Goal: Information Seeking & Learning: Learn about a topic

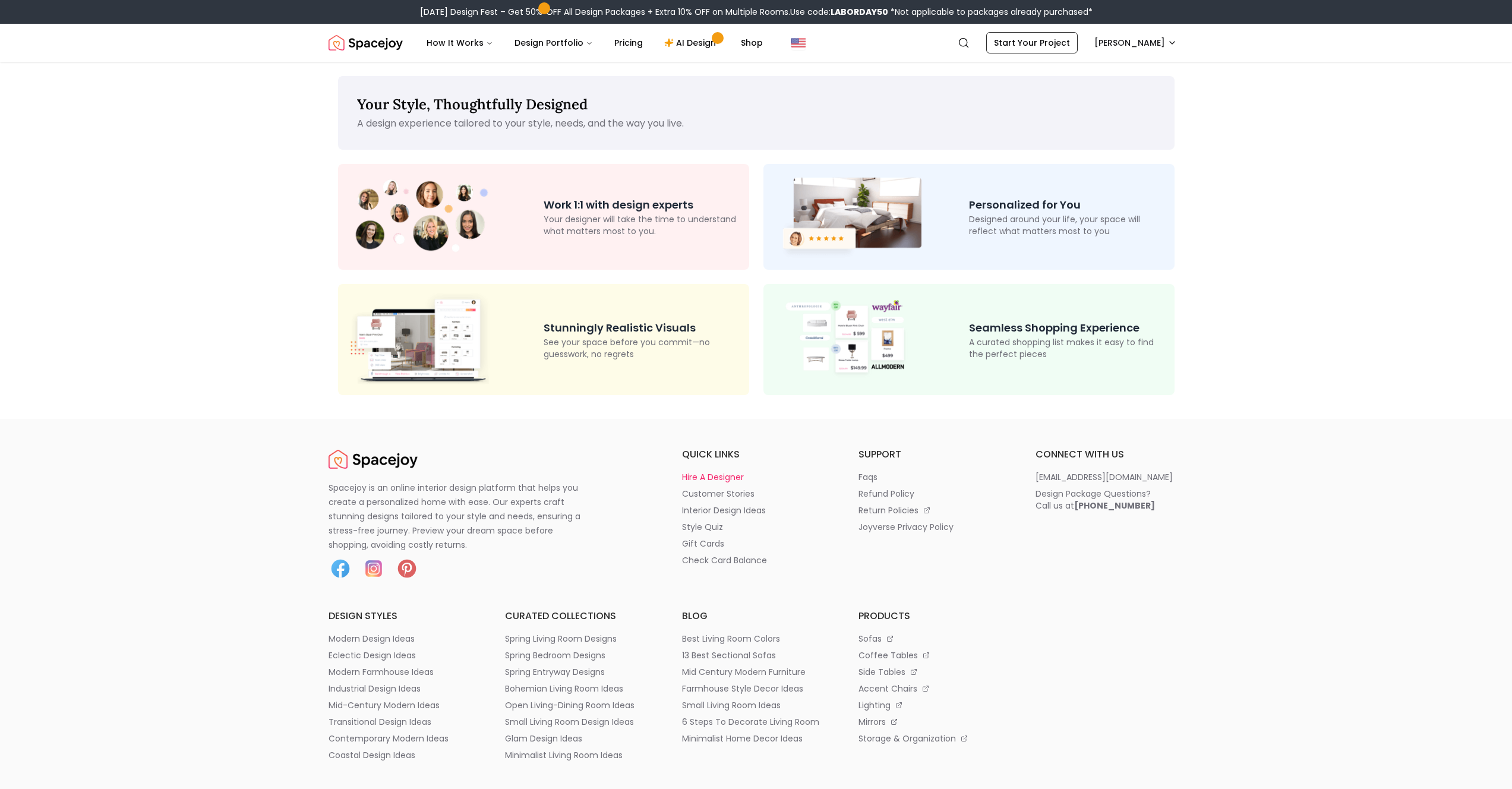
click at [716, 477] on p "hire a designer" at bounding box center [712, 477] width 62 height 12
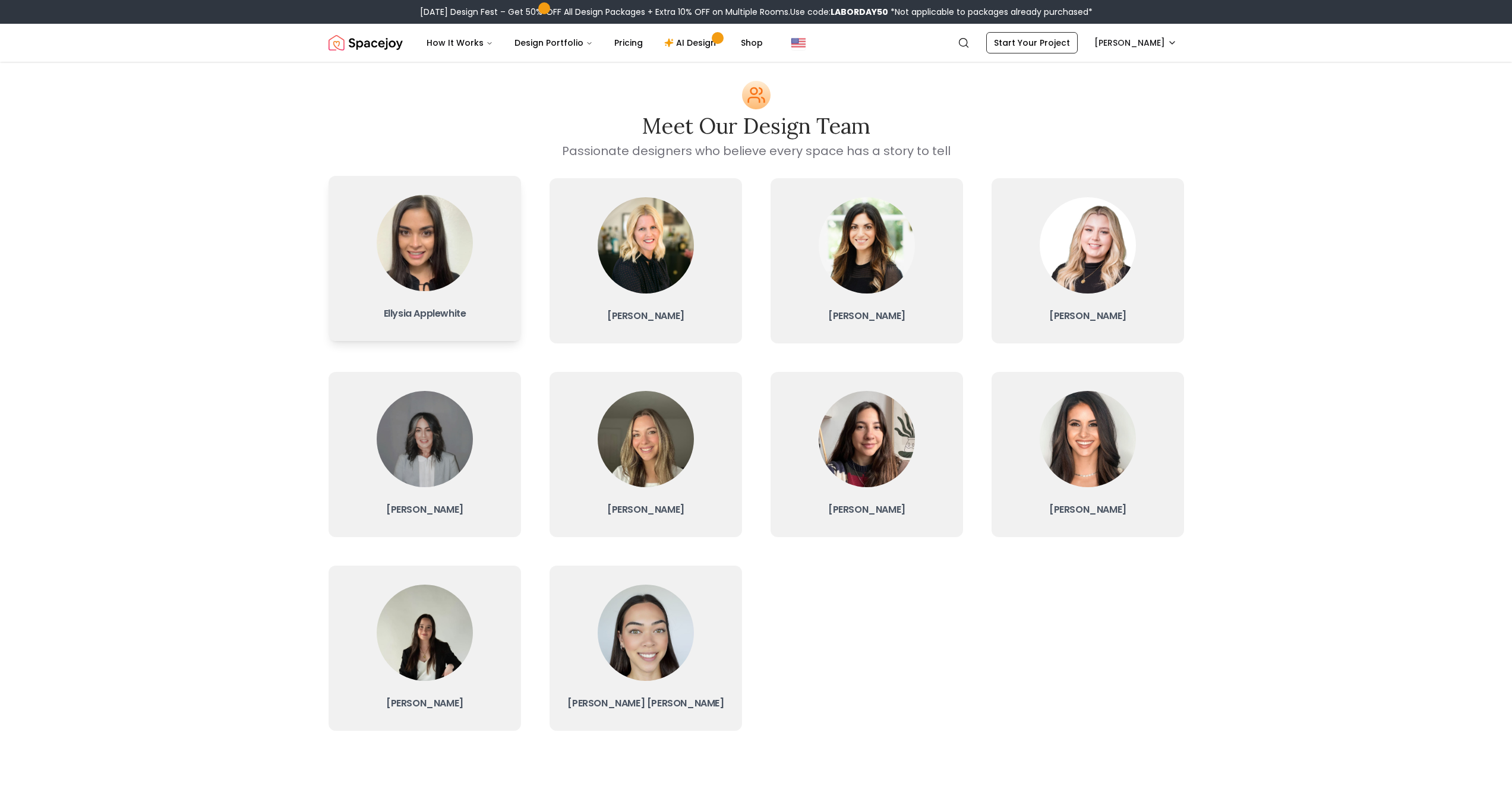
click at [402, 238] on img at bounding box center [425, 243] width 96 height 96
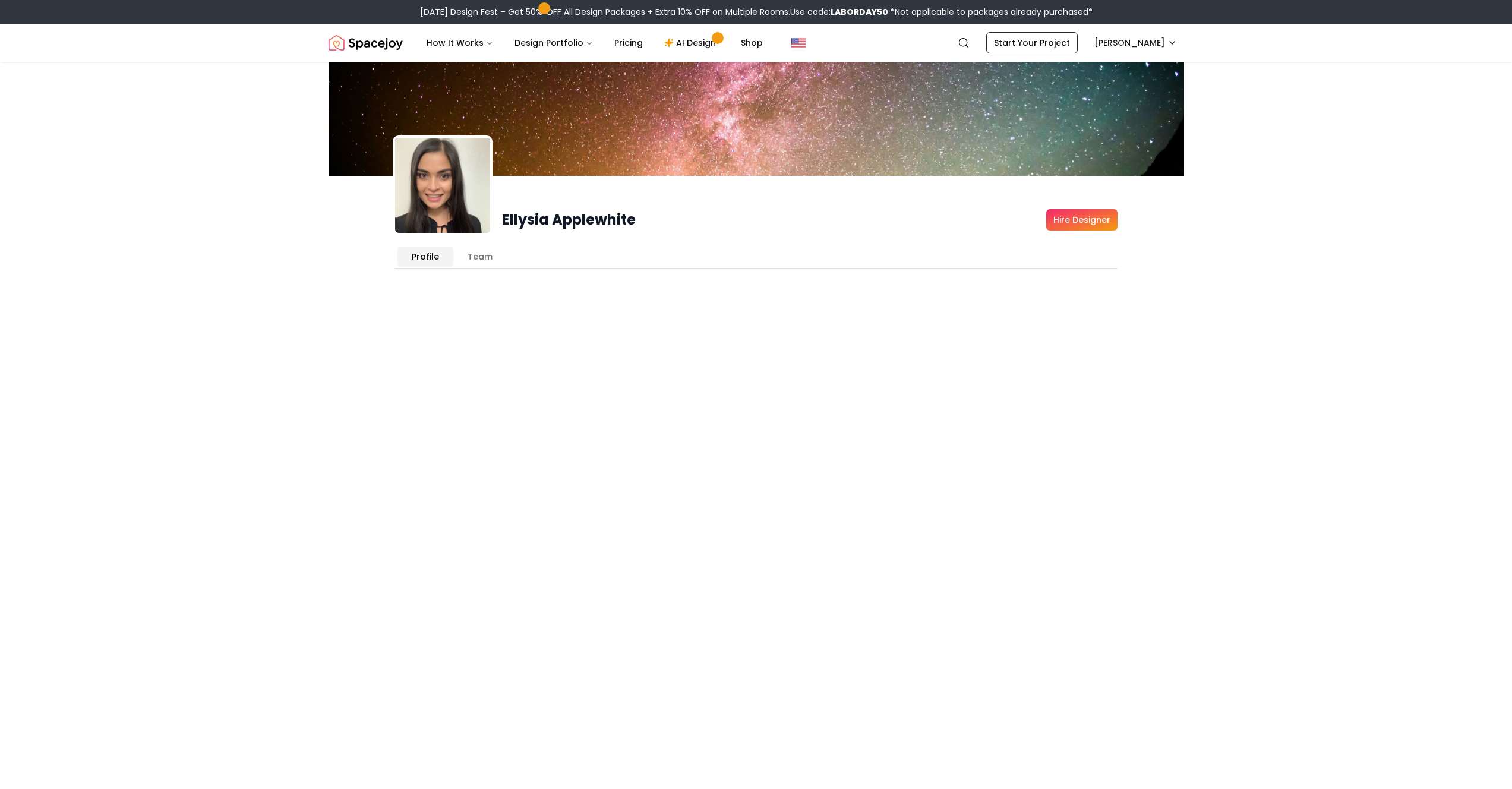
click at [637, 246] on div "Profile Team" at bounding box center [756, 256] width 723 height 24
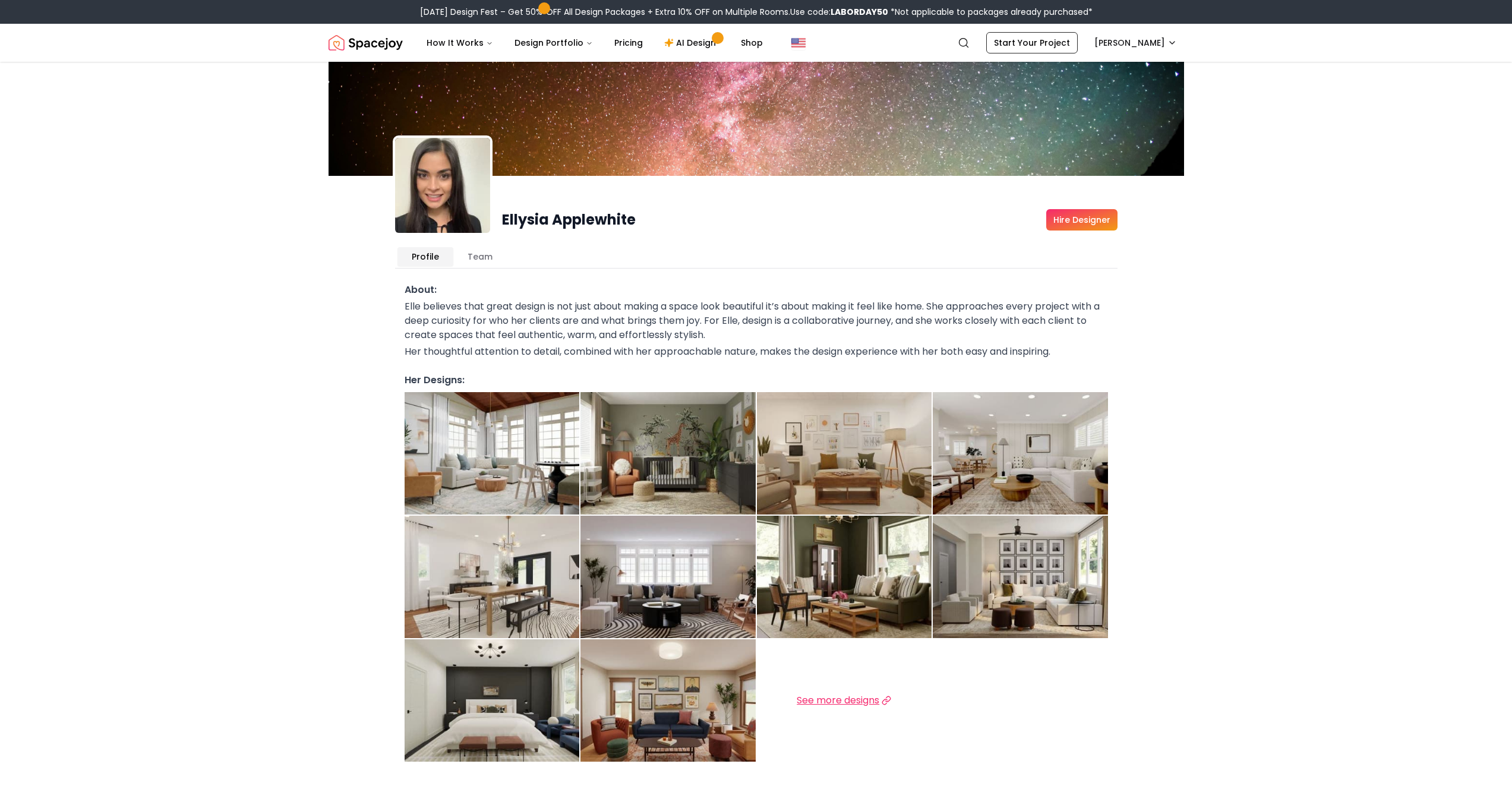
click at [762, 312] on p "Elle believes that great design is not just about making a space look beautiful…" at bounding box center [756, 320] width 704 height 43
drag, startPoint x: 489, startPoint y: 385, endPoint x: 492, endPoint y: 378, distance: 7.6
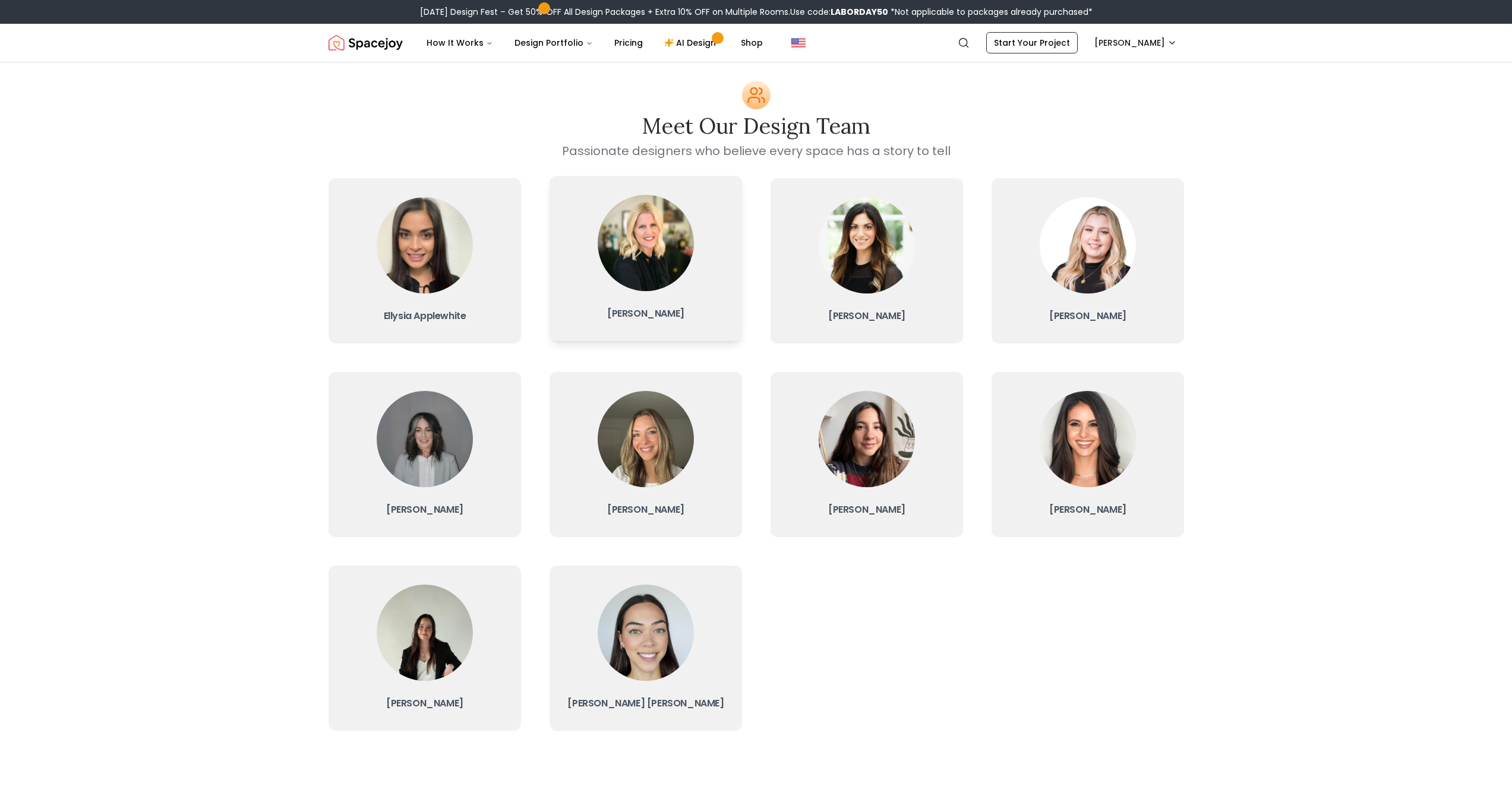
click at [616, 259] on img at bounding box center [645, 243] width 96 height 96
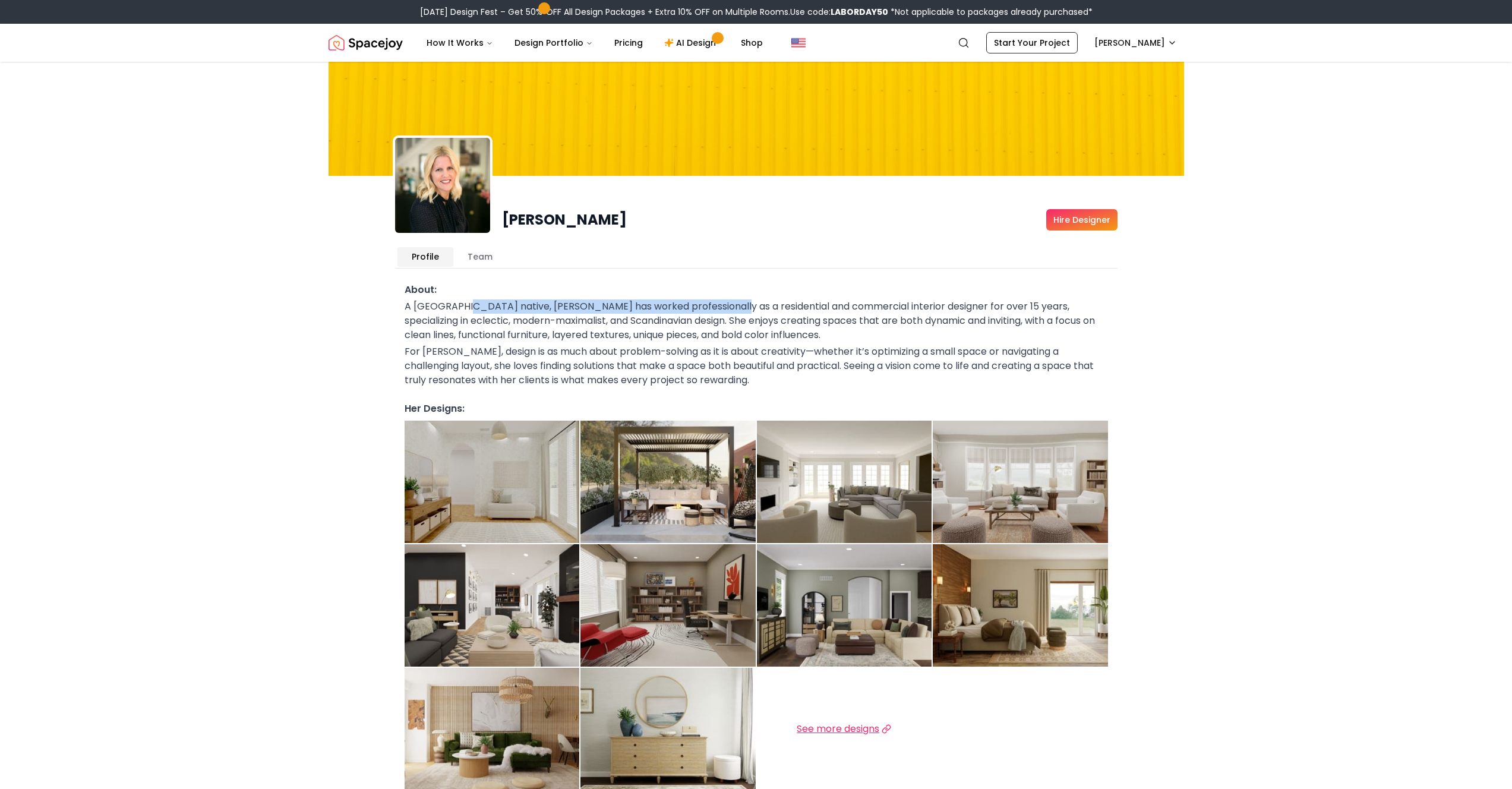
drag, startPoint x: 530, startPoint y: 313, endPoint x: 718, endPoint y: 310, distance: 188.0
click at [718, 310] on p "A [GEOGRAPHIC_DATA] native, [PERSON_NAME] has worked professionally as a reside…" at bounding box center [756, 320] width 704 height 43
drag, startPoint x: 718, startPoint y: 310, endPoint x: 800, endPoint y: 314, distance: 82.1
click at [719, 311] on p "A [GEOGRAPHIC_DATA] native, [PERSON_NAME] has worked professionally as a reside…" at bounding box center [756, 320] width 704 height 43
click at [934, 317] on p "A [GEOGRAPHIC_DATA] native, [PERSON_NAME] has worked professionally as a reside…" at bounding box center [756, 320] width 704 height 43
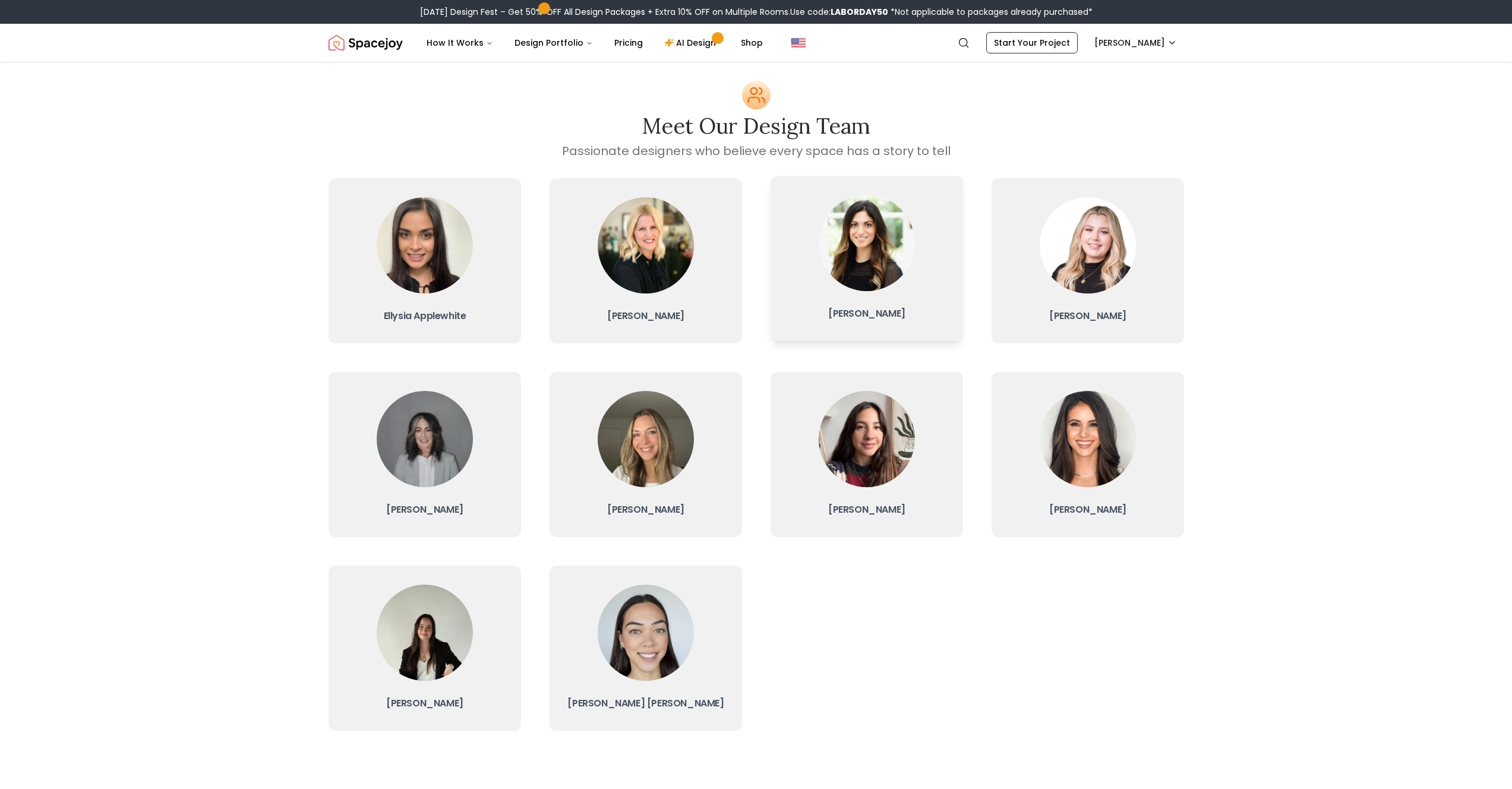
click at [883, 281] on img at bounding box center [866, 243] width 96 height 96
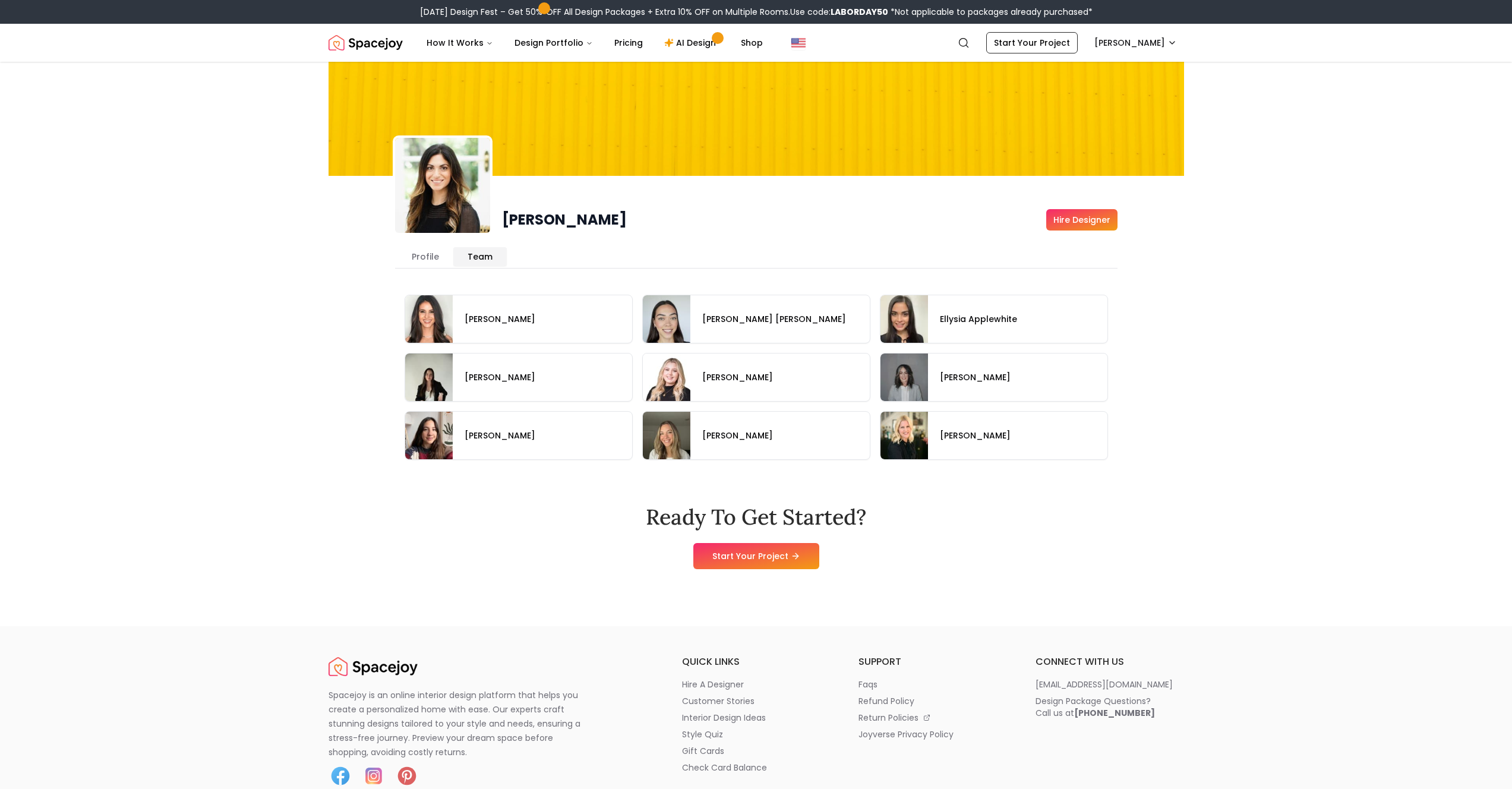
click at [486, 256] on button "Team" at bounding box center [480, 257] width 53 height 19
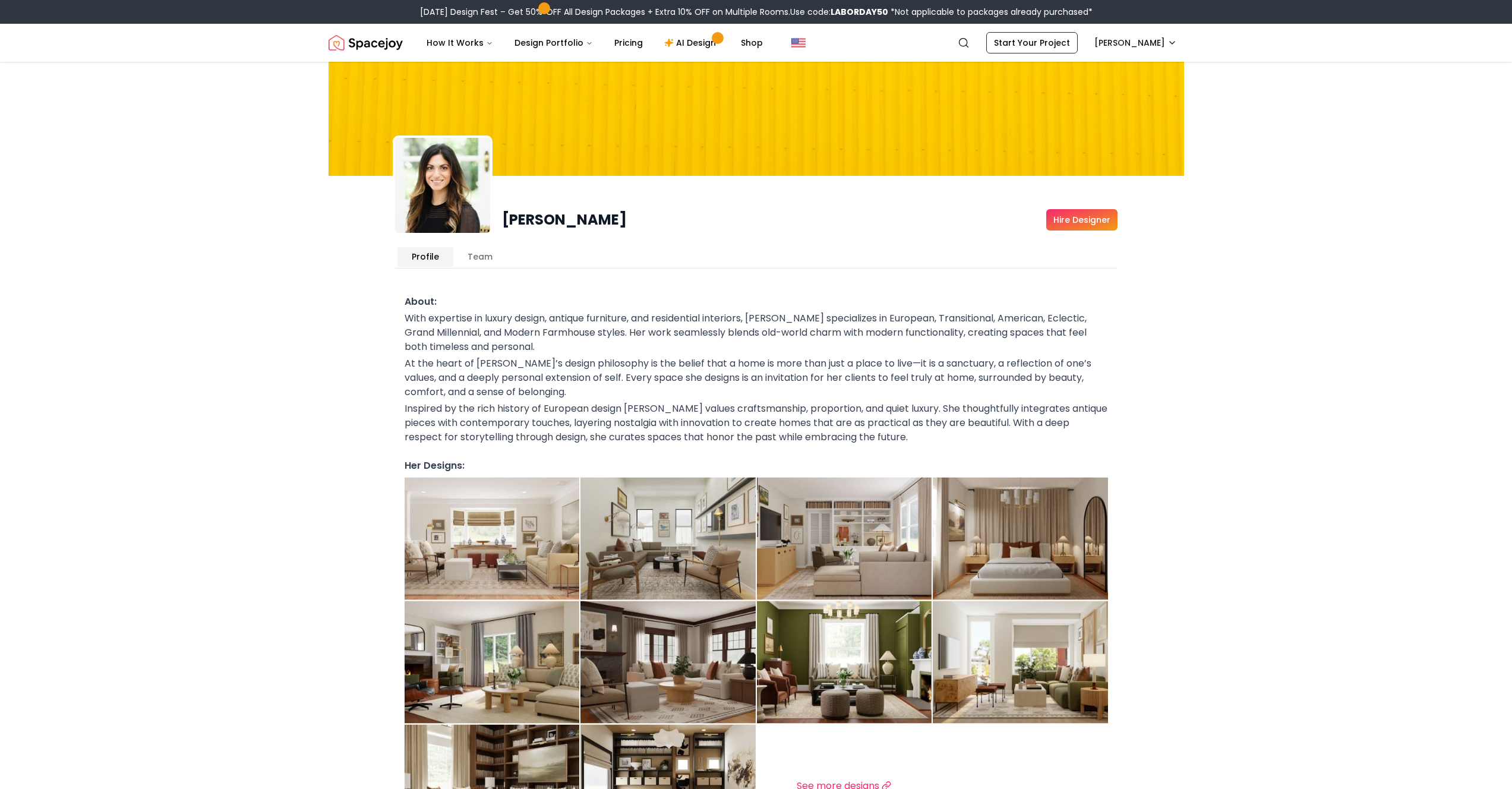
click at [410, 259] on button "Profile" at bounding box center [425, 257] width 56 height 19
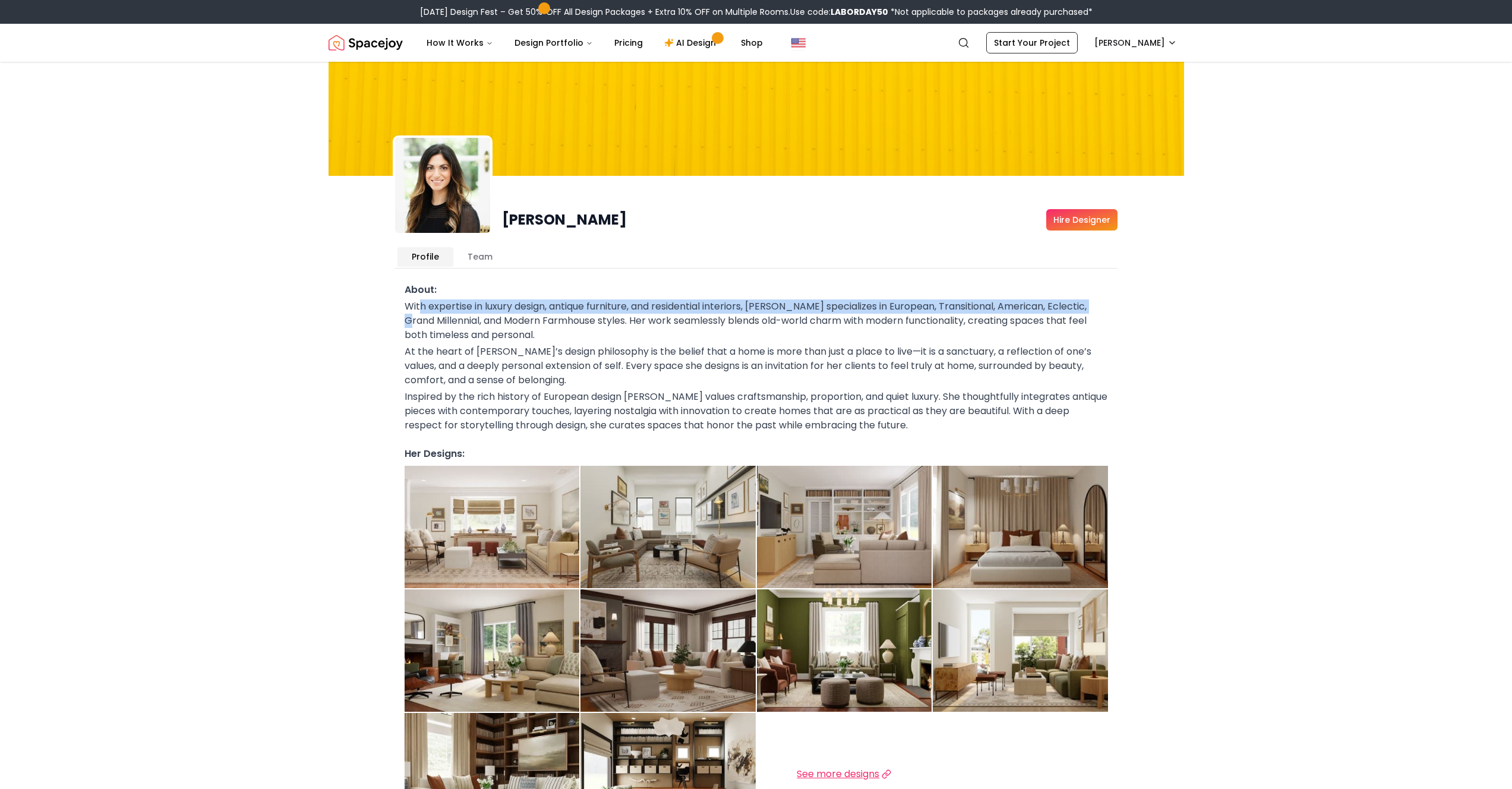
drag, startPoint x: 418, startPoint y: 304, endPoint x: 1178, endPoint y: 310, distance: 760.0
click at [1059, 310] on div "[PERSON_NAME] Hire Designer [PERSON_NAME] Profile Team About: With expertise in…" at bounding box center [756, 448] width 855 height 774
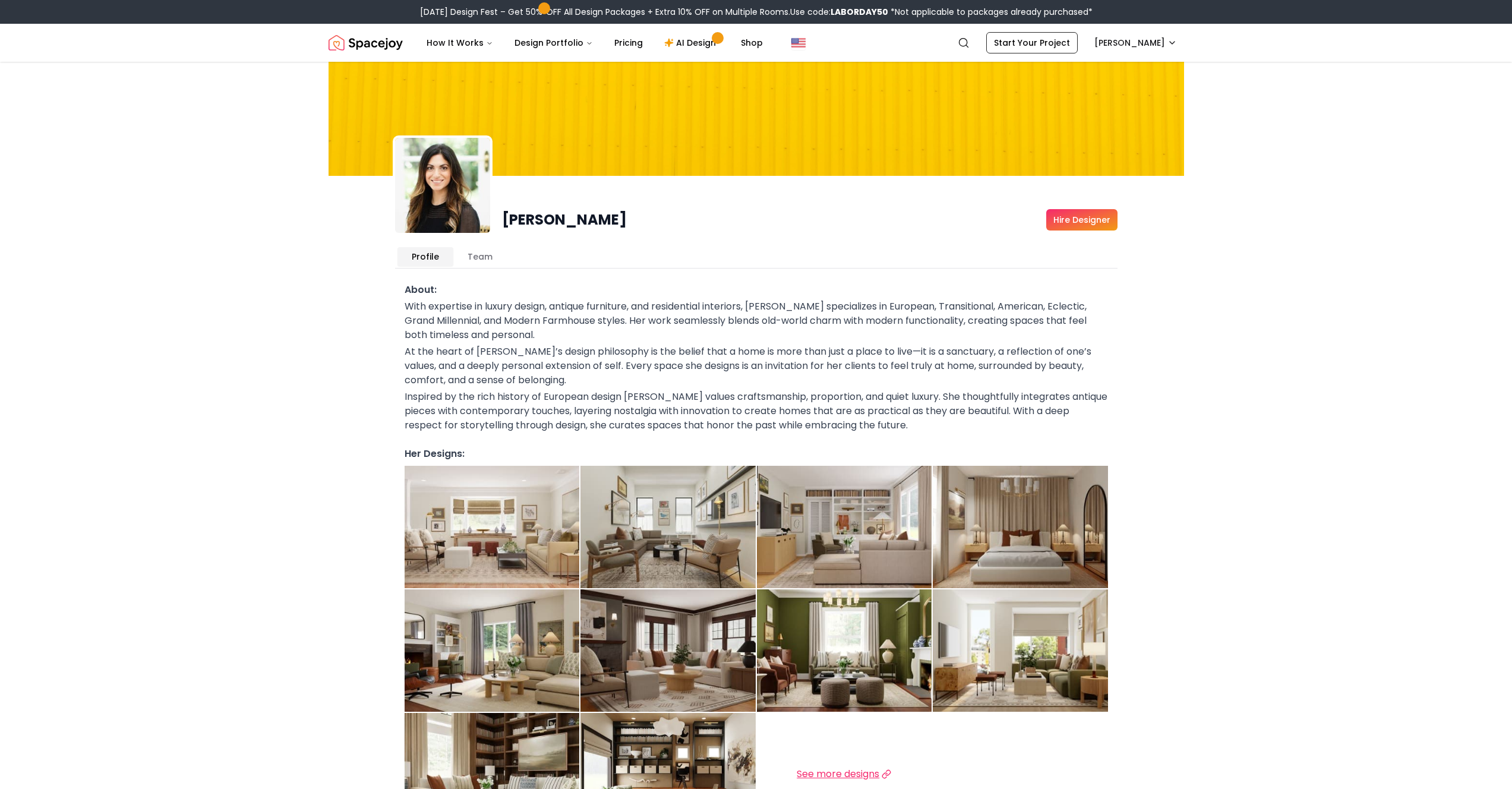
click at [585, 378] on p "At the heart of [PERSON_NAME]’s design philosophy is the belief that a home is …" at bounding box center [756, 366] width 704 height 43
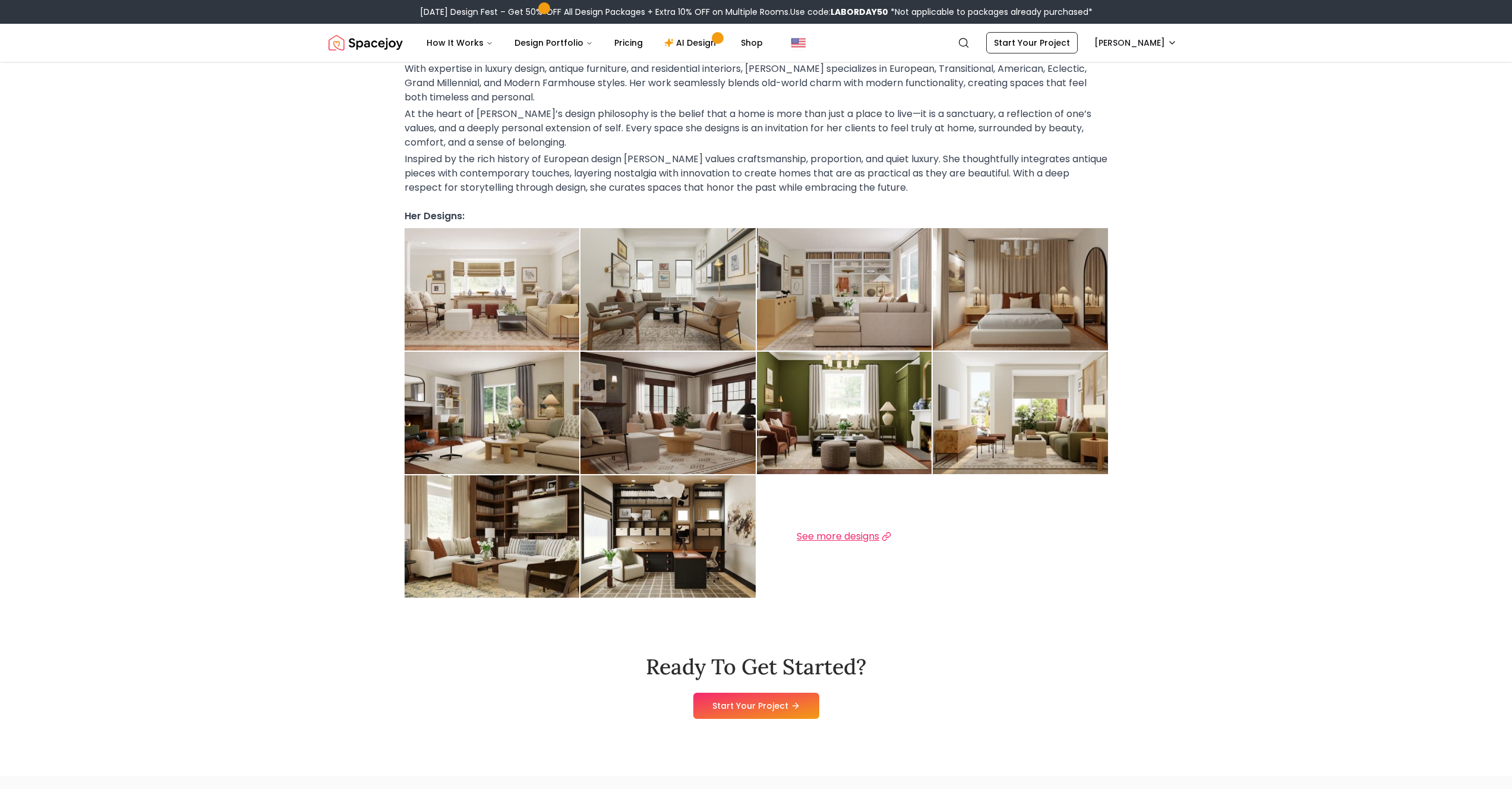
scroll to position [558, 0]
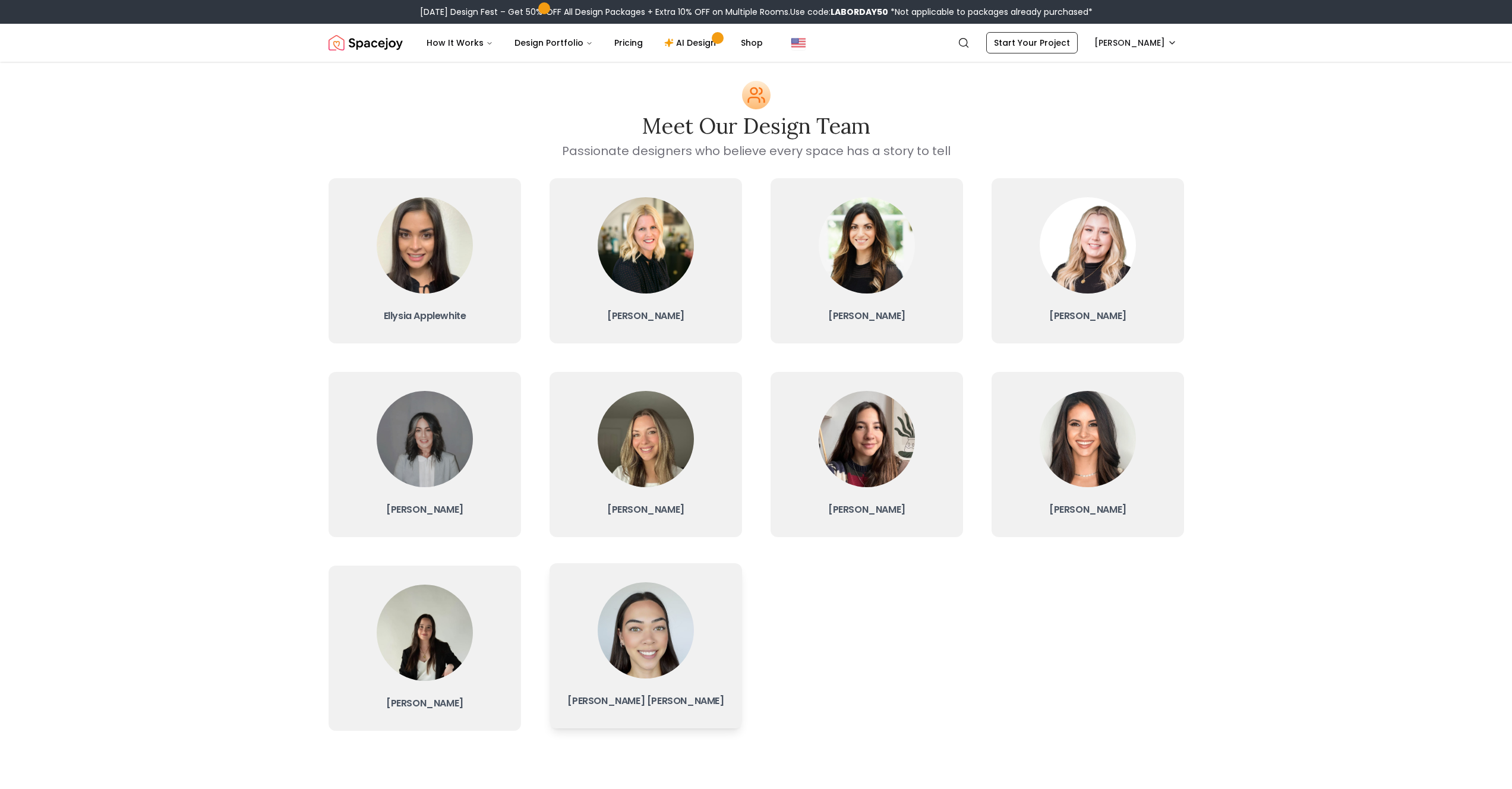
click at [657, 578] on img at bounding box center [645, 630] width 96 height 96
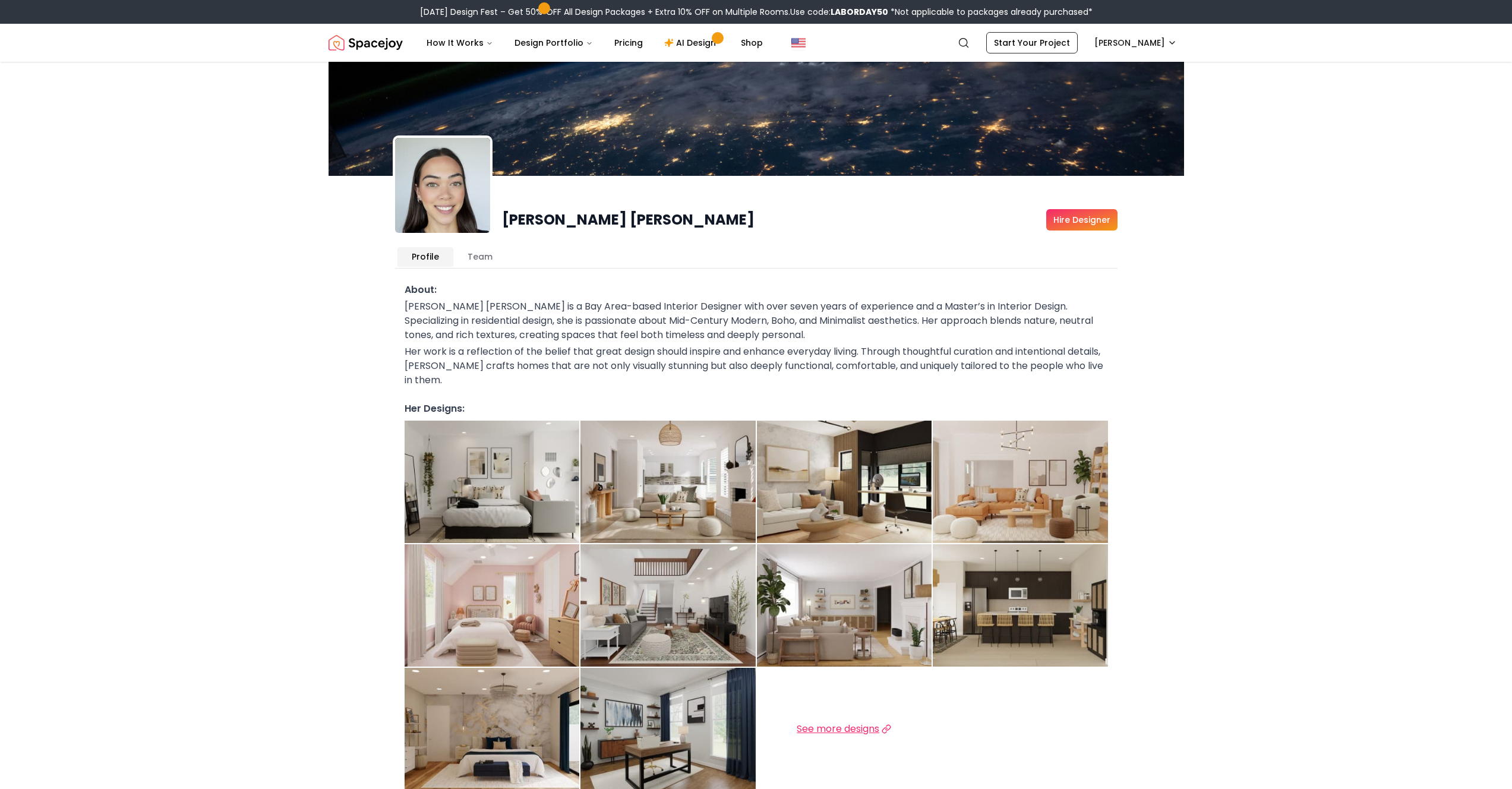
click at [516, 317] on p "[PERSON_NAME] [PERSON_NAME] is a Bay Area-based Interior Designer with over sev…" at bounding box center [756, 320] width 704 height 43
drag, startPoint x: 612, startPoint y: 350, endPoint x: 620, endPoint y: 350, distance: 8.0
click at [613, 350] on p "Her work is a reflection of the belief that great design should inspire and enh…" at bounding box center [756, 366] width 704 height 43
click at [786, 340] on p "[PERSON_NAME] [PERSON_NAME] is a Bay Area-based Interior Designer with over sev…" at bounding box center [756, 320] width 704 height 43
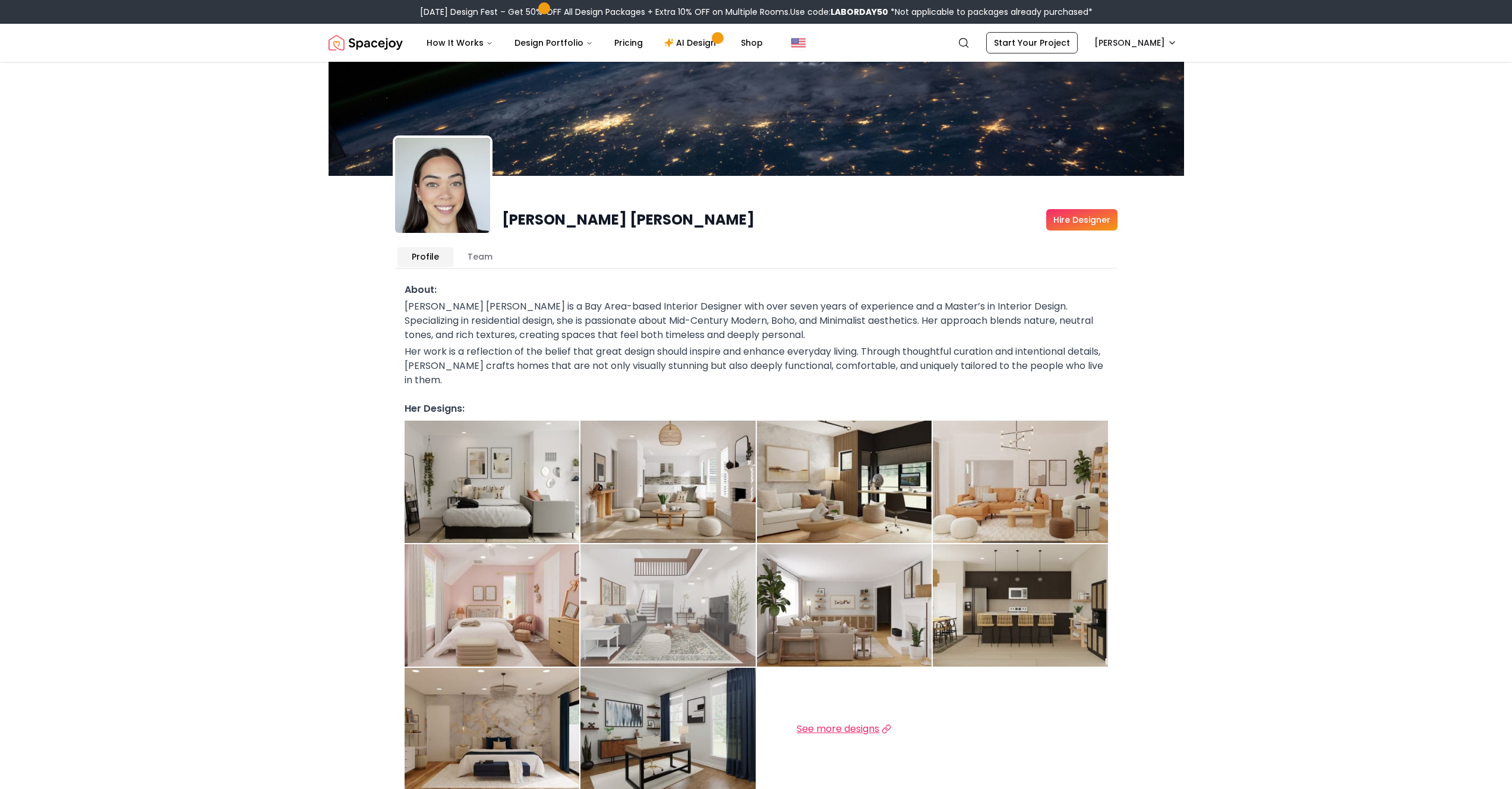
click at [670, 563] on img at bounding box center [668, 605] width 175 height 123
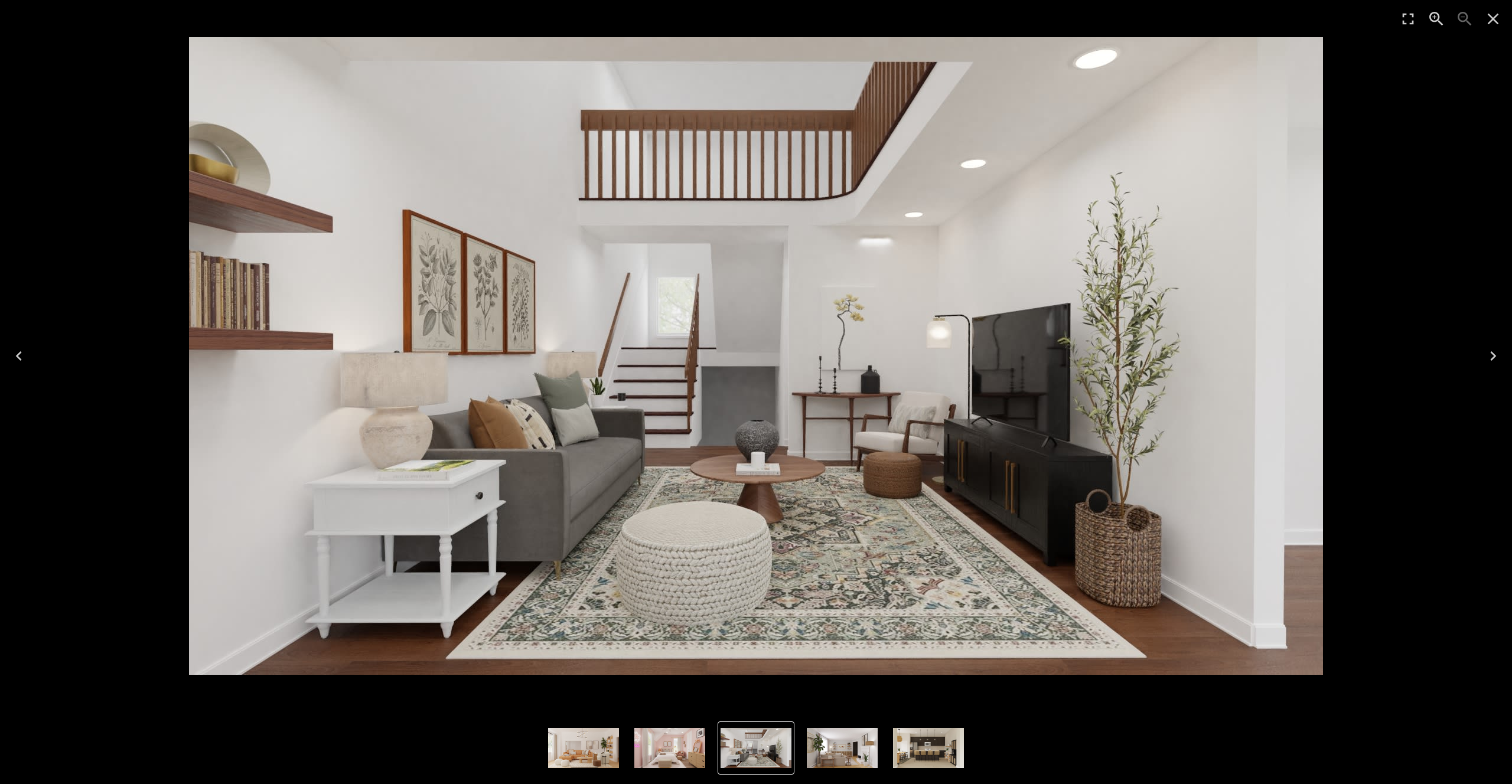
click at [1053, 20] on icon "Close" at bounding box center [1494, 19] width 11 height 11
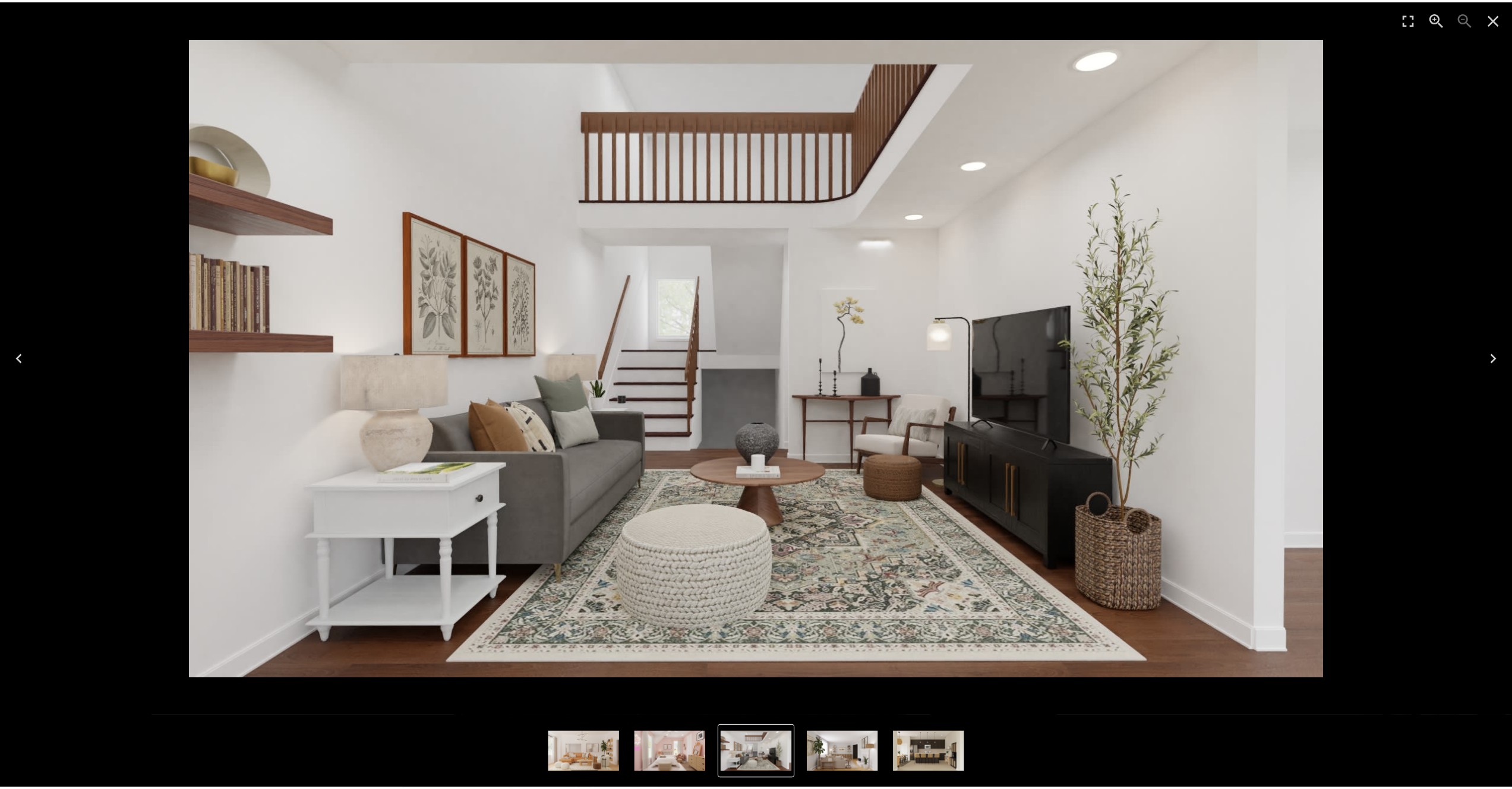
scroll to position [1, 0]
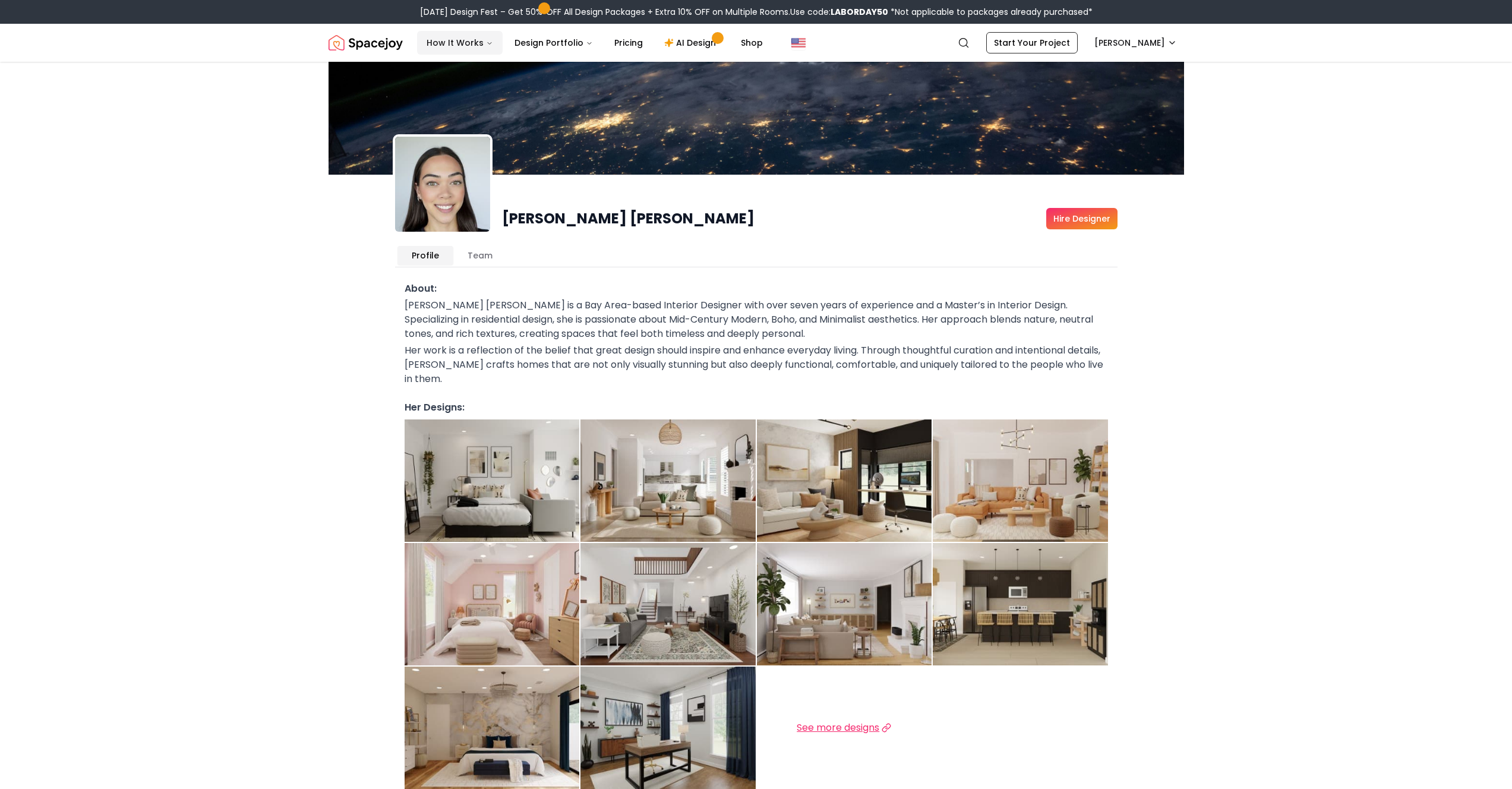
click at [454, 38] on button "How It Works" at bounding box center [460, 43] width 86 height 24
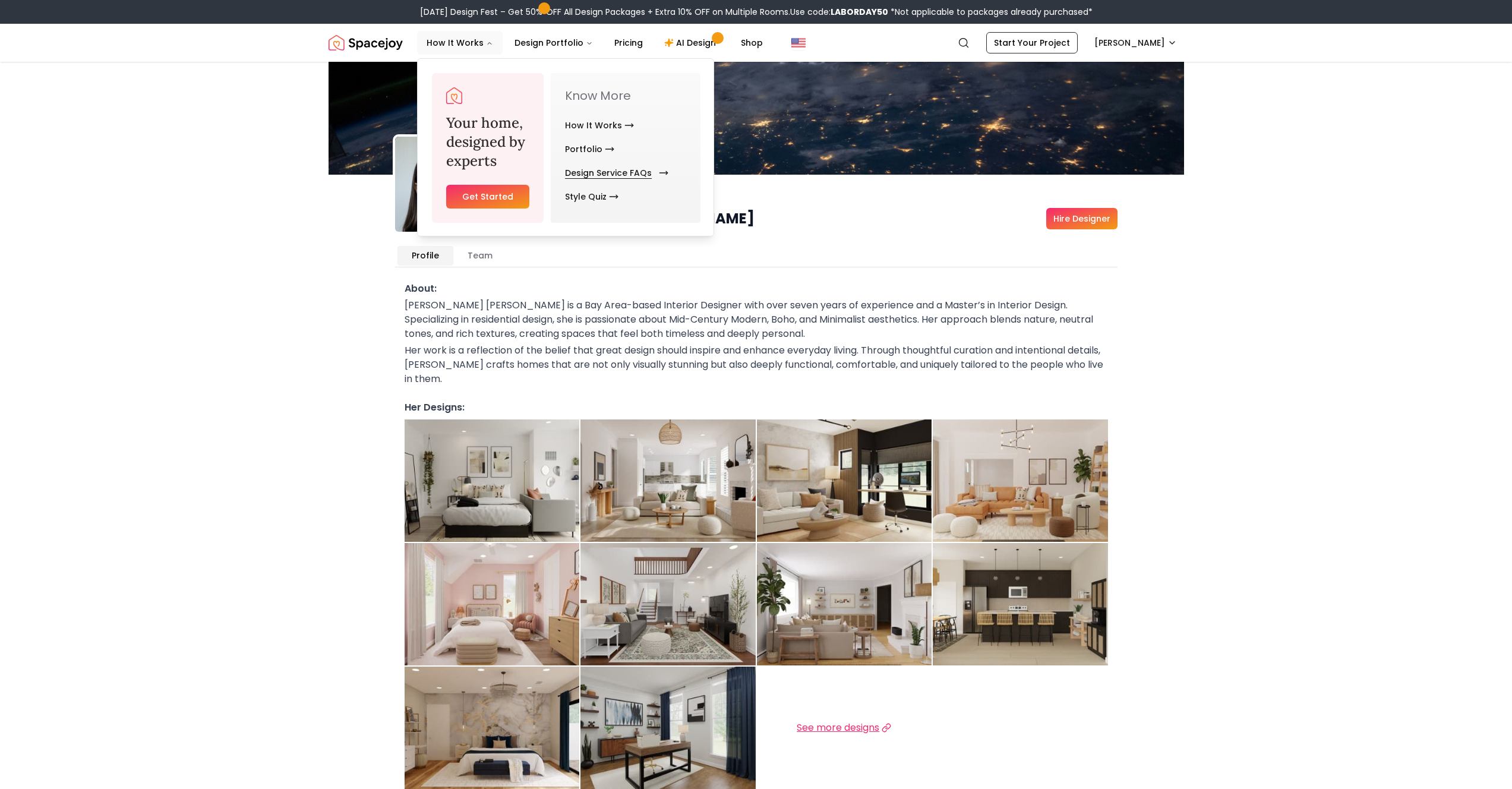
click at [598, 177] on link "Design Service FAQs" at bounding box center [614, 172] width 99 height 24
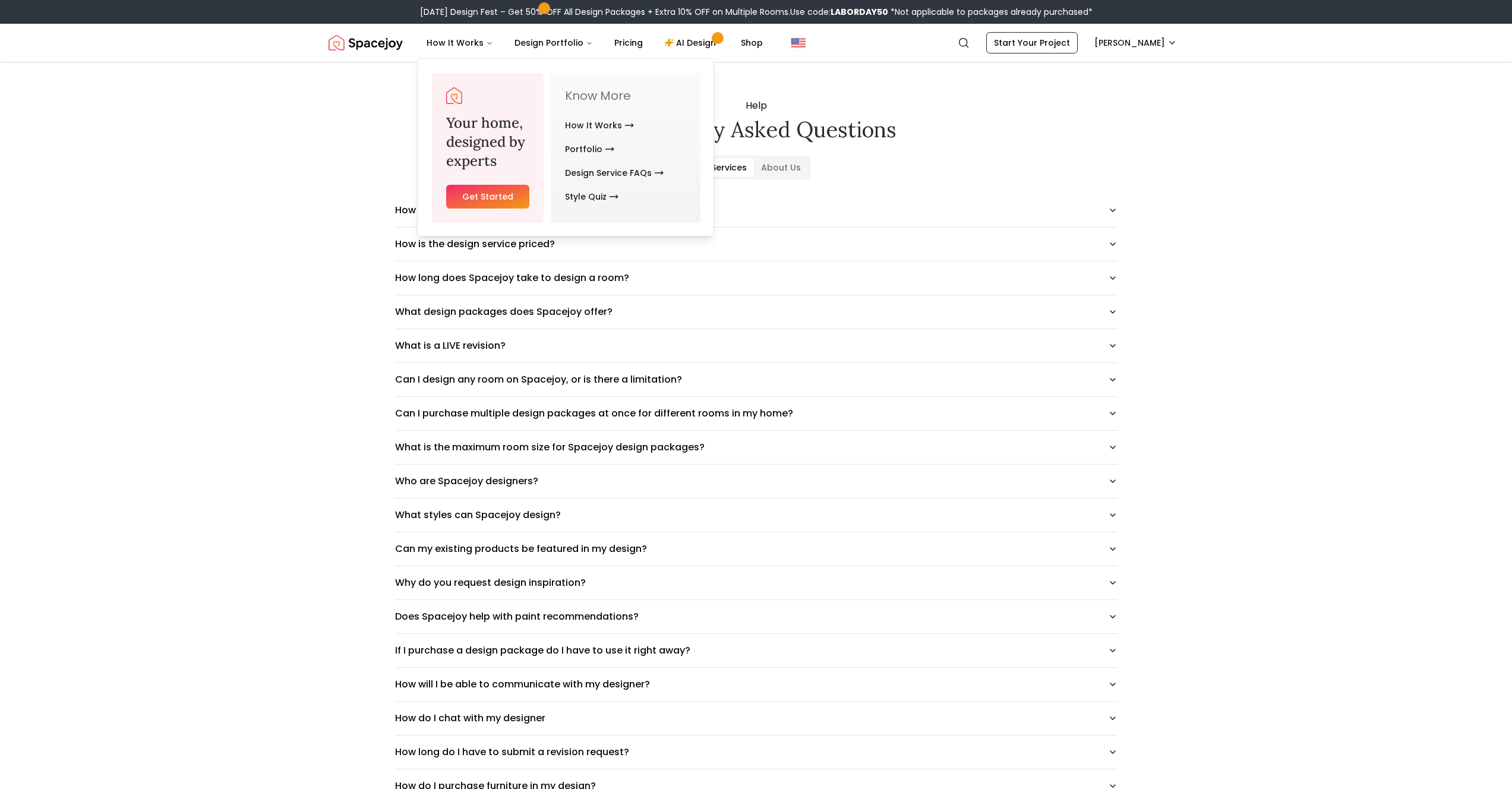
click at [226, 244] on div "Help Frequently asked questions Services About Us How do I get started on Space…" at bounding box center [756, 701] width 1512 height 1280
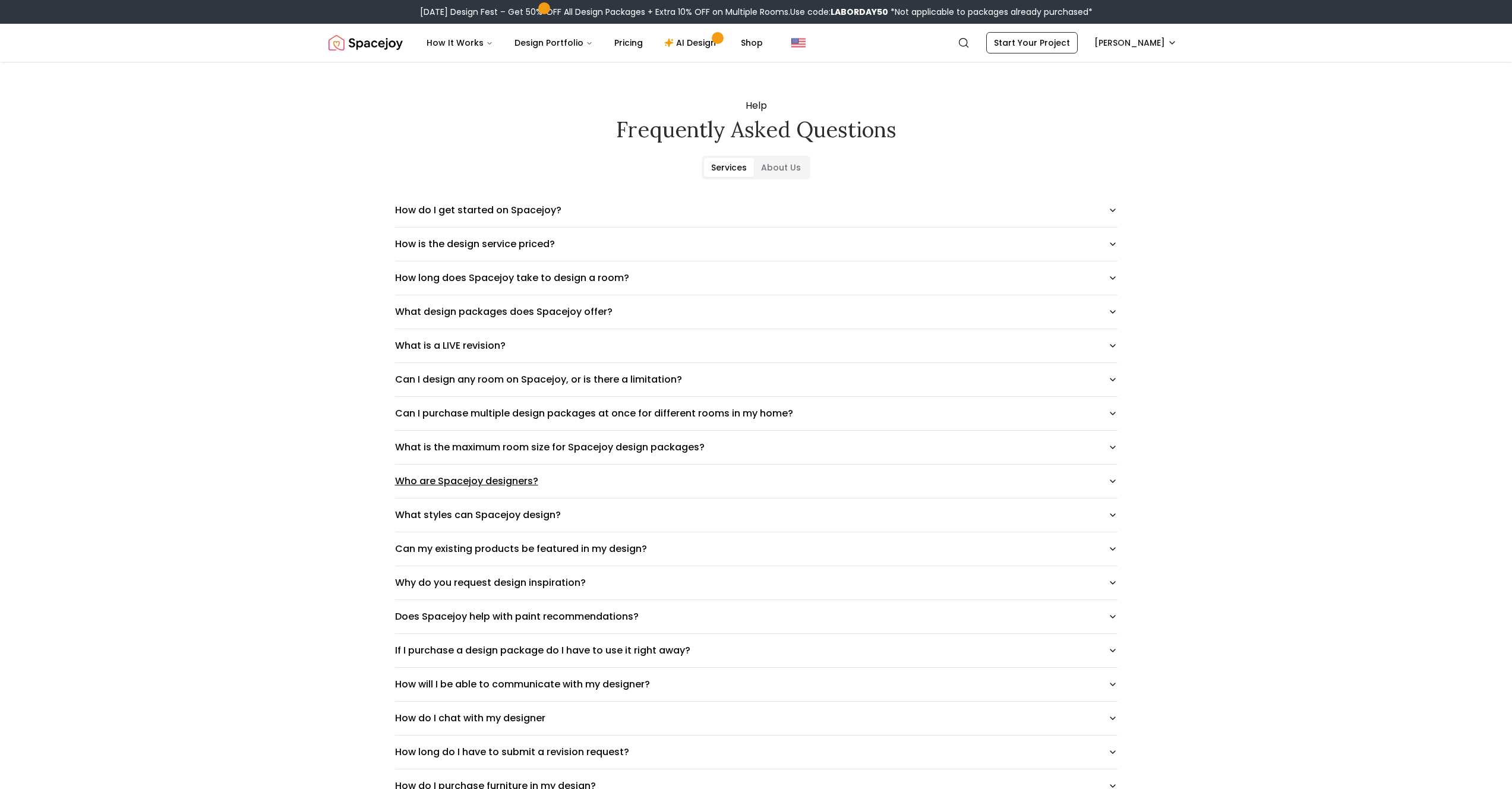
click at [439, 489] on button "Who are Spacejoy designers?" at bounding box center [756, 481] width 723 height 33
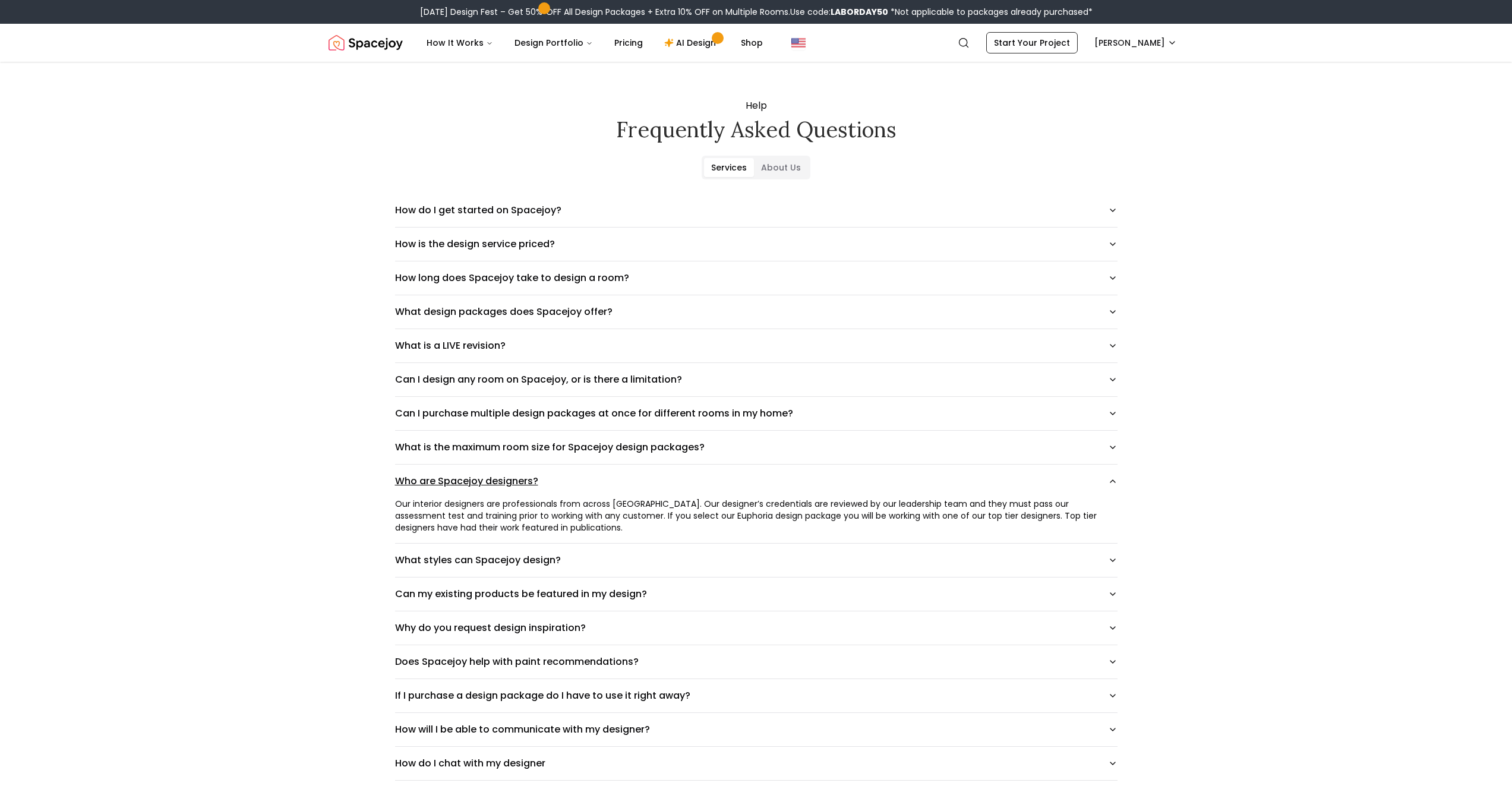
scroll to position [19, 0]
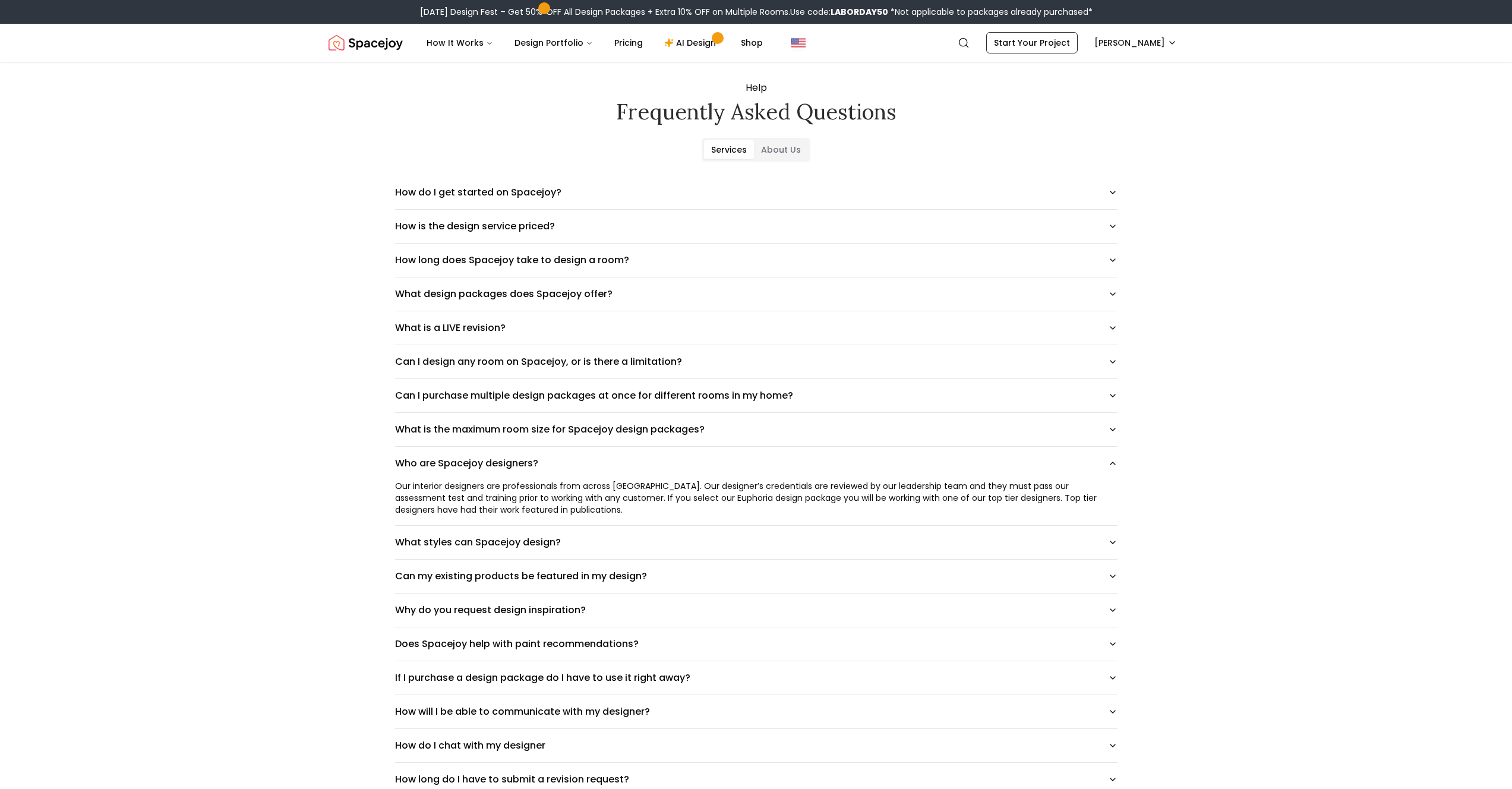
drag, startPoint x: 465, startPoint y: 474, endPoint x: 863, endPoint y: 503, distance: 399.1
click at [863, 503] on div "Who are Spacejoy designers? Our interior designers are professionals from acros…" at bounding box center [756, 486] width 723 height 79
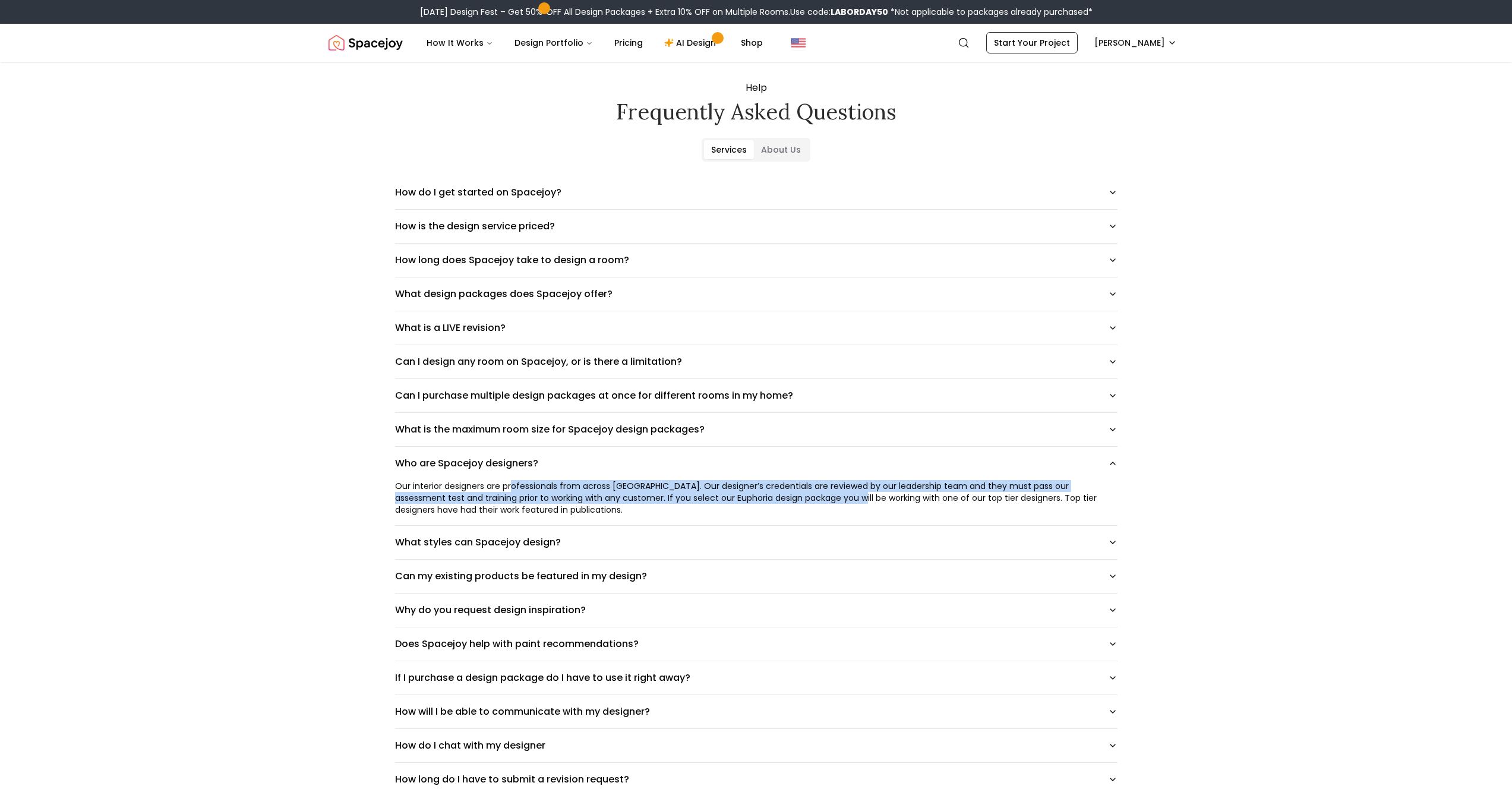
drag, startPoint x: 811, startPoint y: 498, endPoint x: 512, endPoint y: 491, distance: 299.1
click at [512, 491] on div "Our interior designers are professionals from across [GEOGRAPHIC_DATA]. Our des…" at bounding box center [756, 498] width 723 height 36
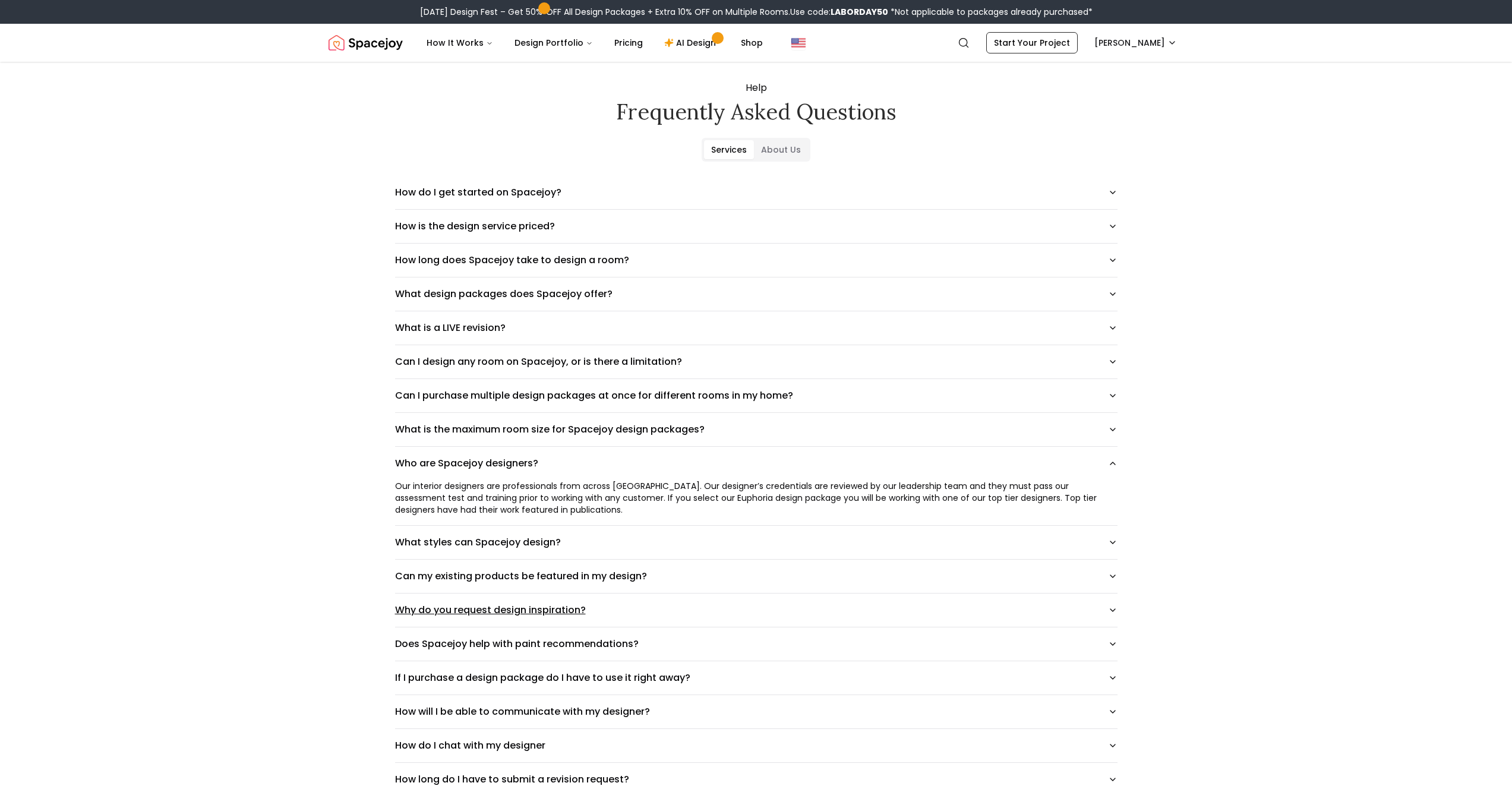
click at [506, 578] on button "Why do you request design inspiration?" at bounding box center [756, 610] width 723 height 33
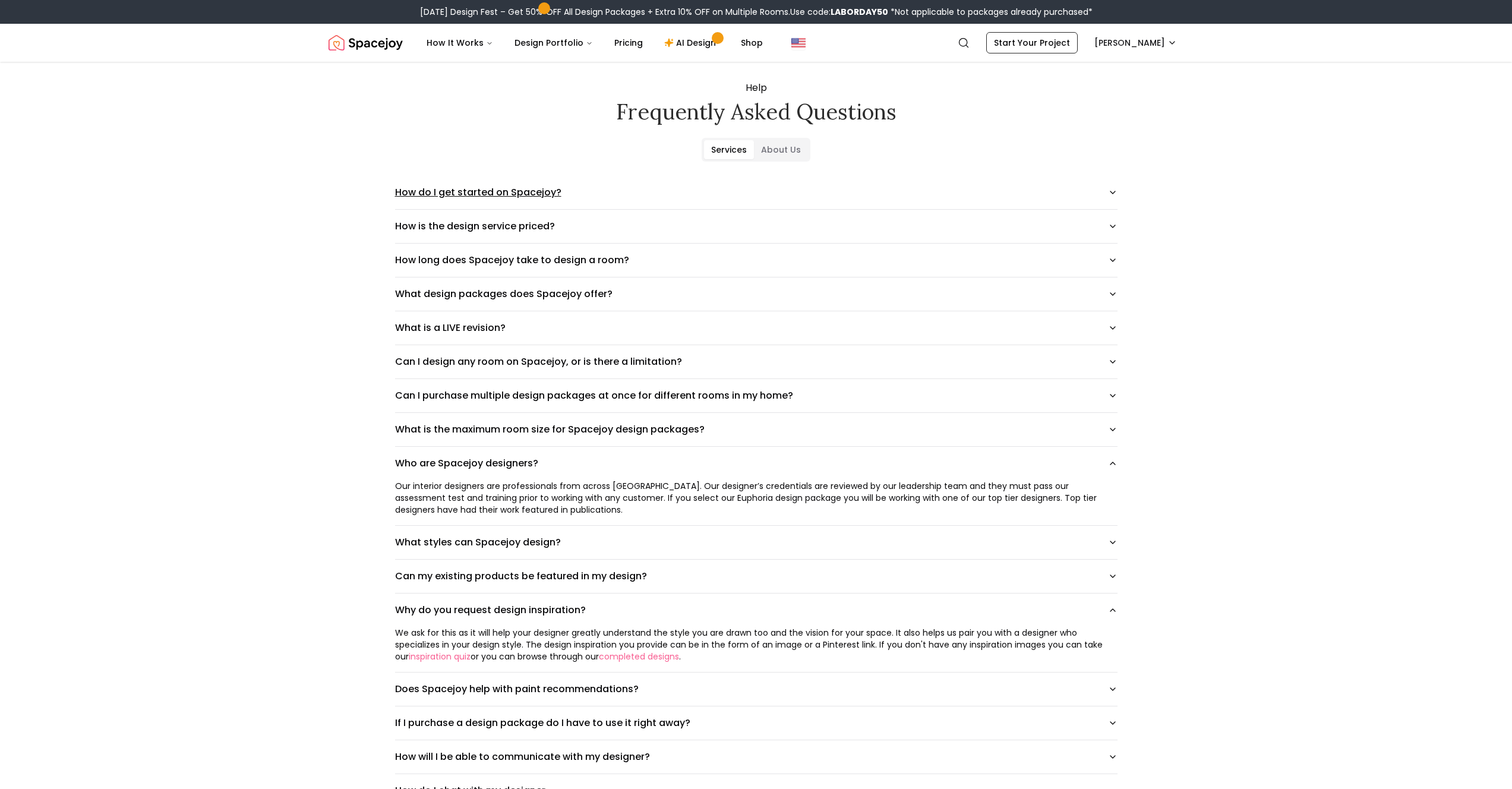
click at [507, 203] on button "How do I get started on Spacejoy?" at bounding box center [756, 193] width 723 height 33
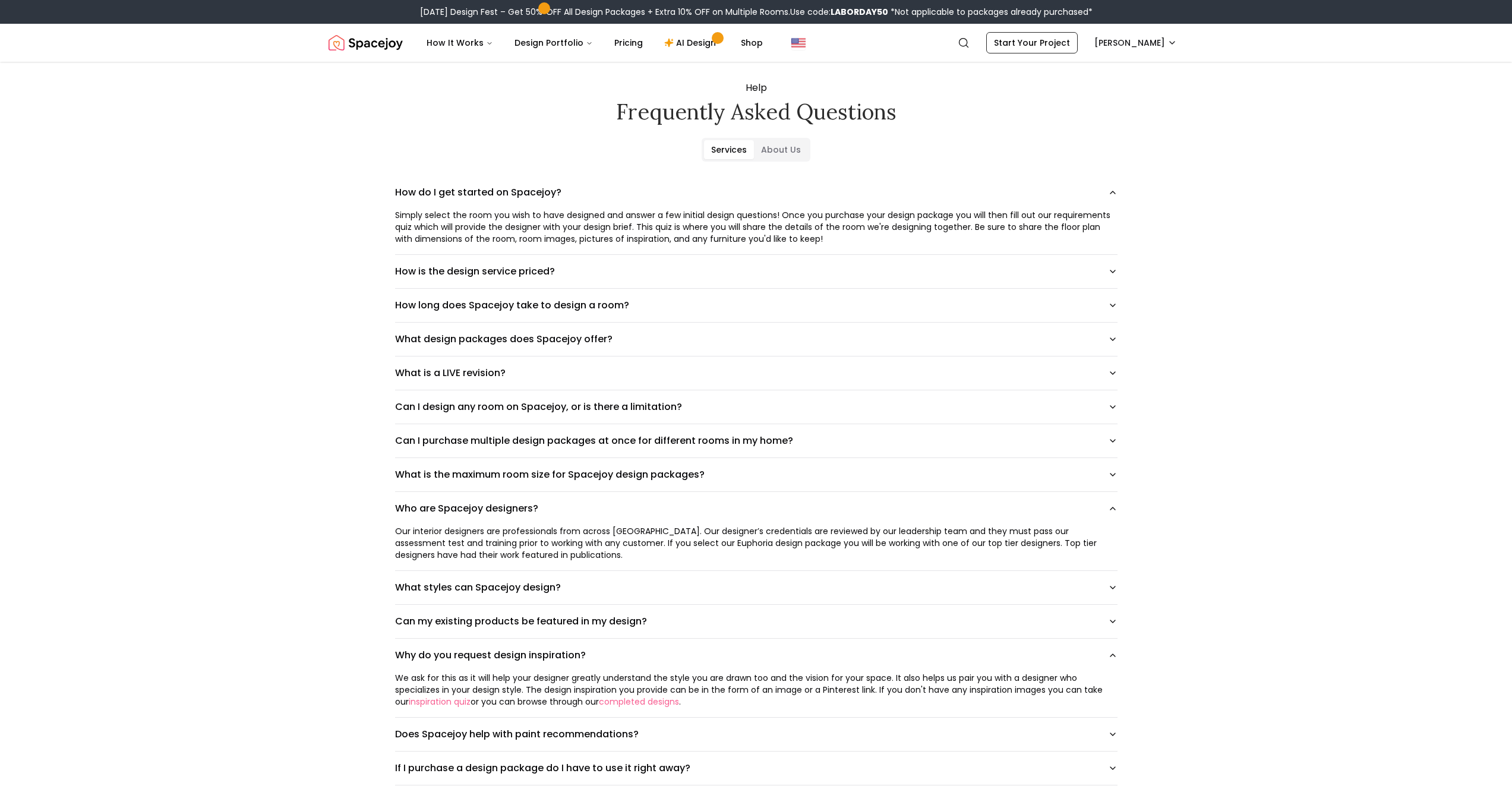
click at [850, 229] on div "Simply select the room you wish to have designed and answer a few initial desig…" at bounding box center [756, 227] width 723 height 36
click at [592, 231] on div "Simply select the room you wish to have designed and answer a few initial desig…" at bounding box center [756, 227] width 723 height 36
click at [433, 272] on button "How is the design service priced?" at bounding box center [756, 271] width 723 height 33
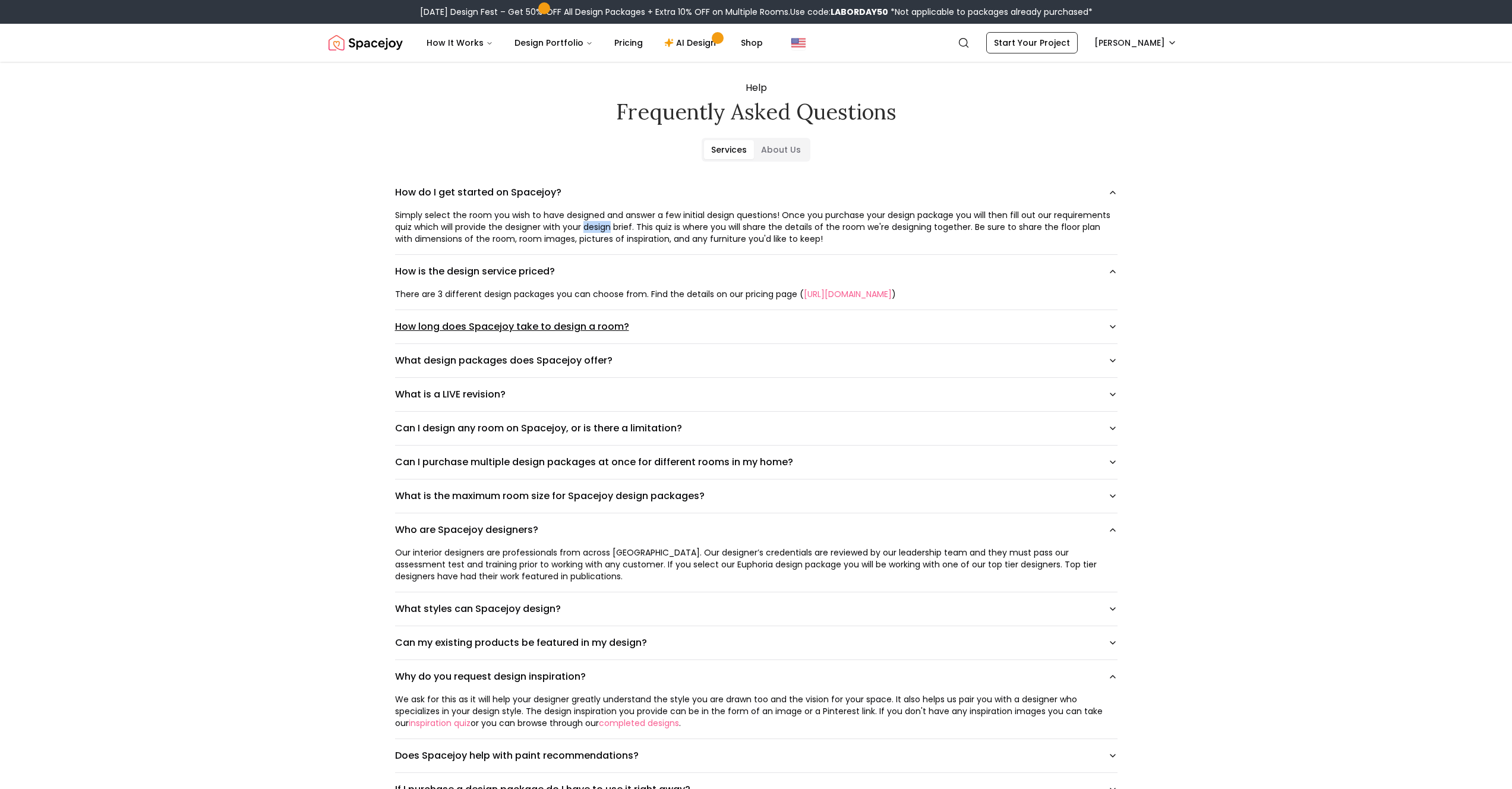
click at [594, 328] on button "How long does Spacejoy take to design a room?" at bounding box center [756, 327] width 723 height 33
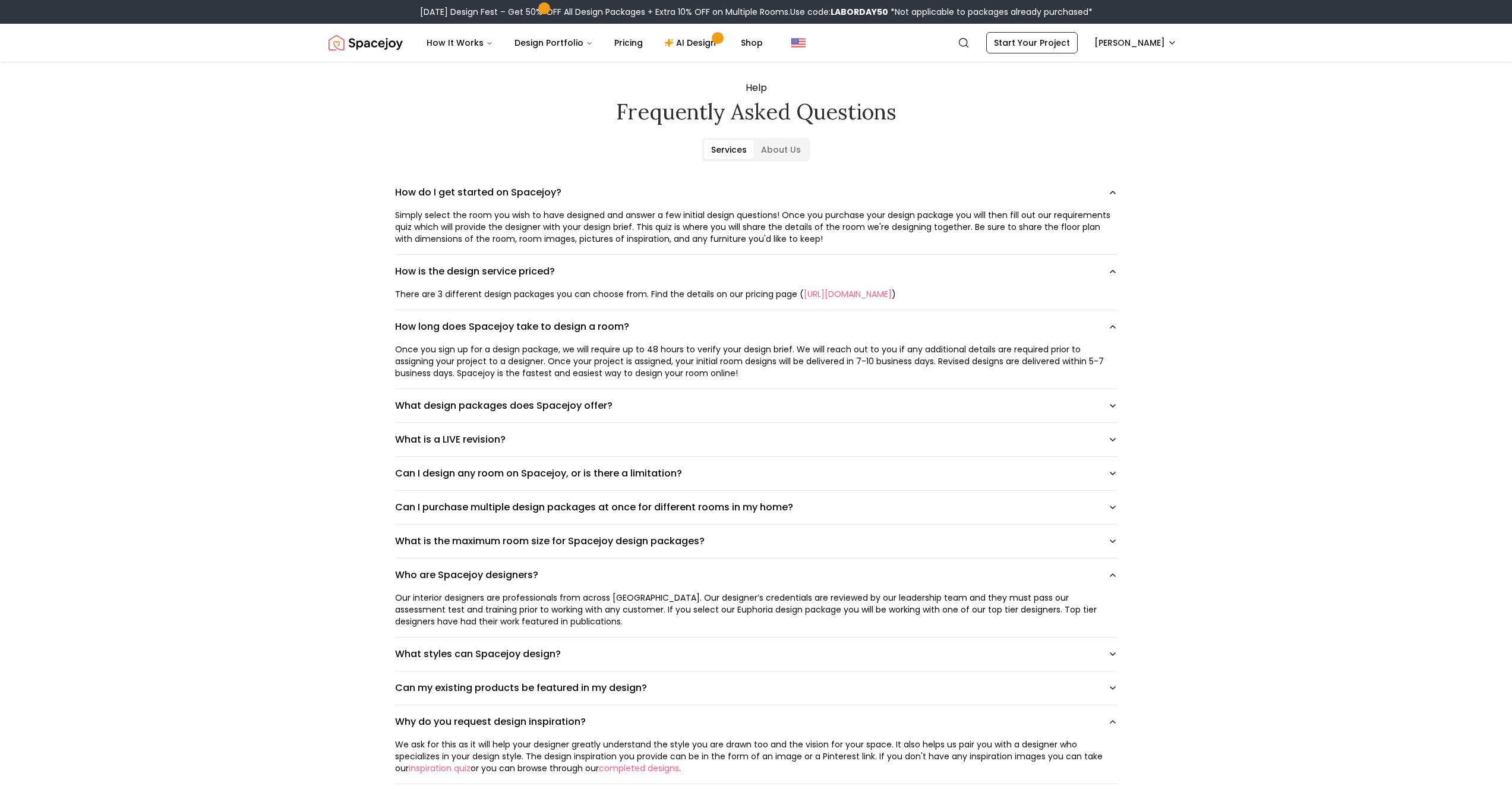
drag, startPoint x: 491, startPoint y: 360, endPoint x: 502, endPoint y: 362, distance: 11.2
click at [495, 360] on div "Once you sign up for a design package, we will require up to 48 hours to verify…" at bounding box center [756, 361] width 723 height 36
click at [742, 371] on div "Once you sign up for a design package, we will require up to 48 hours to verify…" at bounding box center [756, 361] width 723 height 36
click at [609, 353] on div "Once you sign up for a design package, we will require up to 48 hours to verify…" at bounding box center [756, 361] width 723 height 36
click at [708, 354] on div "Once you sign up for a design package, we will require up to 48 hours to verify…" at bounding box center [756, 361] width 723 height 36
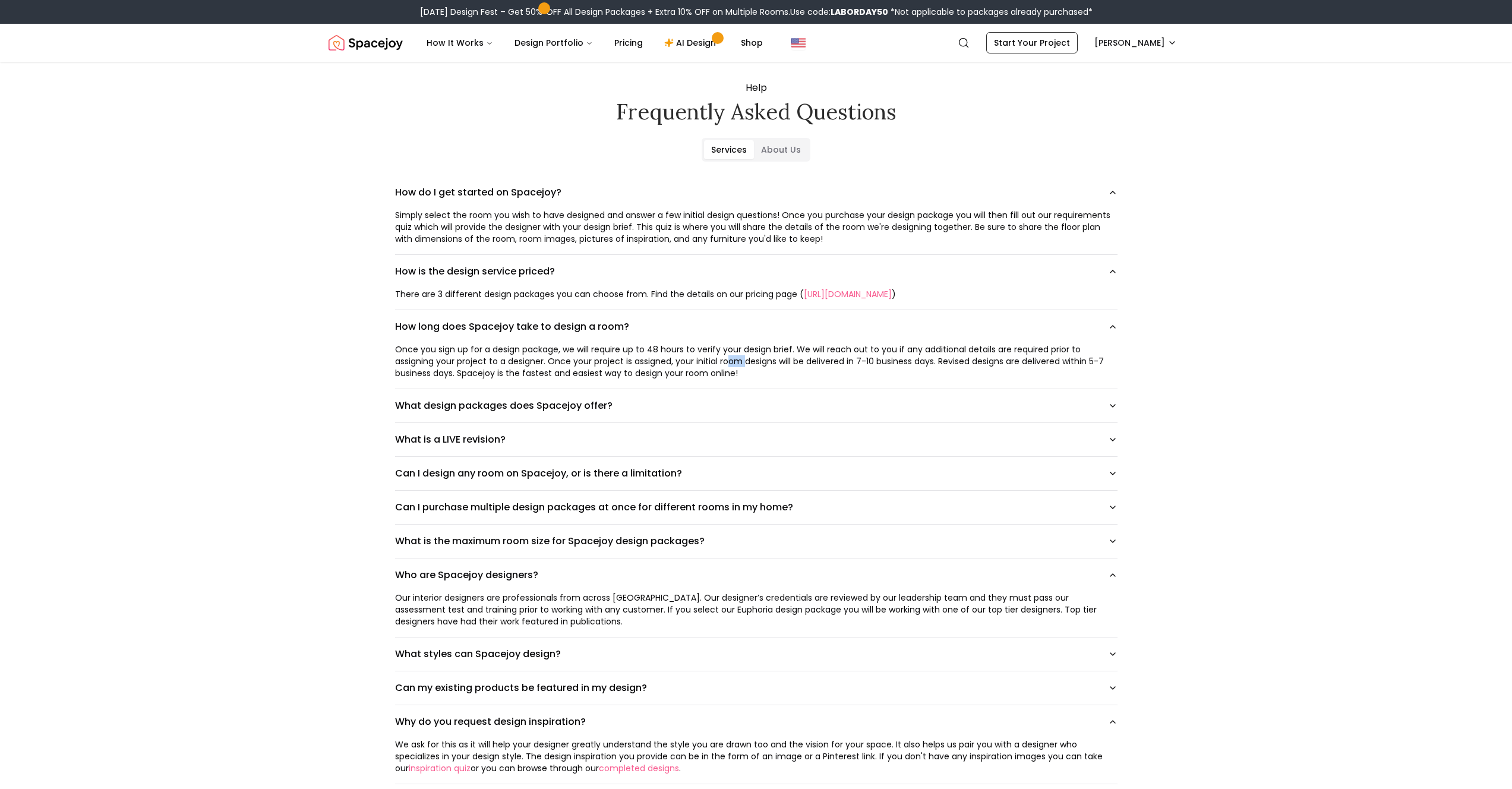
drag, startPoint x: 744, startPoint y: 356, endPoint x: 822, endPoint y: 355, distance: 78.0
click at [773, 357] on div "Once you sign up for a design package, we will require up to 48 hours to verify…" at bounding box center [756, 361] width 723 height 36
click at [822, 355] on div "Once you sign up for a design package, we will require up to 48 hours to verify…" at bounding box center [756, 361] width 723 height 36
drag, startPoint x: 843, startPoint y: 357, endPoint x: 889, endPoint y: 359, distance: 46.0
click at [882, 359] on div "Once you sign up for a design package, we will require up to 48 hours to verify…" at bounding box center [756, 361] width 723 height 36
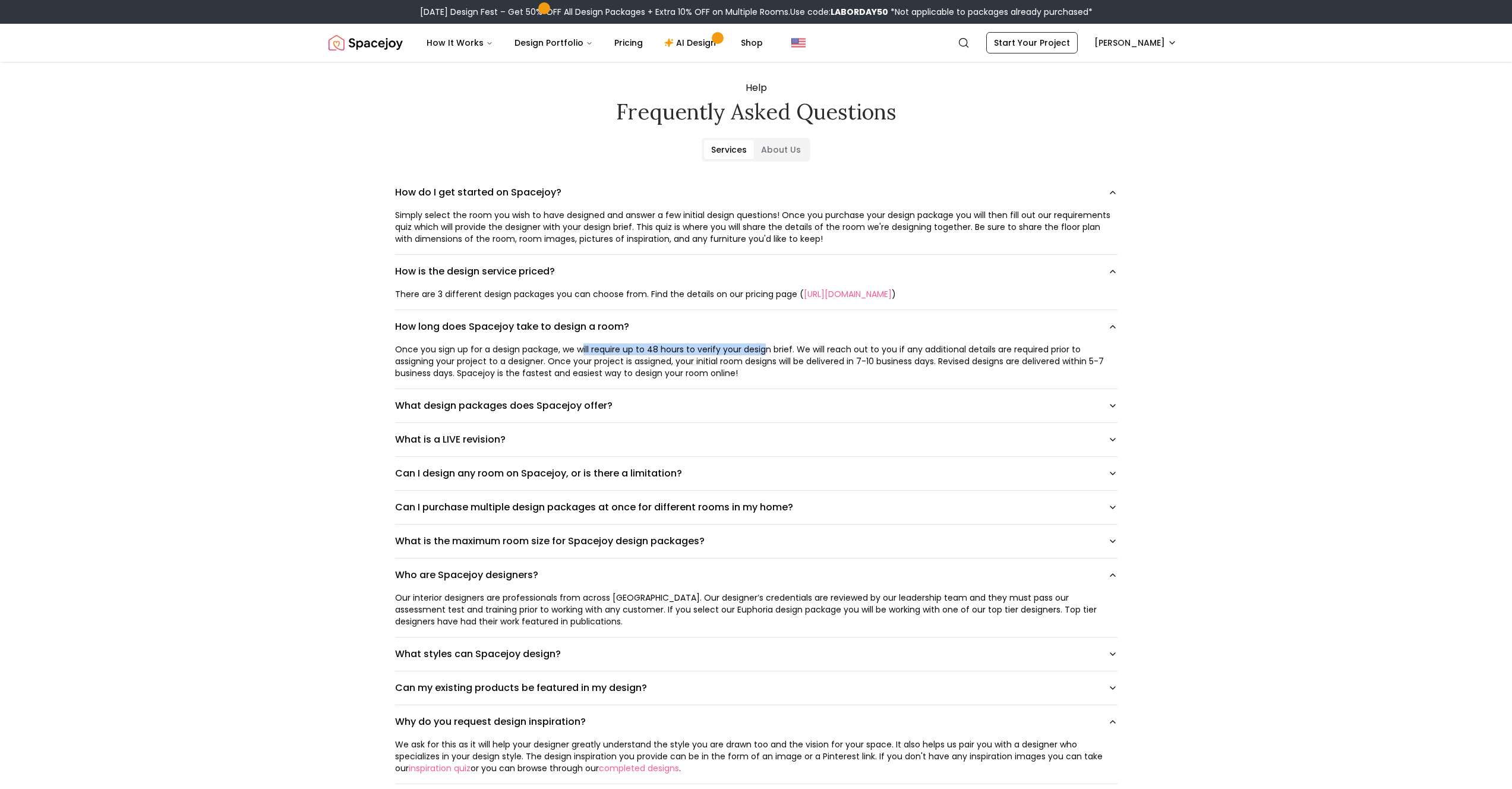
drag, startPoint x: 765, startPoint y: 347, endPoint x: 583, endPoint y: 351, distance: 182.0
click at [583, 351] on div "Once you sign up for a design package, we will require up to 48 hours to verify…" at bounding box center [756, 361] width 723 height 36
click at [482, 357] on div "Once you sign up for a design package, we will require up to 48 hours to verify…" at bounding box center [756, 361] width 723 height 36
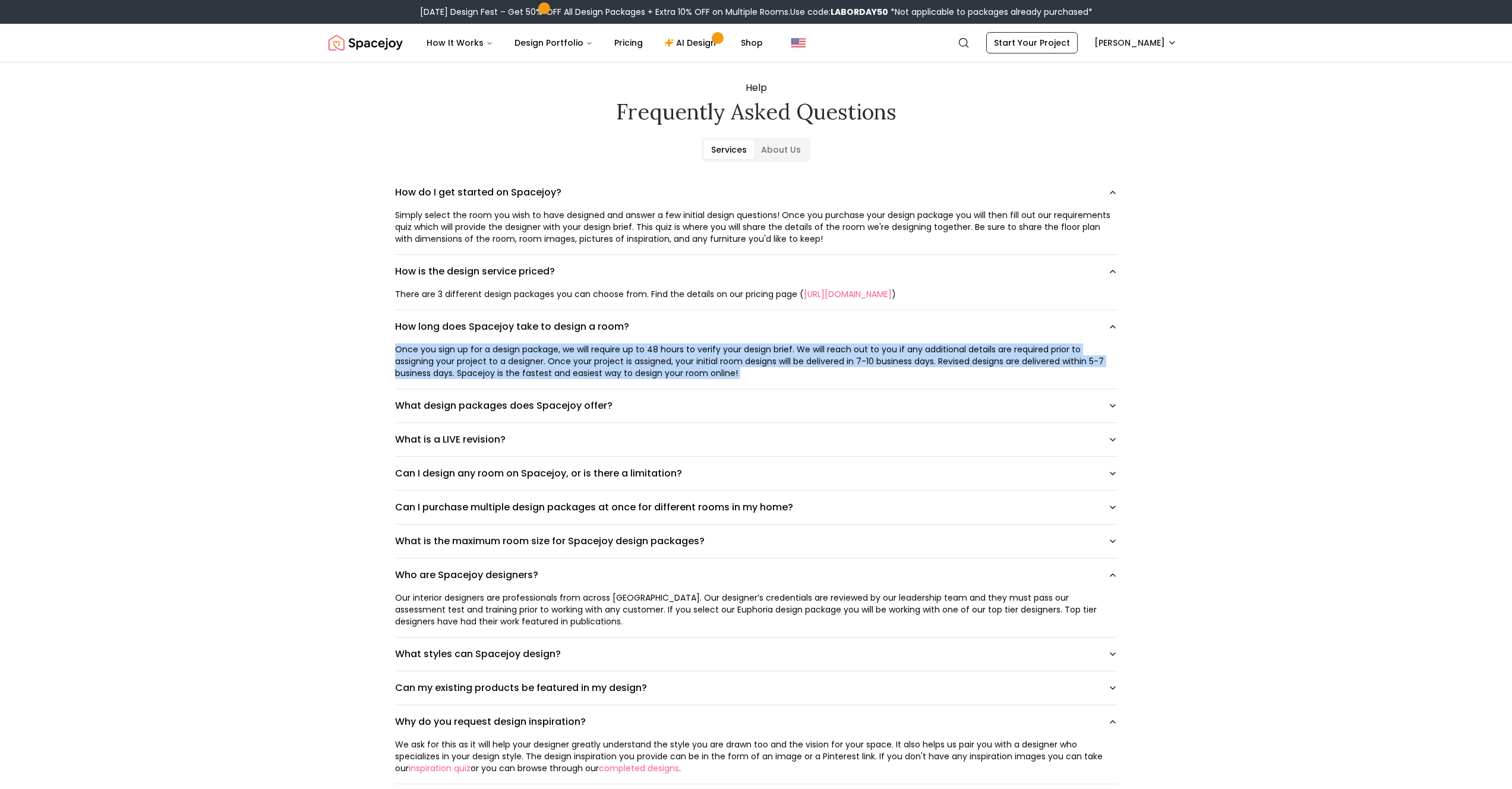
click at [482, 357] on div "Once you sign up for a design package, we will require up to 48 hours to verify…" at bounding box center [756, 361] width 723 height 36
click at [752, 369] on div "Once you sign up for a design package, we will require up to 48 hours to verify…" at bounding box center [756, 361] width 723 height 36
drag, startPoint x: 569, startPoint y: 355, endPoint x: 904, endPoint y: 369, distance: 335.3
click at [904, 369] on div "Once you sign up for a design package, we will require up to 48 hours to verify…" at bounding box center [756, 361] width 723 height 36
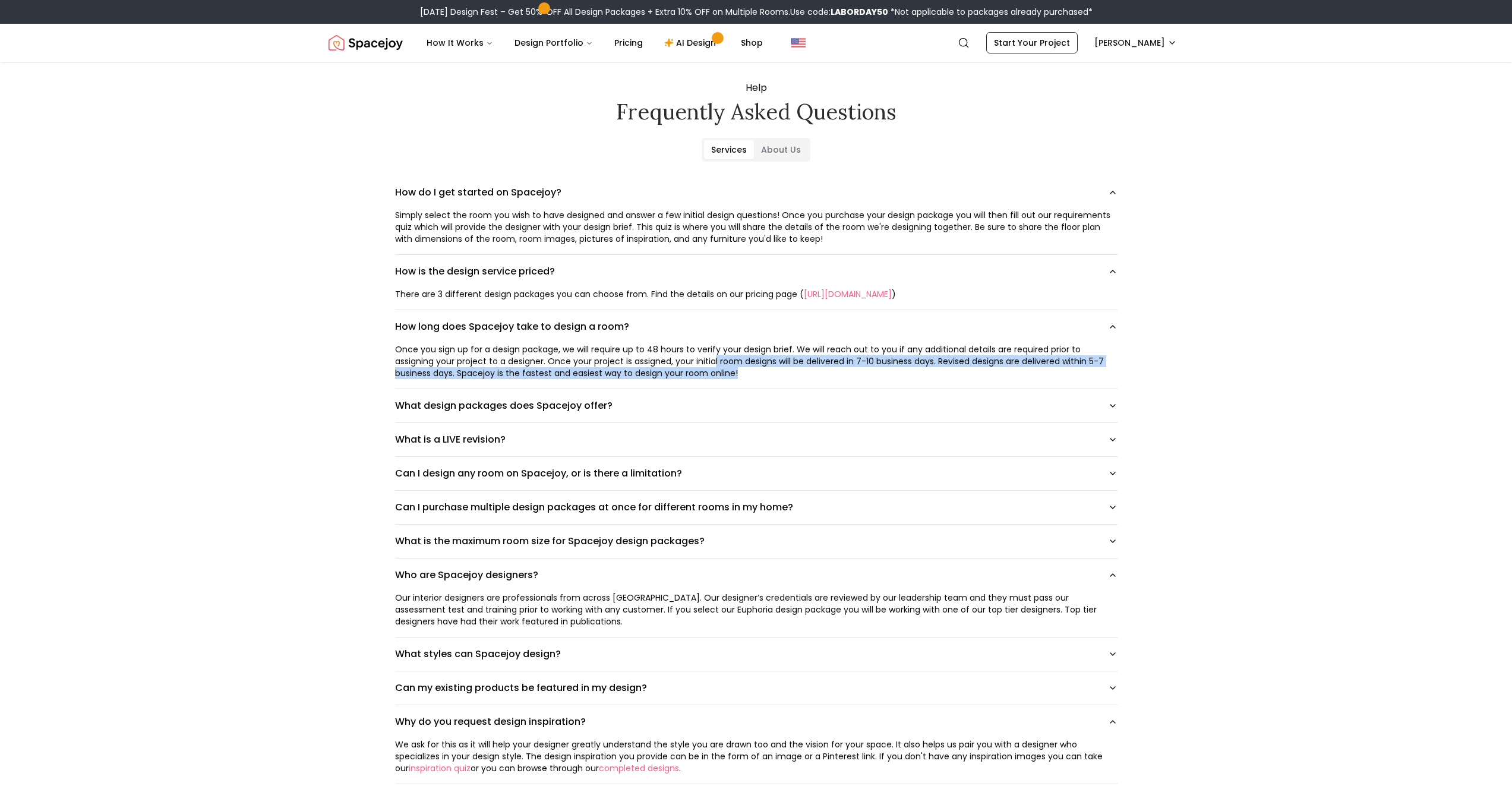
drag, startPoint x: 715, startPoint y: 358, endPoint x: 1027, endPoint y: 372, distance: 312.3
click at [1027, 372] on div "Once you sign up for a design package, we will require up to 48 hours to verify…" at bounding box center [756, 361] width 723 height 36
click at [1049, 359] on div "Once you sign up for a design package, we will require up to 48 hours to verify…" at bounding box center [756, 361] width 723 height 36
click at [1035, 359] on div "Once you sign up for a design package, we will require up to 48 hours to verify…" at bounding box center [756, 361] width 723 height 36
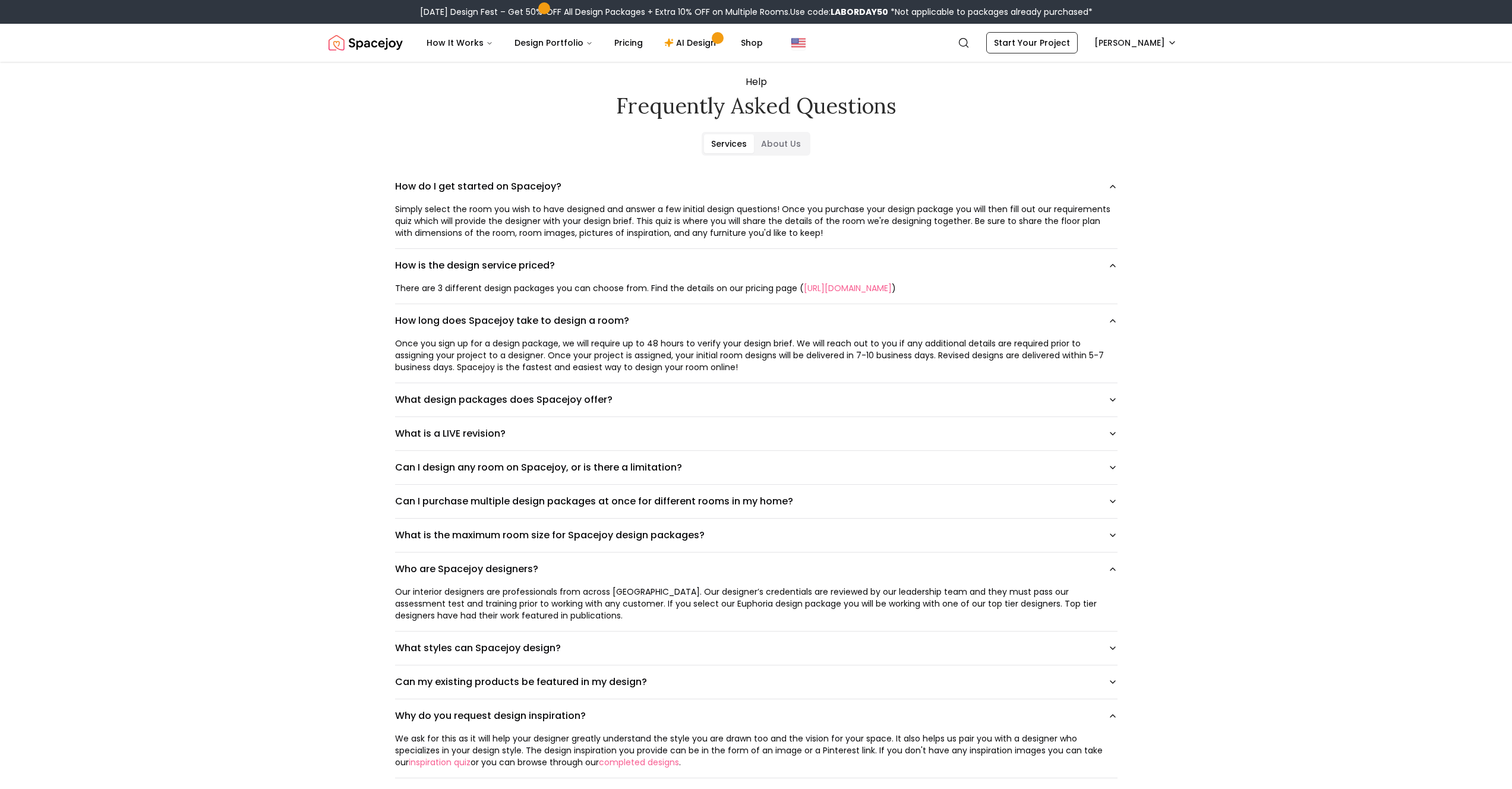
scroll to position [25, 0]
click at [571, 363] on div "Once you sign up for a design package, we will require up to 48 hours to verify…" at bounding box center [756, 355] width 723 height 36
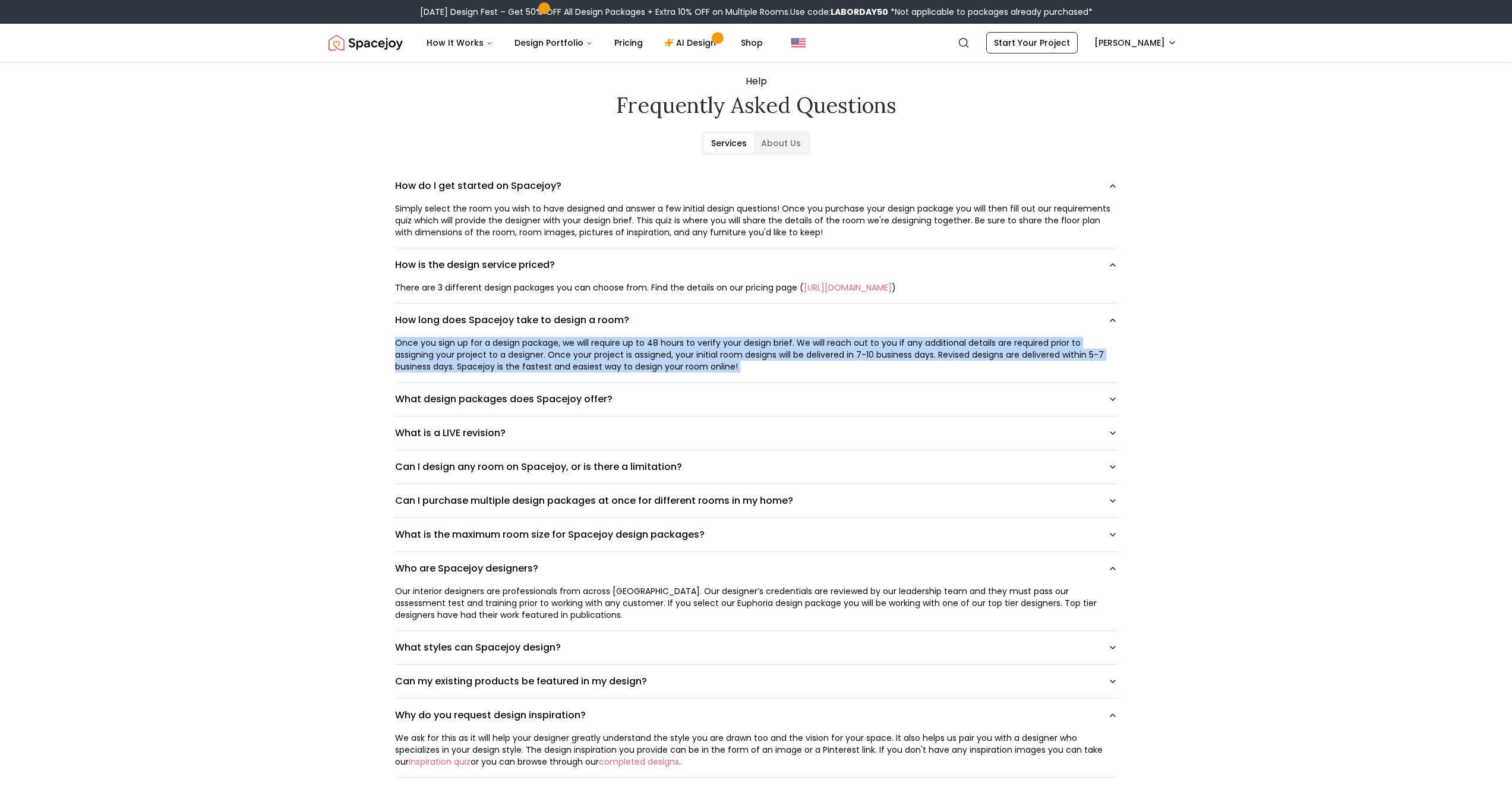
click at [571, 363] on div "Once you sign up for a design package, we will require up to 48 hours to verify…" at bounding box center [756, 355] width 723 height 36
copy div "Once you sign up for a design package, we will require up to 48 hours to verify…"
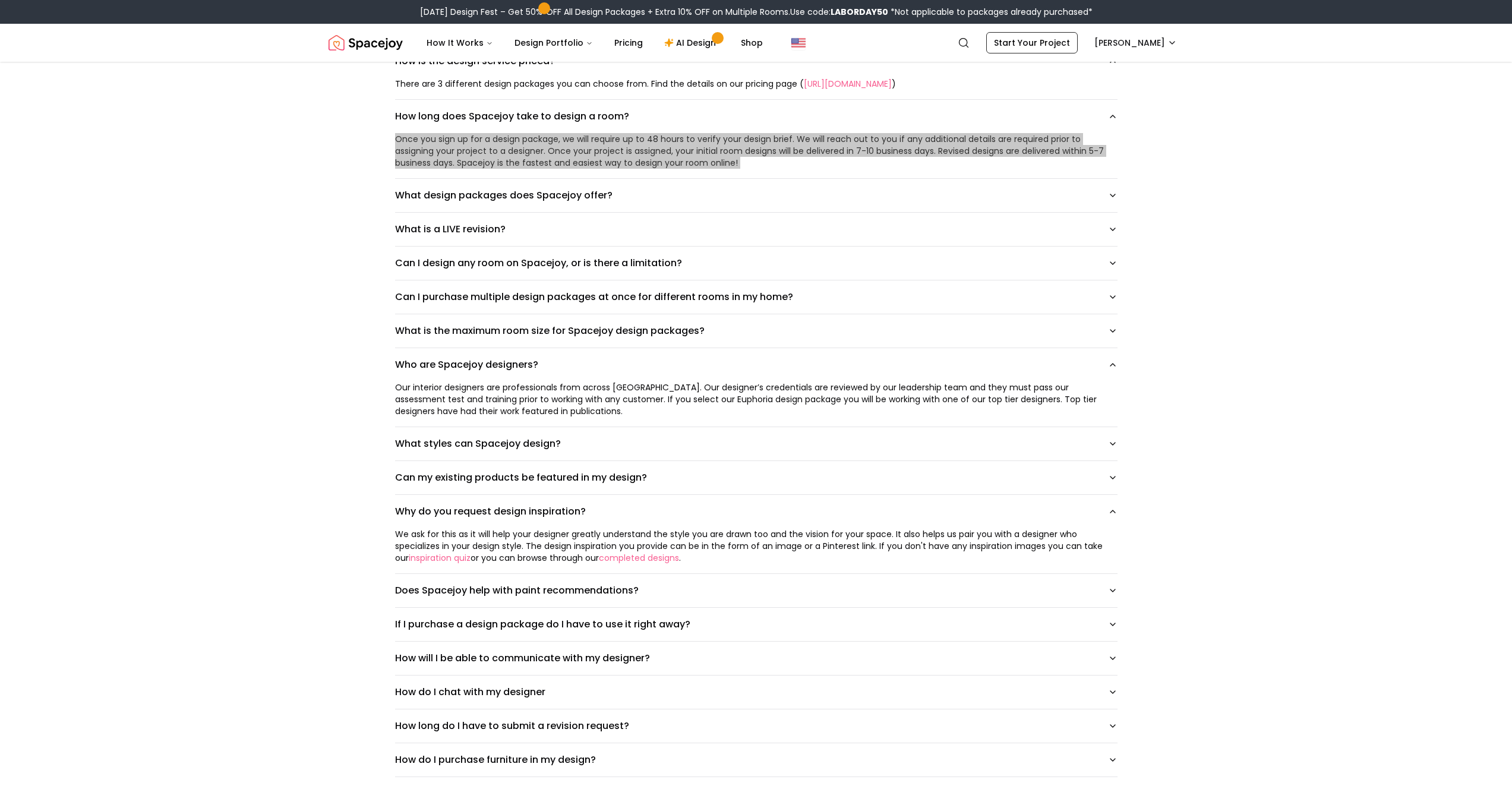
scroll to position [238, 0]
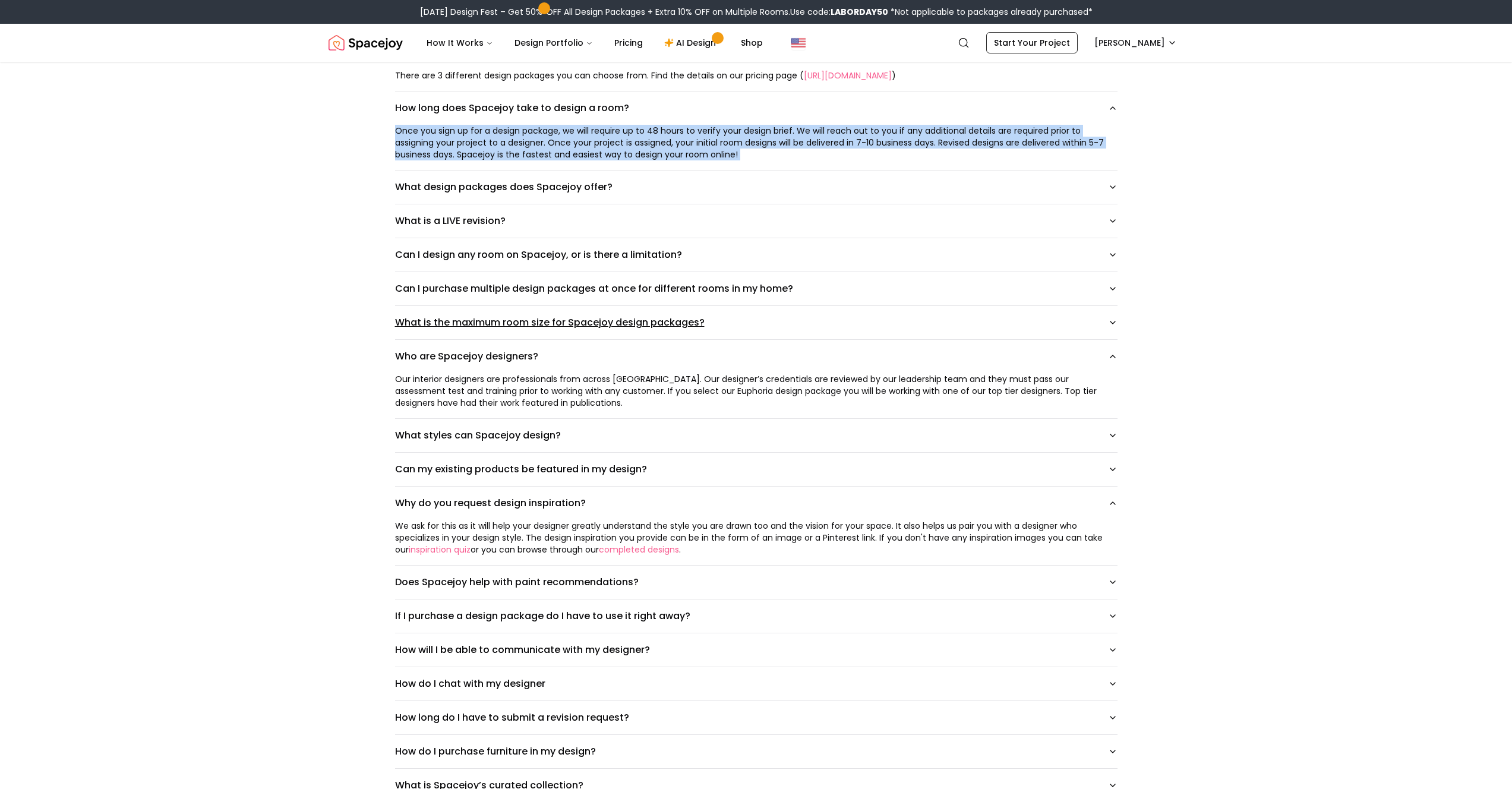
click at [592, 320] on button "What is the maximum room size for Spacejoy design packages?" at bounding box center [756, 322] width 723 height 33
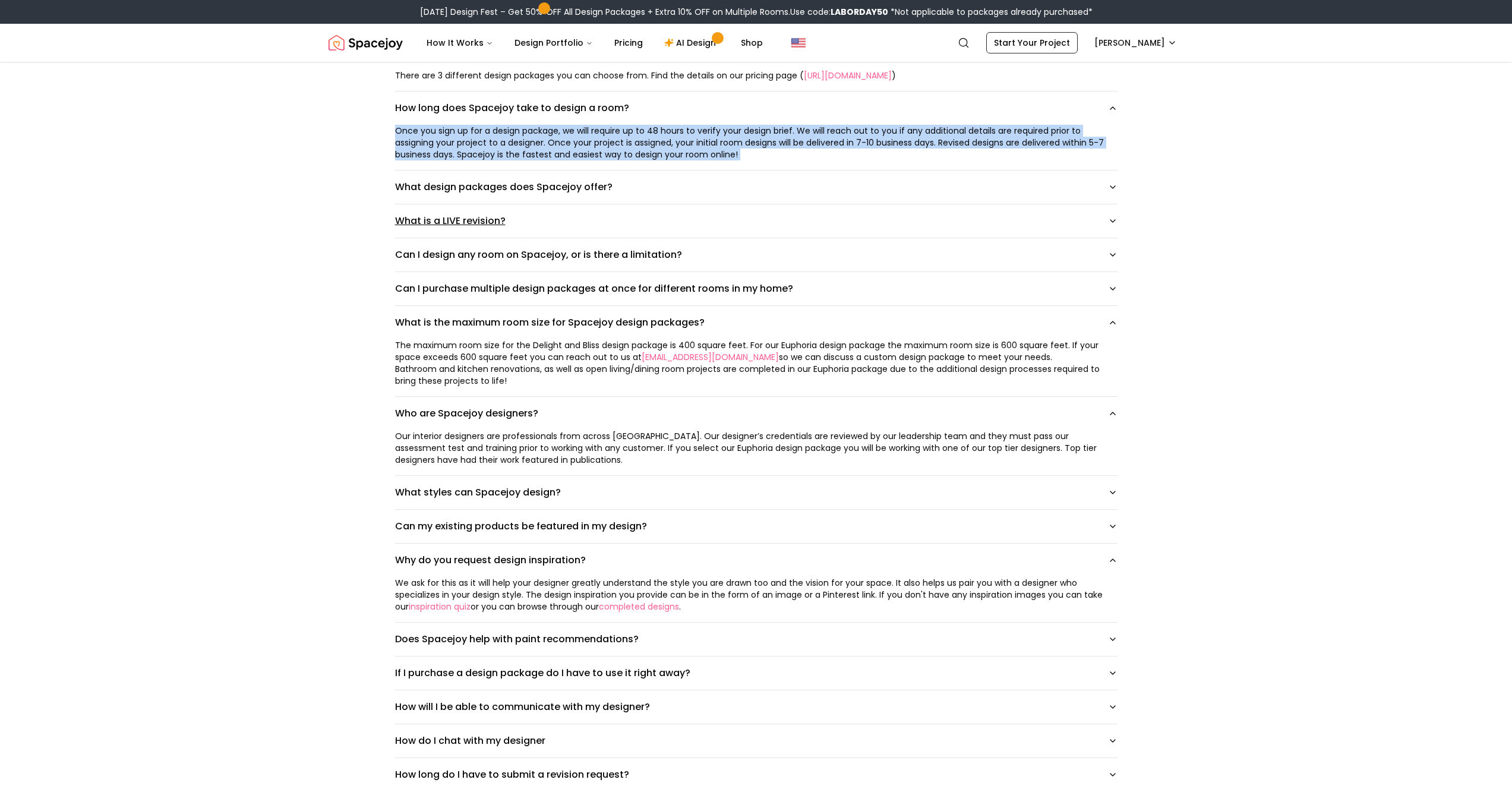
click at [474, 227] on button "What is a LIVE revision?" at bounding box center [756, 221] width 723 height 33
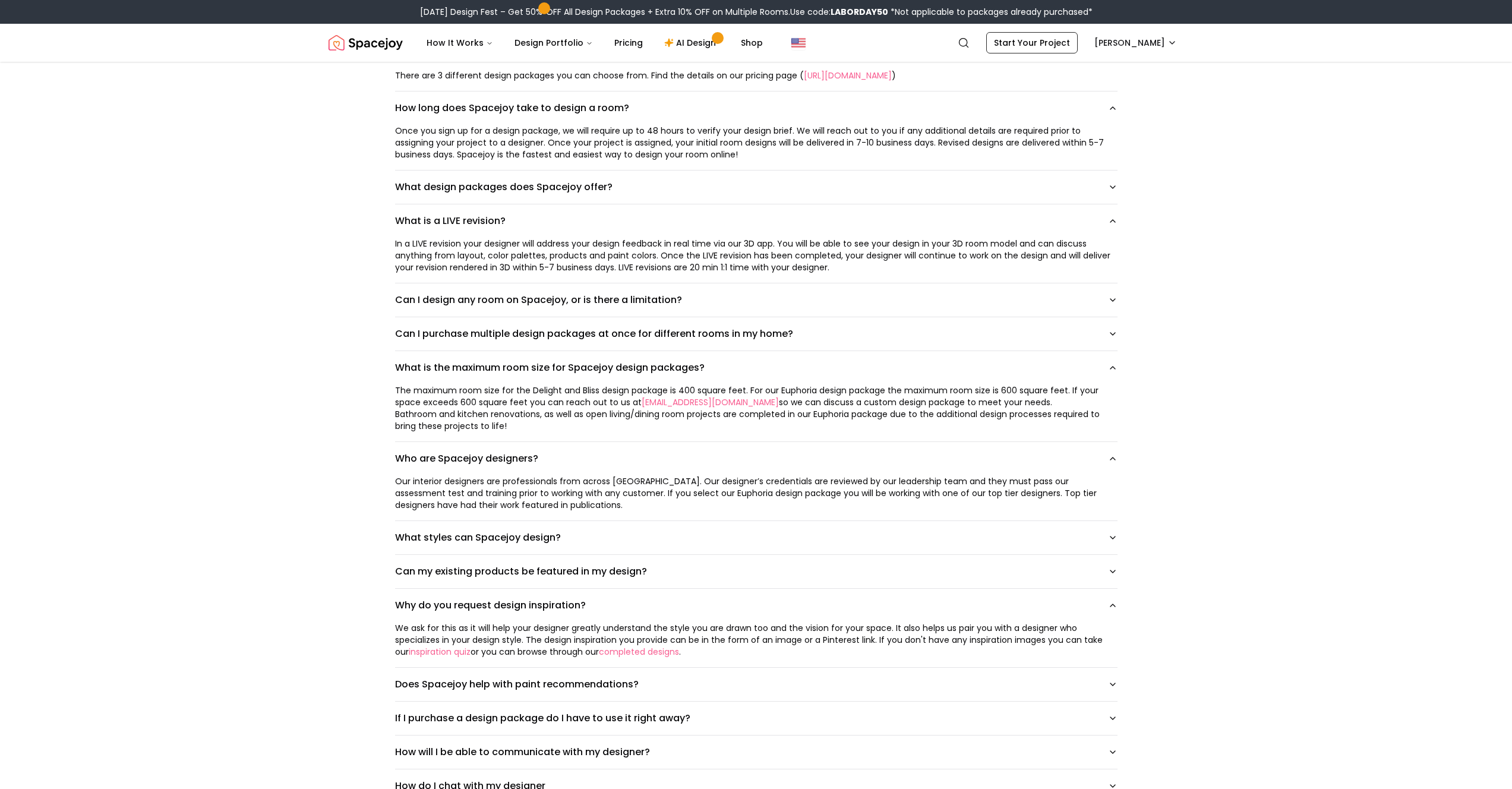
click at [594, 259] on div "In a LIVE revision your designer will address your design feedback in real time…" at bounding box center [756, 256] width 723 height 36
click at [595, 260] on div "In a LIVE revision your designer will address your design feedback in real time…" at bounding box center [756, 256] width 723 height 36
drag, startPoint x: 595, startPoint y: 260, endPoint x: 742, endPoint y: 243, distance: 148.0
click at [599, 260] on div "In a LIVE revision your designer will address your design feedback in real time…" at bounding box center [756, 256] width 723 height 36
drag, startPoint x: 671, startPoint y: 263, endPoint x: 870, endPoint y: 263, distance: 199.0
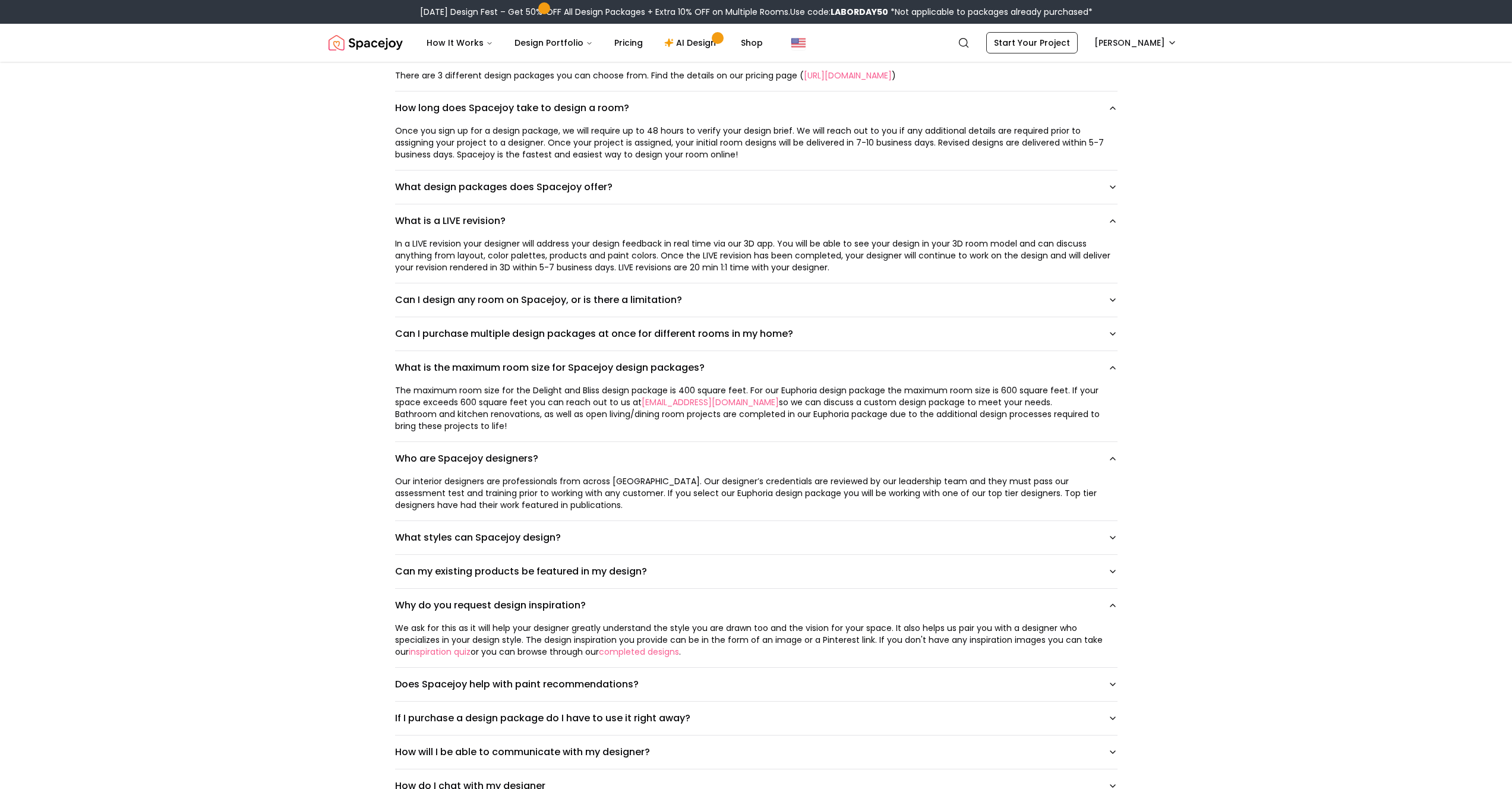
click at [794, 263] on div "In a LIVE revision your designer will address your design feedback in real time…" at bounding box center [756, 256] width 723 height 36
click at [873, 263] on div "In a LIVE revision your designer will address your design feedback in real time…" at bounding box center [756, 256] width 723 height 36
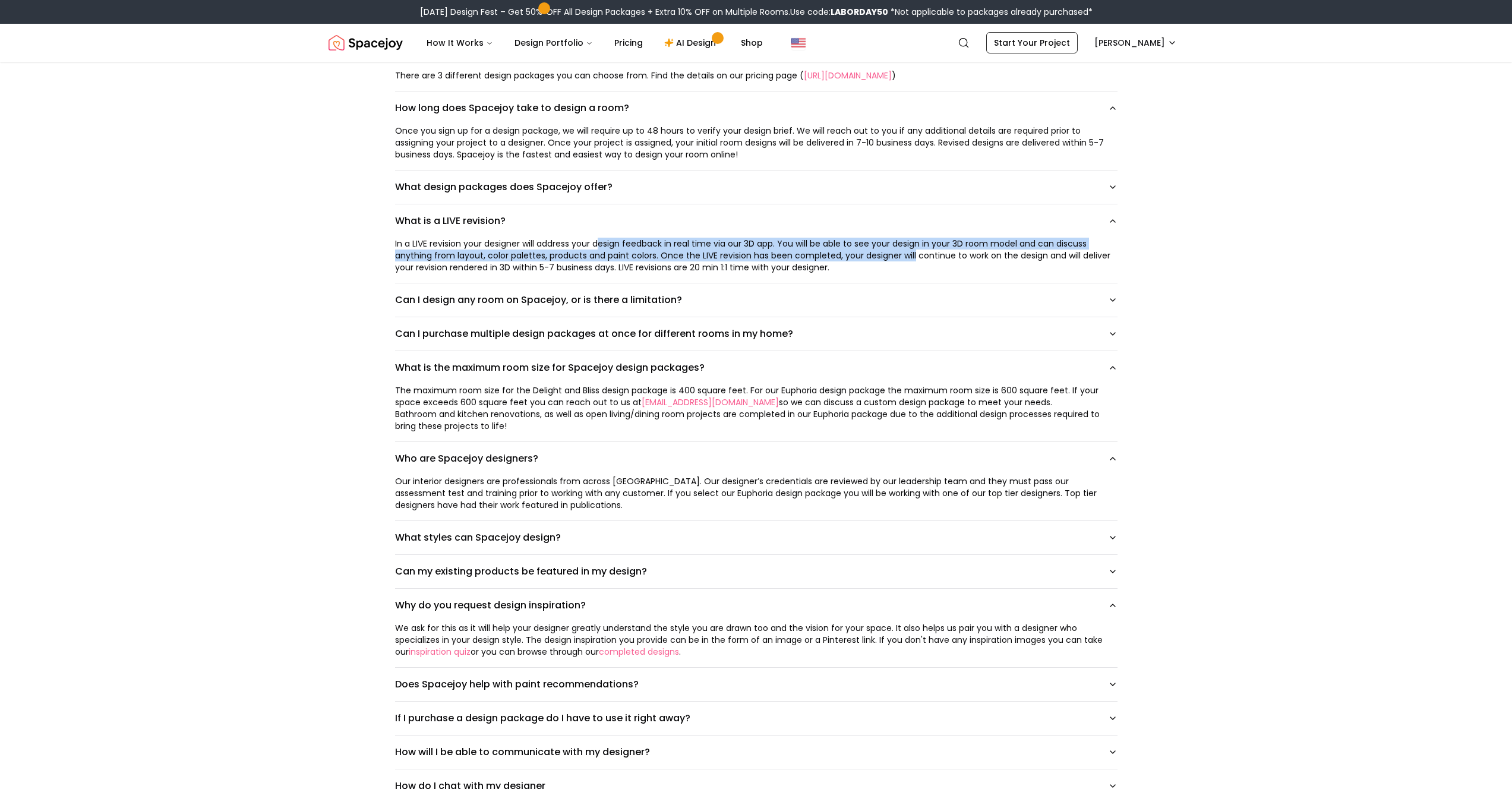
drag, startPoint x: 913, startPoint y: 250, endPoint x: 603, endPoint y: 246, distance: 310.0
click at [603, 246] on div "In a LIVE revision your designer will address your design feedback in real time…" at bounding box center [756, 256] width 723 height 36
click at [630, 247] on div "In a LIVE revision your designer will address your design feedback in real time…" at bounding box center [756, 256] width 723 height 36
drag, startPoint x: 1104, startPoint y: 260, endPoint x: 587, endPoint y: 239, distance: 517.4
click at [597, 242] on div "In a LIVE revision your designer will address your design feedback in real time…" at bounding box center [756, 256] width 723 height 36
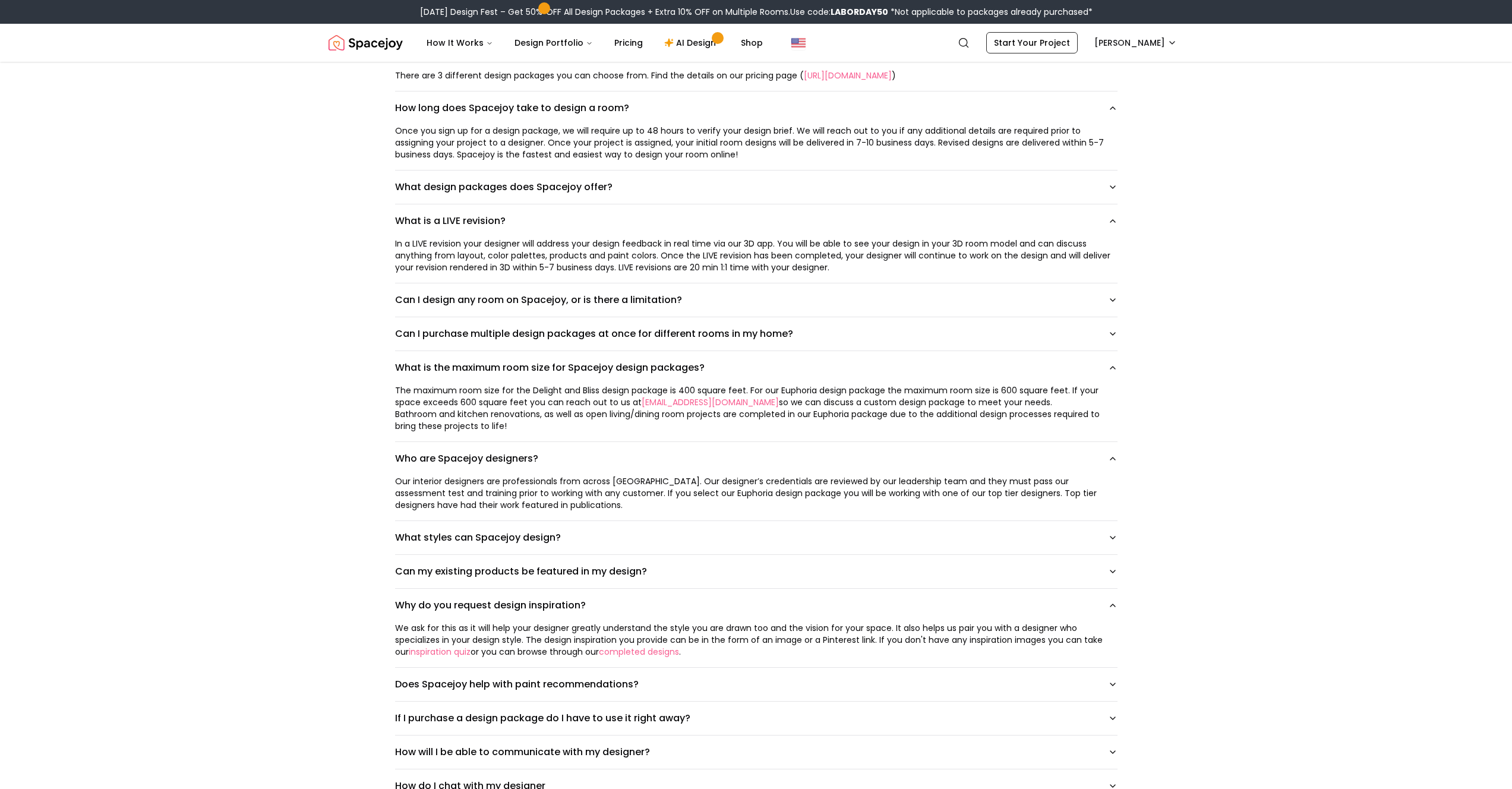
click at [433, 249] on div "In a LIVE revision your designer will address your design feedback in real time…" at bounding box center [756, 256] width 723 height 36
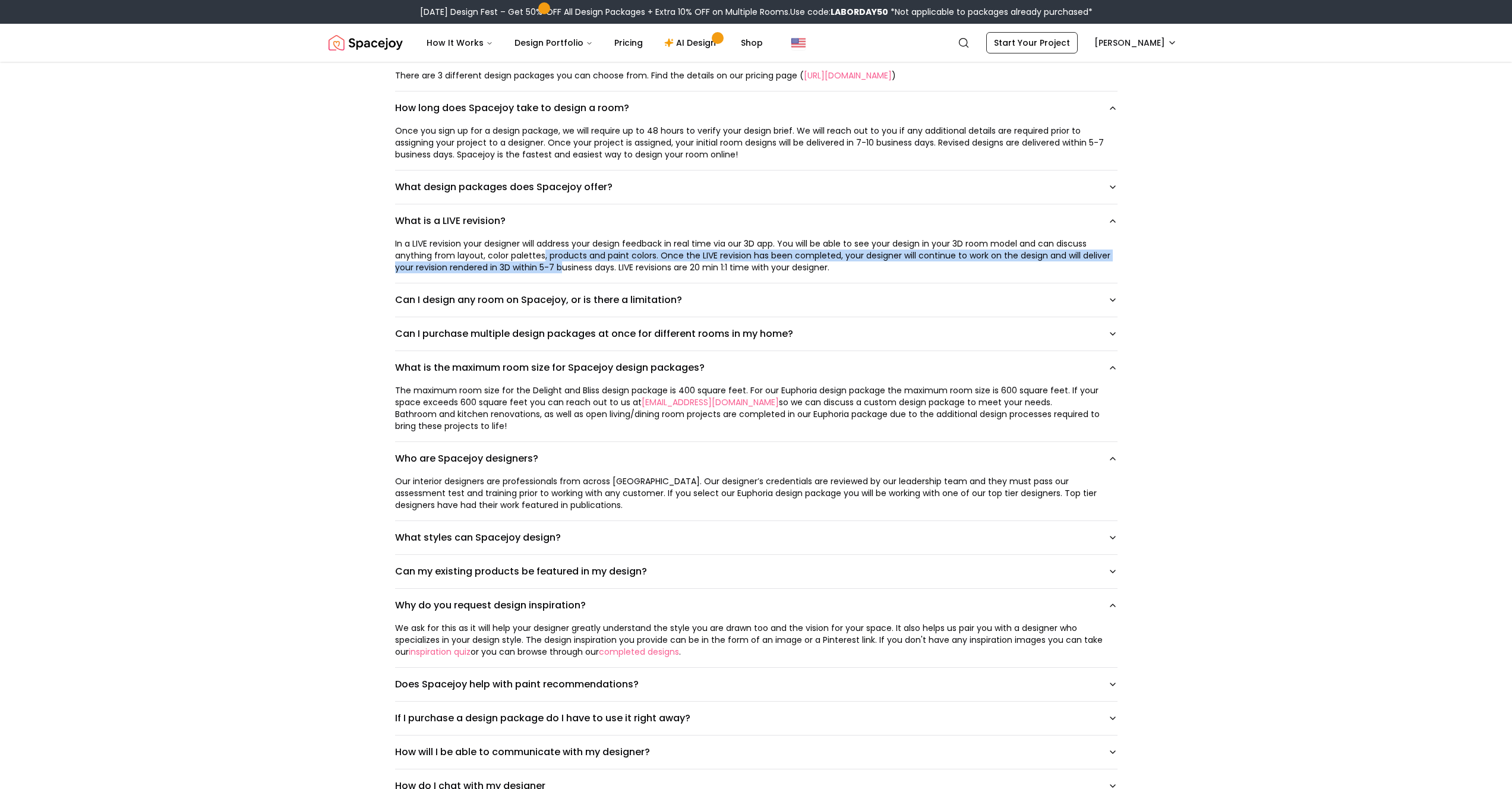
drag, startPoint x: 551, startPoint y: 261, endPoint x: 559, endPoint y: 263, distance: 8.2
click at [559, 263] on div "In a LIVE revision your designer will address your design feedback in real time…" at bounding box center [756, 256] width 723 height 36
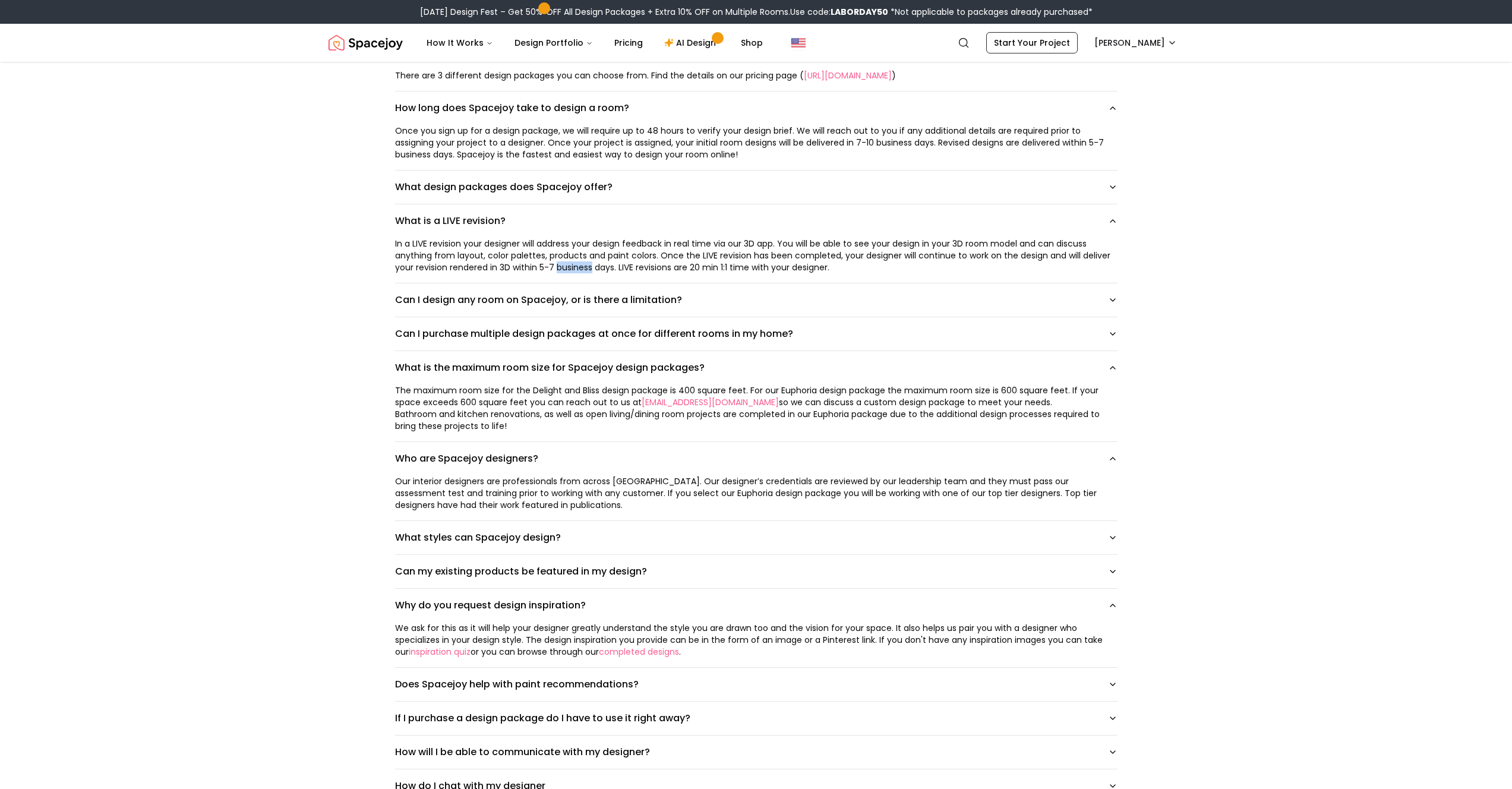
click at [559, 263] on div "In a LIVE revision your designer will address your design feedback in real time…" at bounding box center [756, 256] width 723 height 36
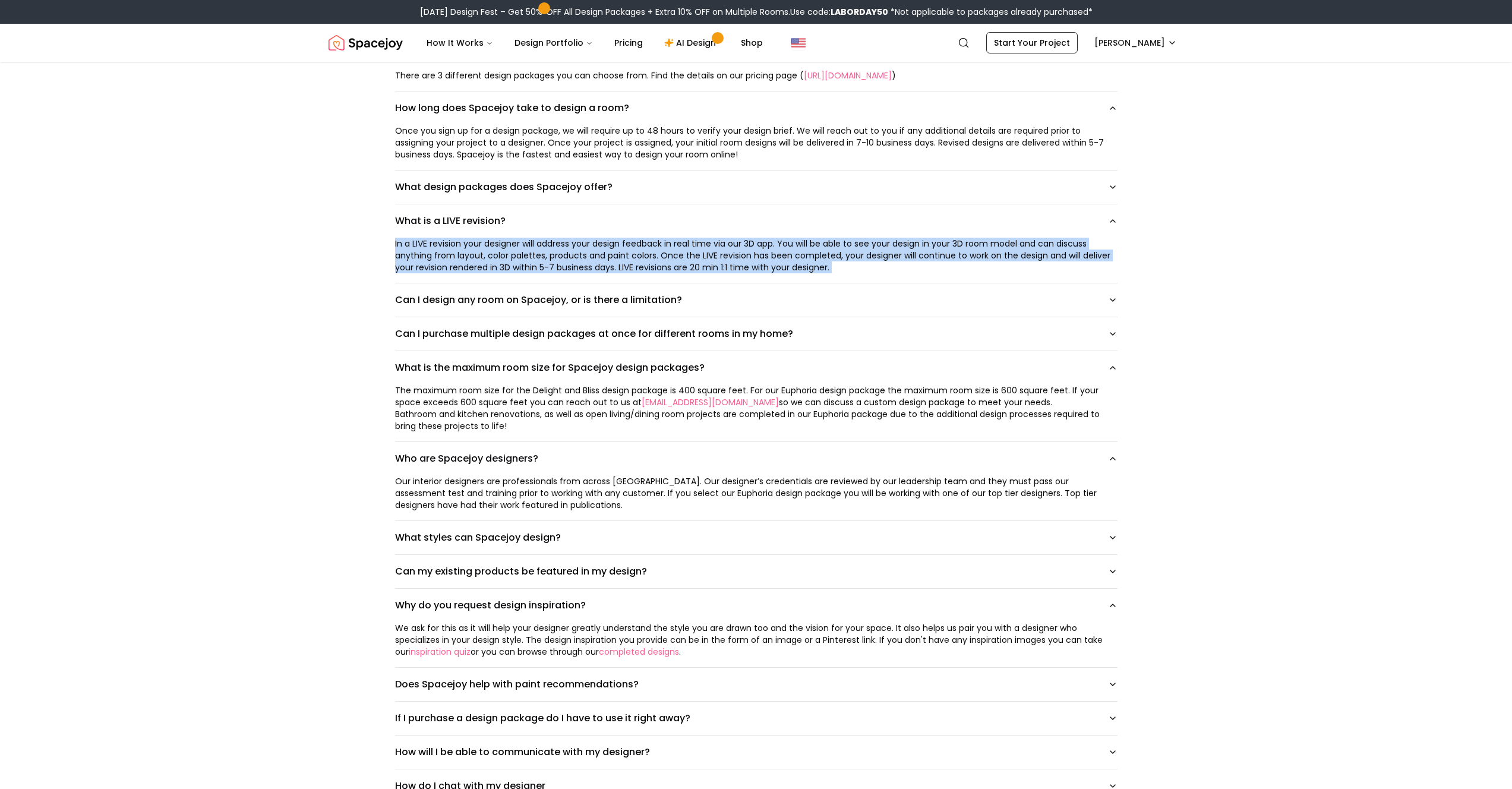
click at [559, 263] on div "In a LIVE revision your designer will address your design feedback in real time…" at bounding box center [756, 256] width 723 height 36
click at [648, 179] on button "What design packages does Spacejoy offer?" at bounding box center [756, 187] width 723 height 33
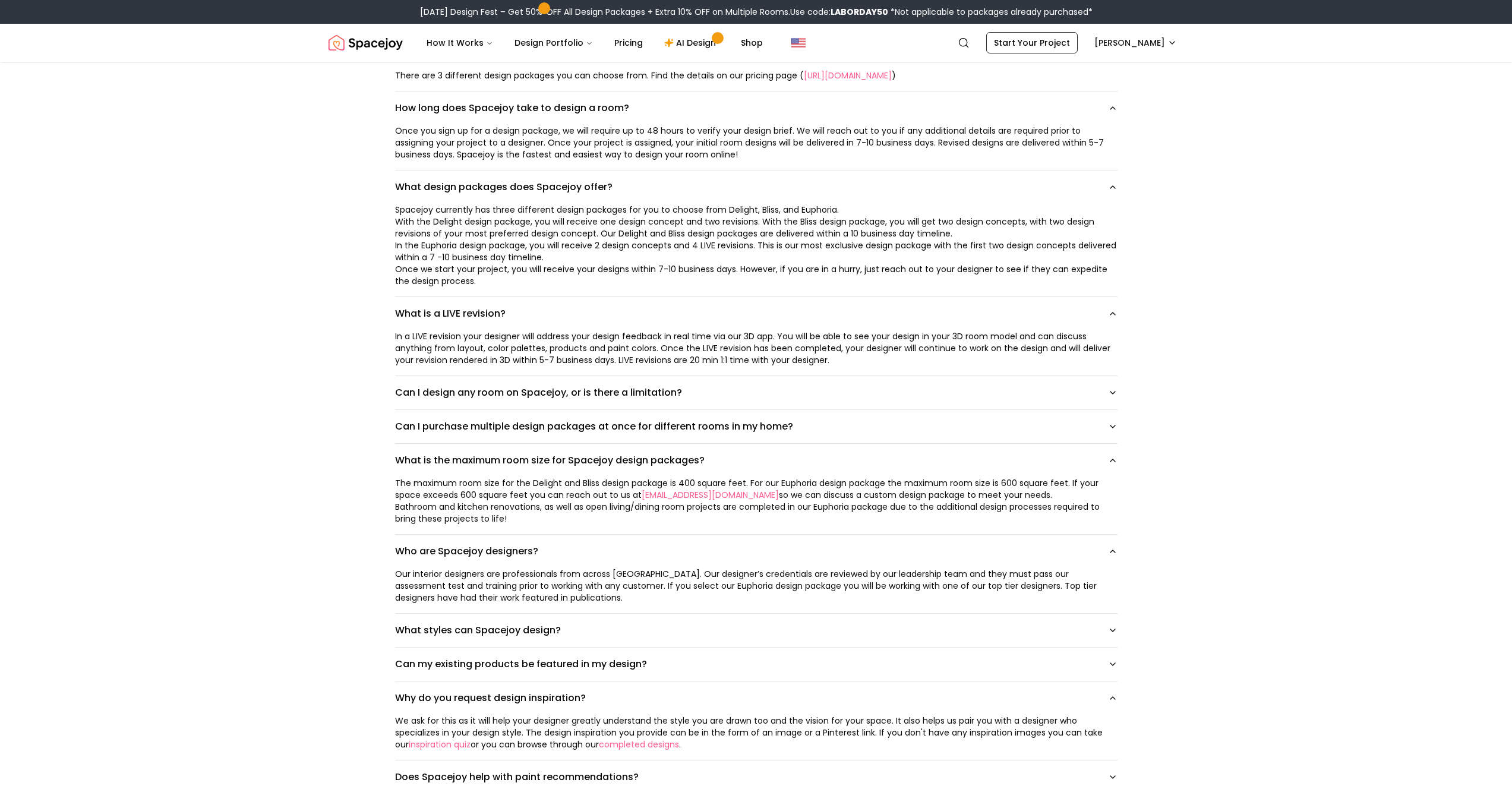
click at [735, 237] on p "With the Delight design package, you will receive one design concept and two re…" at bounding box center [756, 227] width 723 height 24
click at [603, 250] on p "In the Euphoria design package, you will receive 2 design concepts and 4 LIVE r…" at bounding box center [756, 251] width 723 height 24
click at [739, 252] on p "In the Euphoria design package, you will receive 2 design concepts and 4 LIVE r…" at bounding box center [756, 251] width 723 height 24
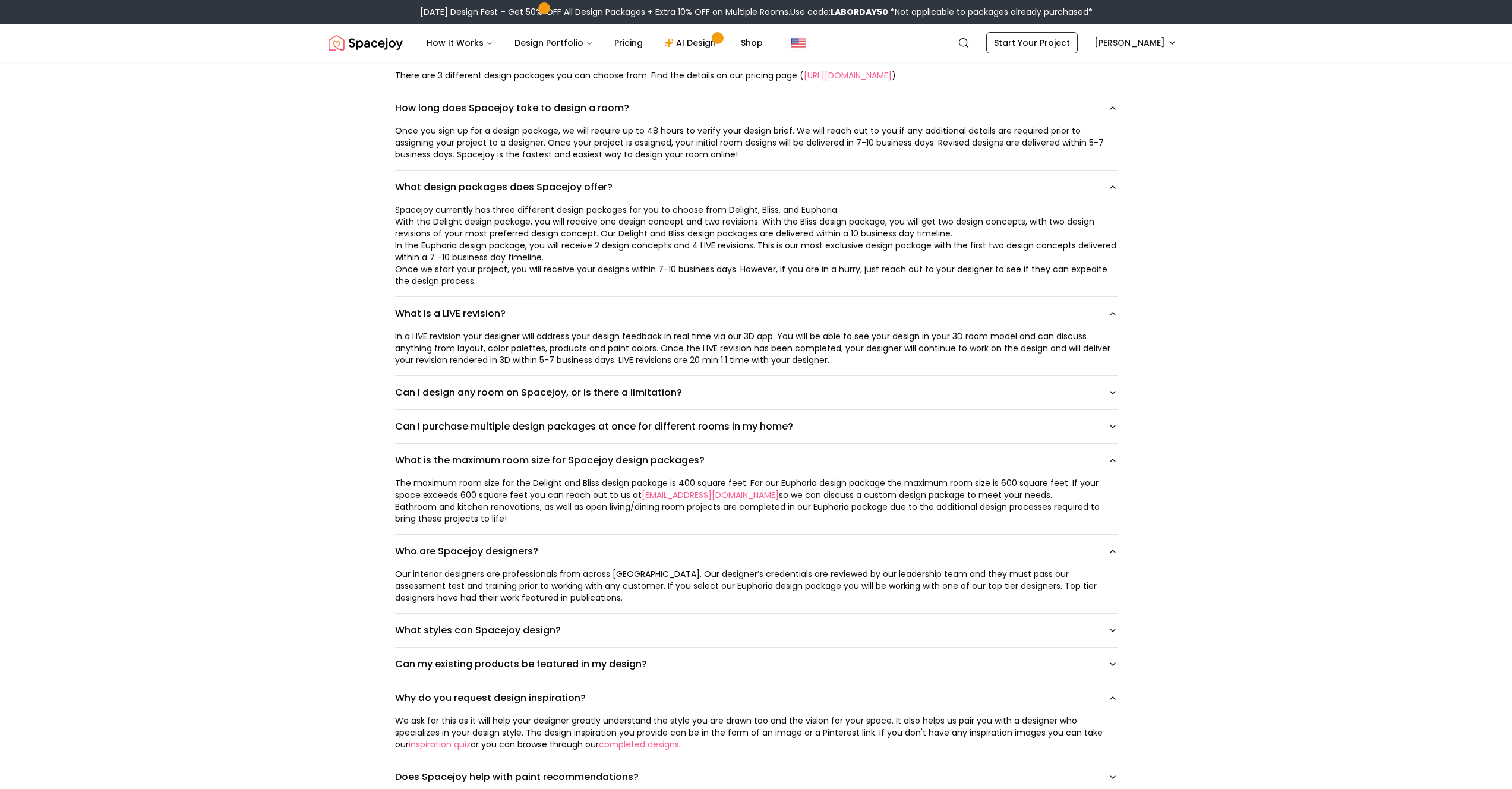
drag, startPoint x: 800, startPoint y: 359, endPoint x: 723, endPoint y: 359, distance: 77.0
click at [760, 359] on div "In a LIVE revision your designer will address your design feedback in real time…" at bounding box center [756, 348] width 723 height 36
click at [660, 359] on div "In a LIVE revision your designer will address your design feedback in real time…" at bounding box center [756, 348] width 723 height 36
click at [419, 404] on button "Can I design any room on Spacejoy, or is there a limitation?" at bounding box center [756, 393] width 723 height 33
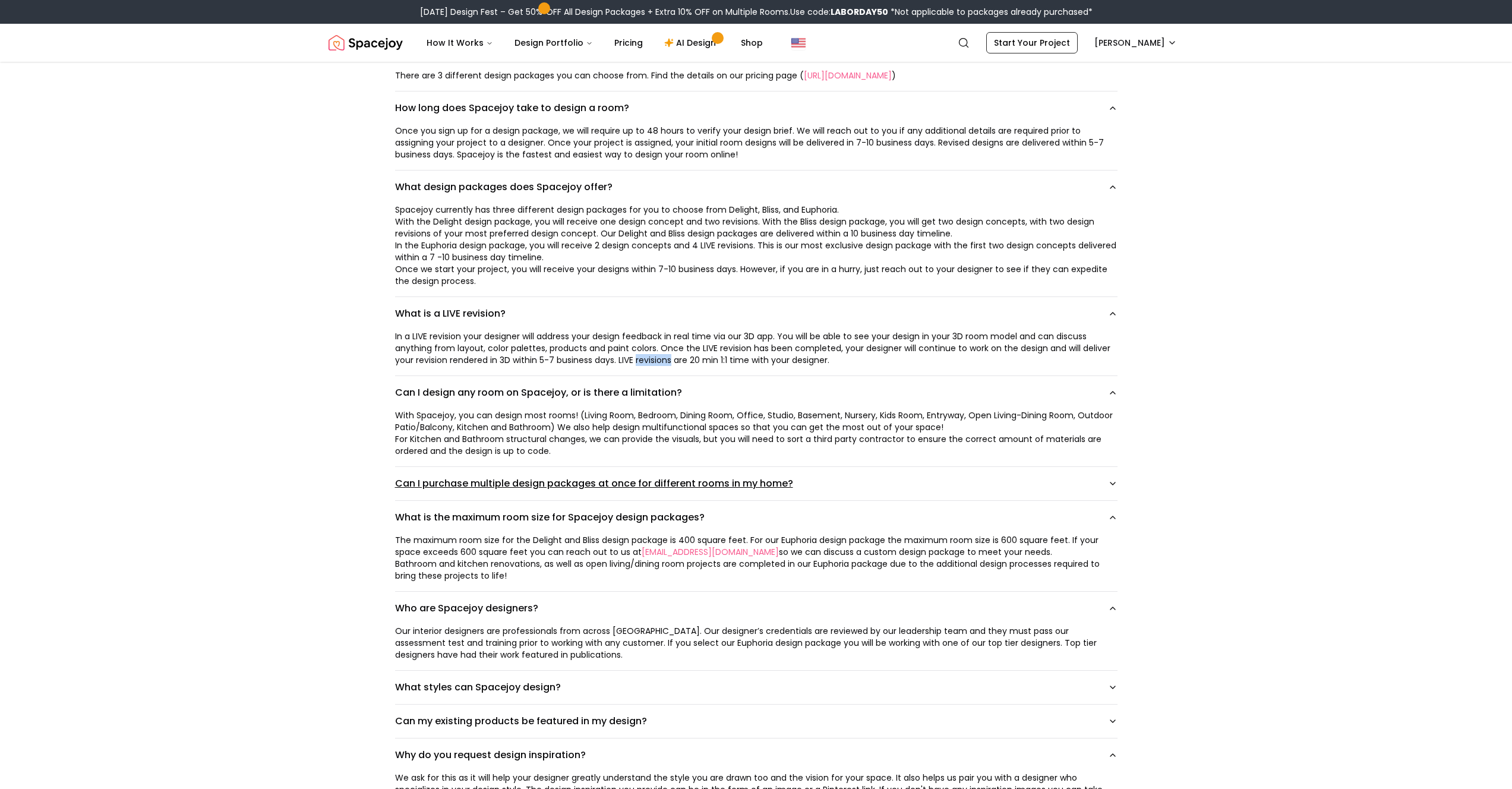
click at [502, 482] on button "Can I purchase multiple design packages at once for different rooms in my home?" at bounding box center [756, 484] width 723 height 33
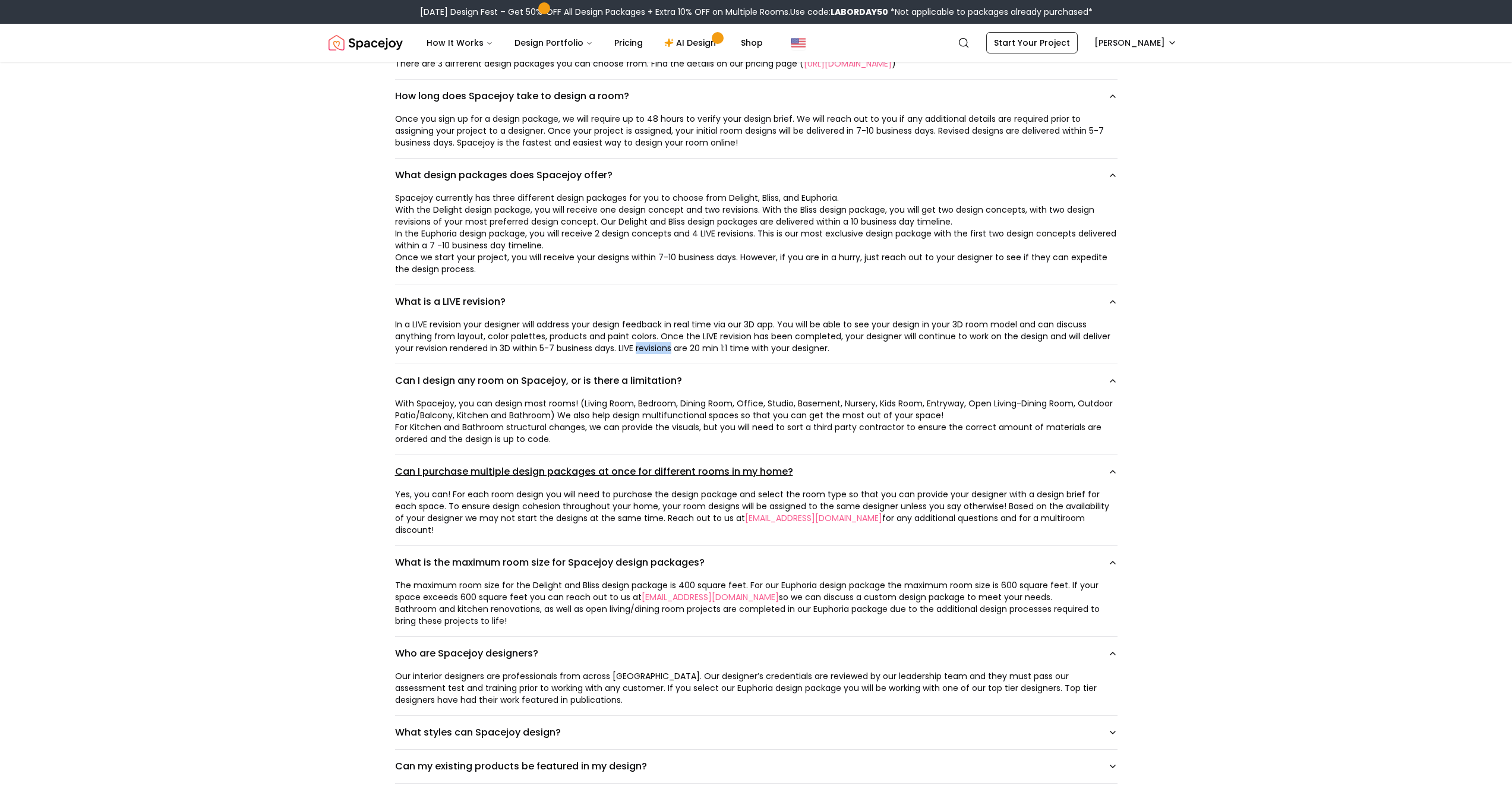
scroll to position [319, 0]
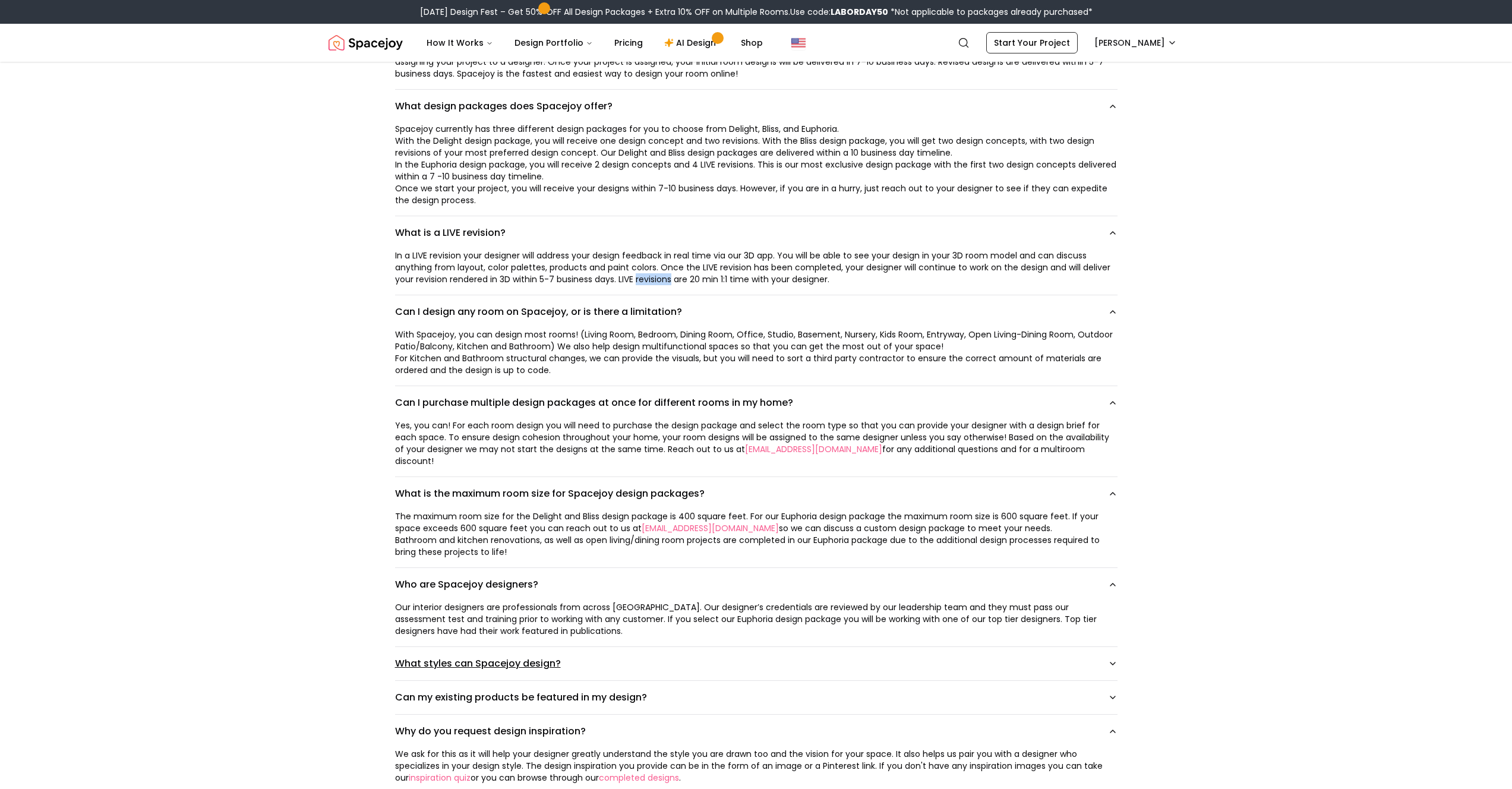
click at [553, 578] on button "What styles can Spacejoy design?" at bounding box center [756, 664] width 723 height 33
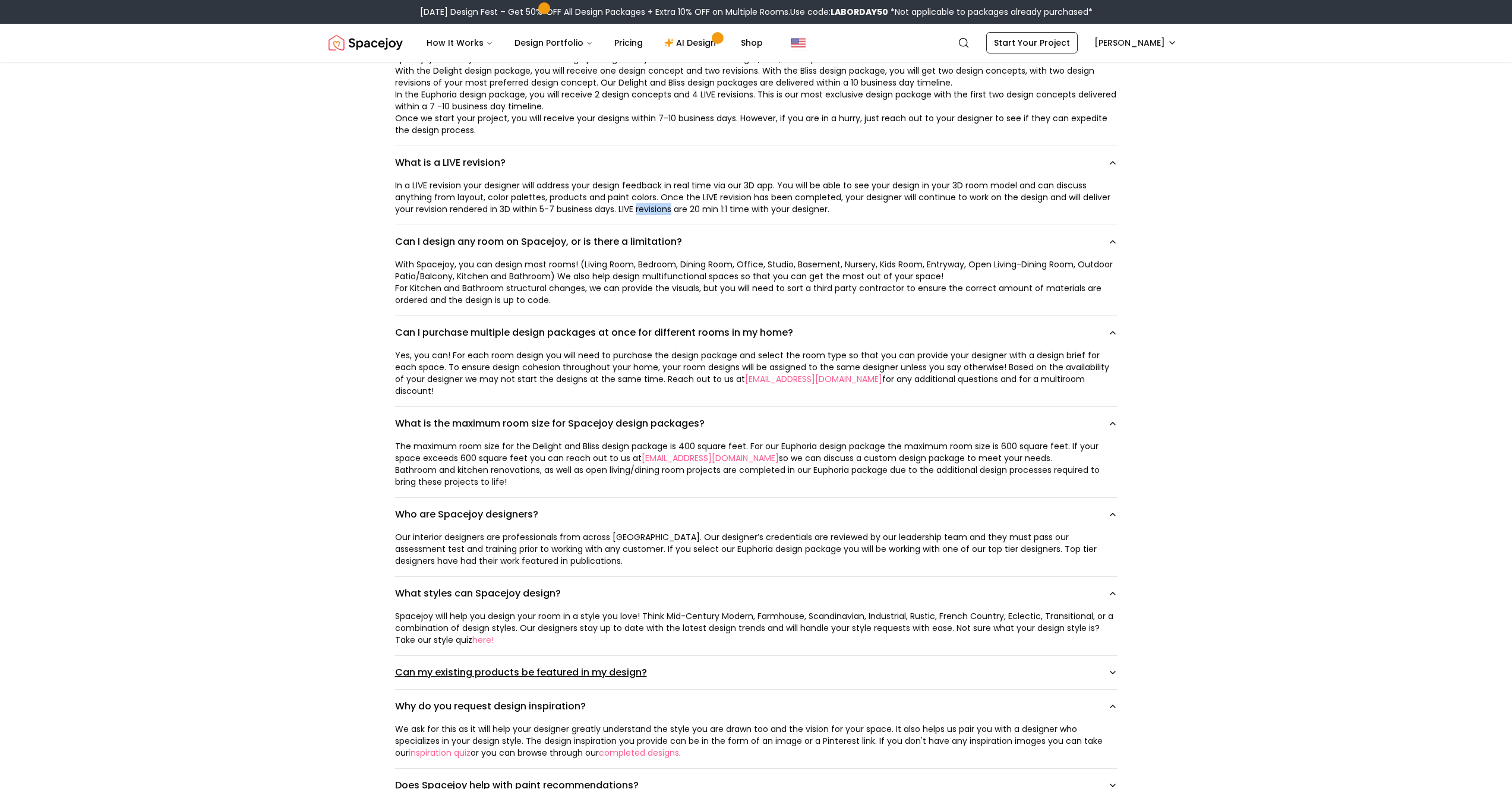
scroll to position [389, 0]
click at [684, 578] on div "Spacejoy will help you design your room in a style you love! Think Mid-Century …" at bounding box center [756, 628] width 723 height 36
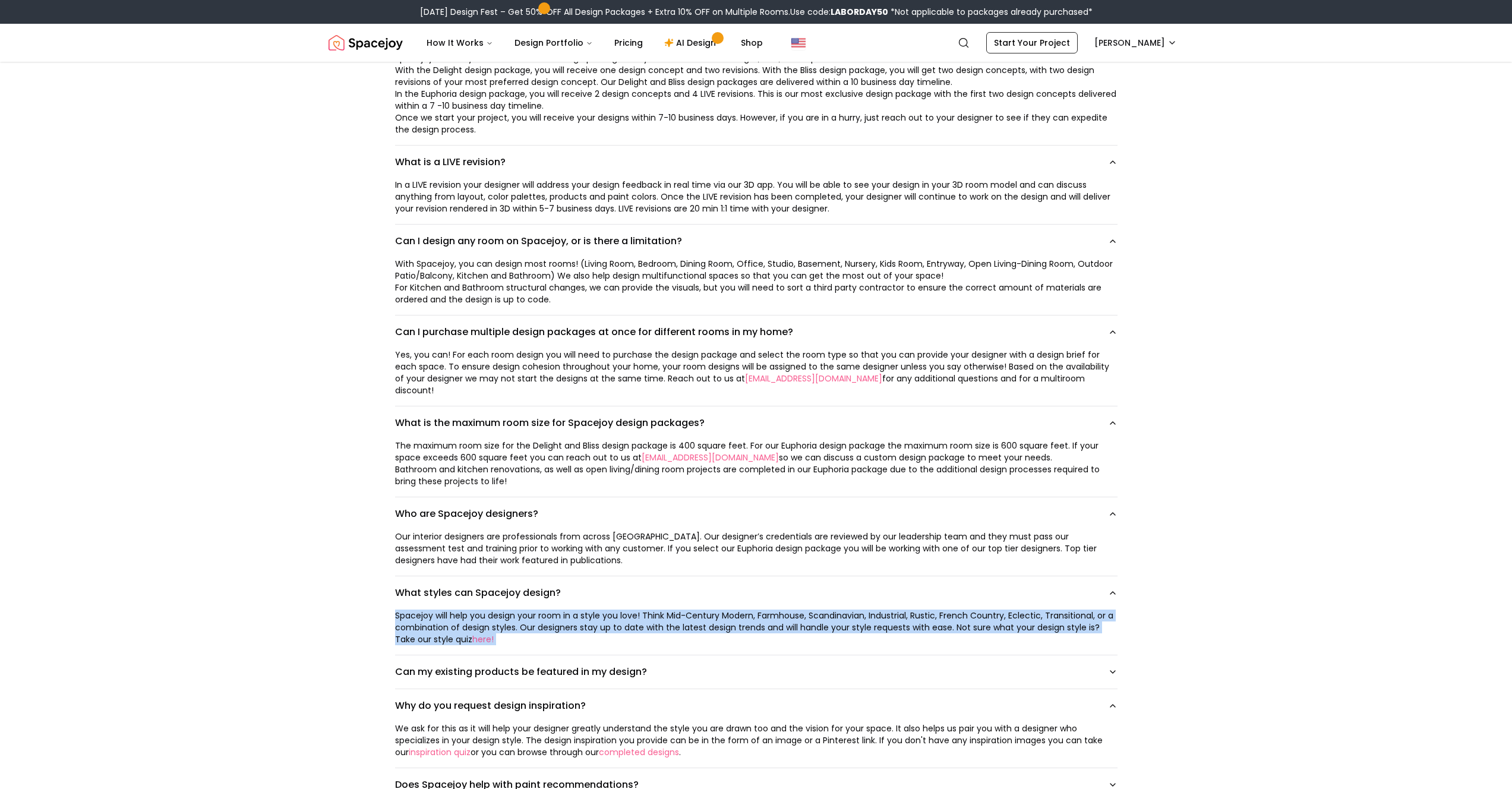
click at [684, 578] on div "Spacejoy will help you design your room in a style you love! Think Mid-Century …" at bounding box center [756, 628] width 723 height 36
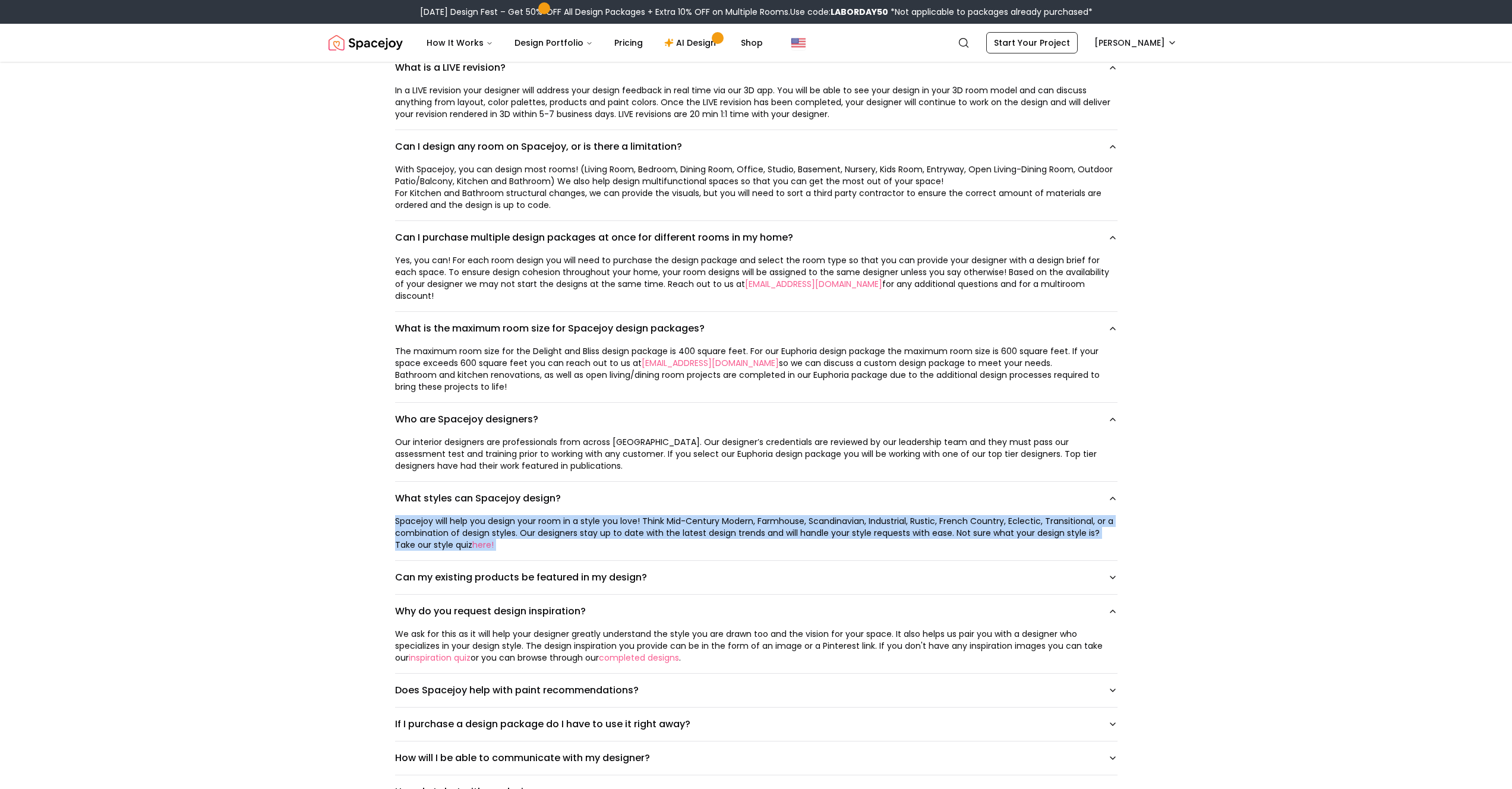
scroll to position [486, 0]
click at [551, 559] on button "Can my existing products be featured in my design?" at bounding box center [756, 576] width 723 height 33
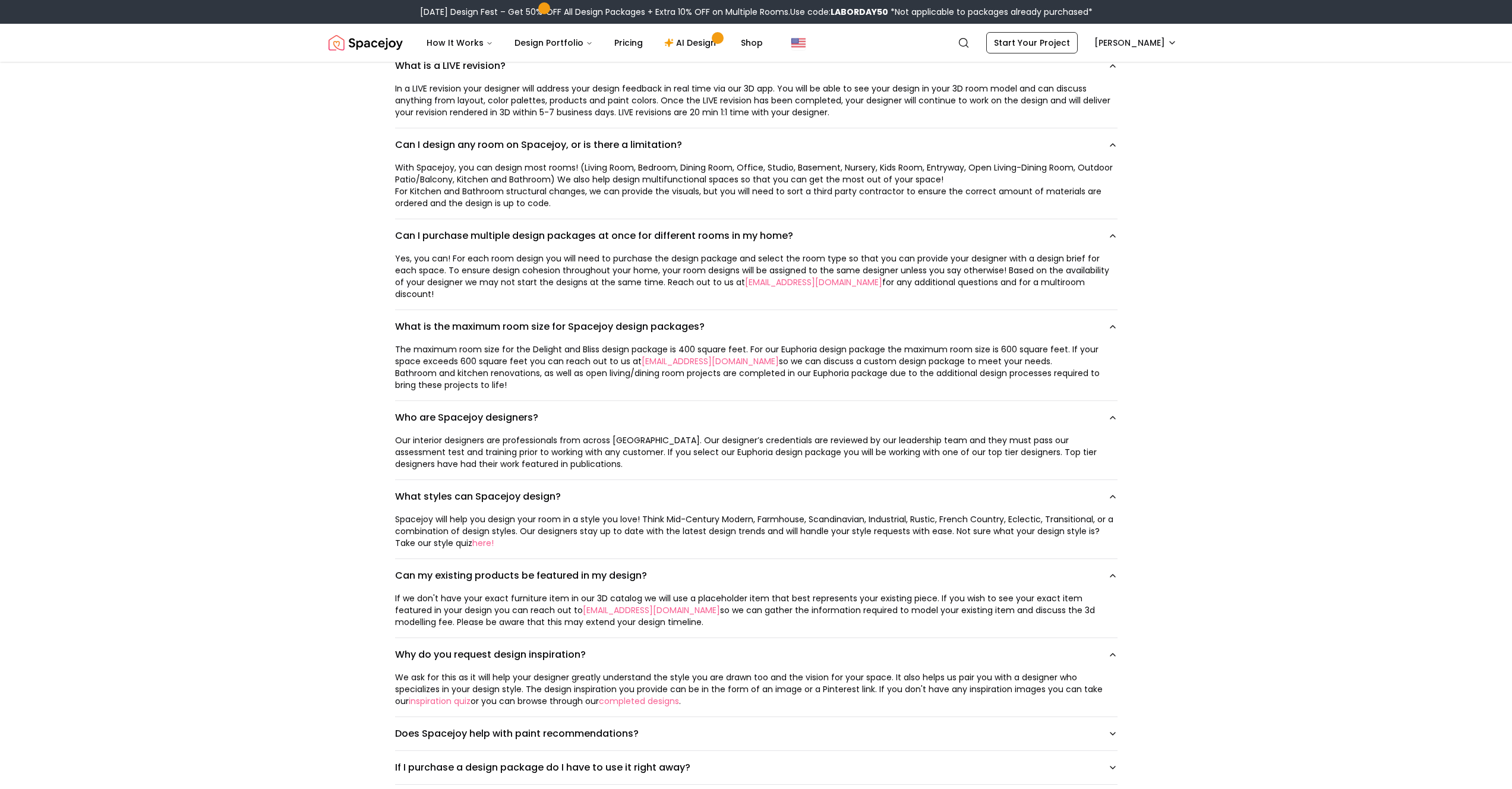
click at [471, 578] on div "If we don't have your exact furniture item in our 3D catalog we will use a plac…" at bounding box center [756, 610] width 723 height 36
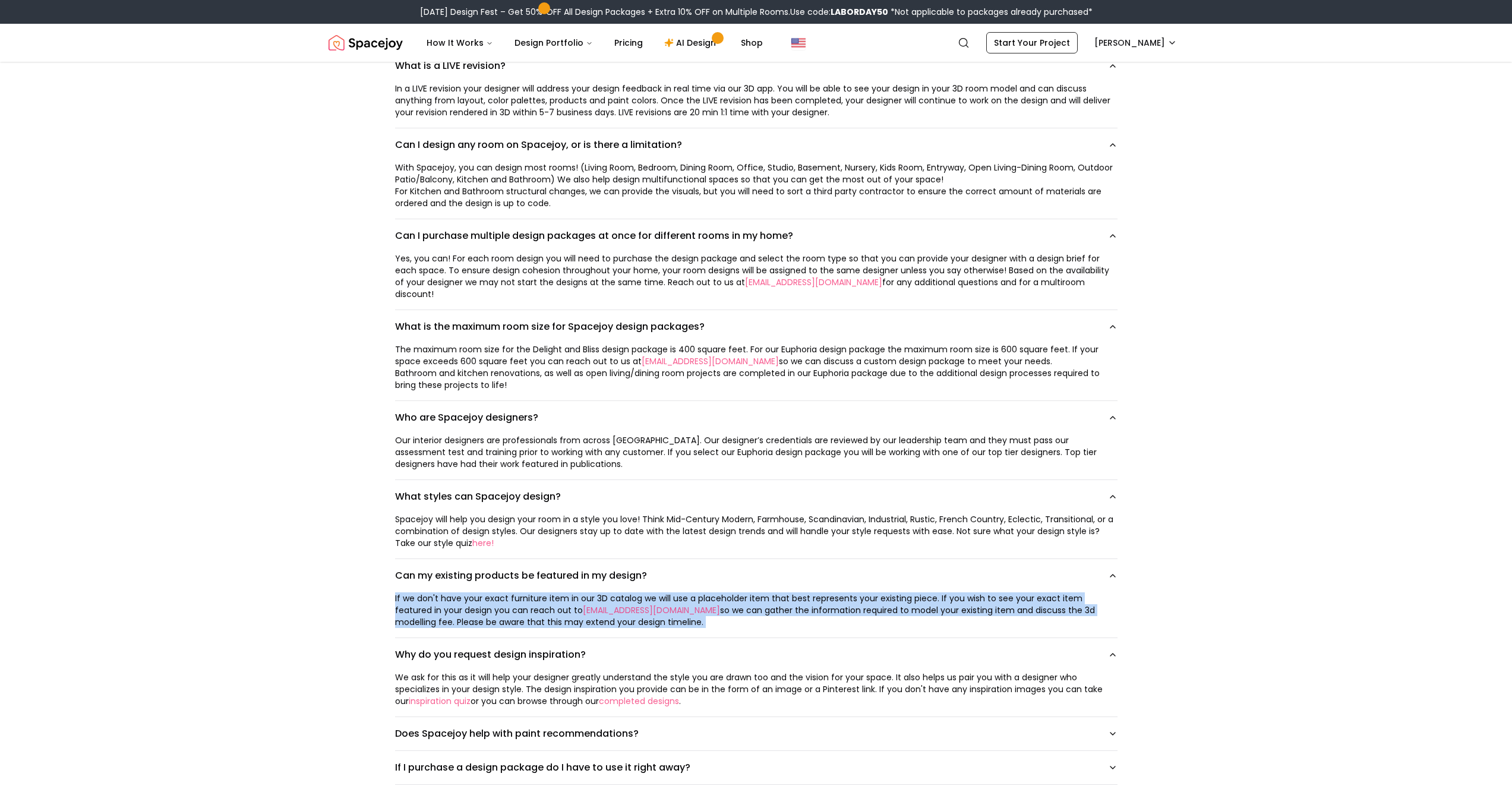
click at [471, 578] on div "If we don't have your exact furniture item in our 3D catalog we will use a plac…" at bounding box center [756, 610] width 723 height 36
click at [722, 578] on div "If we don't have your exact furniture item in our 3D catalog we will use a plac…" at bounding box center [756, 610] width 723 height 36
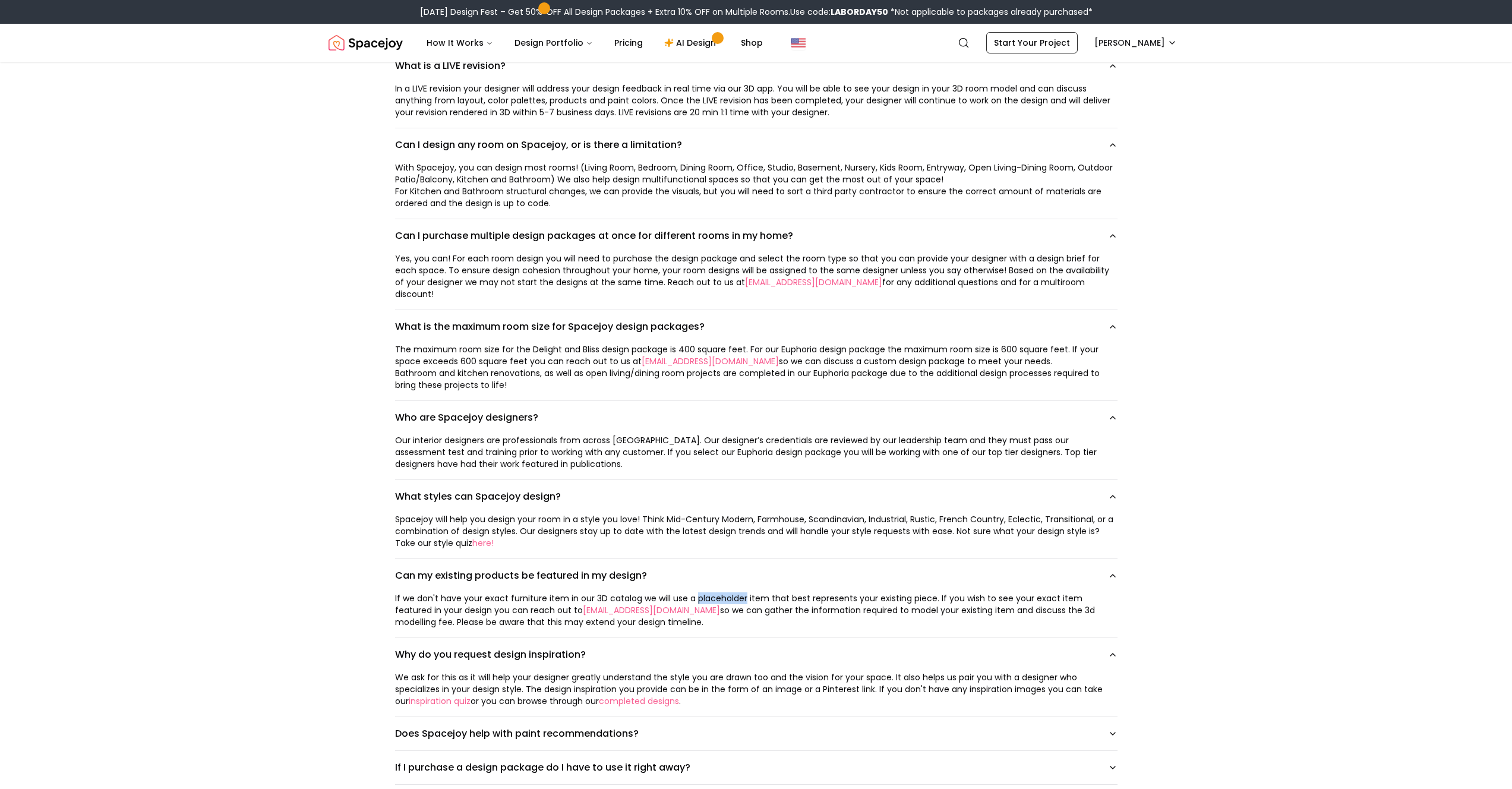
click at [722, 578] on div "If we don't have your exact furniture item in our 3D catalog we will use a plac…" at bounding box center [756, 610] width 723 height 36
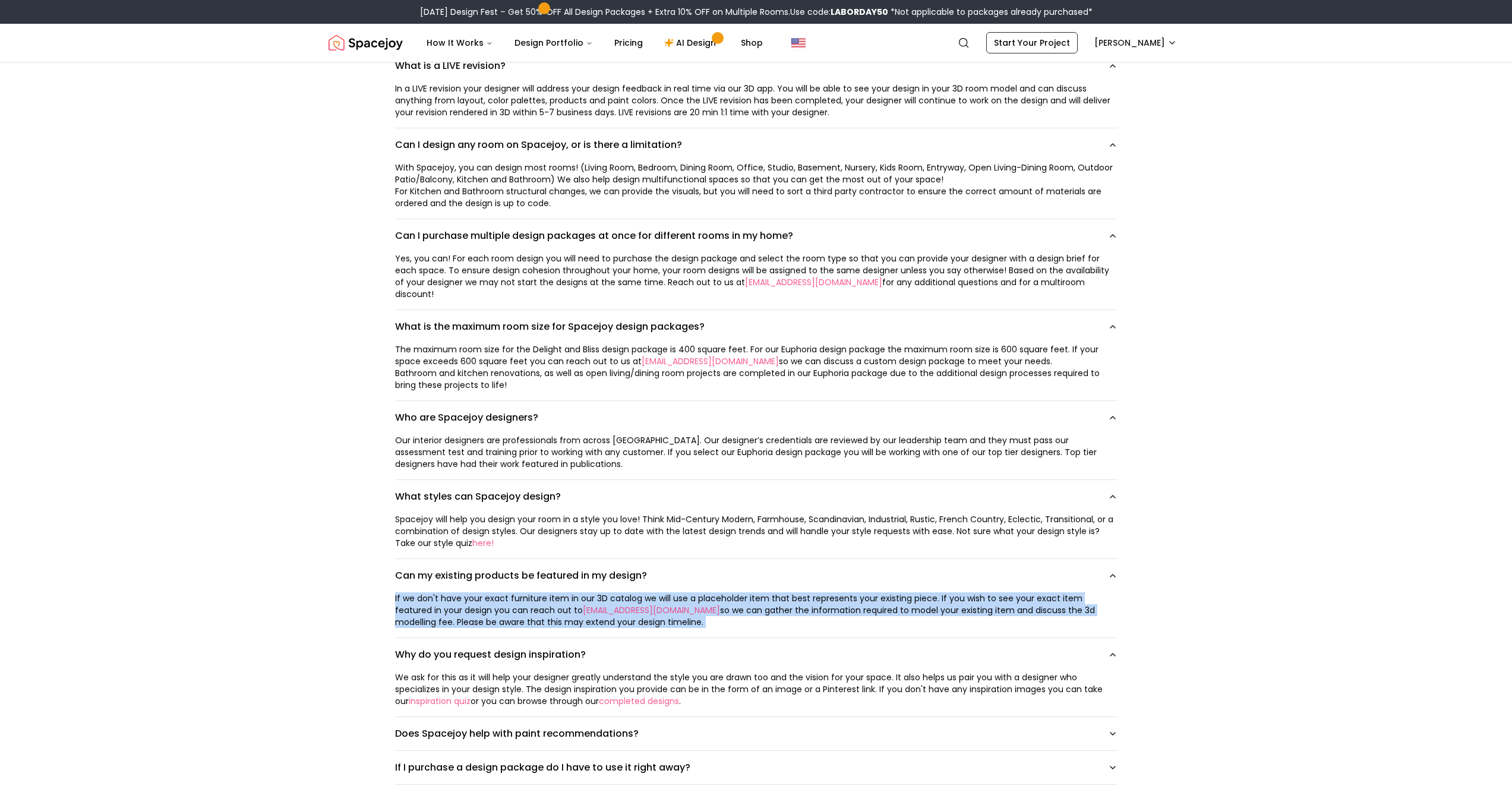
click at [722, 578] on div "If we don't have your exact furniture item in our 3D catalog we will use a plac…" at bounding box center [756, 610] width 723 height 36
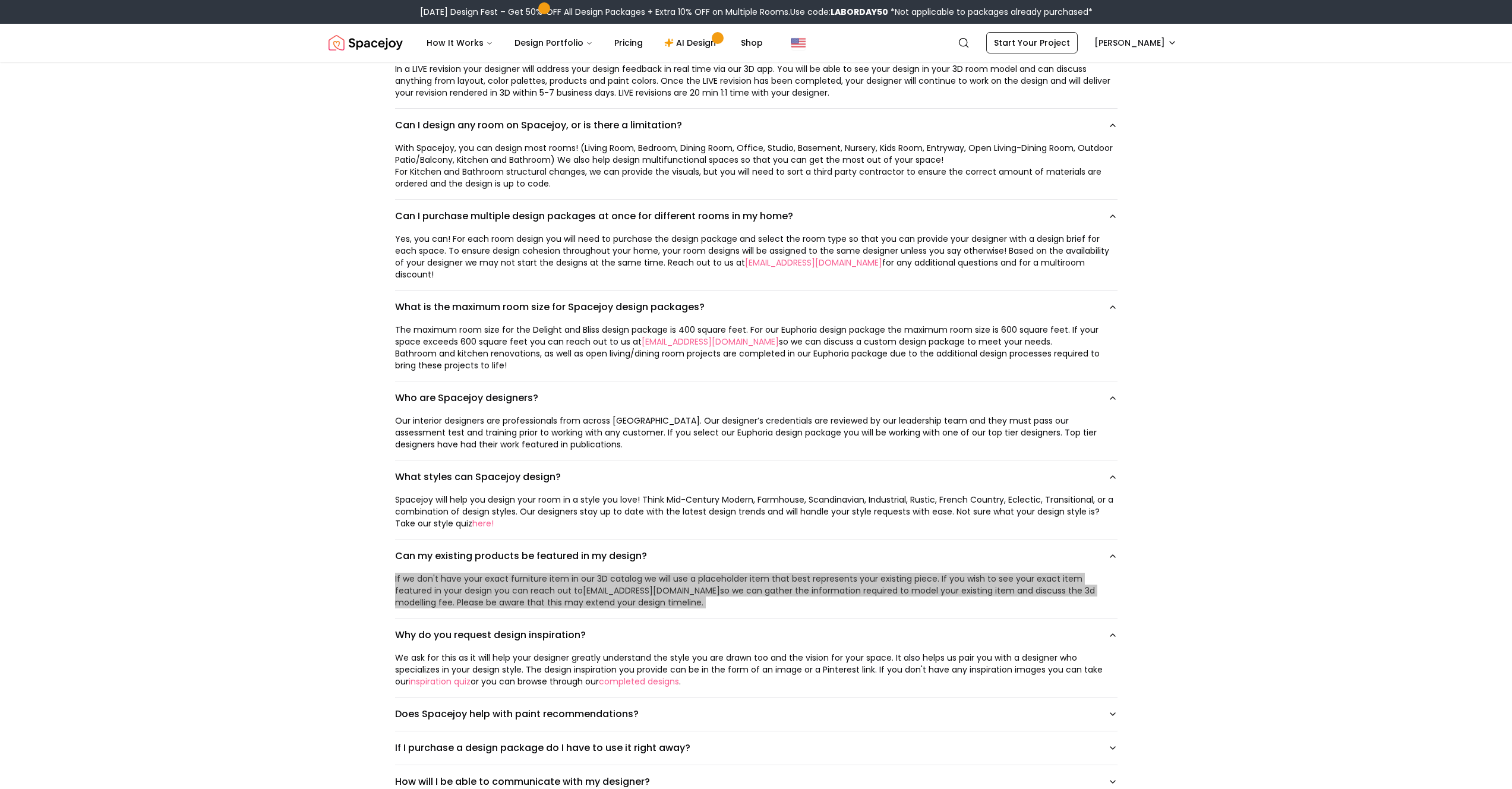
scroll to position [582, 0]
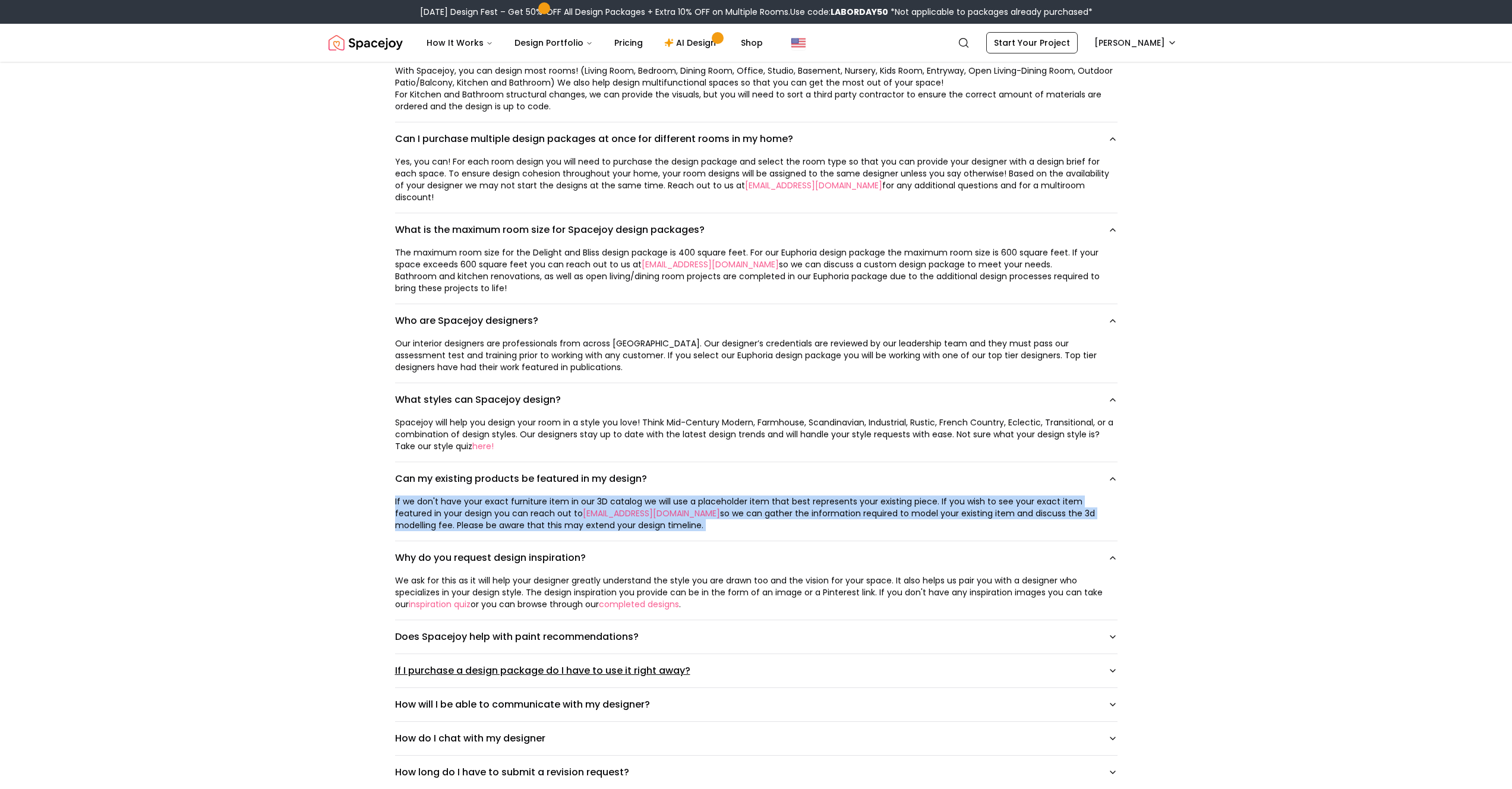
click at [489, 578] on button "If I purchase a design package do I have to use it right away?" at bounding box center [756, 671] width 723 height 33
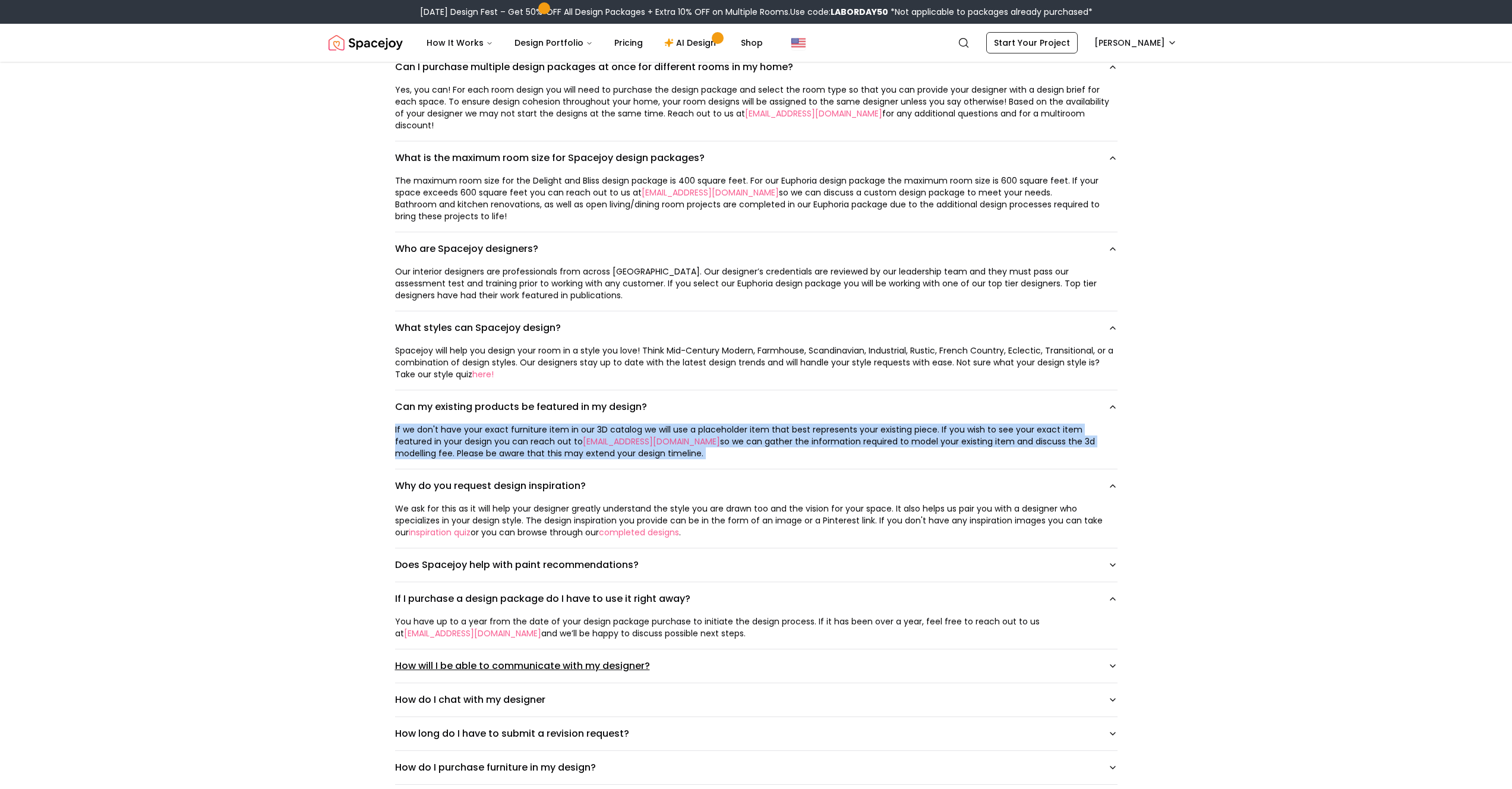
click at [548, 578] on button "How will I be able to communicate with my designer?" at bounding box center [756, 666] width 723 height 33
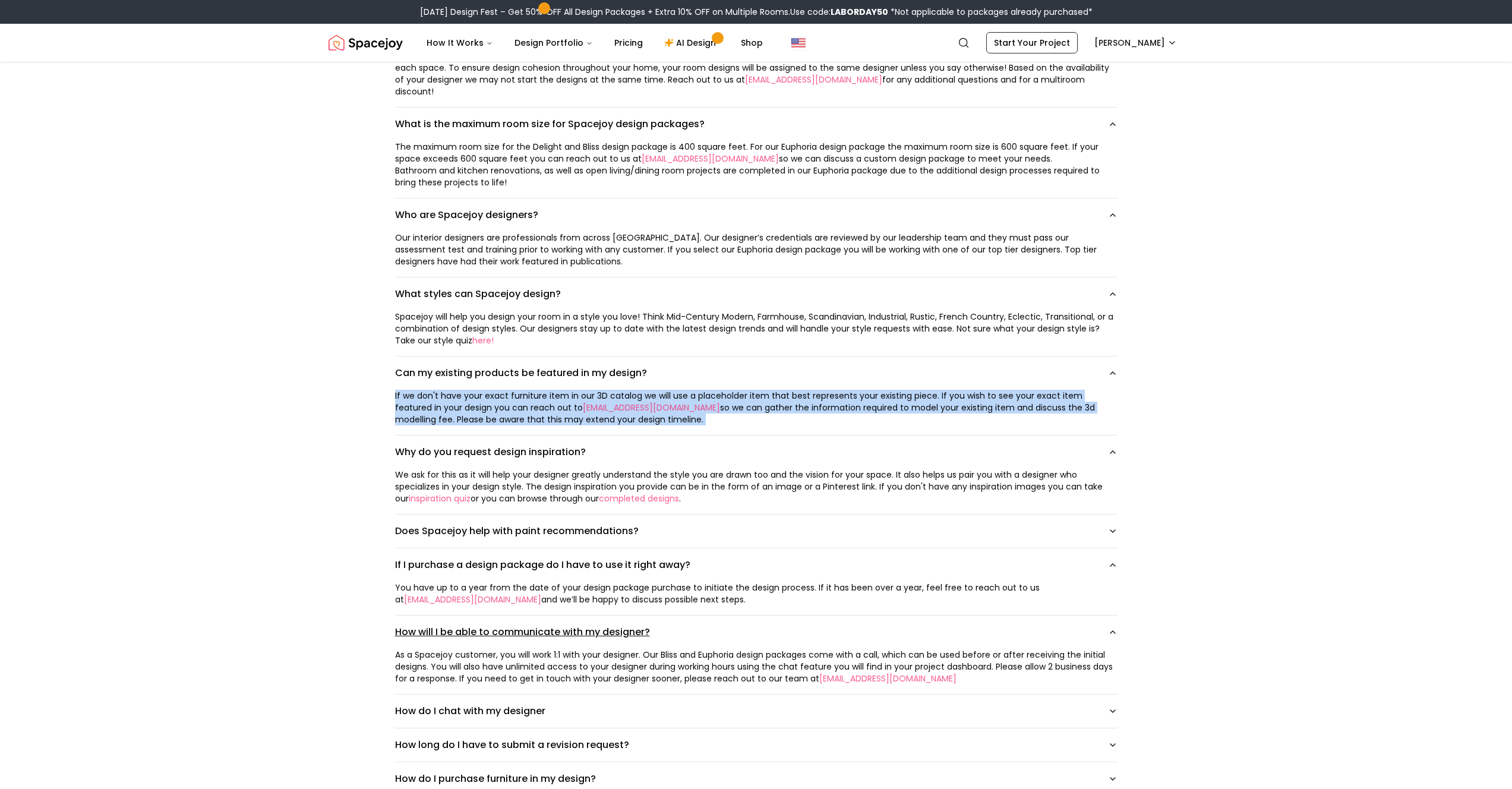
scroll to position [739, 0]
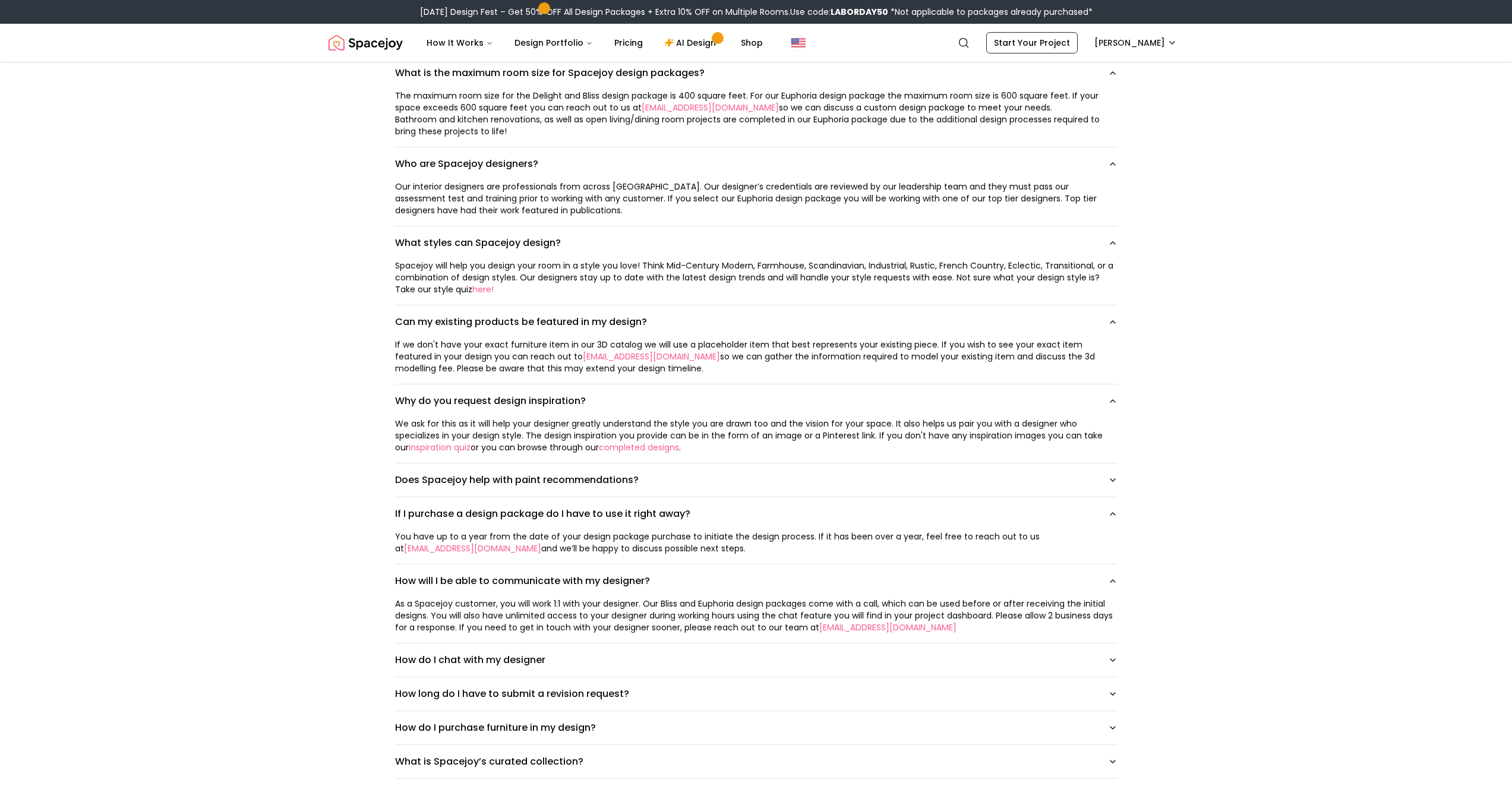
click at [490, 578] on div "As a Spacejoy customer, you will work 1:1 with your designer. Our Bliss and Eup…" at bounding box center [756, 615] width 723 height 36
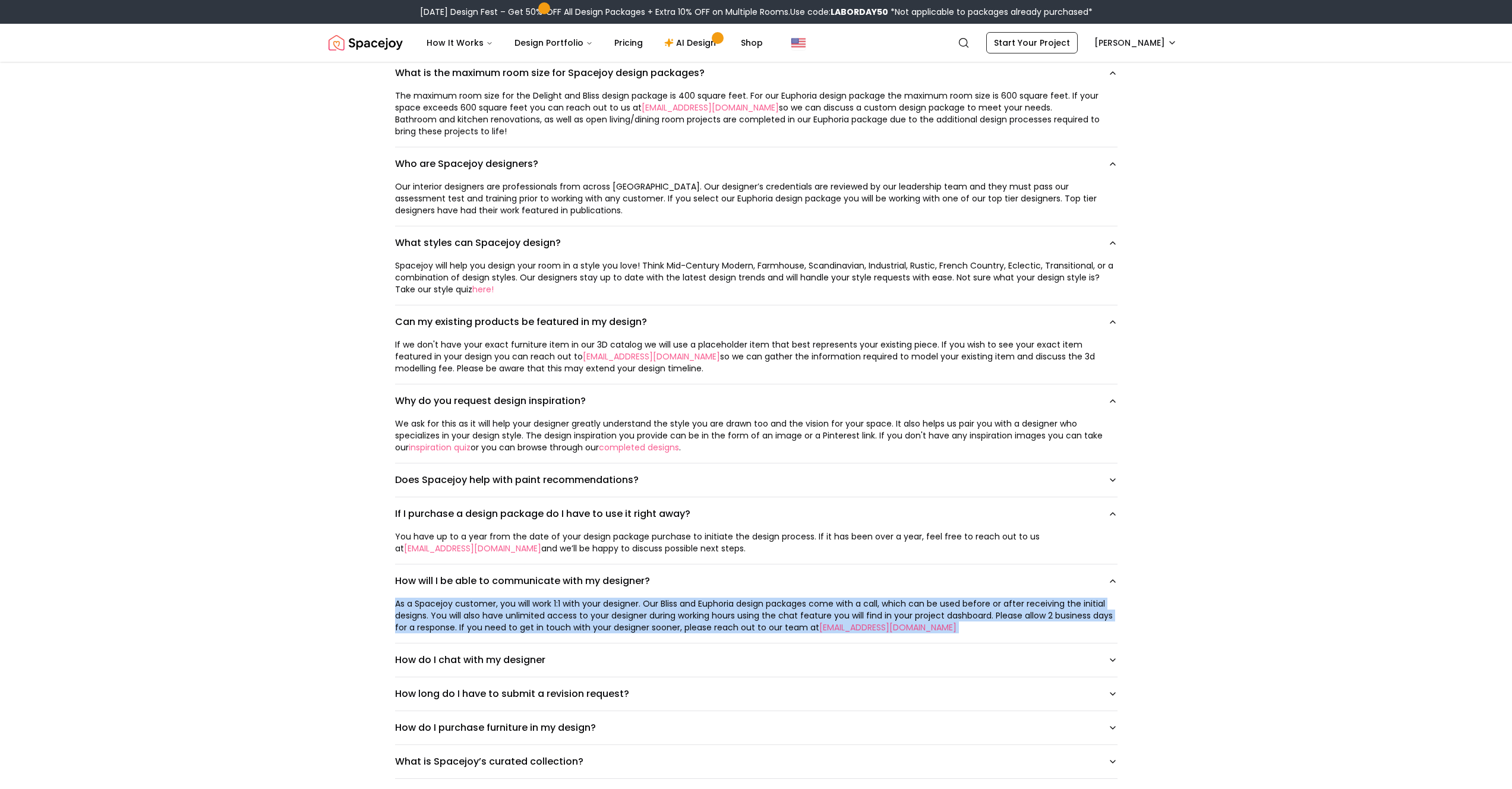
click at [490, 578] on div "As a Spacejoy customer, you will work 1:1 with your designer. Our Bliss and Eup…" at bounding box center [756, 615] width 723 height 36
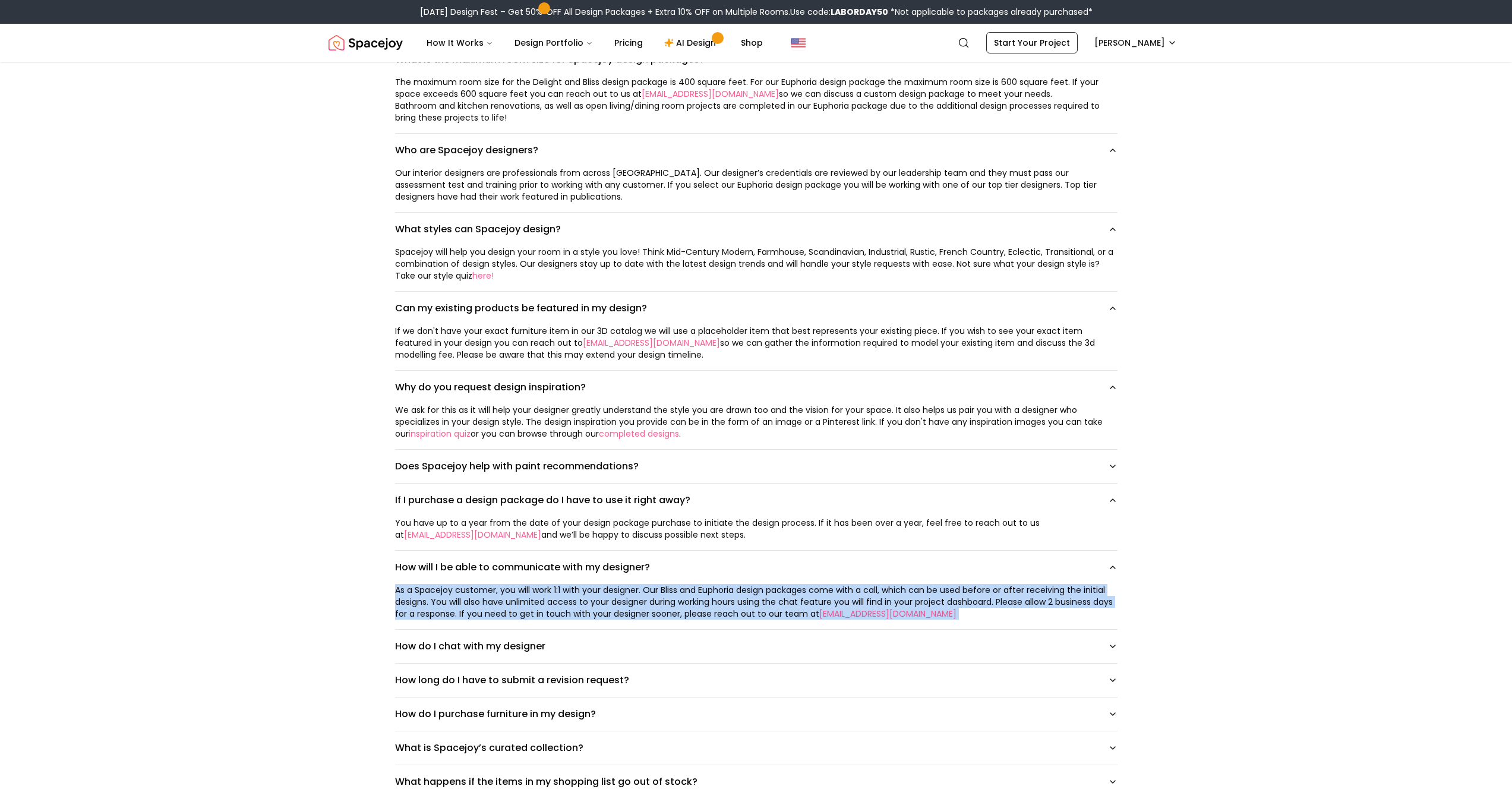
scroll to position [756, 0]
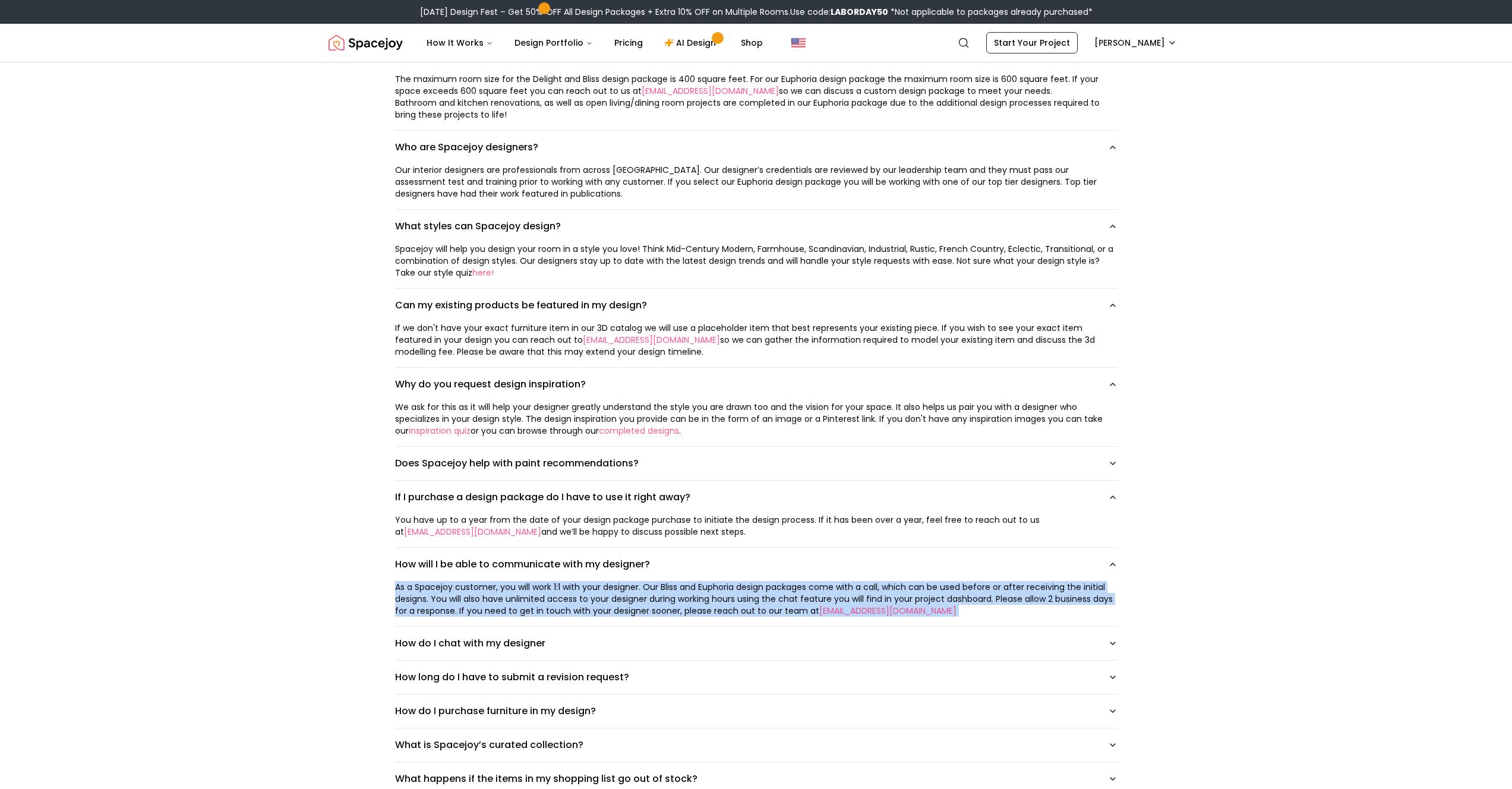
click at [538, 578] on div "As a Spacejoy customer, you will work 1:1 with your designer. Our Bliss and Eup…" at bounding box center [756, 599] width 723 height 36
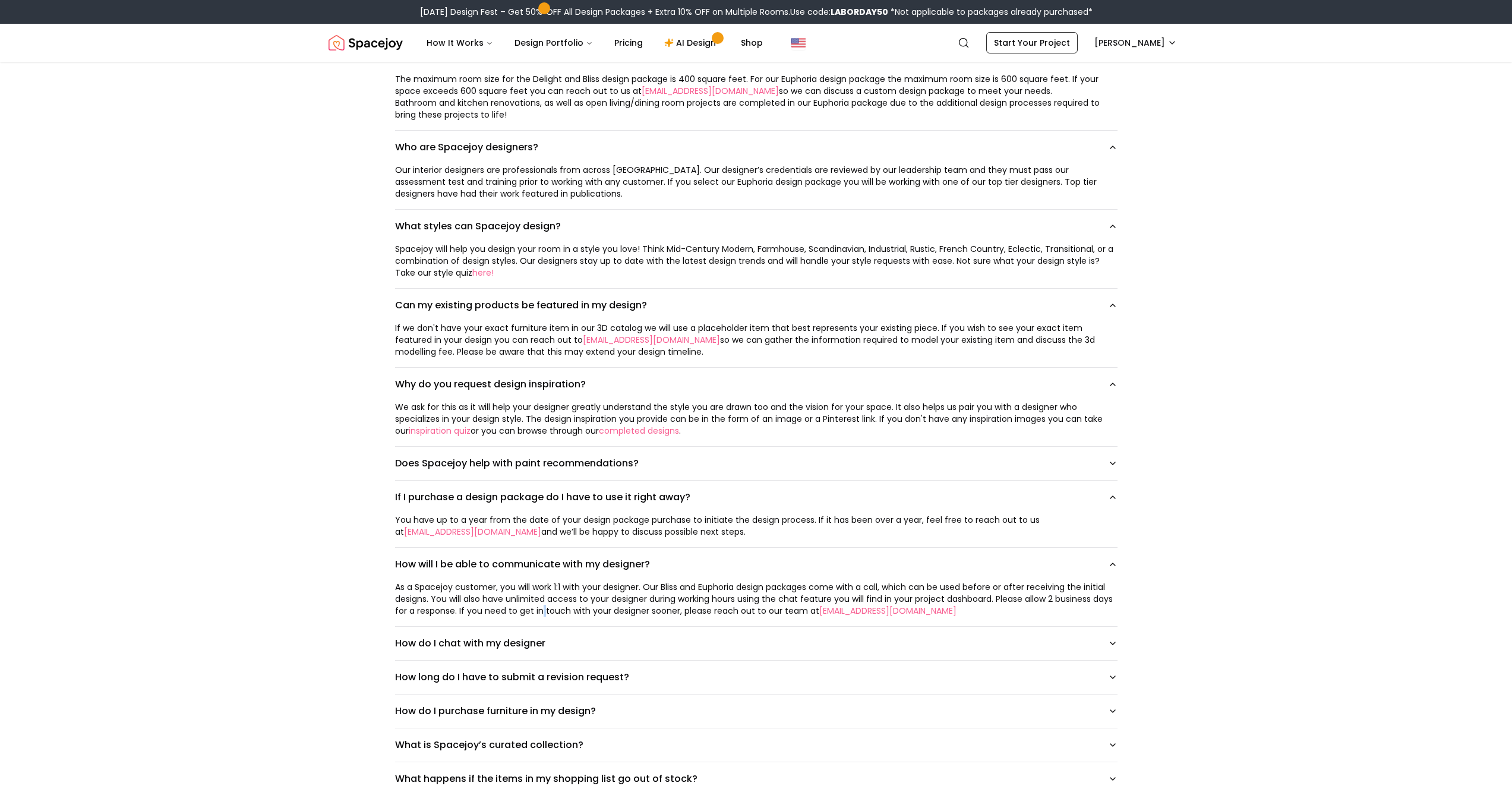
click at [538, 578] on div "As a Spacejoy customer, you will work 1:1 with your designer. Our Bliss and Eup…" at bounding box center [756, 599] width 723 height 36
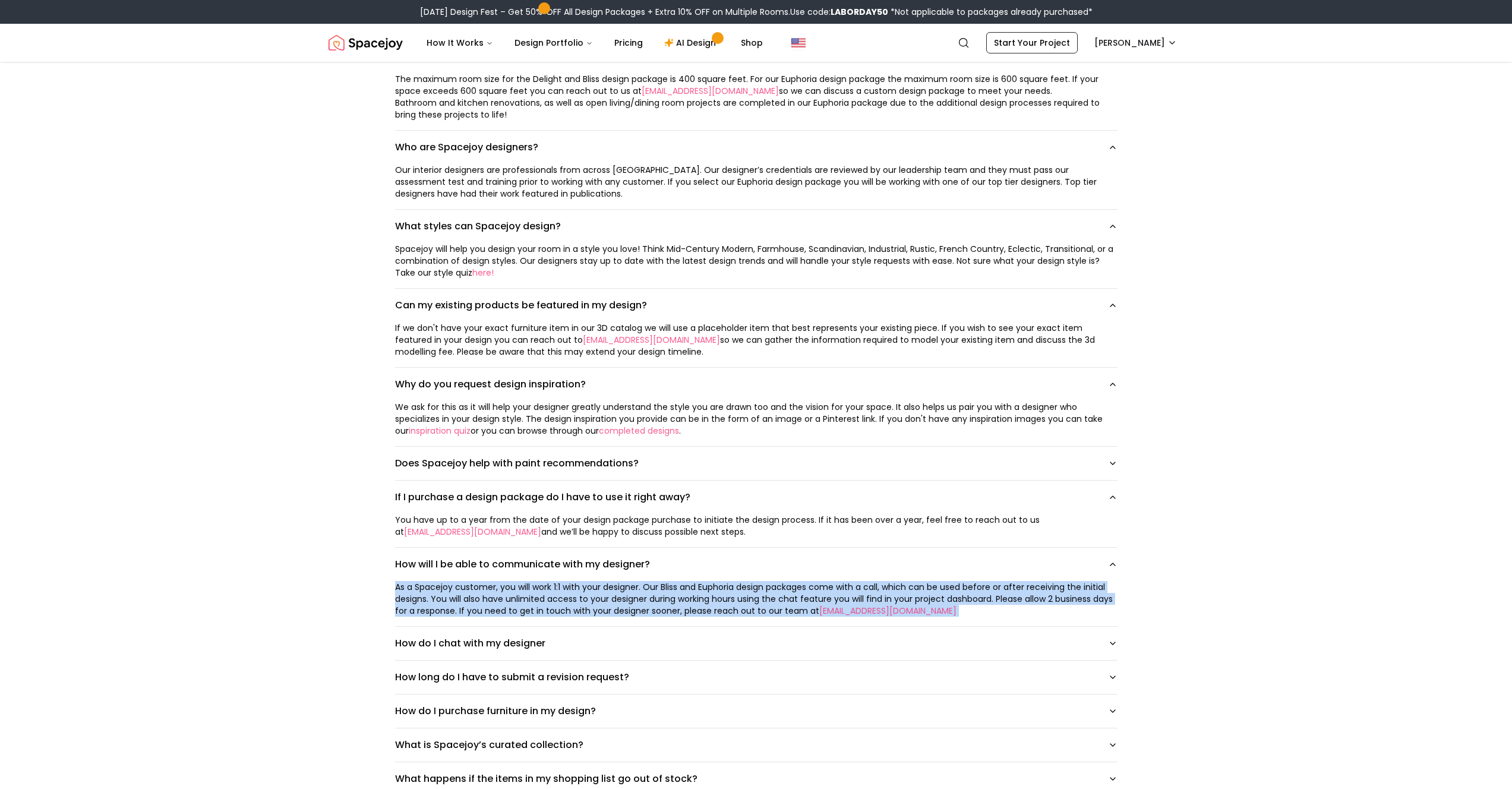
click at [538, 578] on div "As a Spacejoy customer, you will work 1:1 with your designer. Our Bliss and Eup…" at bounding box center [756, 599] width 723 height 36
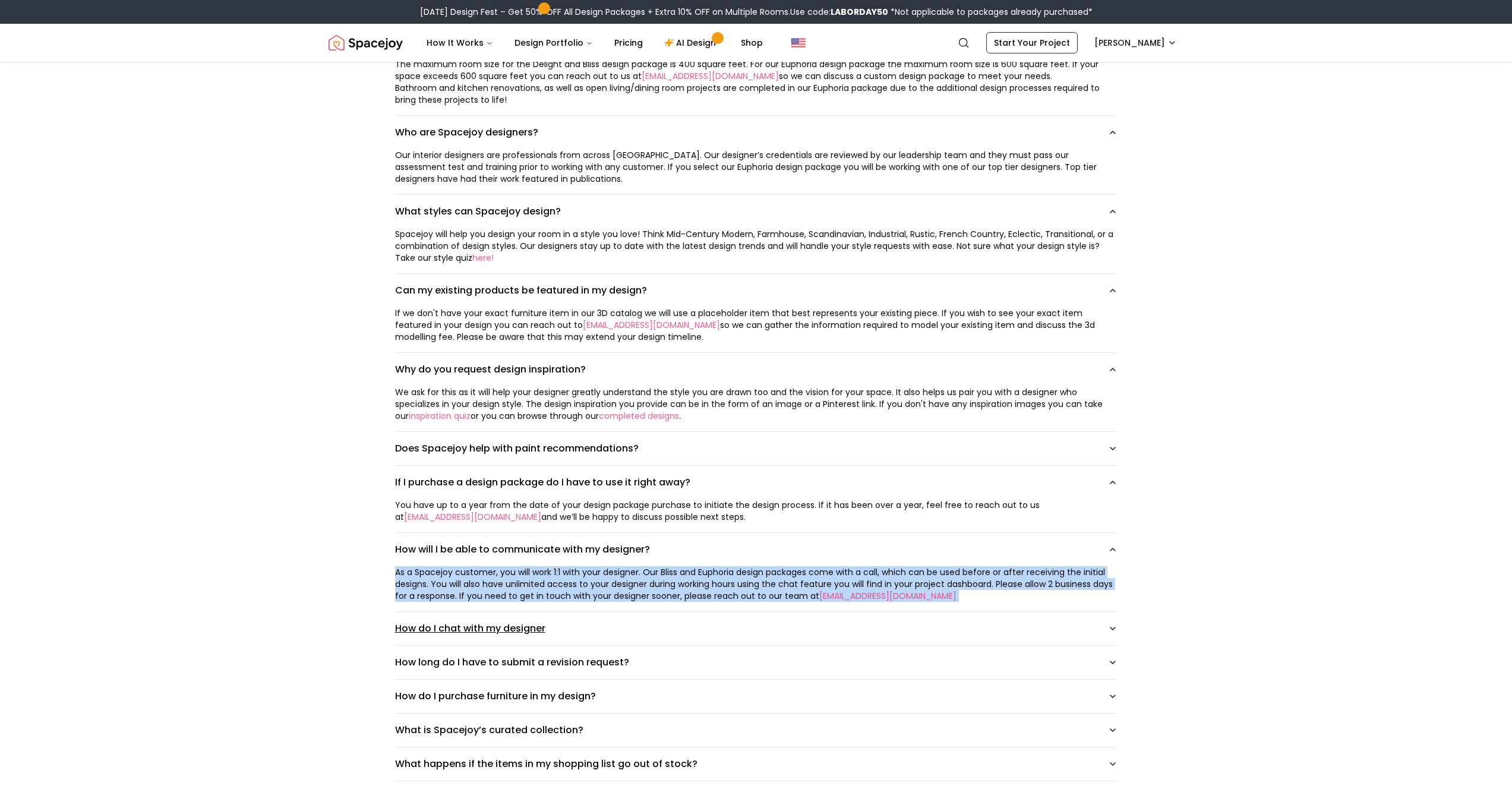
scroll to position [778, 0]
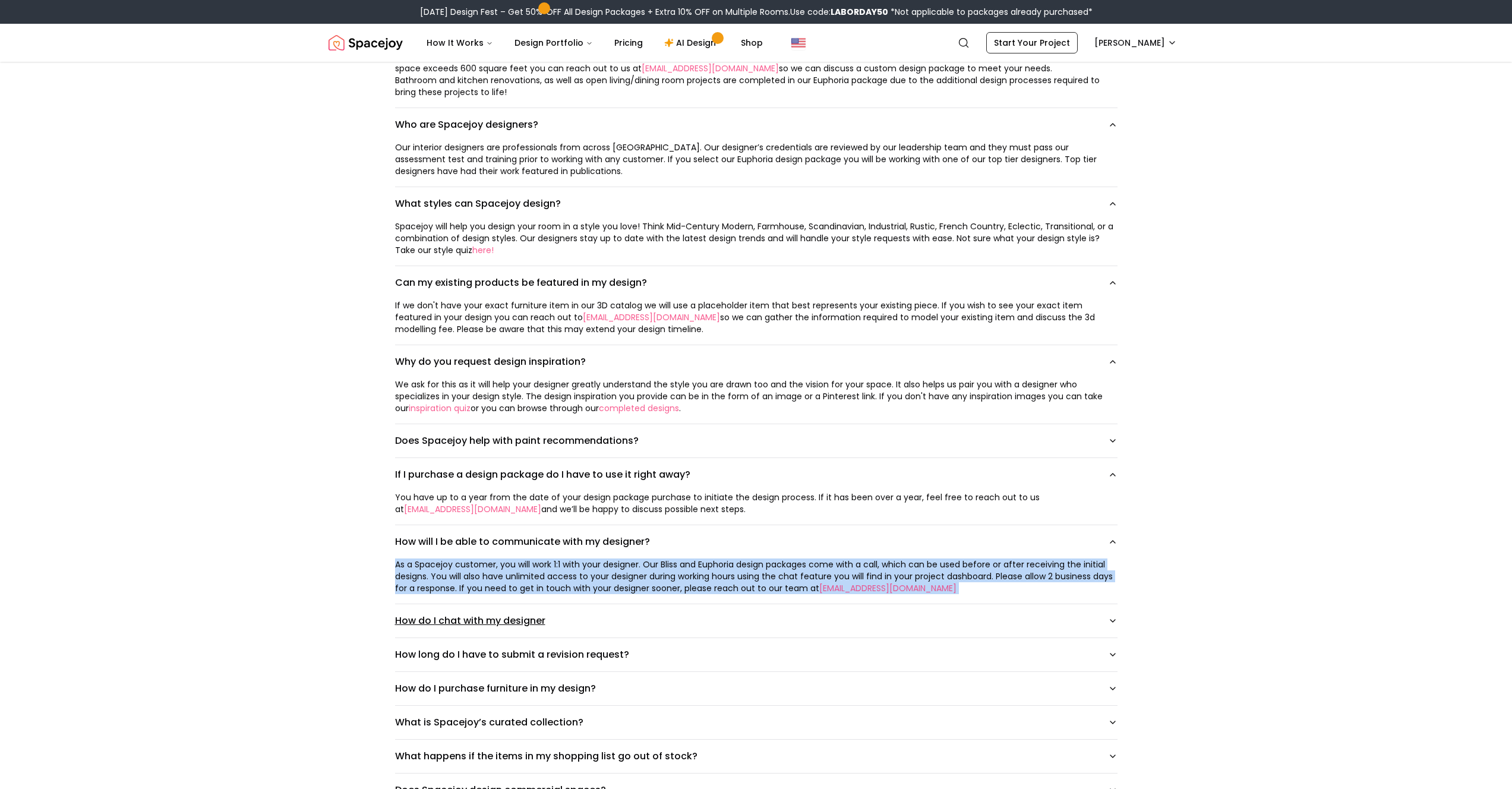
click at [458, 578] on button "How do I chat with my designer" at bounding box center [756, 621] width 723 height 33
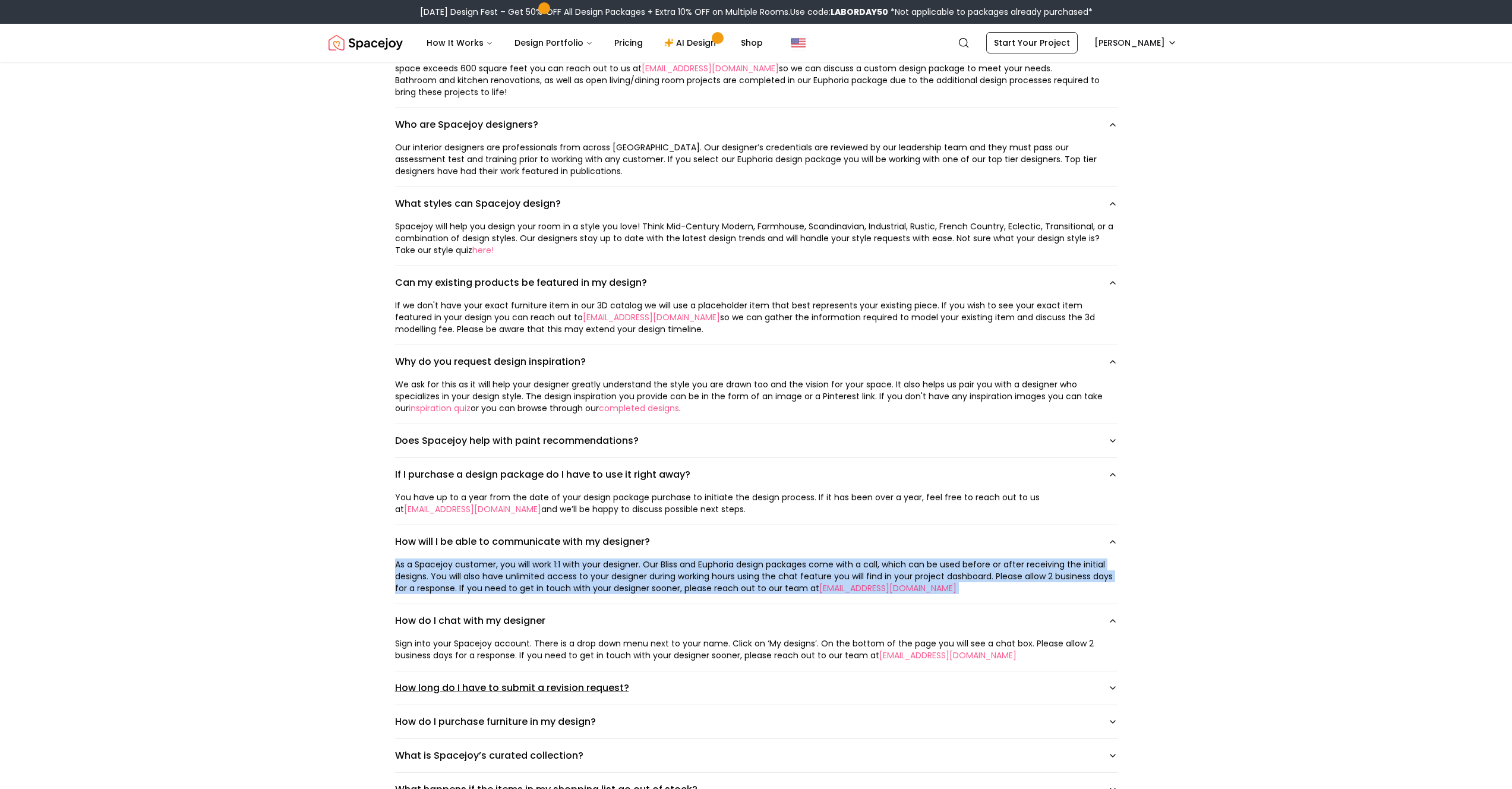
click at [498, 578] on button "How long do I have to submit a revision request?" at bounding box center [756, 688] width 723 height 33
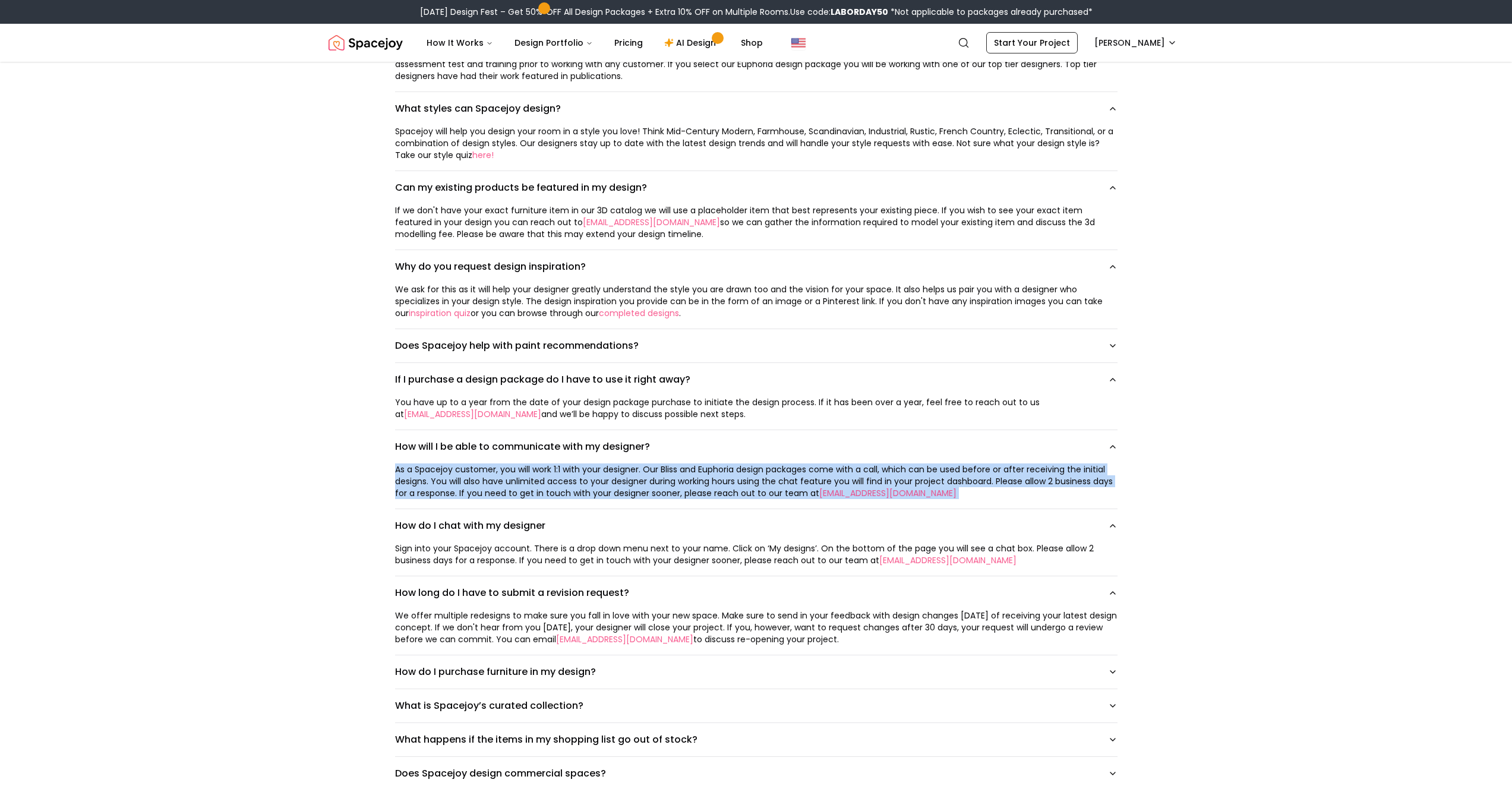
scroll to position [875, 0]
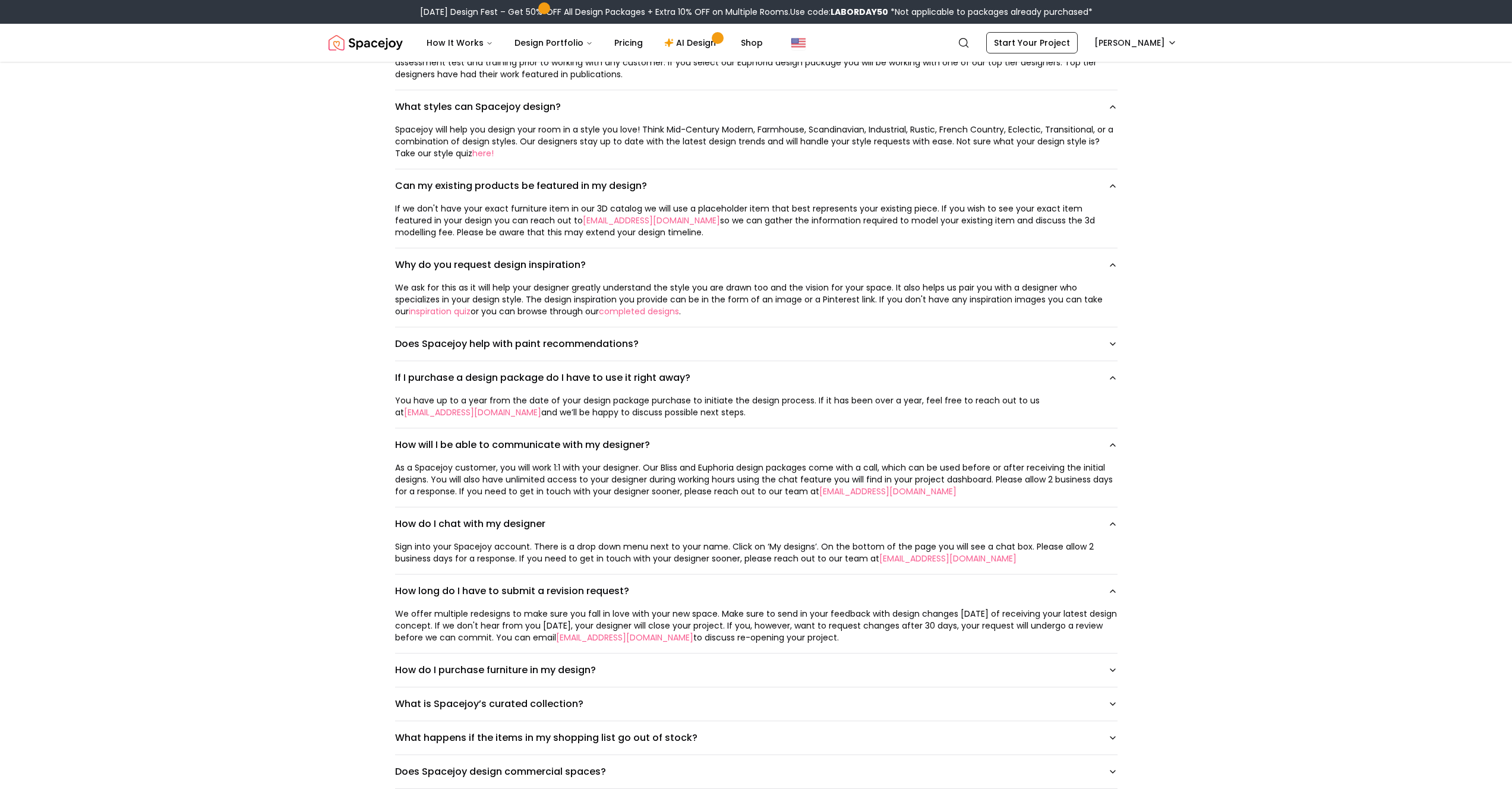
click at [461, 578] on div "We offer multiple redesigns to make sure you fall in love with your new space. …" at bounding box center [756, 626] width 723 height 36
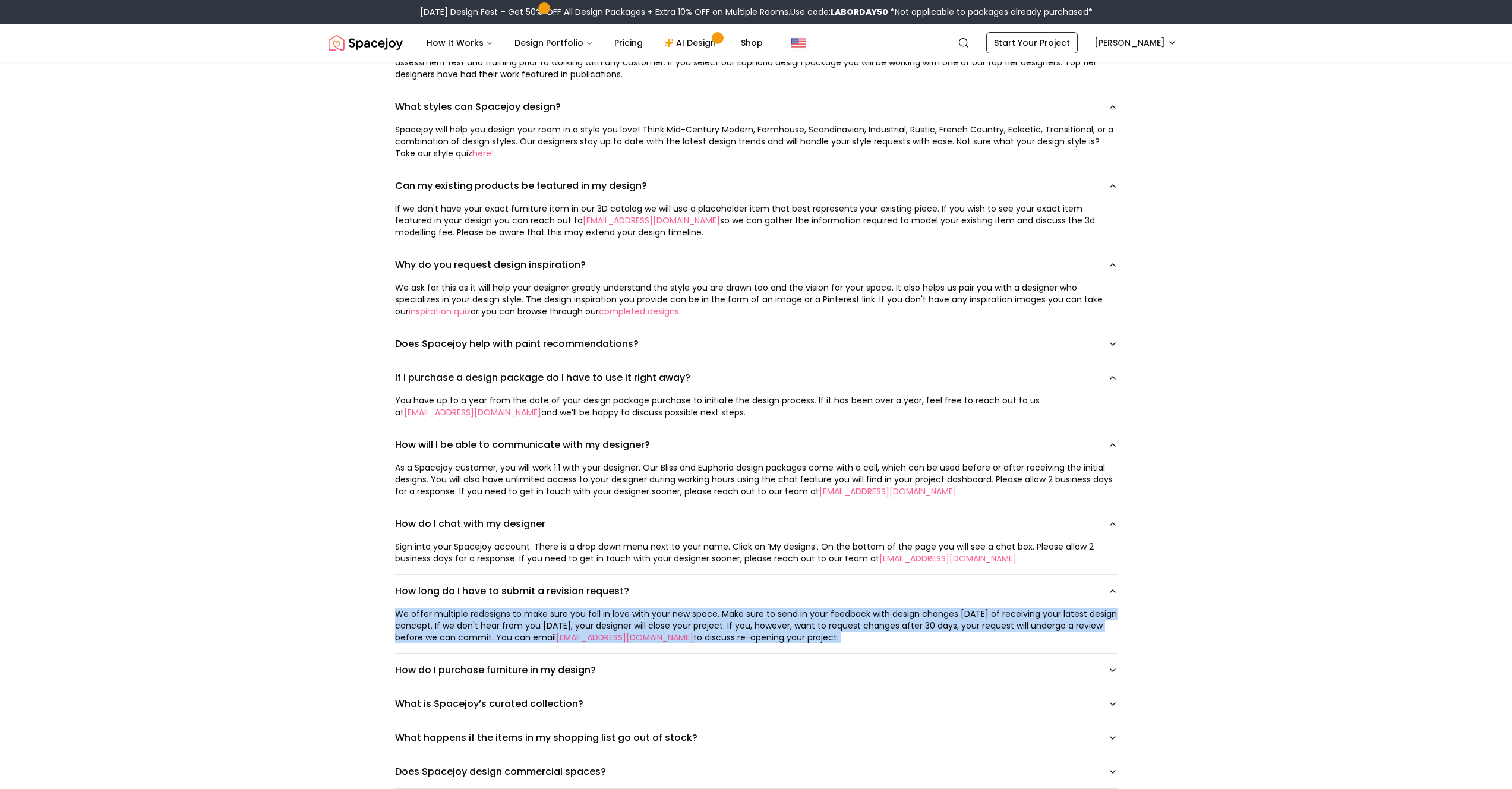
click at [461, 578] on div "We offer multiple redesigns to make sure you fall in love with your new space. …" at bounding box center [756, 626] width 723 height 36
copy div "We offer multiple redesigns to make sure you fall in love with your new space. …"
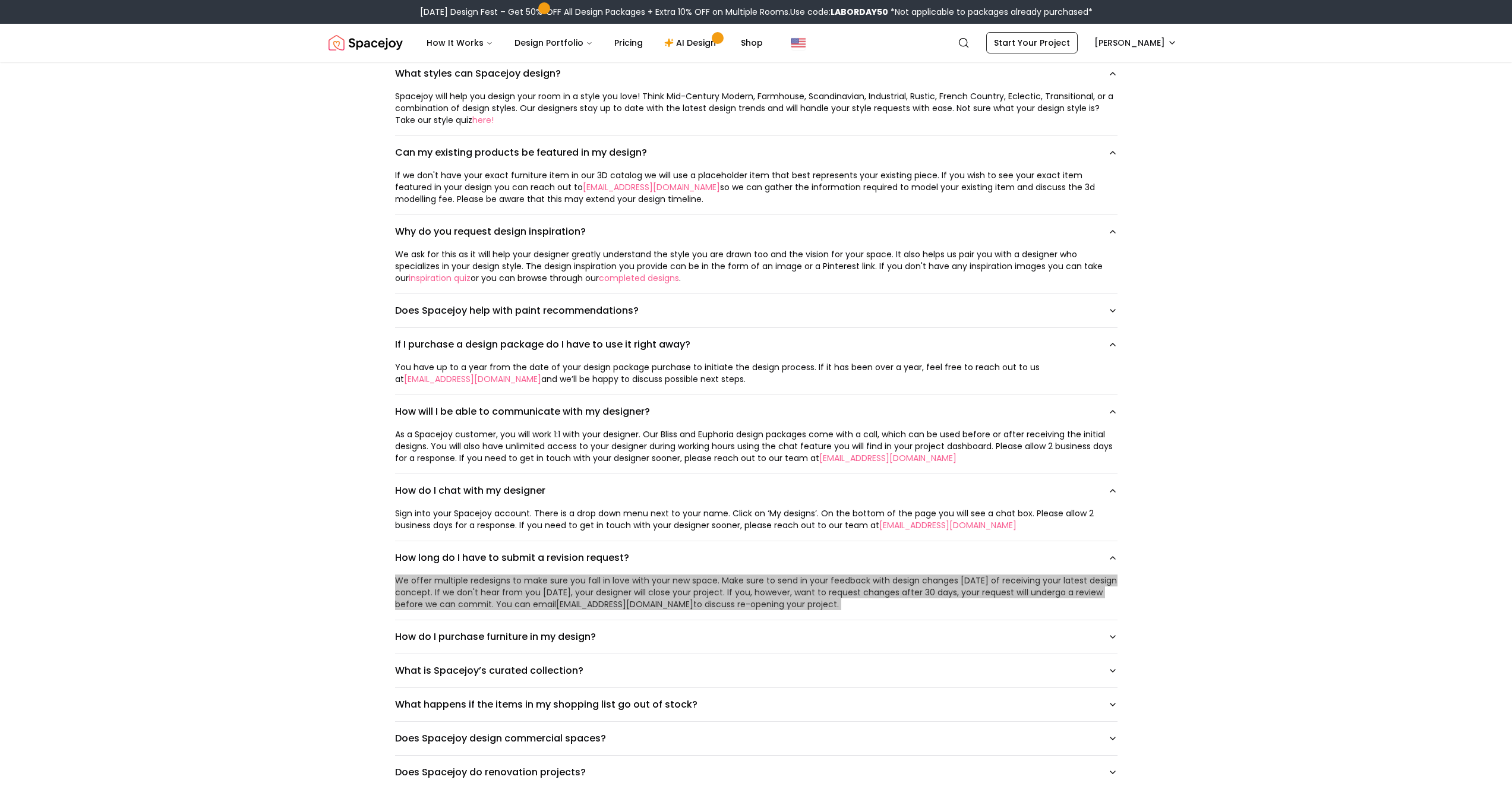
scroll to position [909, 0]
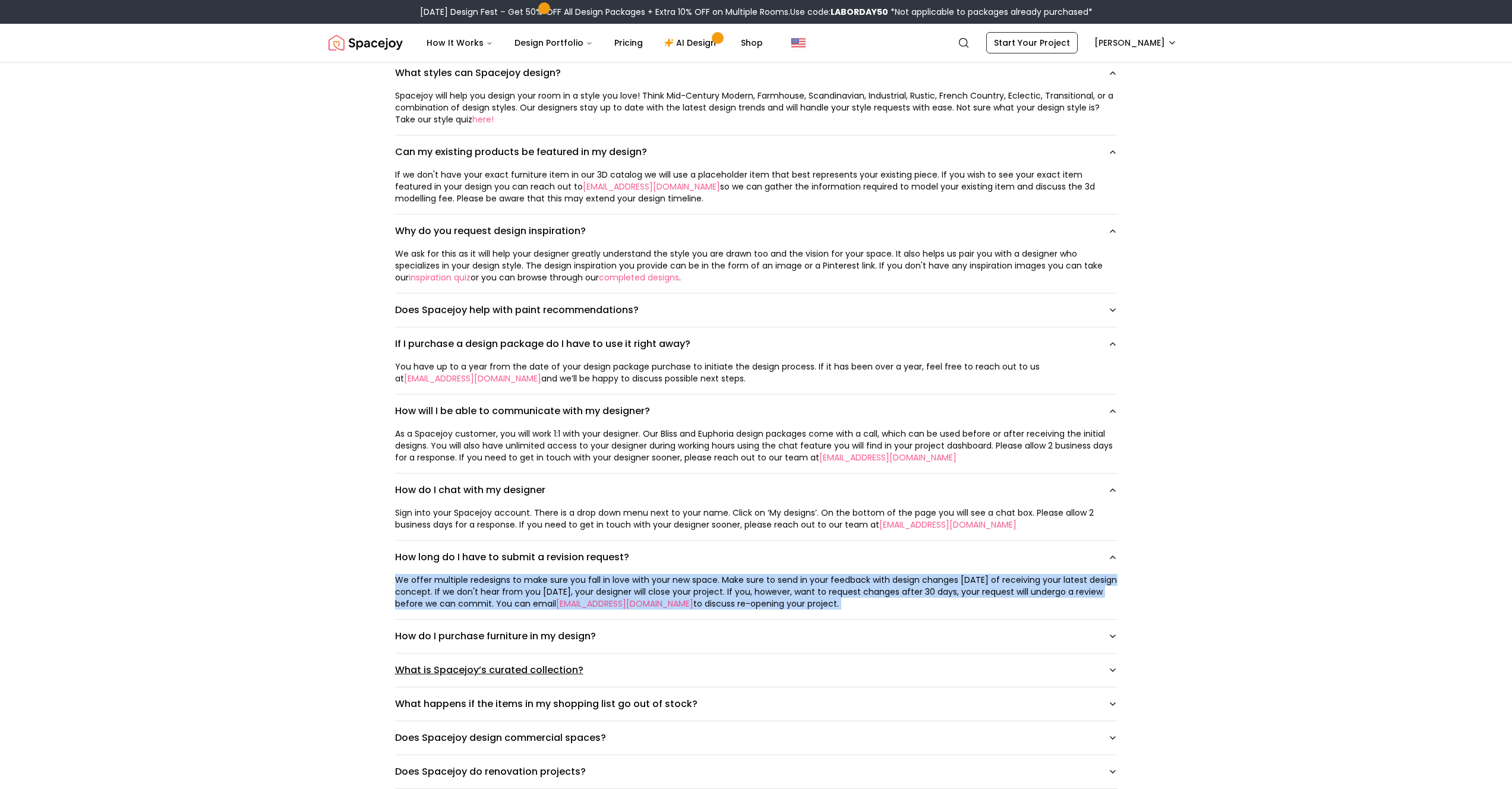
click at [519, 578] on button "What is Spacejoy’s curated collection?" at bounding box center [756, 670] width 723 height 33
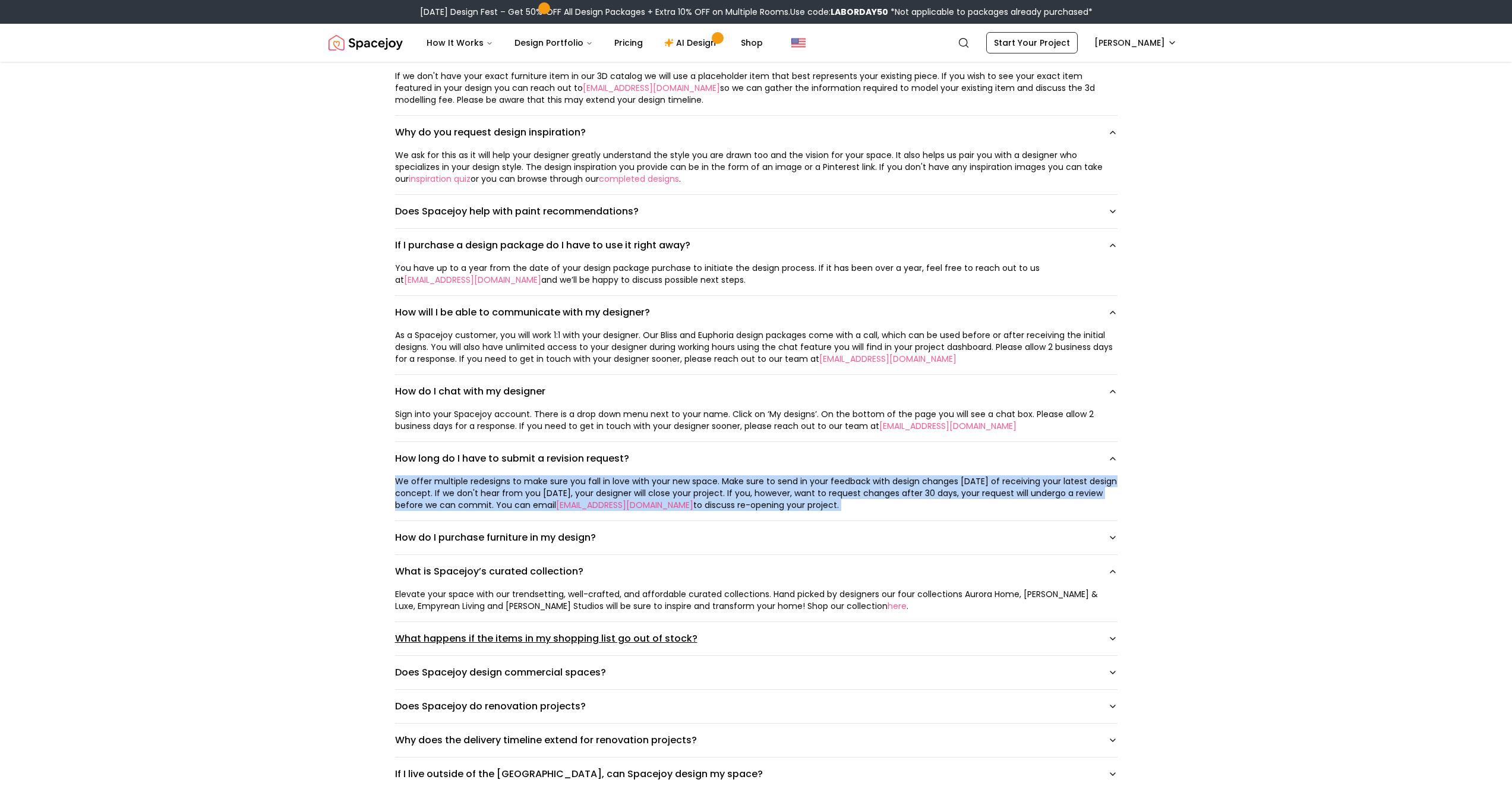
scroll to position [1010, 0]
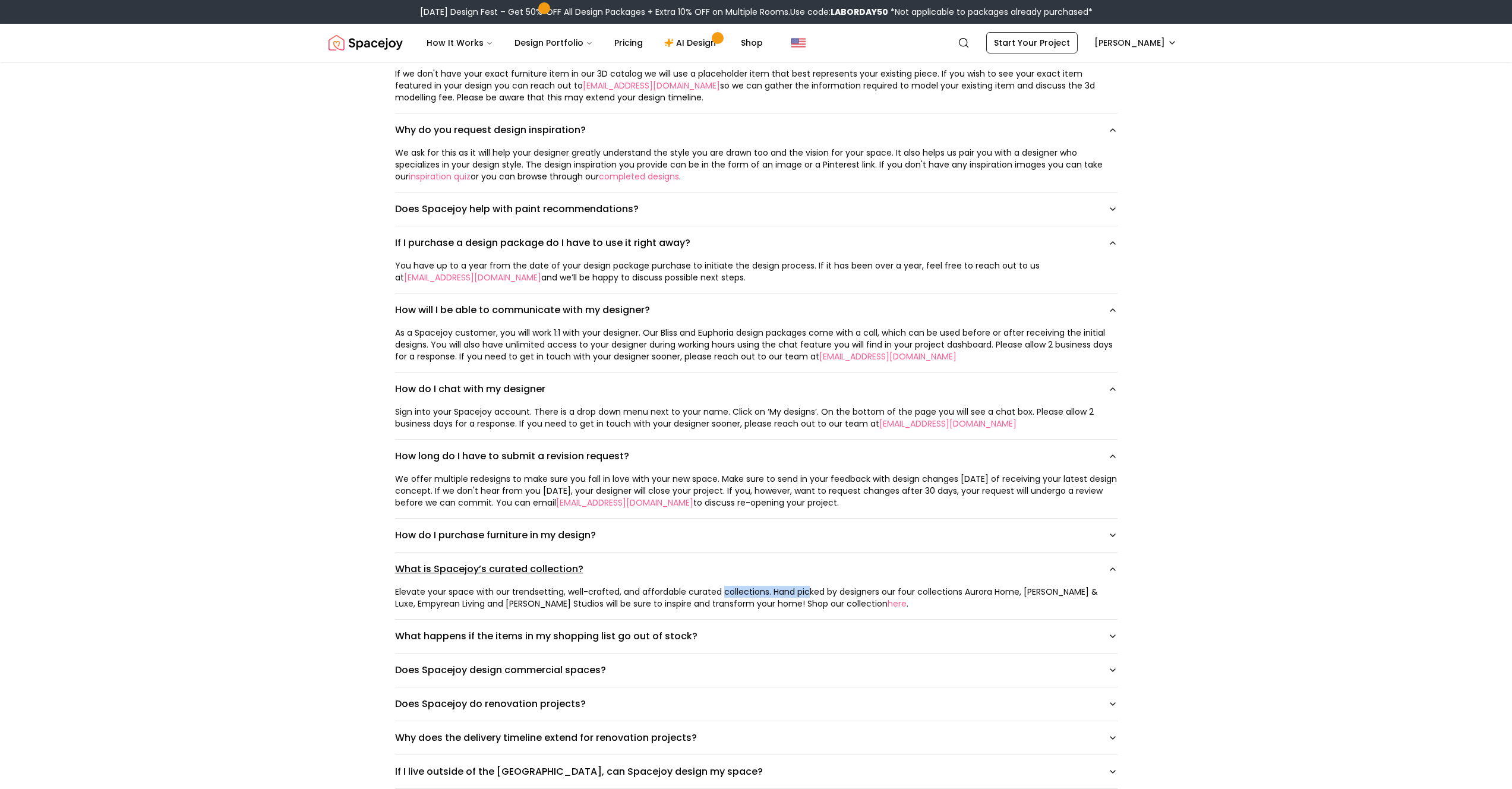
drag, startPoint x: 805, startPoint y: 580, endPoint x: 608, endPoint y: 564, distance: 197.6
click at [669, 573] on div "What is Spacejoy’s curated collection? Elevate your space with our trendsetting…" at bounding box center [756, 586] width 723 height 67
click at [531, 533] on button "How do I purchase furniture in my design?" at bounding box center [756, 535] width 723 height 33
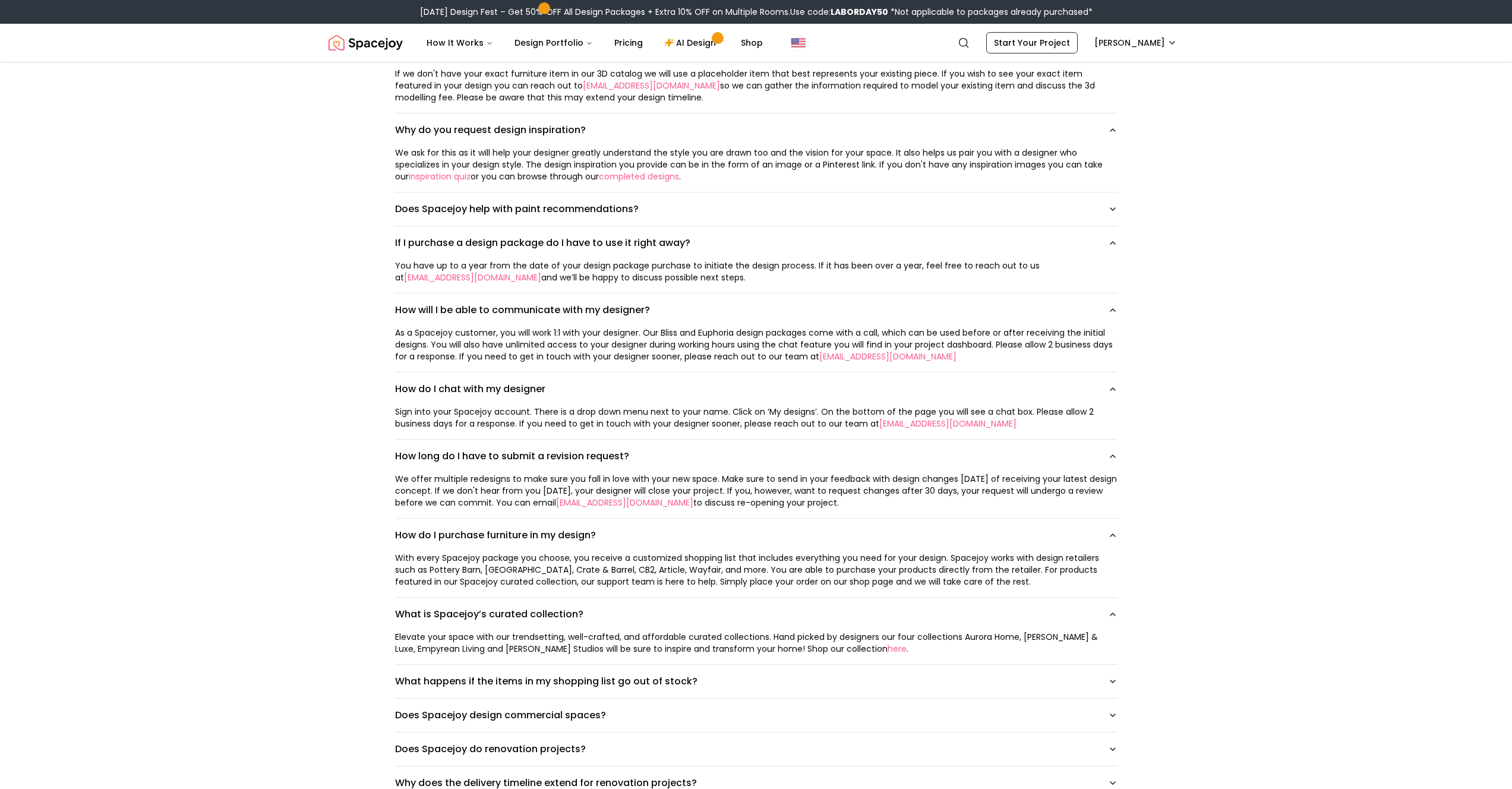
click at [807, 552] on div "With every Spacejoy package you choose, you receive a customized shopping list …" at bounding box center [756, 570] width 723 height 36
click at [929, 573] on div "With every Spacejoy package you choose, you receive a customized shopping list …" at bounding box center [756, 570] width 723 height 36
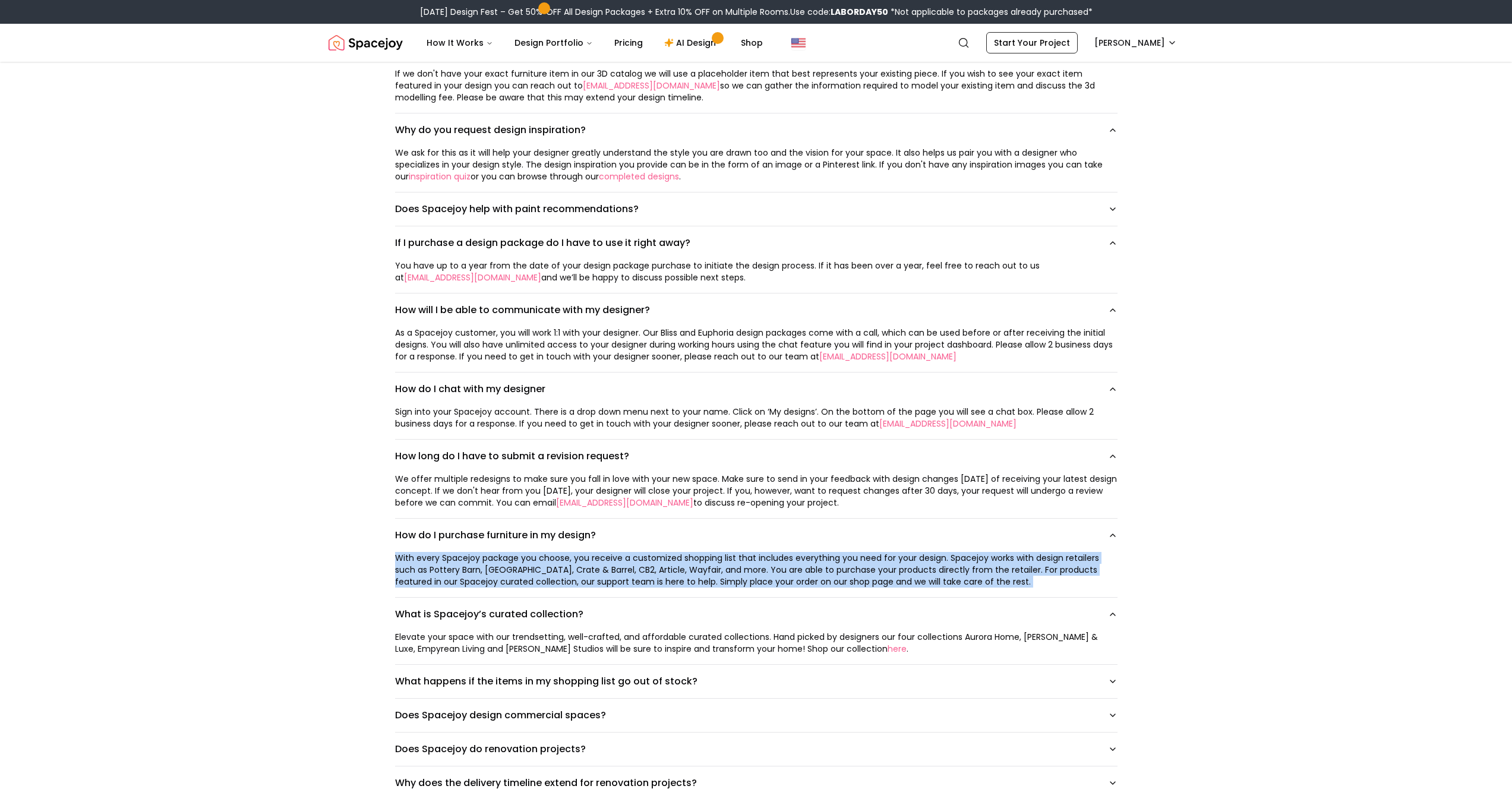
click at [929, 573] on div "With every Spacejoy package you choose, you receive a customized shopping list …" at bounding box center [756, 570] width 723 height 36
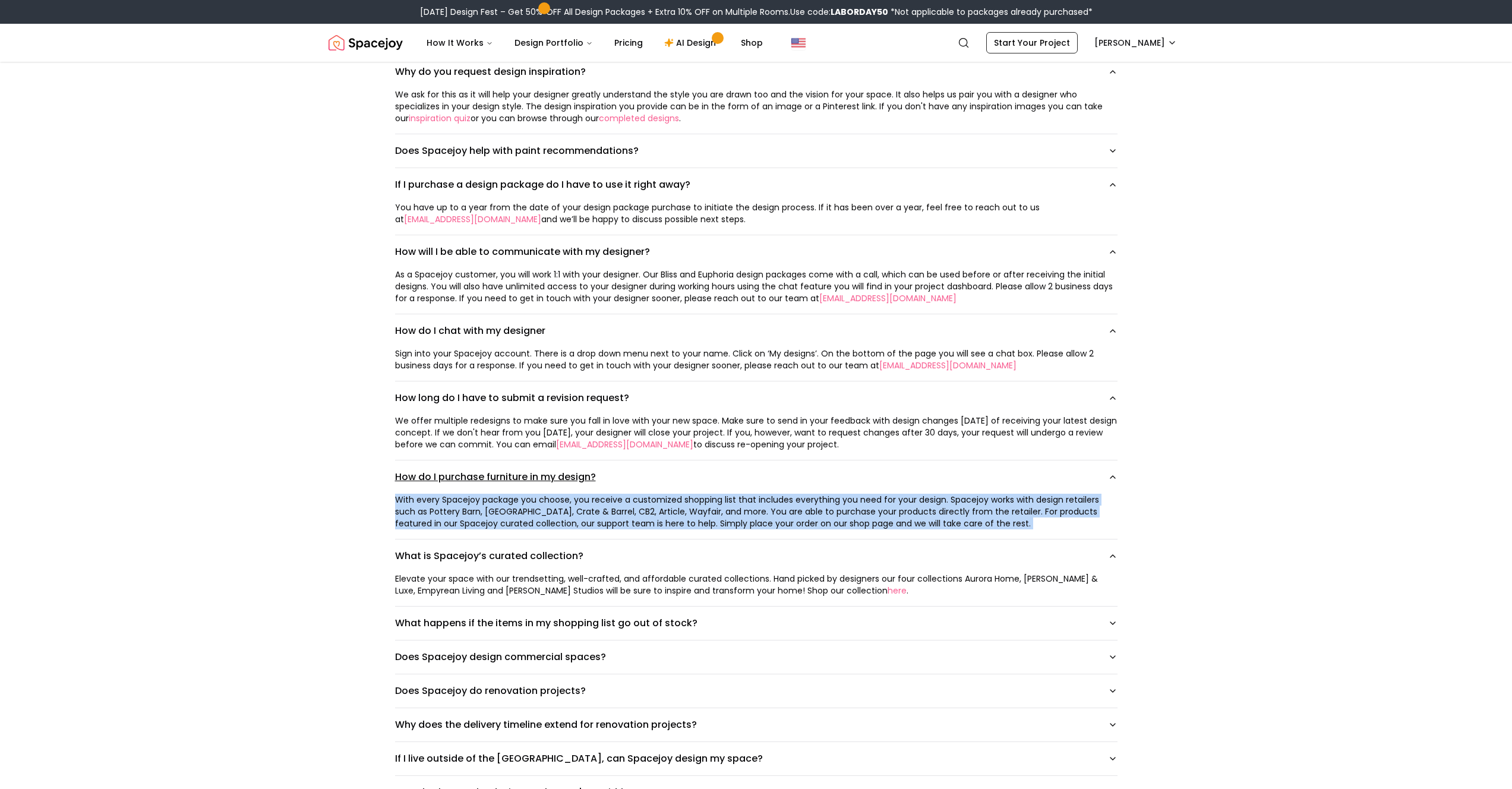
scroll to position [1232, 0]
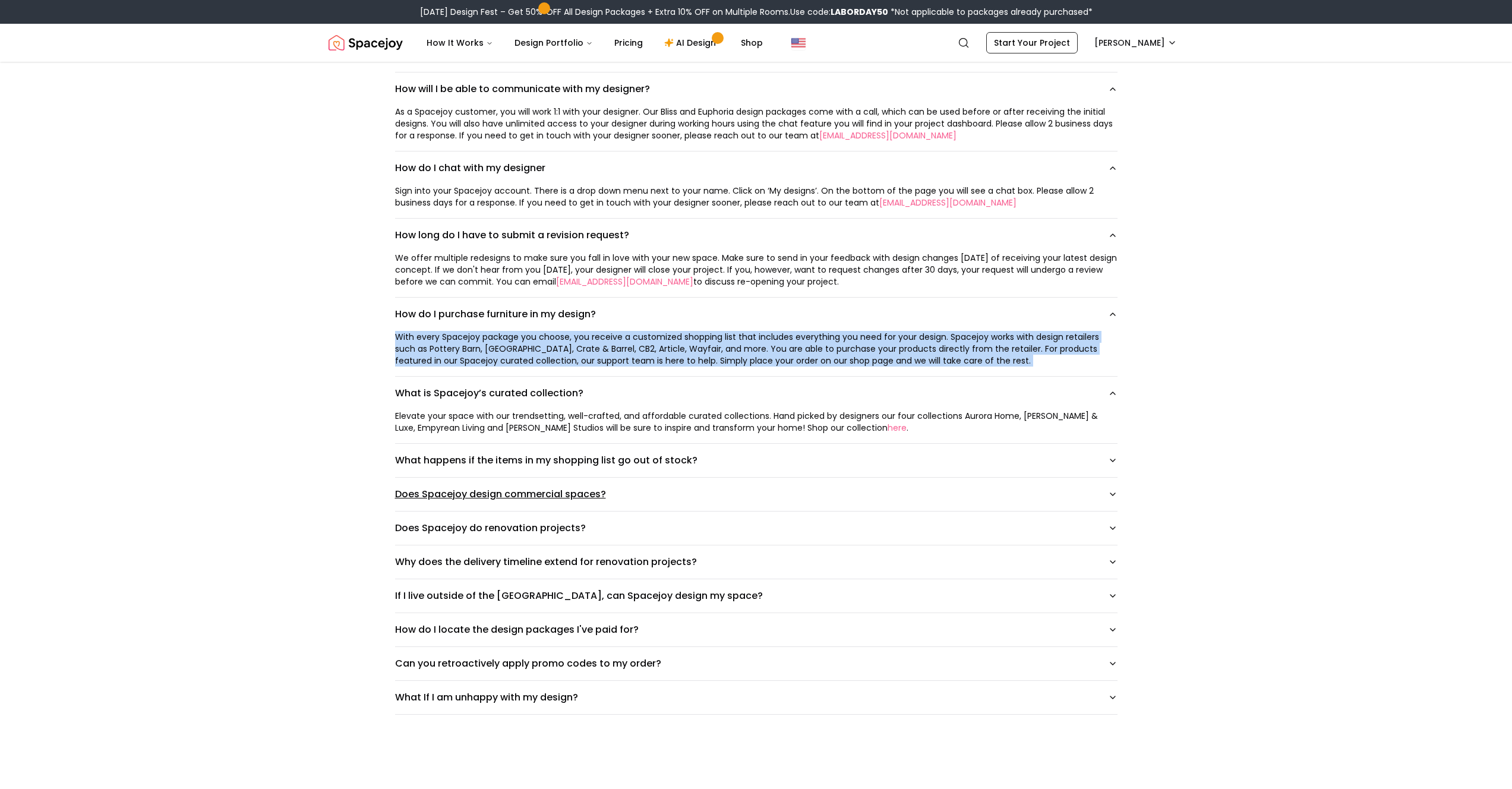
click at [487, 496] on button "Does Spacejoy design commercial spaces?" at bounding box center [756, 495] width 723 height 33
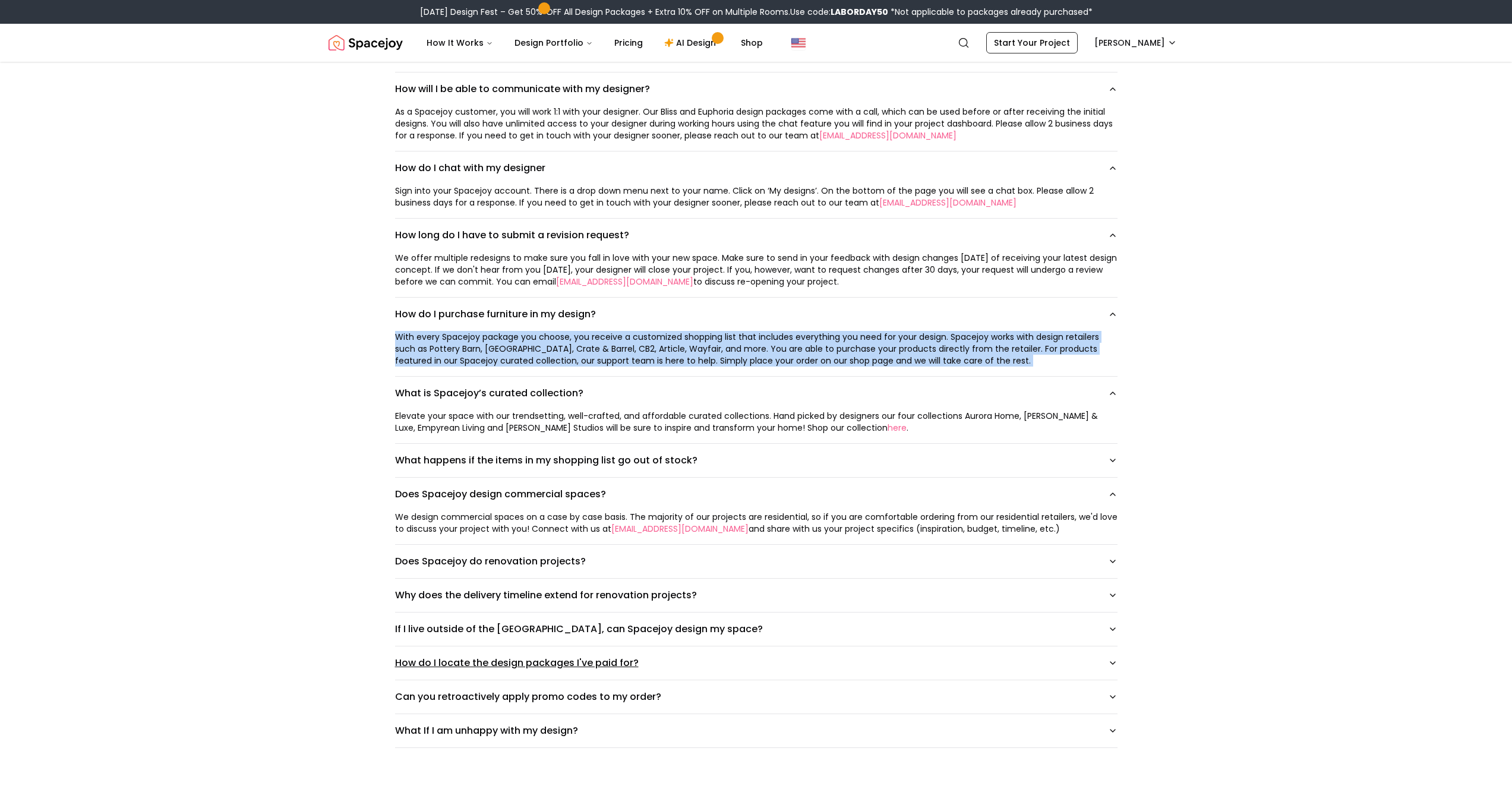
click at [507, 578] on button "How do I locate the design packages I've paid for?" at bounding box center [756, 663] width 723 height 33
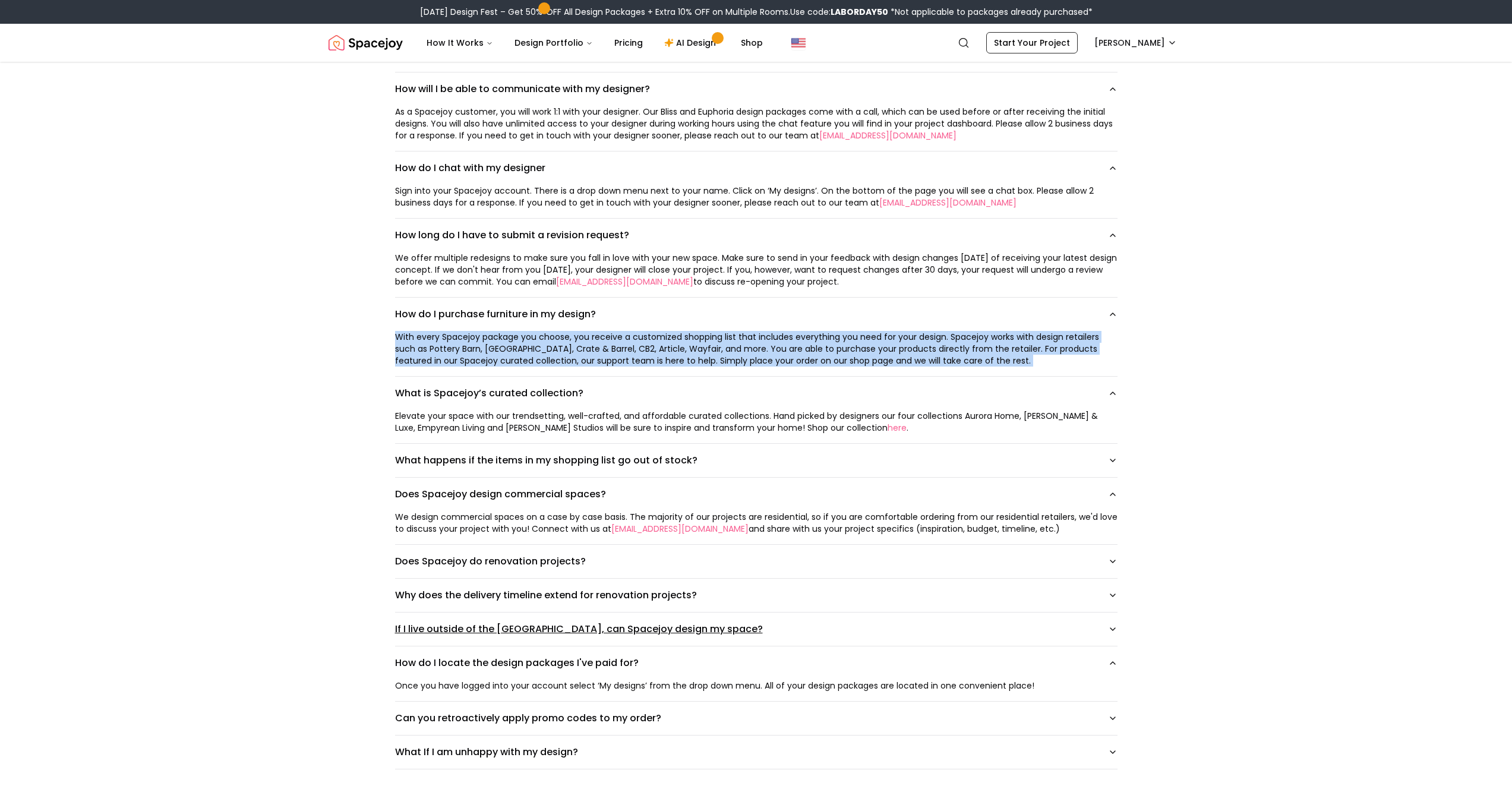
click at [510, 578] on button "If I live outside of the [GEOGRAPHIC_DATA], can Spacejoy design my space?" at bounding box center [756, 629] width 723 height 33
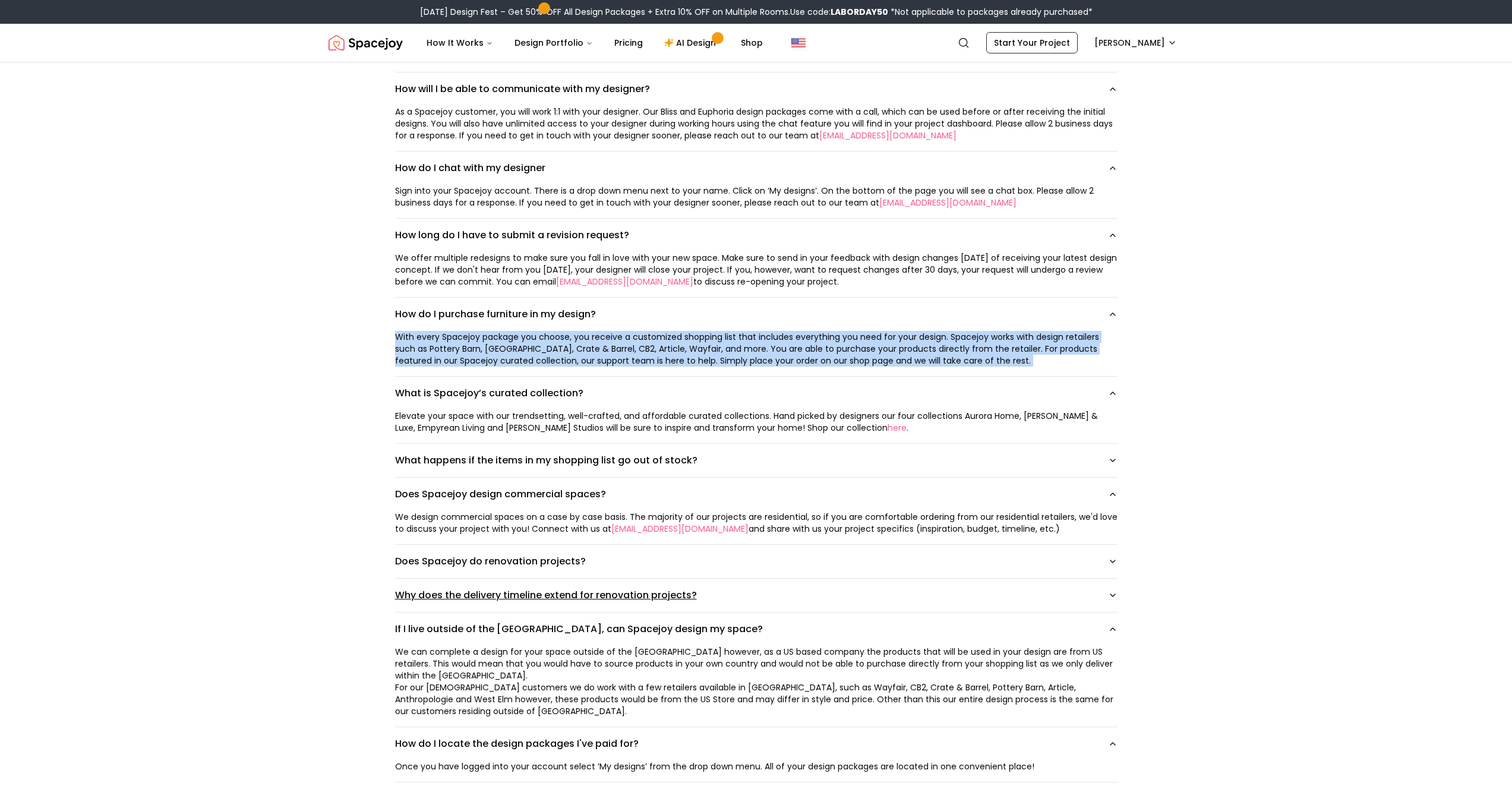
click at [513, 578] on button "Why does the delivery timeline extend for renovation projects?" at bounding box center [756, 595] width 723 height 33
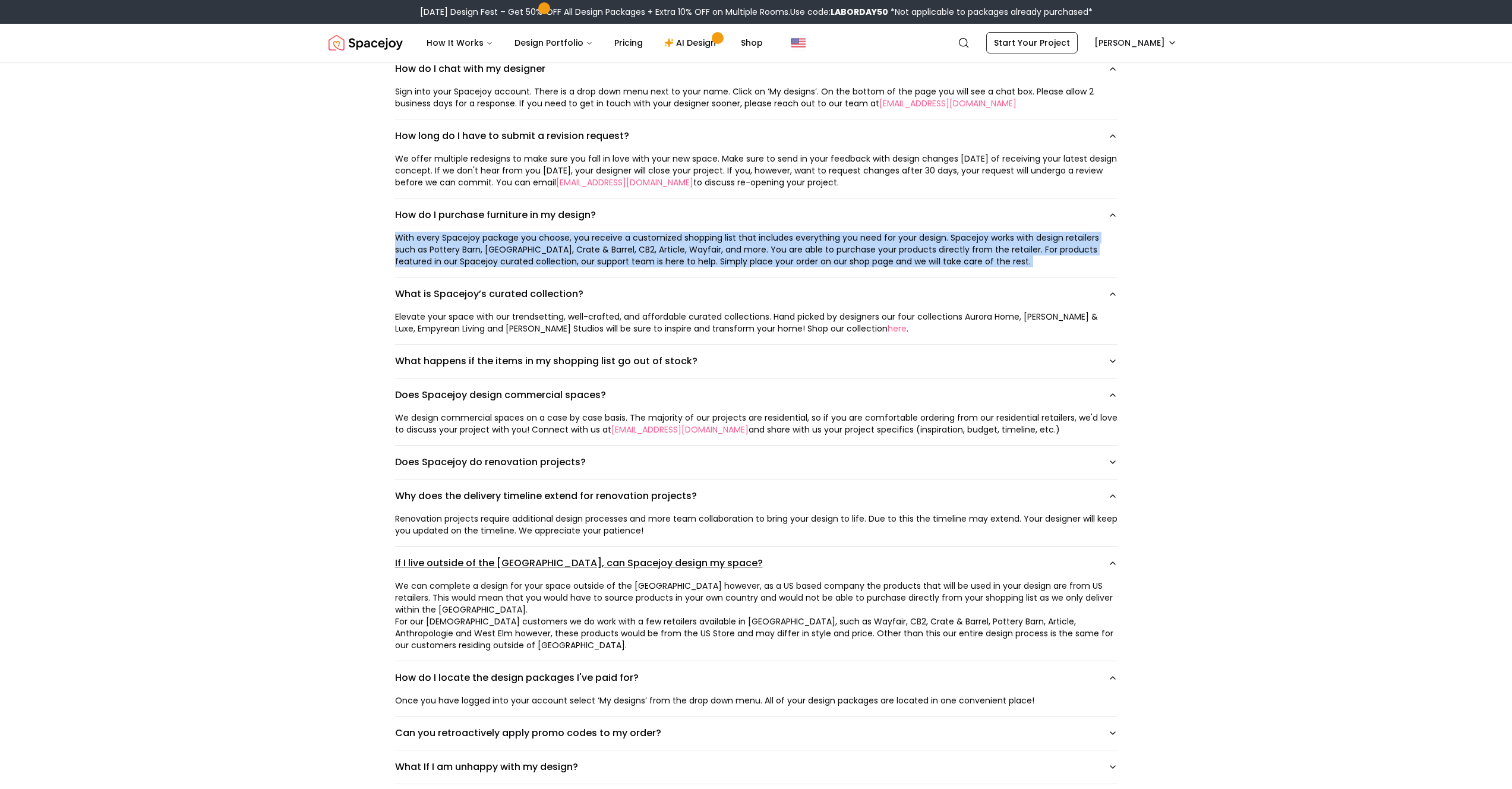
scroll to position [1457, 0]
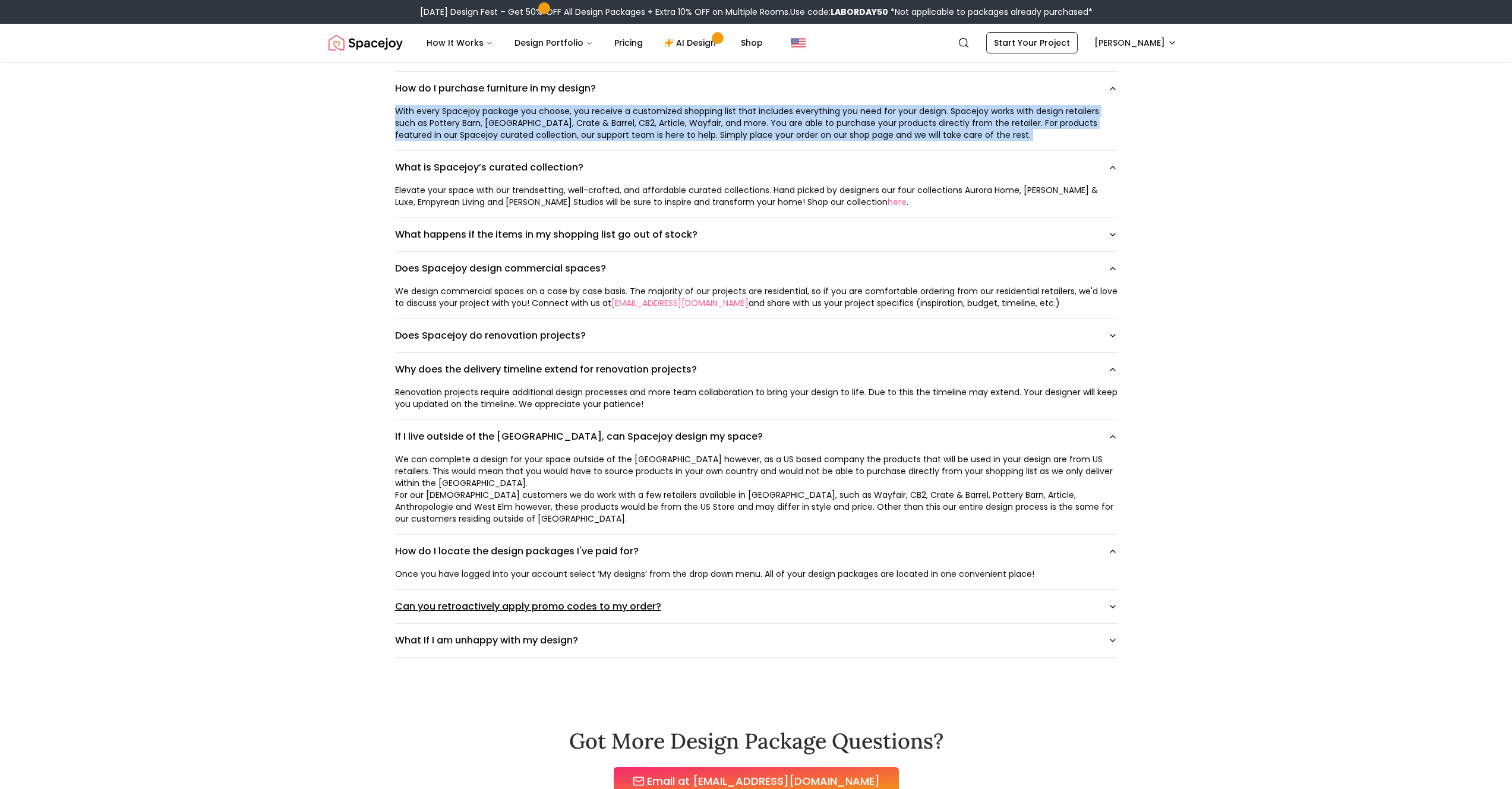
click at [530, 578] on button "Can you retroactively apply promo codes to my order?" at bounding box center [756, 607] width 723 height 33
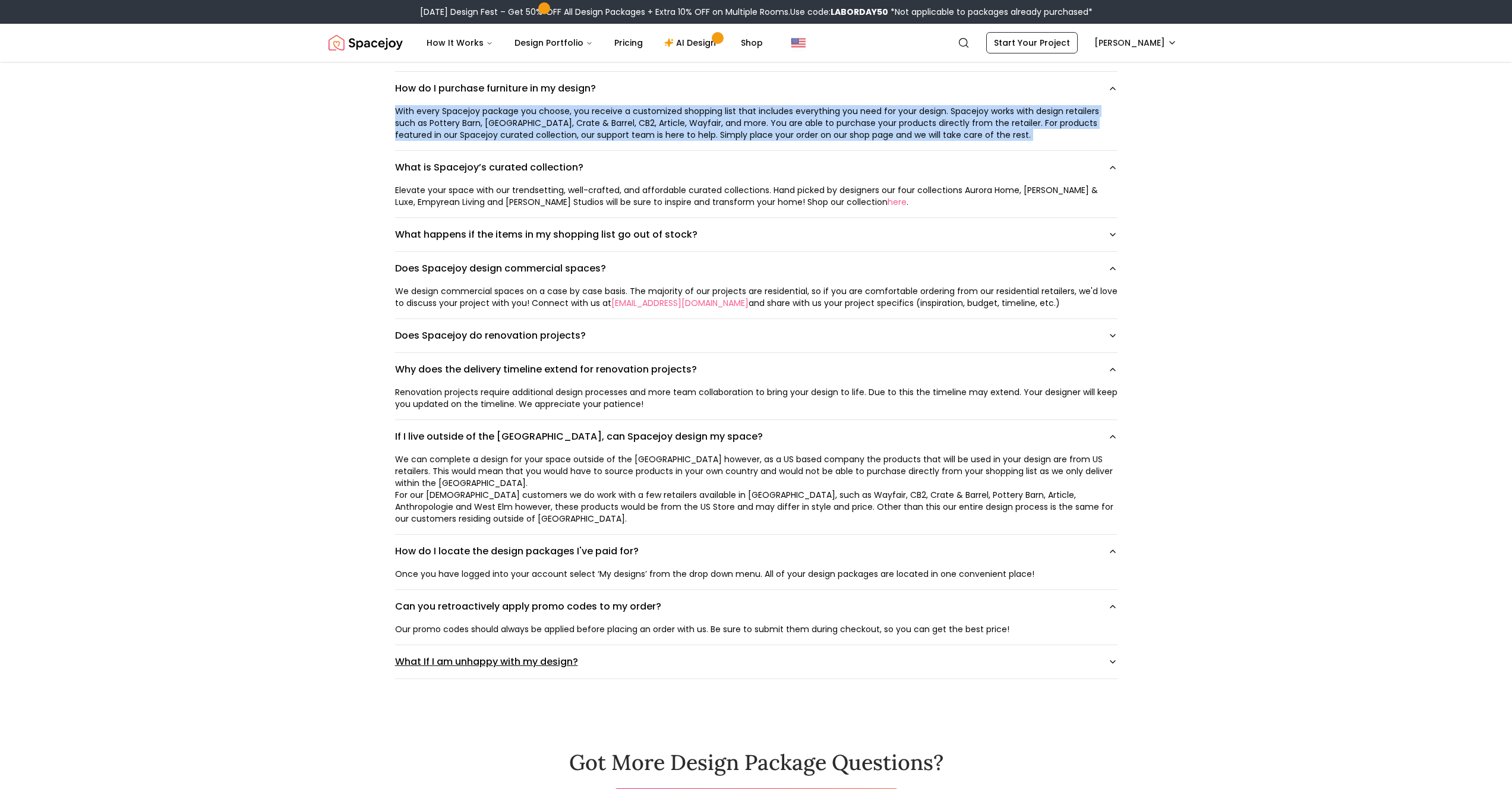
click at [517, 578] on button "What If I am unhappy with my design?" at bounding box center [756, 662] width 723 height 33
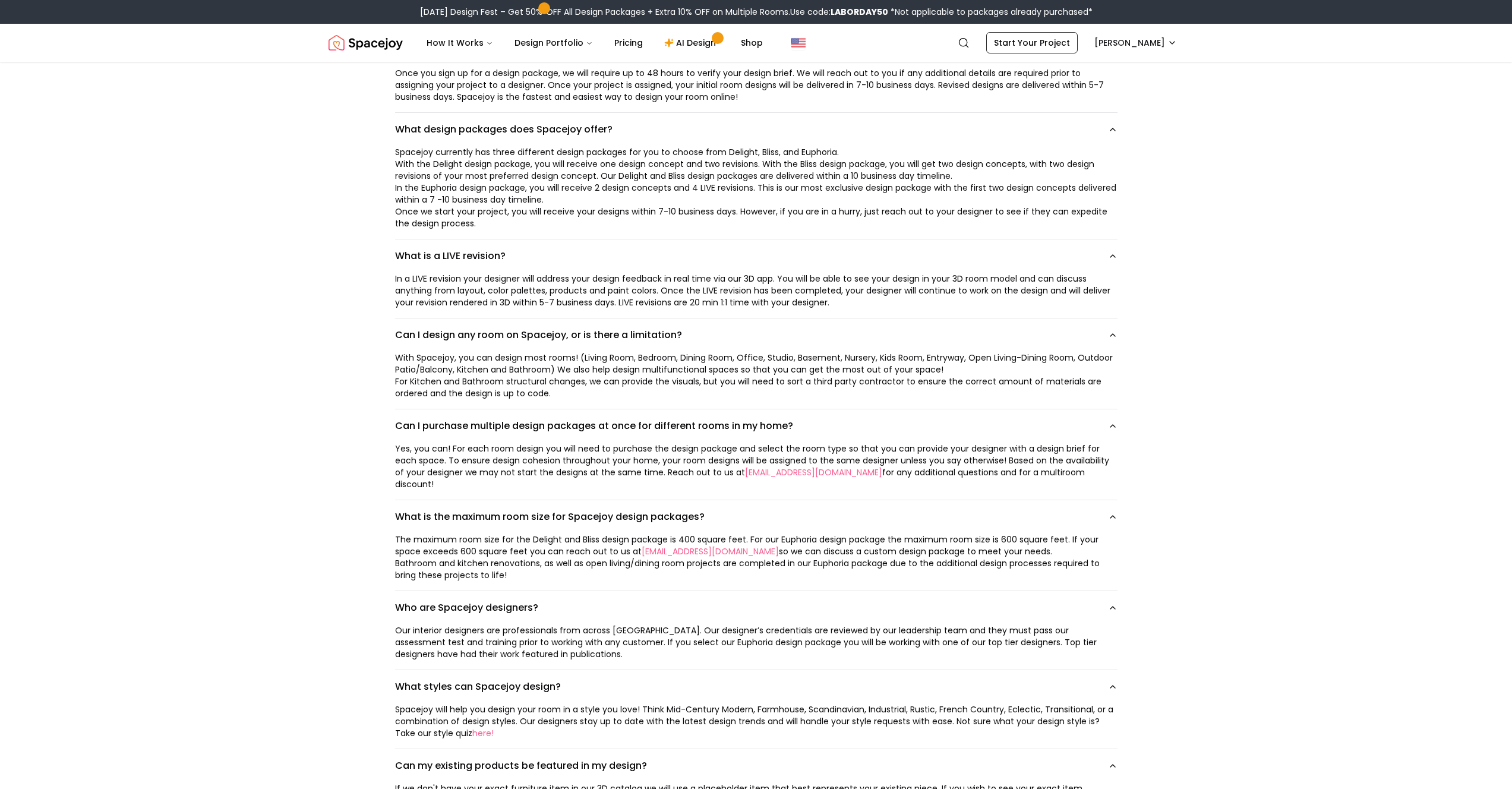
scroll to position [0, 0]
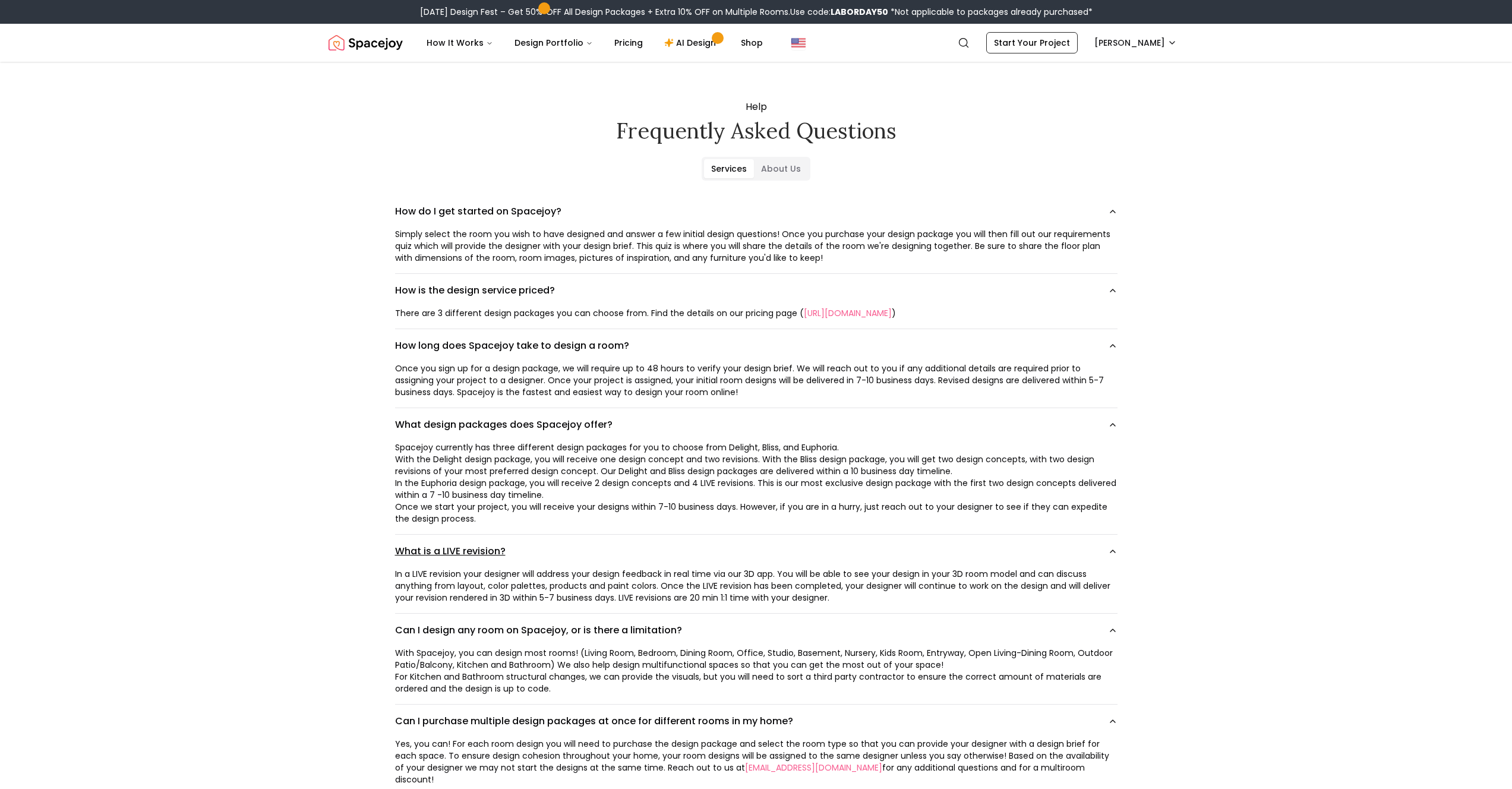
click at [478, 552] on button "What is a LIVE revision?" at bounding box center [756, 551] width 723 height 33
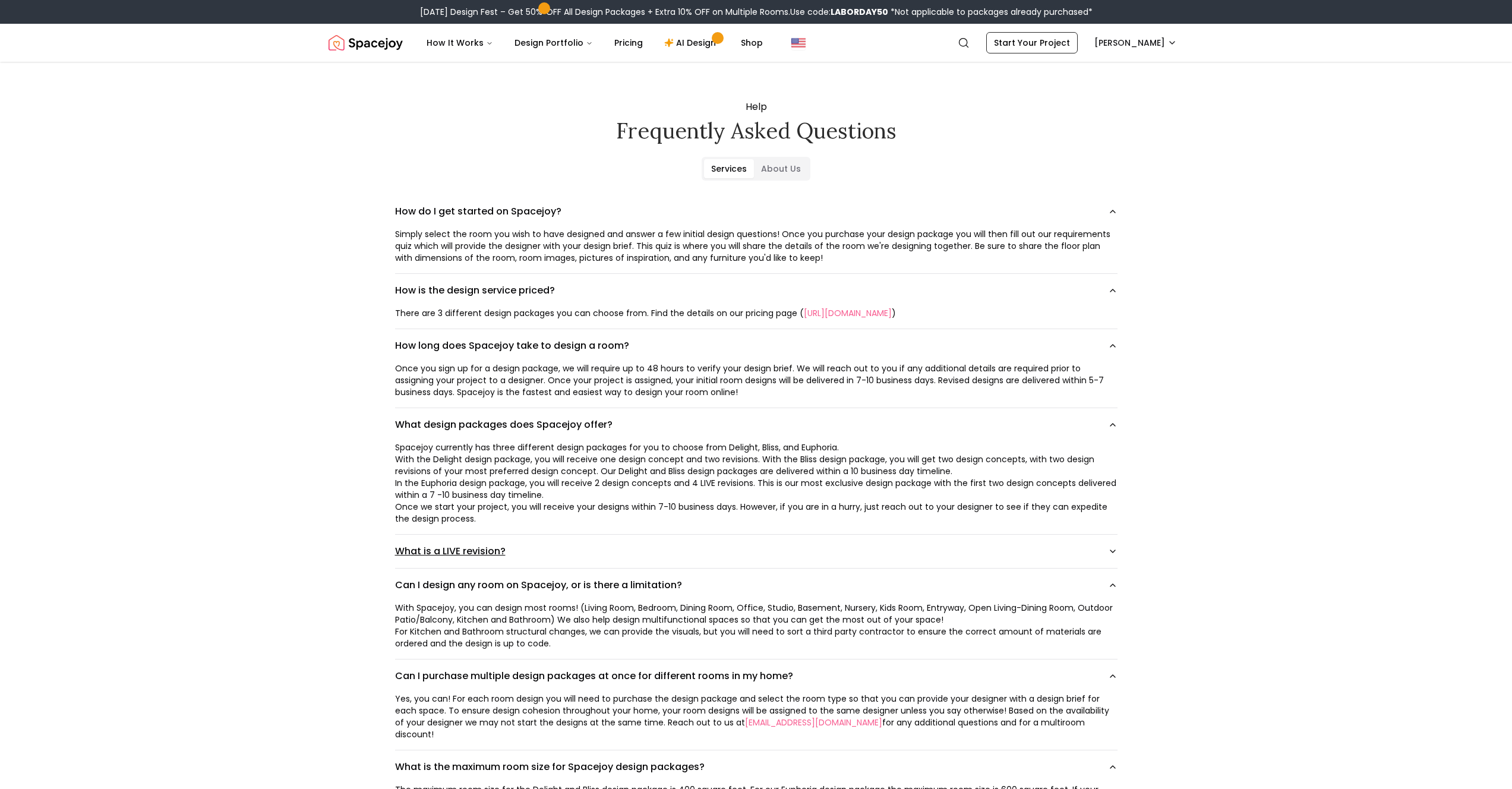
click at [478, 552] on button "What is a LIVE revision?" at bounding box center [756, 551] width 723 height 33
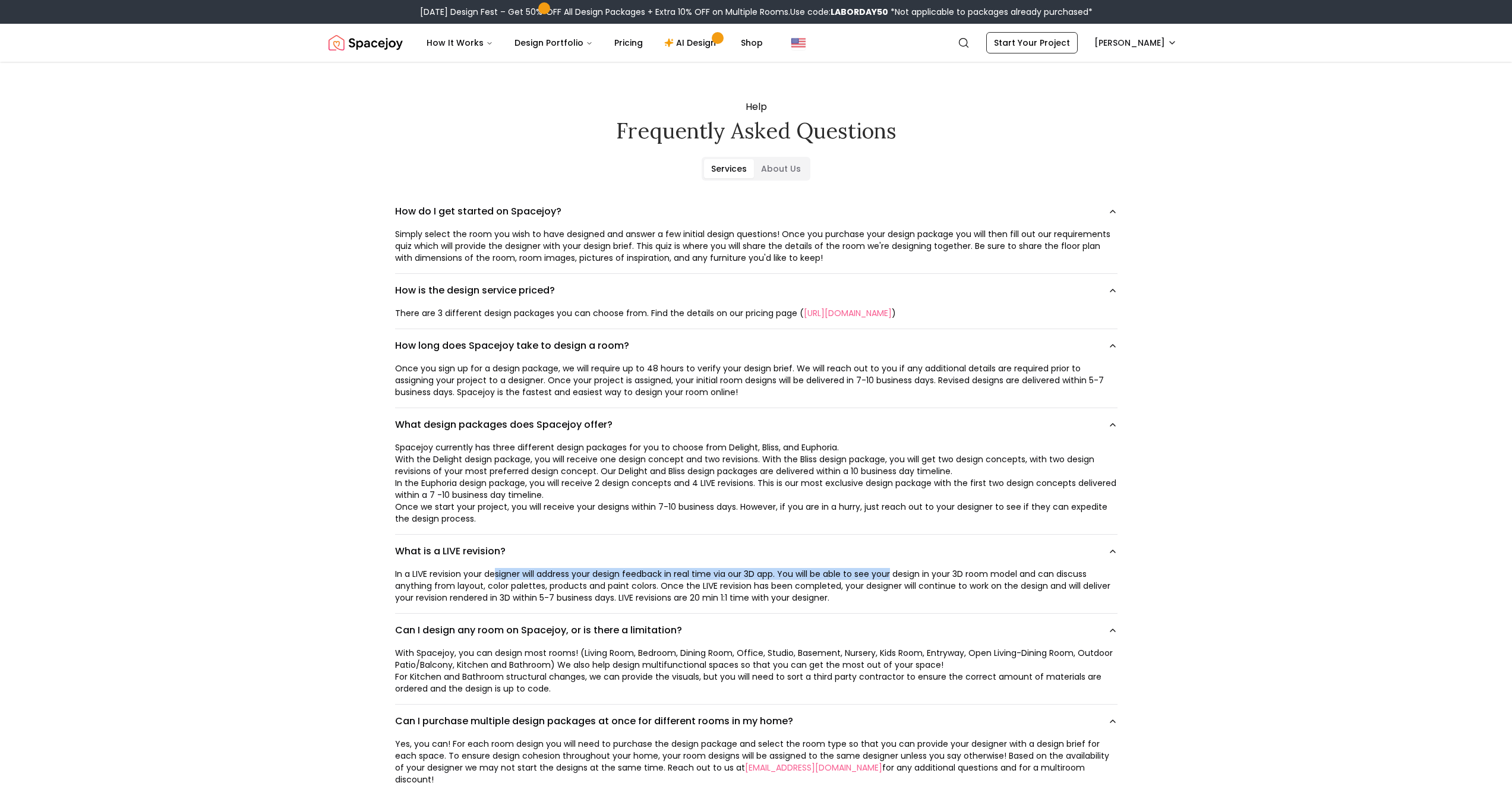
drag, startPoint x: 497, startPoint y: 579, endPoint x: 893, endPoint y: 577, distance: 396.0
click at [893, 577] on div "In a LIVE revision your designer will address your design feedback in real time…" at bounding box center [756, 586] width 723 height 36
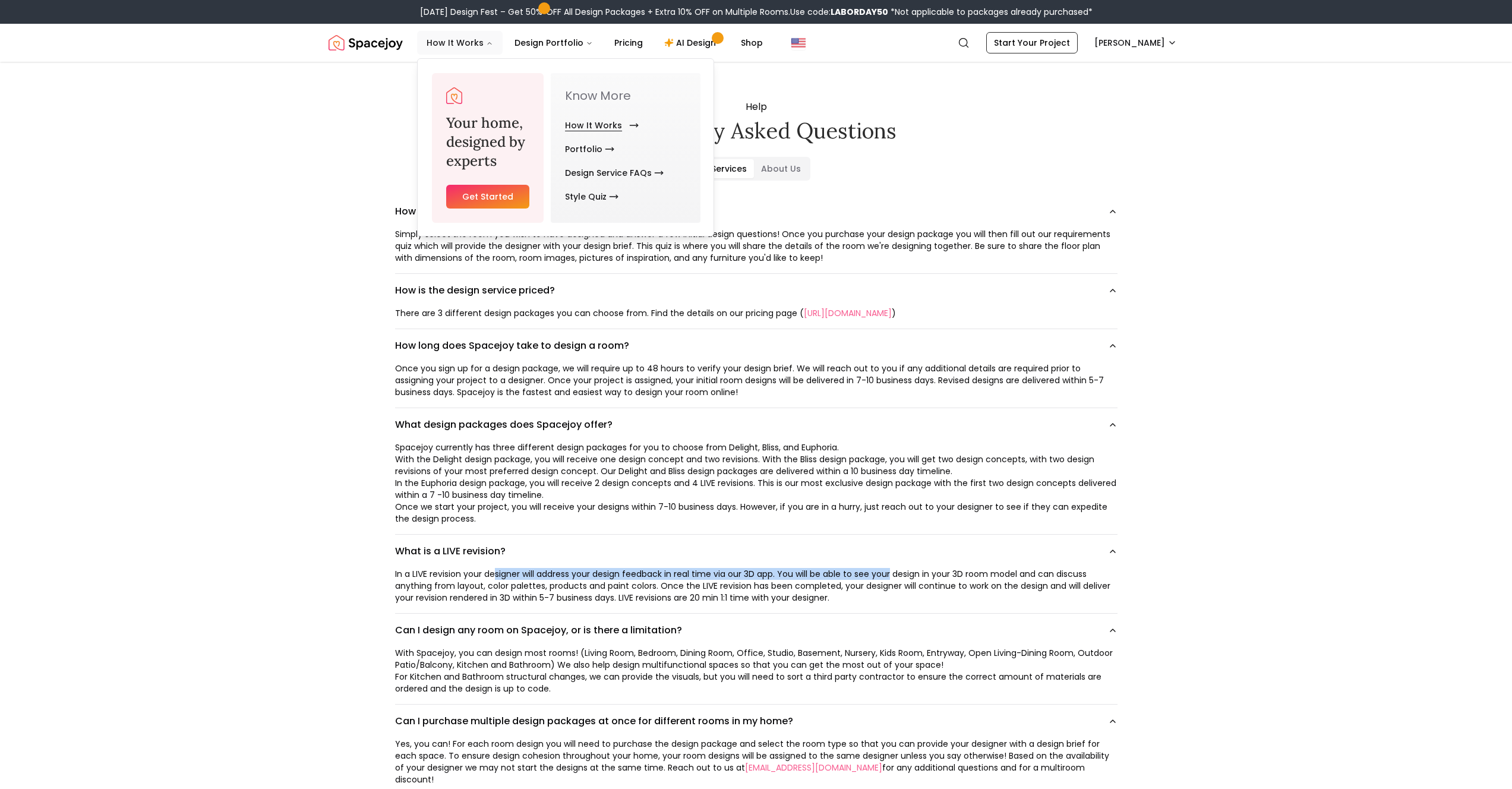
drag, startPoint x: 458, startPoint y: 45, endPoint x: 620, endPoint y: 120, distance: 178.5
click at [630, 55] on nav "How It Works Design Portfolio Pricing AI Design Shop Your home, designed by exp…" at bounding box center [594, 43] width 355 height 24
click at [605, 126] on link "How It Works" at bounding box center [599, 125] width 69 height 24
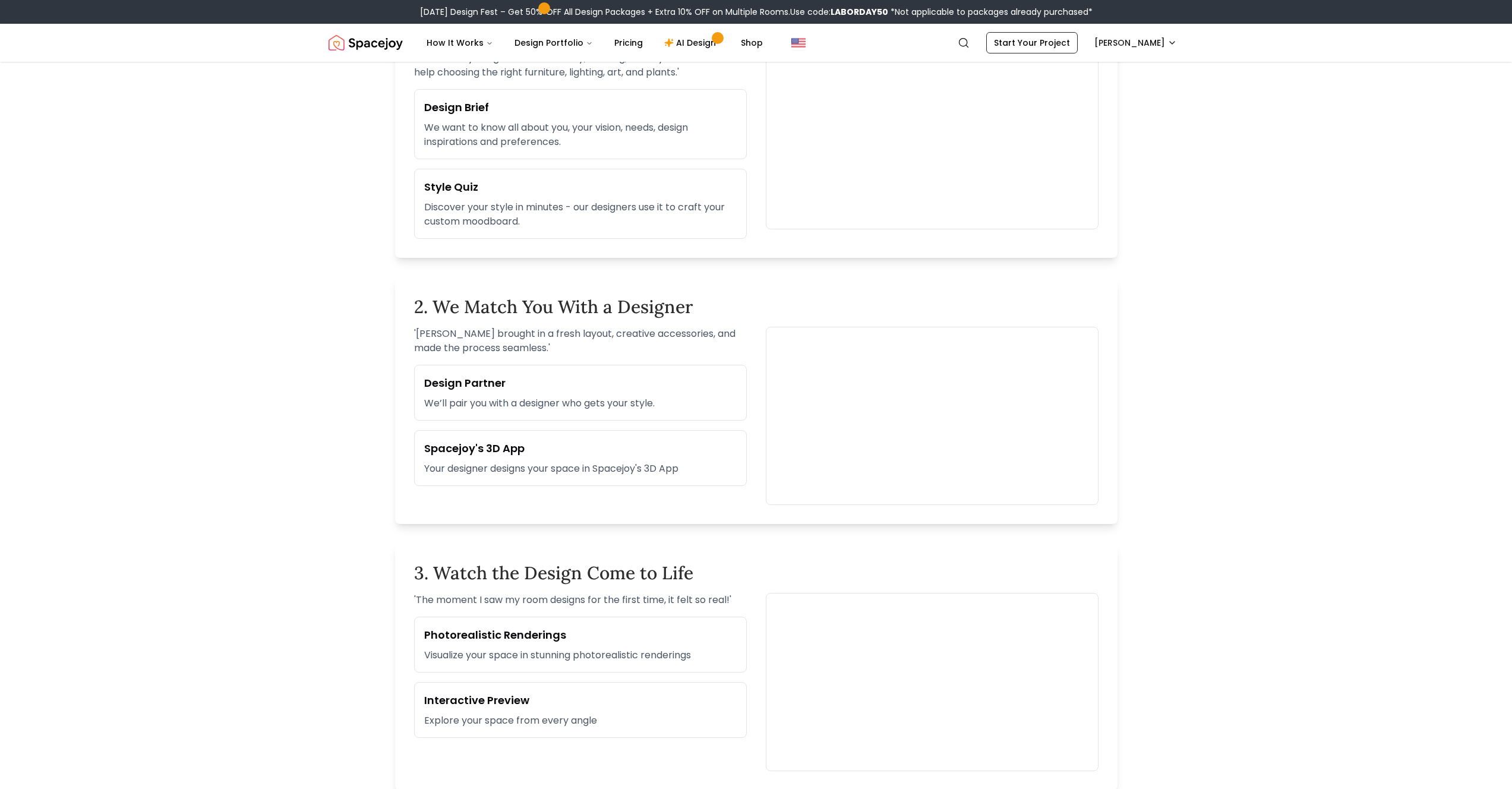
scroll to position [489, 0]
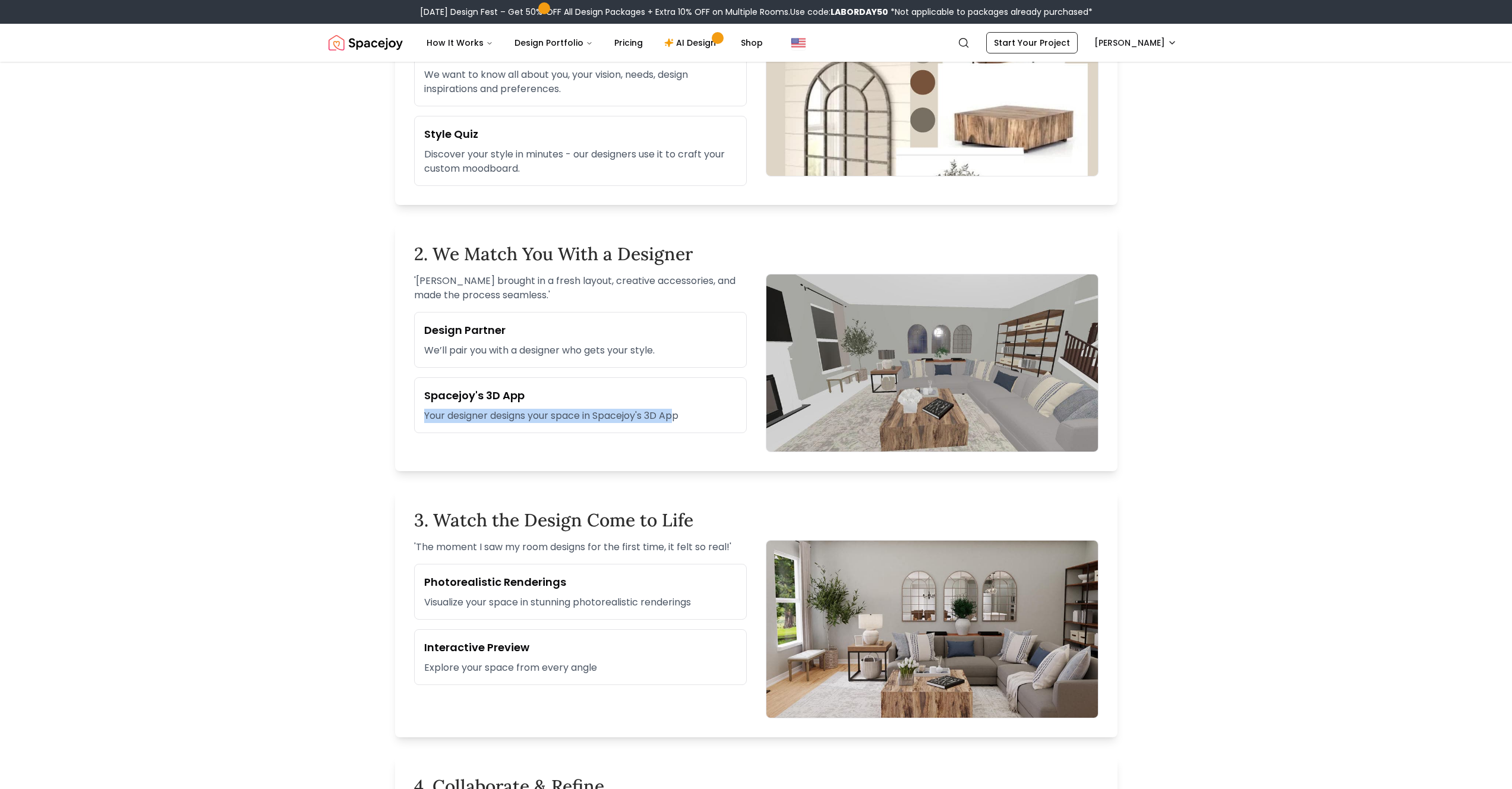
drag, startPoint x: 677, startPoint y: 415, endPoint x: 425, endPoint y: 411, distance: 252.0
click at [425, 411] on p "Your designer designs your space in Spacejoy's 3D App" at bounding box center [580, 416] width 313 height 14
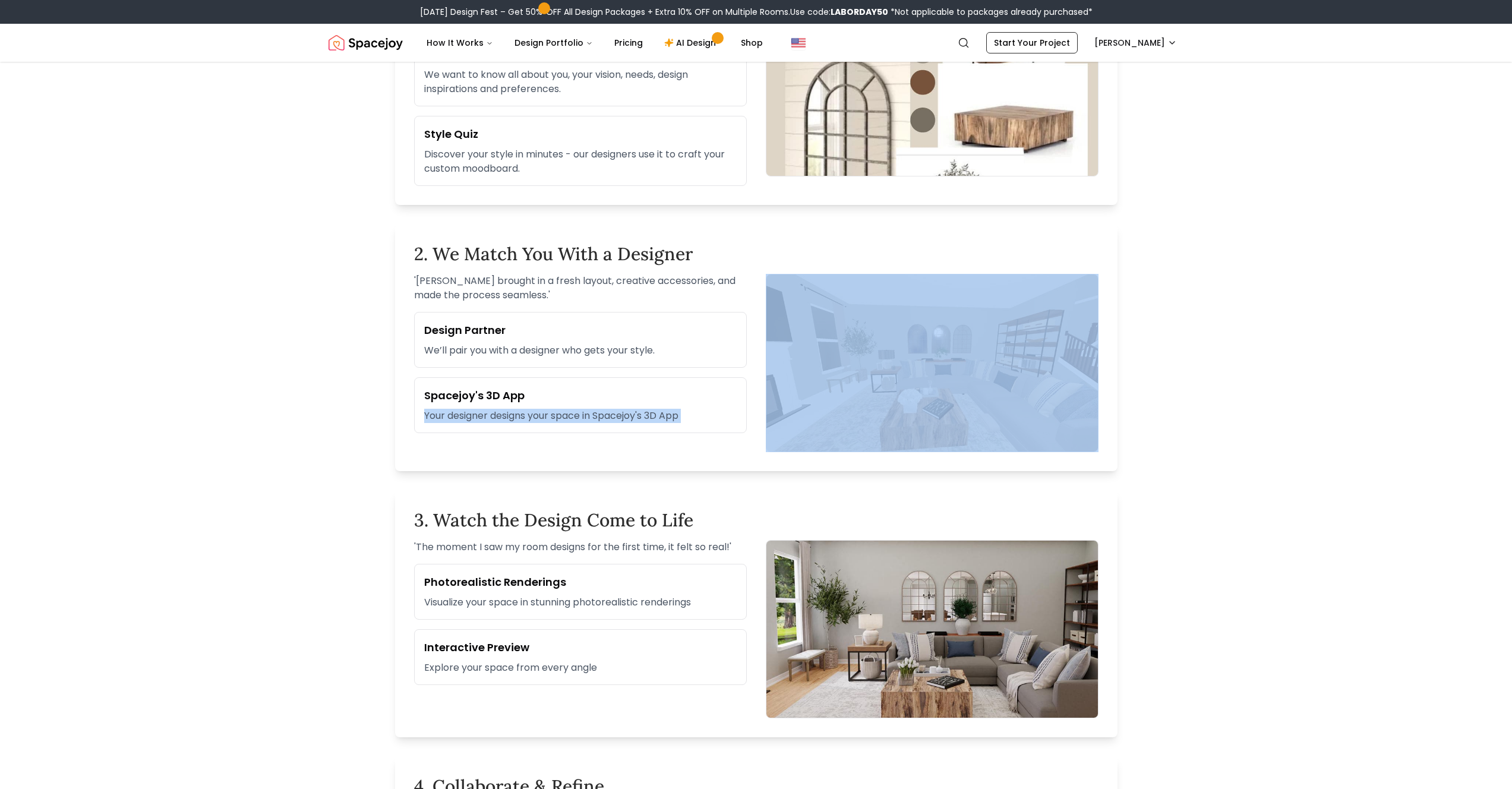
drag, startPoint x: 425, startPoint y: 411, endPoint x: 913, endPoint y: 421, distance: 488.1
click at [913, 421] on div "' [PERSON_NAME] brought in a fresh layout, creative accessories, and made the p…" at bounding box center [756, 363] width 684 height 178
click at [1004, 400] on img at bounding box center [932, 363] width 332 height 178
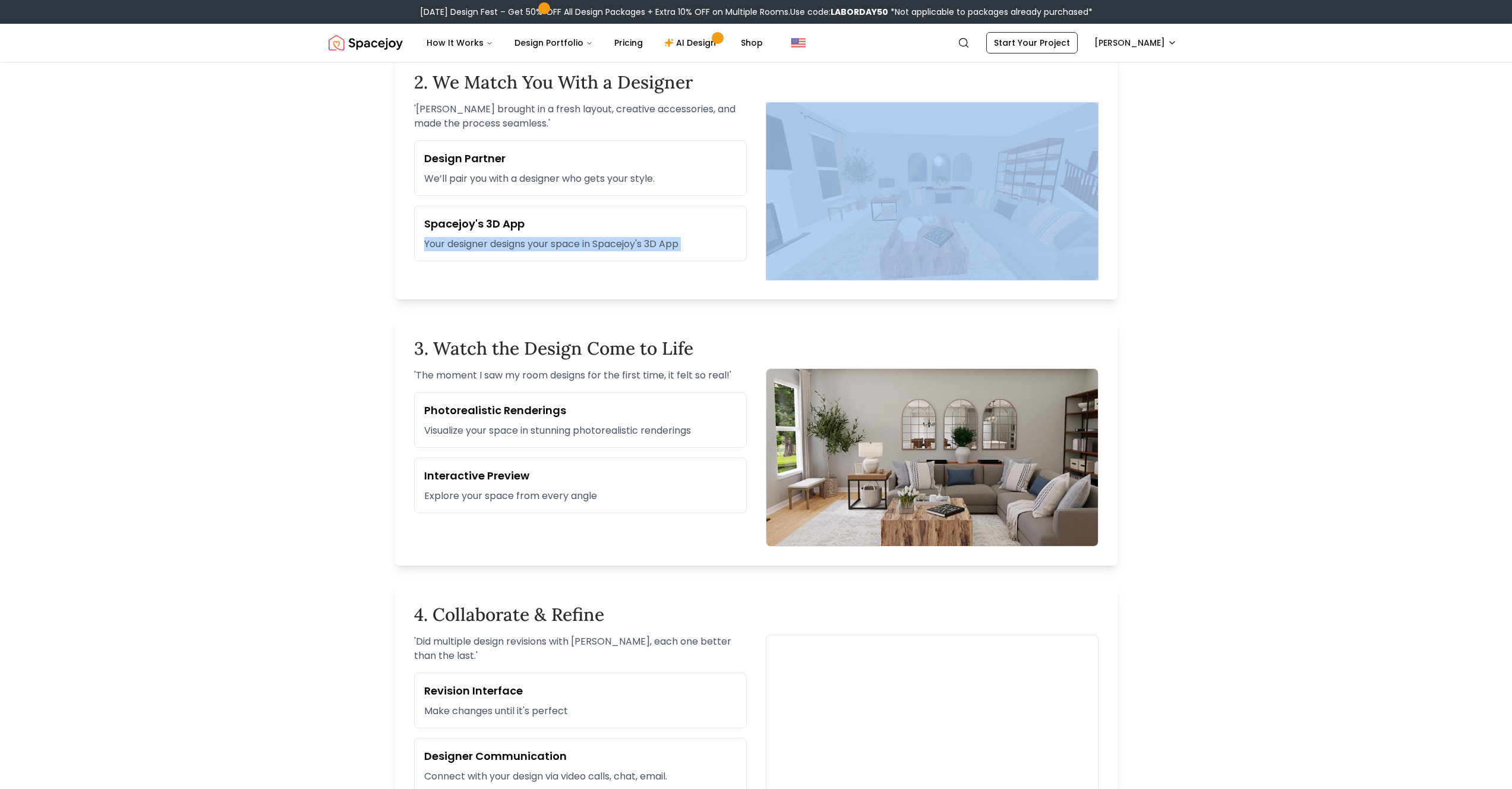
scroll to position [556, 0]
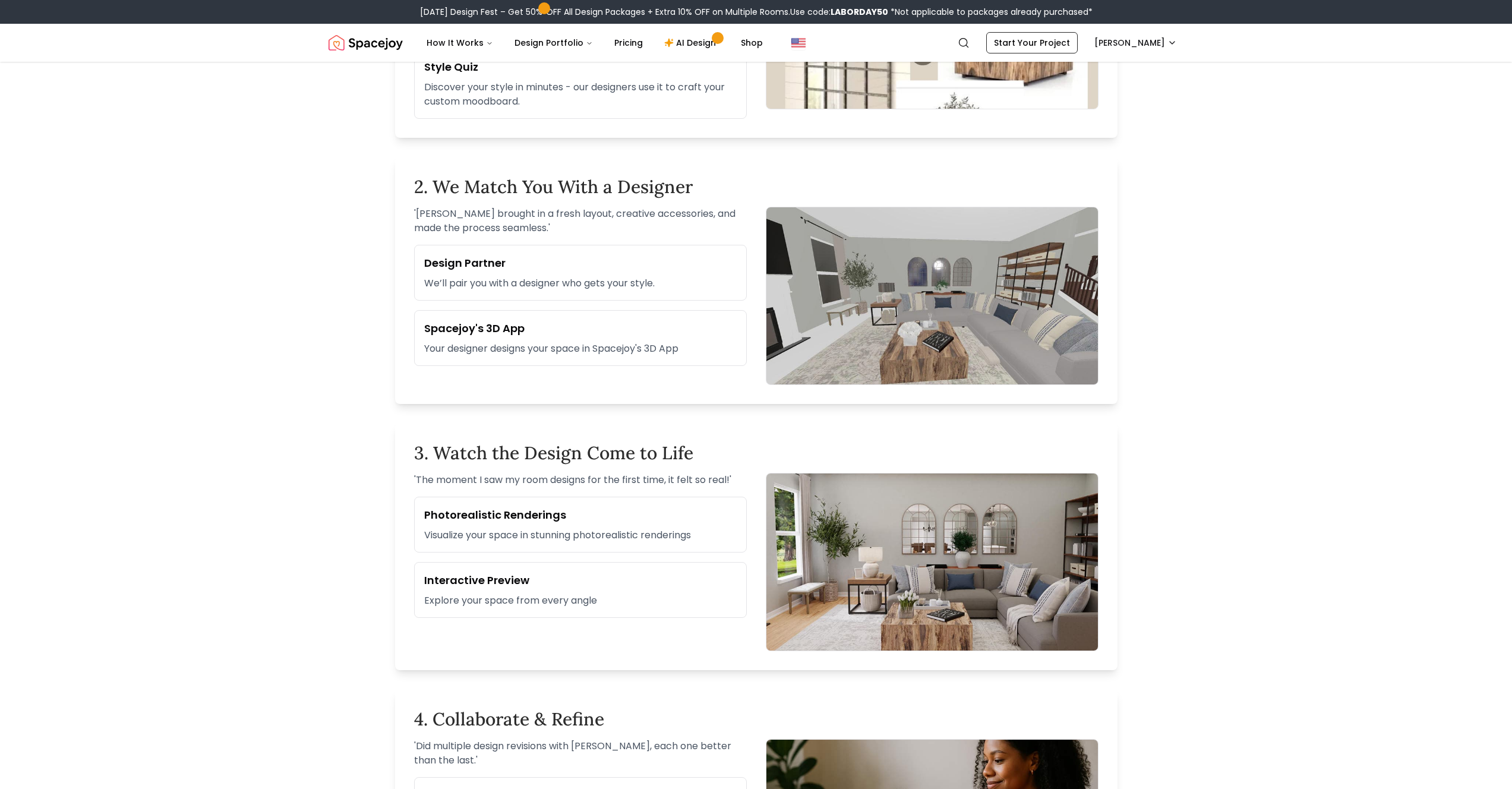
click at [1059, 341] on section "Your Design Journey Starts Here Learn how Spacejoy transforms your space Start …" at bounding box center [756, 447] width 855 height 1884
click at [568, 209] on p "' [PERSON_NAME] brought in a fresh layout, creative accessories, and made the p…" at bounding box center [580, 221] width 332 height 29
drag, startPoint x: 568, startPoint y: 209, endPoint x: 575, endPoint y: 210, distance: 7.1
click at [570, 209] on p "' [PERSON_NAME] brought in a fresh layout, creative accessories, and made the p…" at bounding box center [580, 221] width 332 height 29
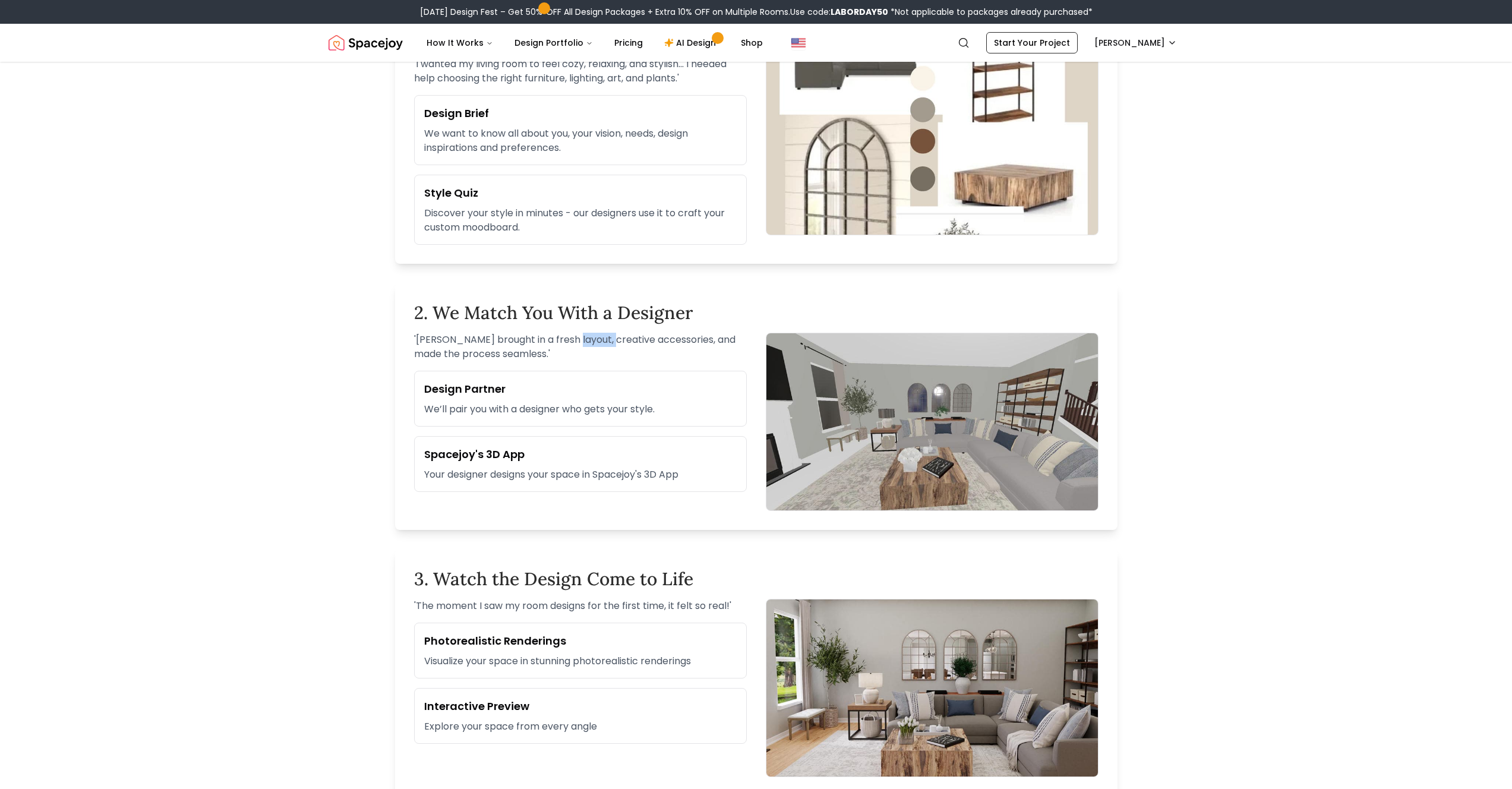
scroll to position [426, 0]
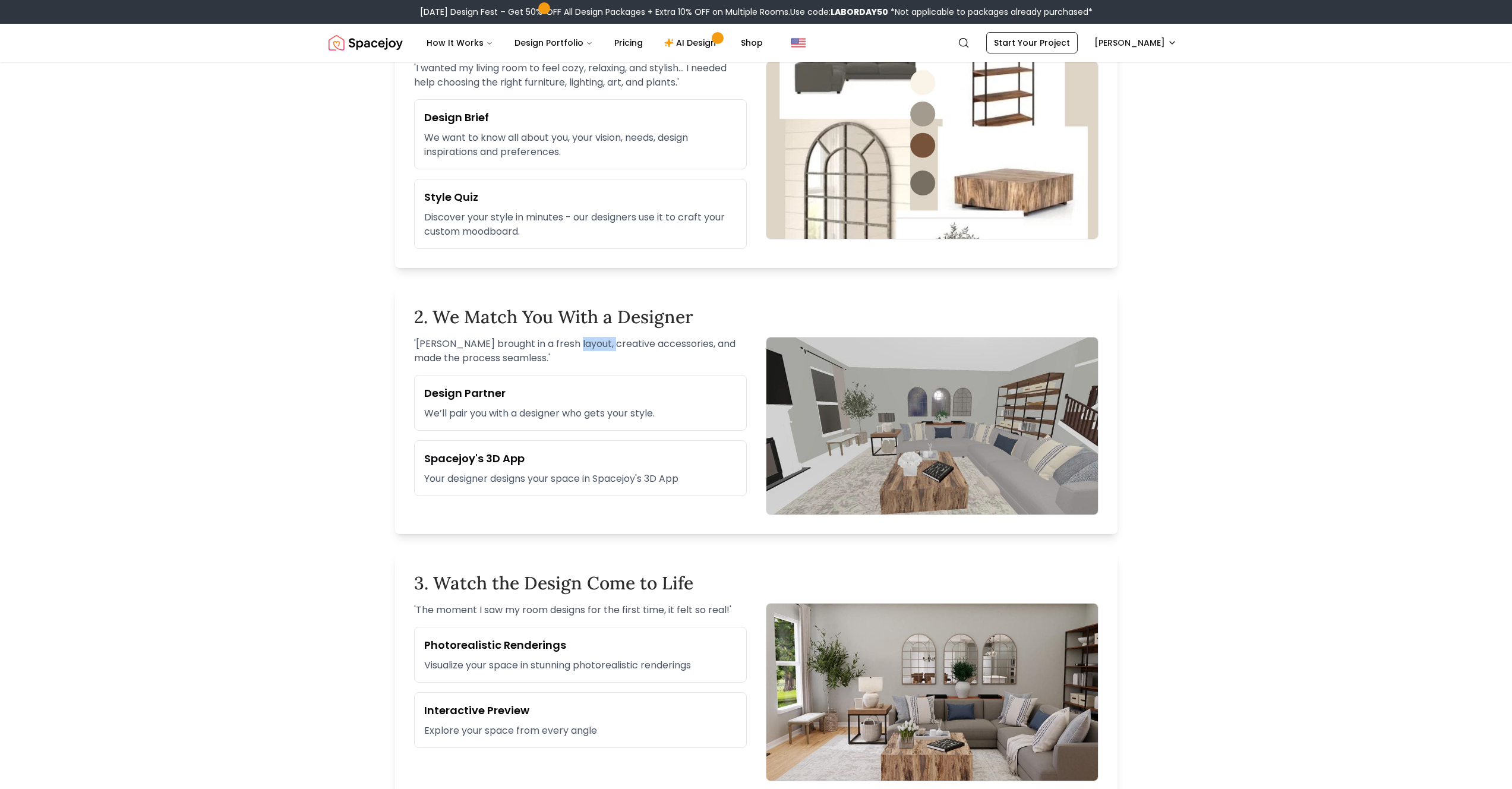
click at [1004, 440] on img at bounding box center [932, 426] width 332 height 178
click at [1018, 445] on img at bounding box center [932, 426] width 332 height 178
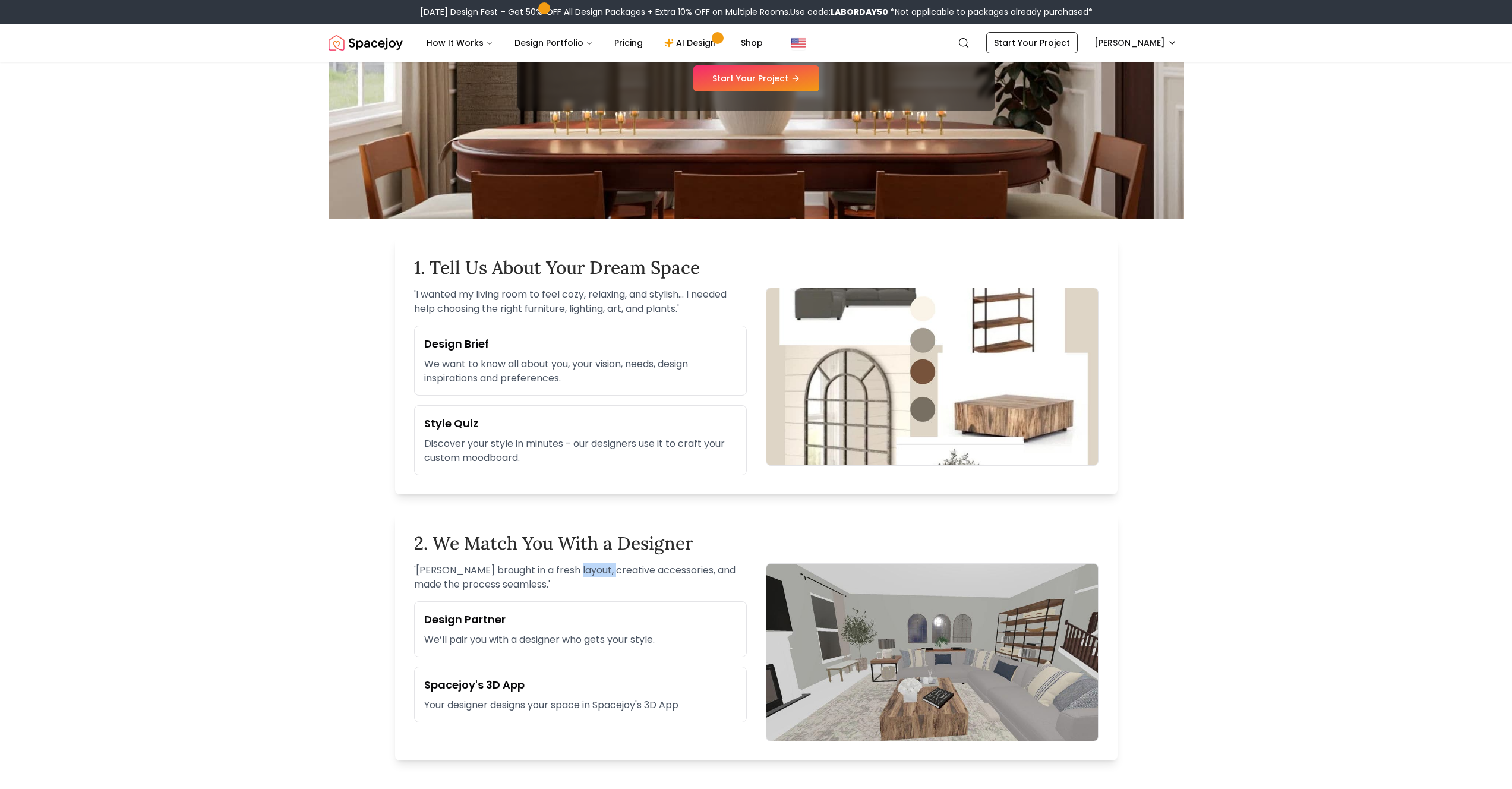
scroll to position [201, 0]
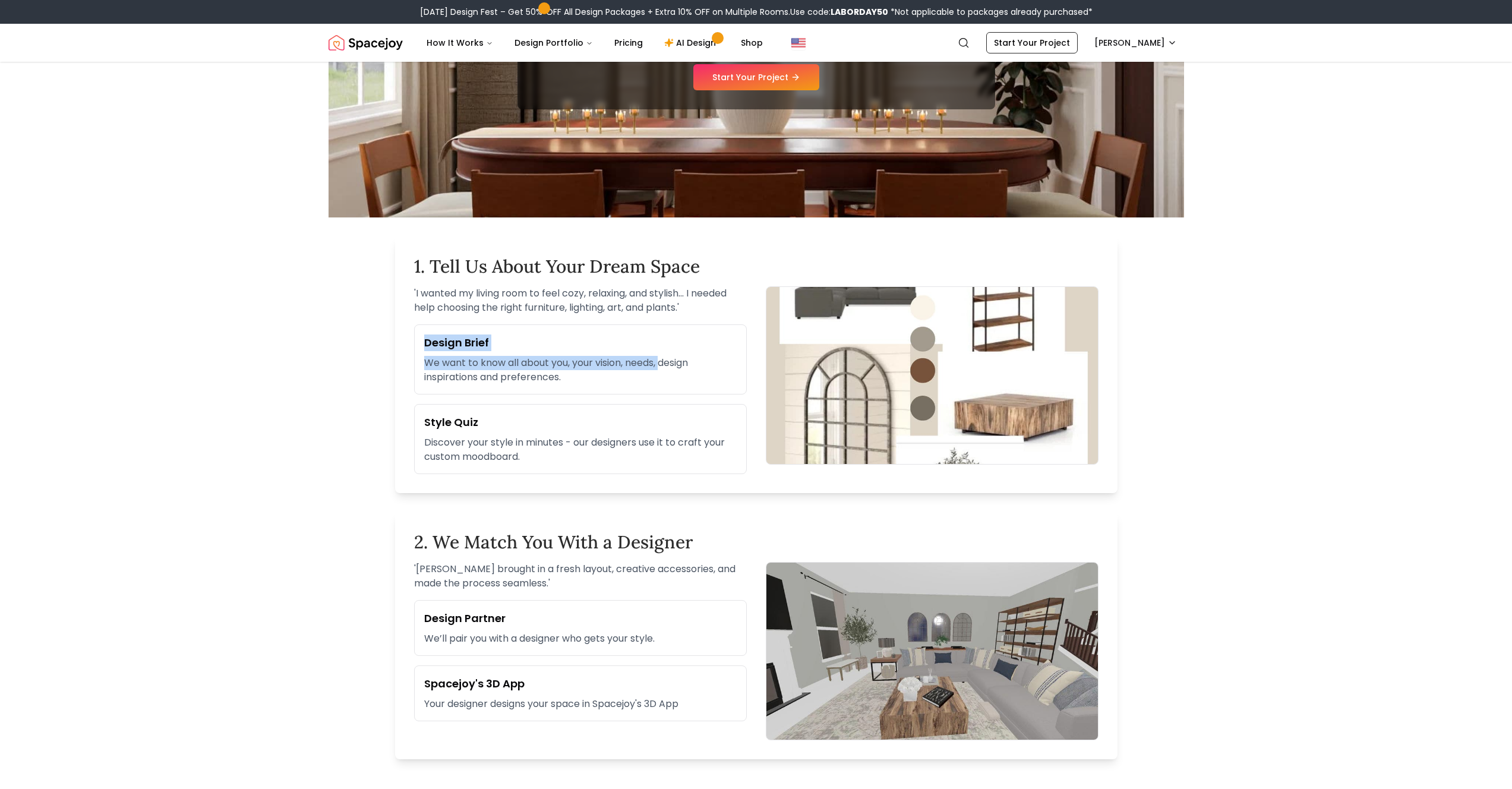
drag, startPoint x: 464, startPoint y: 331, endPoint x: 801, endPoint y: 370, distance: 339.2
click at [729, 362] on div "Design Brief We want to know all about you, your vision, needs, design inspirat…" at bounding box center [580, 359] width 332 height 70
click at [803, 370] on img at bounding box center [932, 376] width 332 height 178
drag, startPoint x: 548, startPoint y: 446, endPoint x: 767, endPoint y: 447, distance: 219.0
click at [590, 446] on p "Discover your style in minutes - our designers use it to craft your custom mood…" at bounding box center [580, 449] width 313 height 29
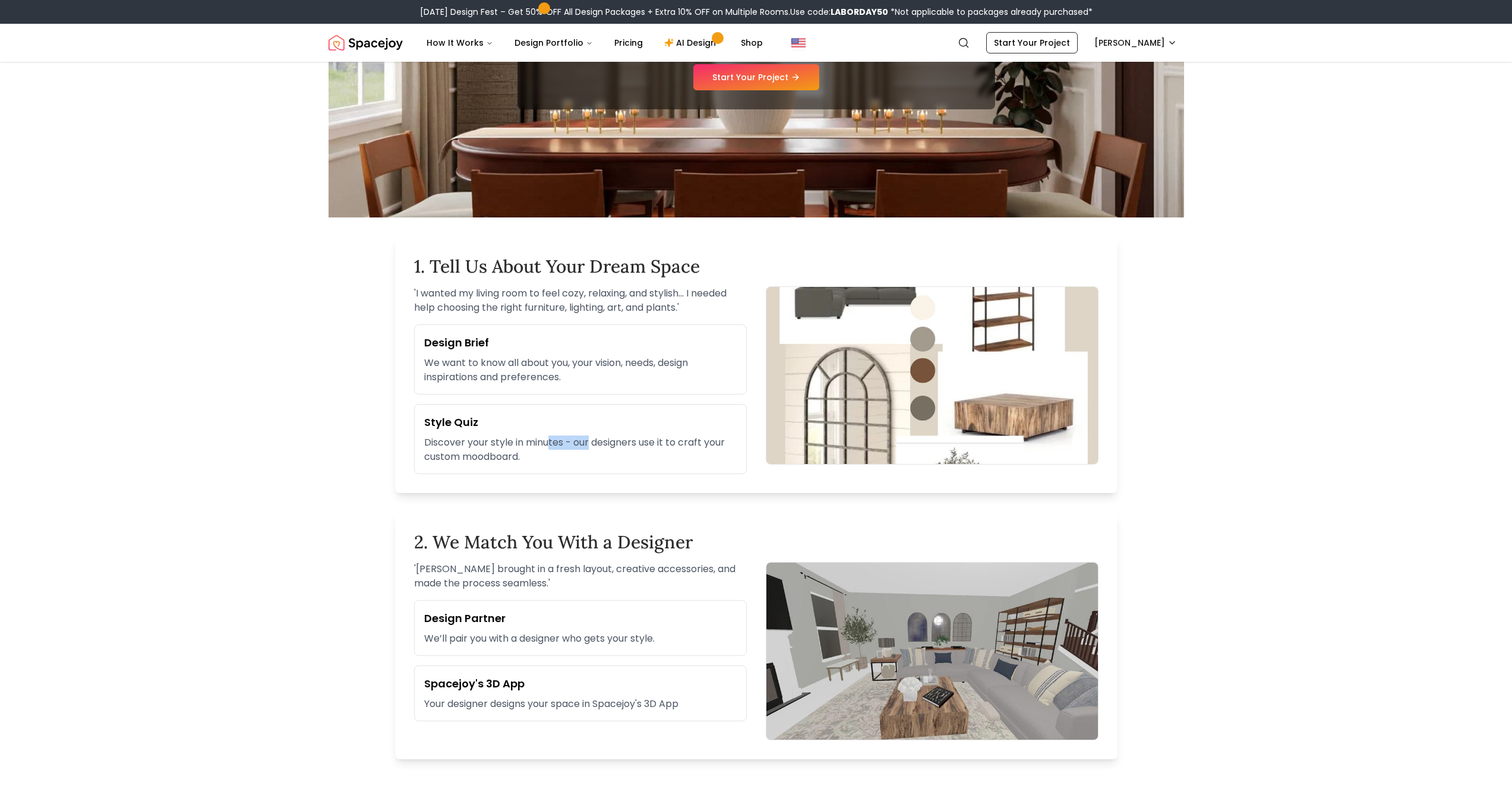
scroll to position [359, 0]
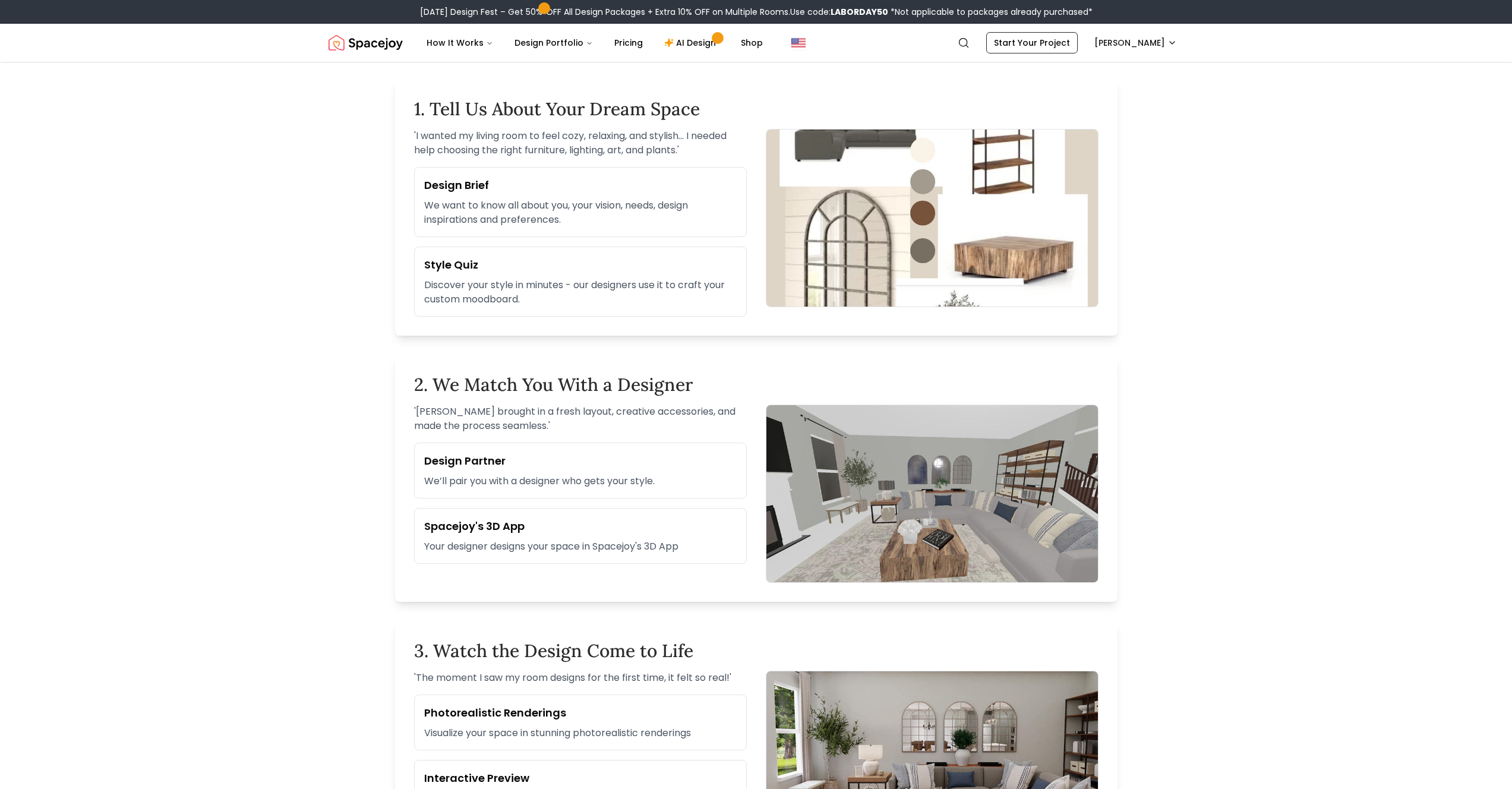
click at [462, 427] on p "' [PERSON_NAME] brought in a fresh layout, creative accessories, and made the p…" at bounding box center [580, 419] width 332 height 29
click at [1036, 530] on img at bounding box center [932, 494] width 332 height 178
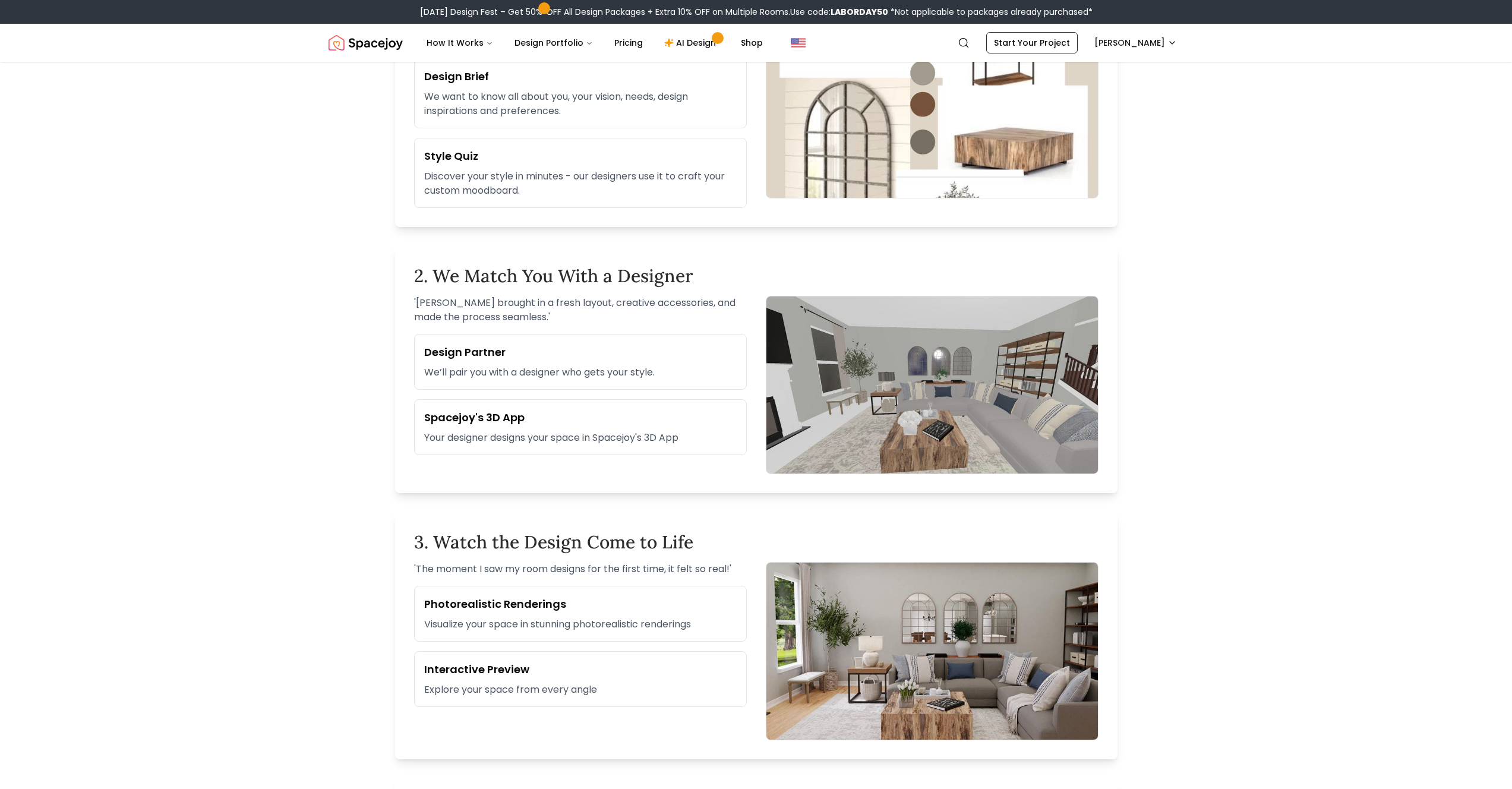
scroll to position [530, 0]
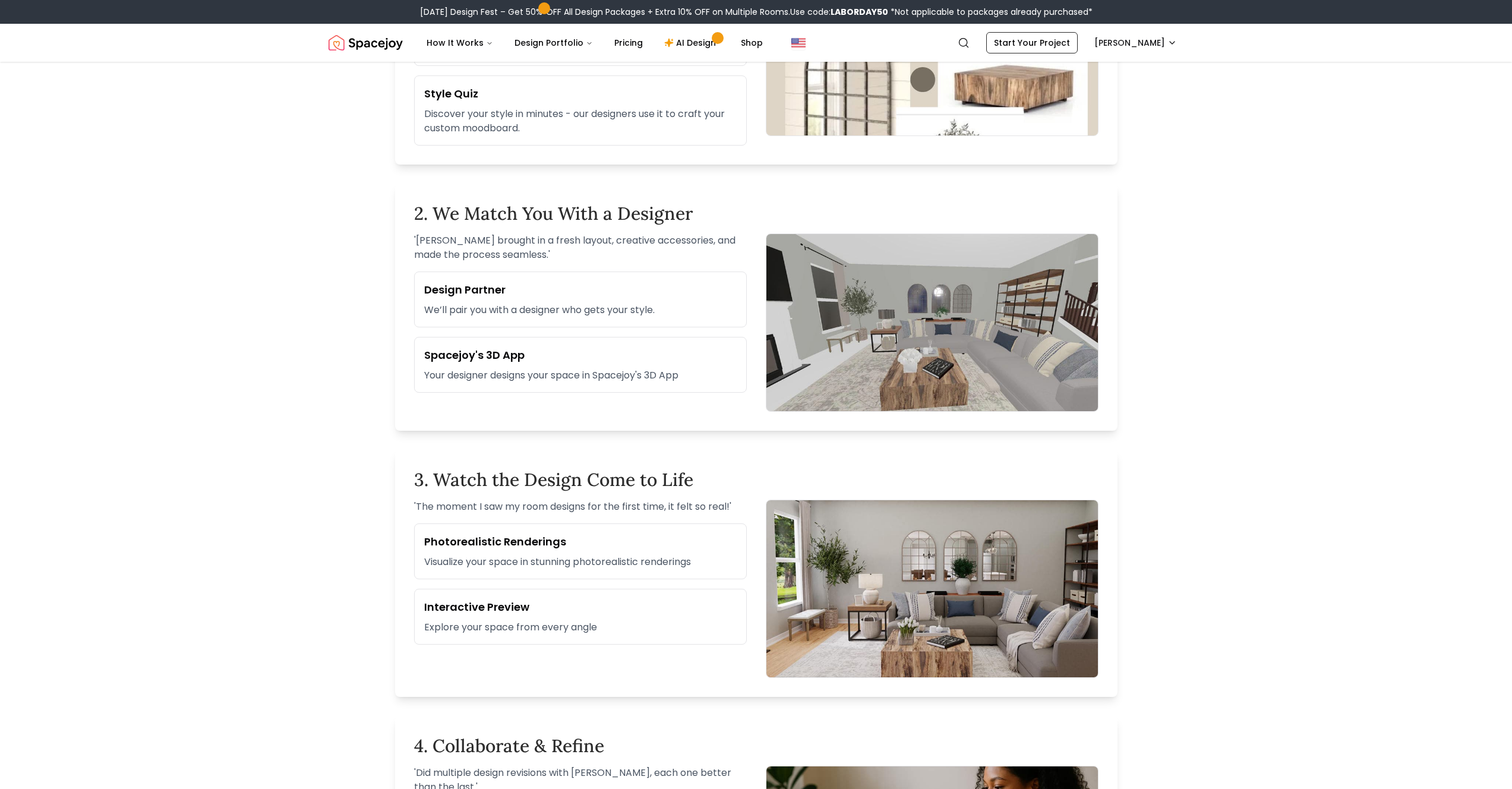
click at [472, 578] on p "Explore your space from every angle" at bounding box center [580, 628] width 313 height 14
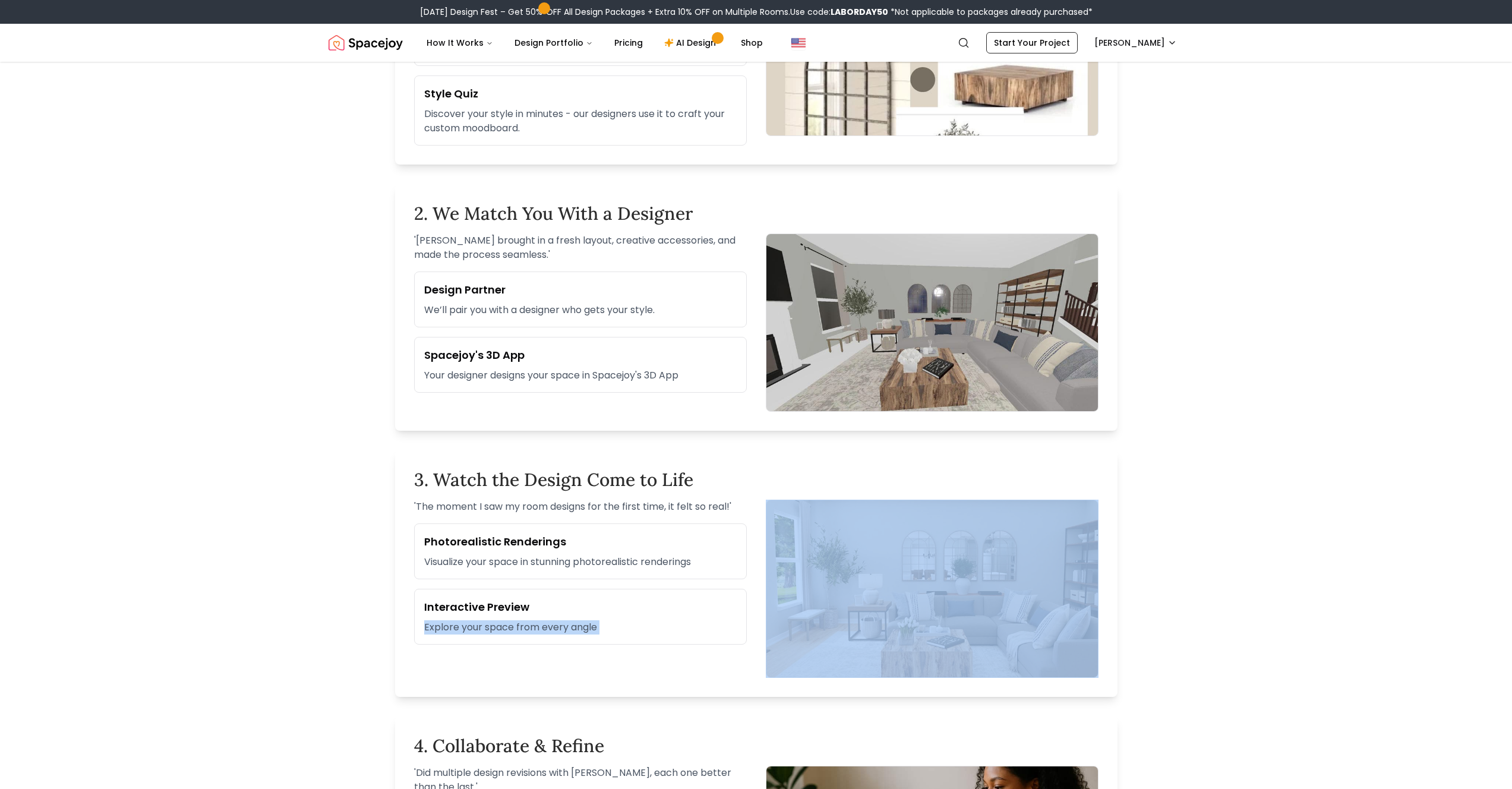
drag, startPoint x: 472, startPoint y: 628, endPoint x: 533, endPoint y: 523, distance: 121.4
click at [480, 578] on div "Interactive Preview Explore your space from every angle" at bounding box center [580, 617] width 332 height 56
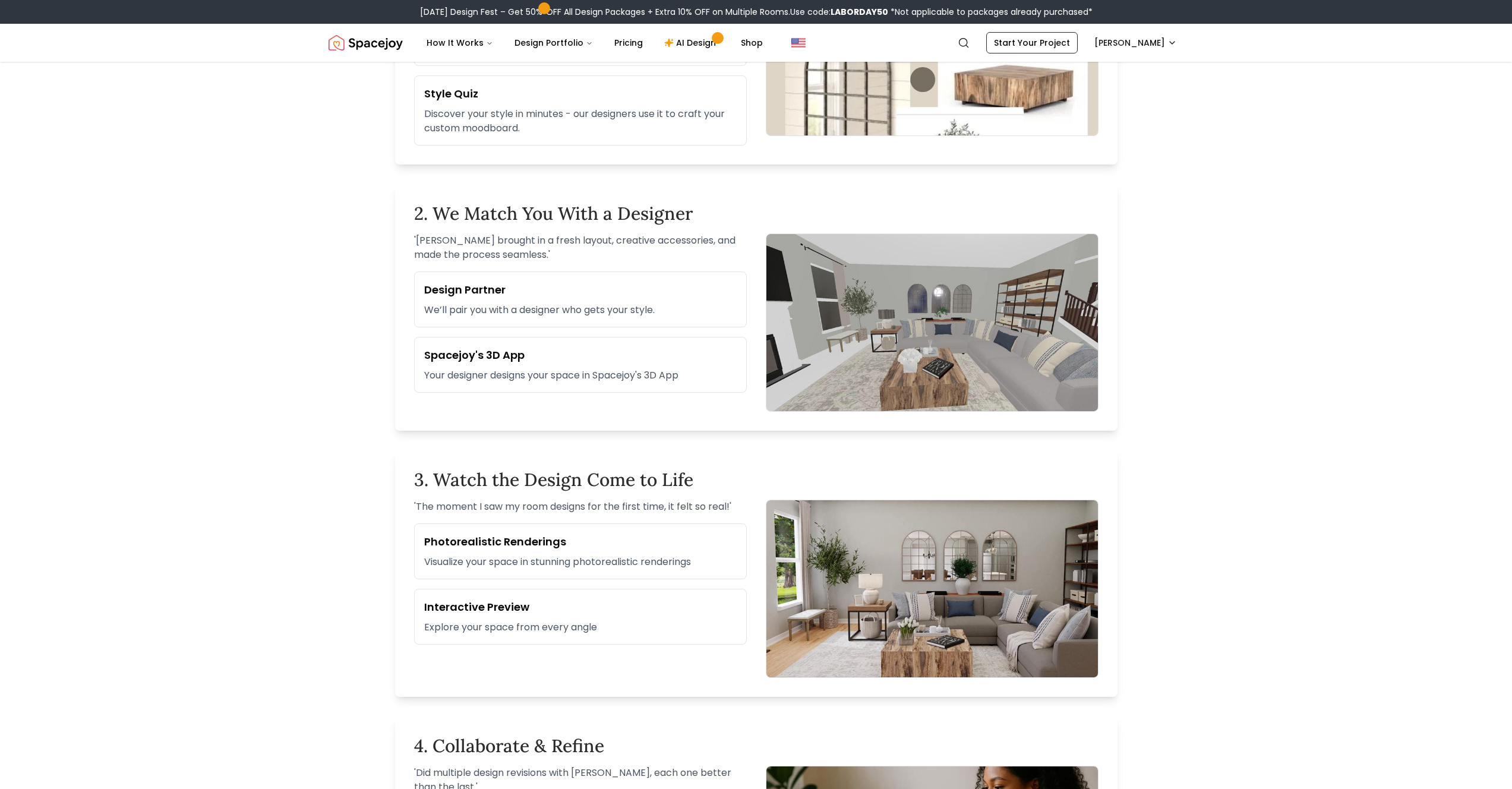
click at [547, 481] on h2 "3. Watch the Design Come to Life" at bounding box center [756, 479] width 684 height 22
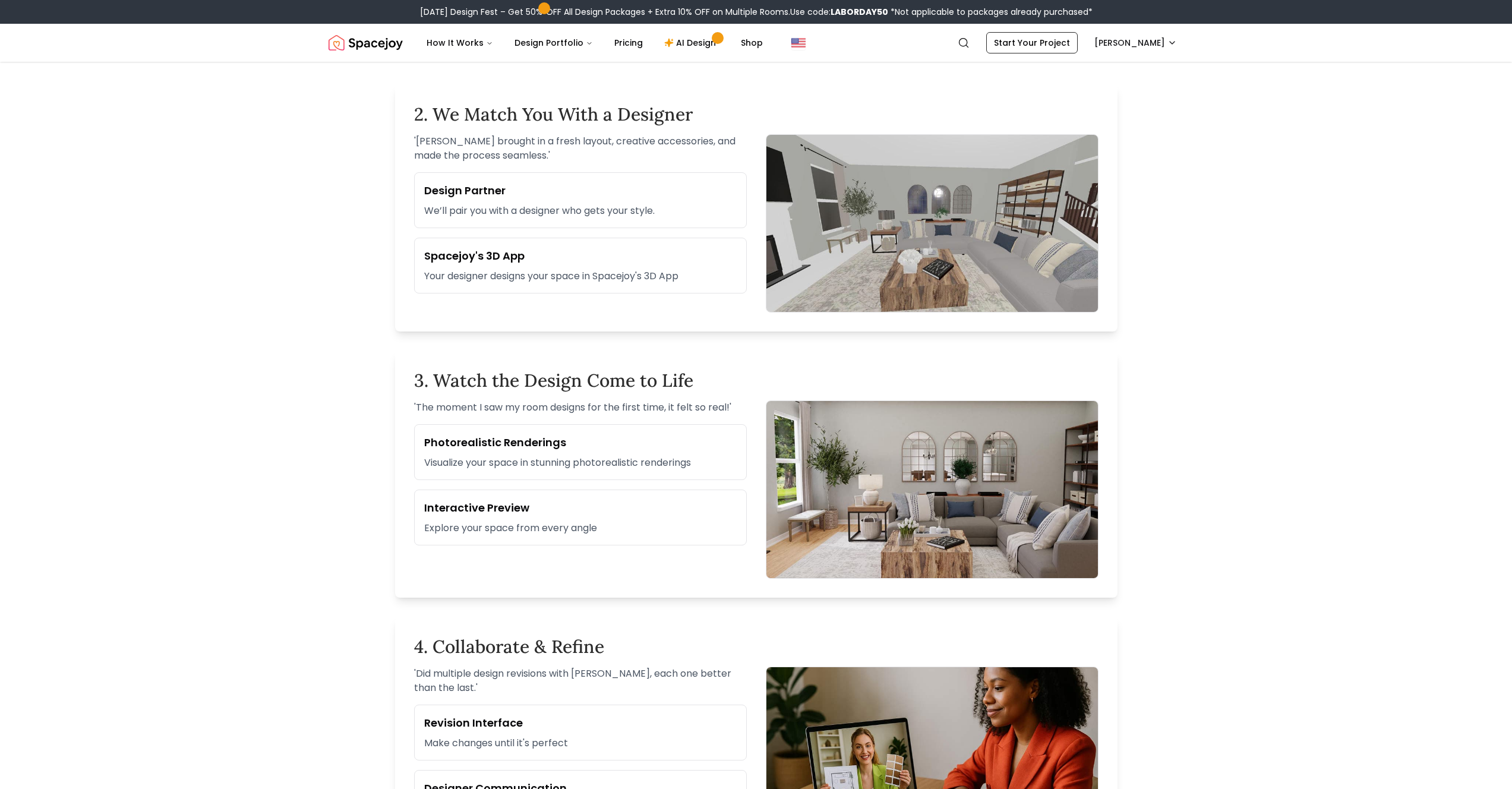
scroll to position [757, 0]
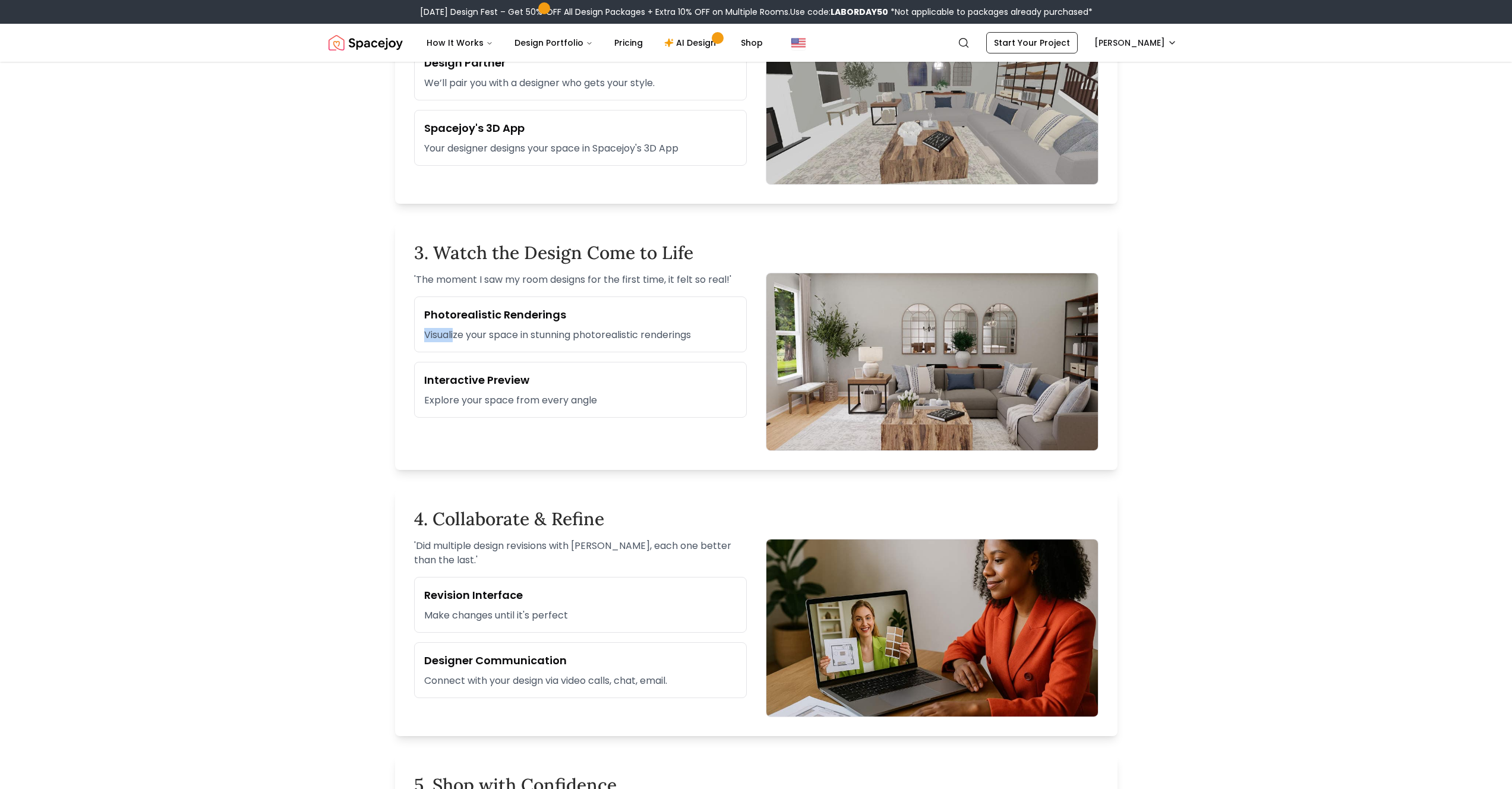
drag, startPoint x: 455, startPoint y: 333, endPoint x: 693, endPoint y: 322, distance: 238.3
click at [657, 322] on div "Photorealistic Renderings Visualize your space in stunning photorealistic rende…" at bounding box center [580, 324] width 332 height 56
click at [702, 322] on h3 "Photorealistic Renderings" at bounding box center [580, 315] width 313 height 17
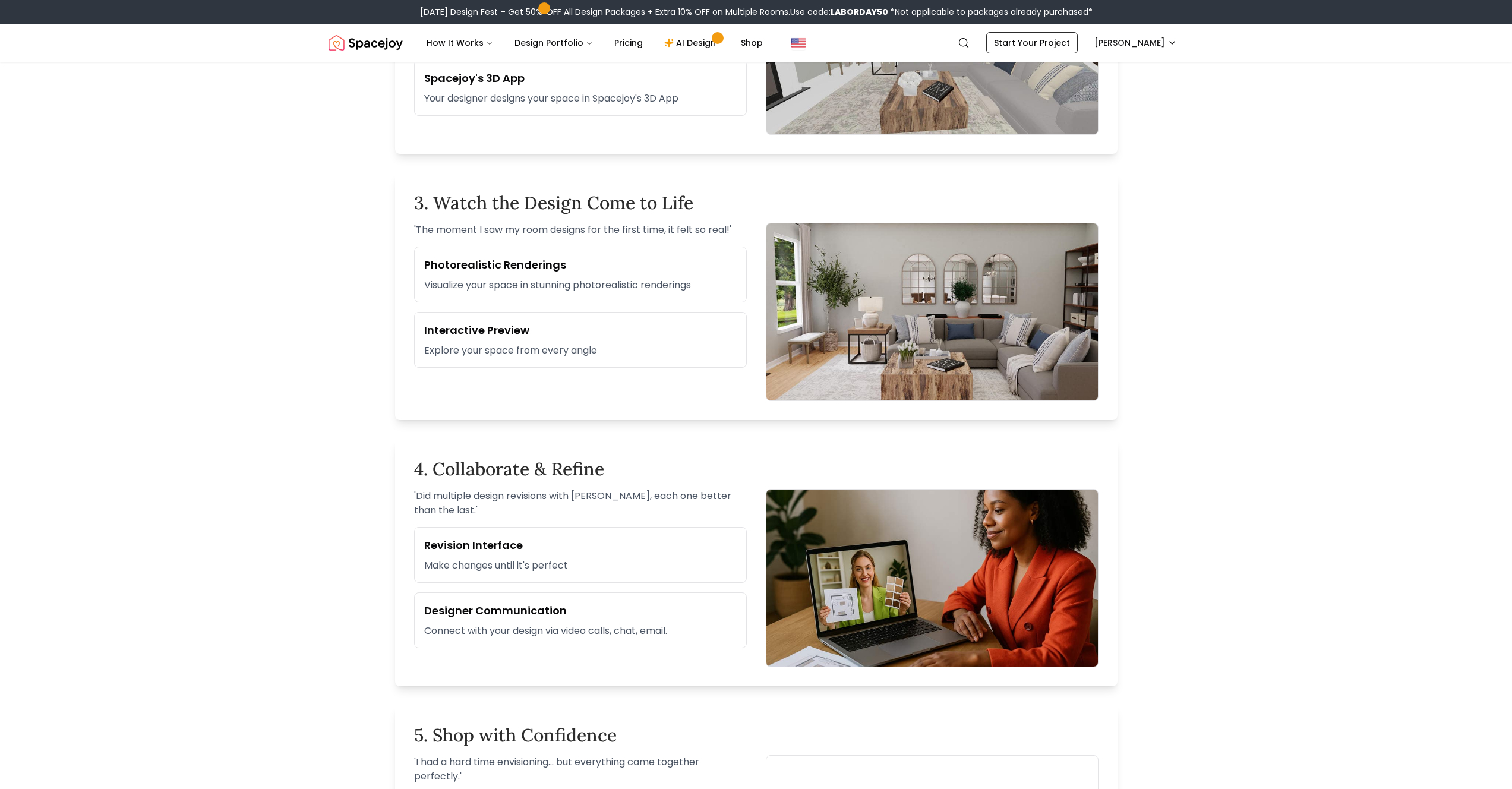
scroll to position [861, 0]
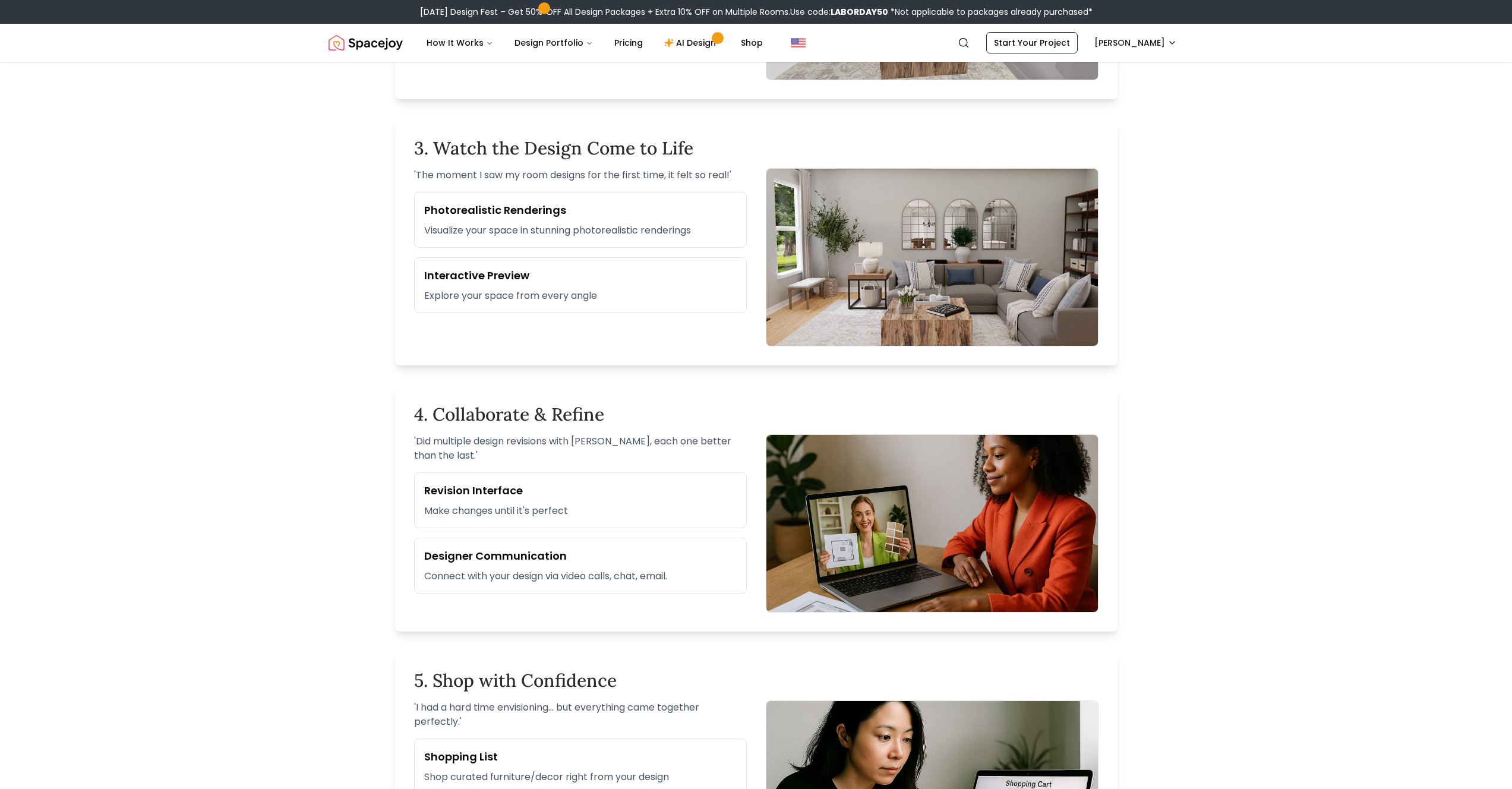
click at [559, 421] on h2 "4. Collaborate & Refine" at bounding box center [756, 415] width 684 height 22
click at [629, 430] on div "4. Collaborate & Refine ' Did multiple design revisions with [PERSON_NAME], eac…" at bounding box center [756, 508] width 723 height 247
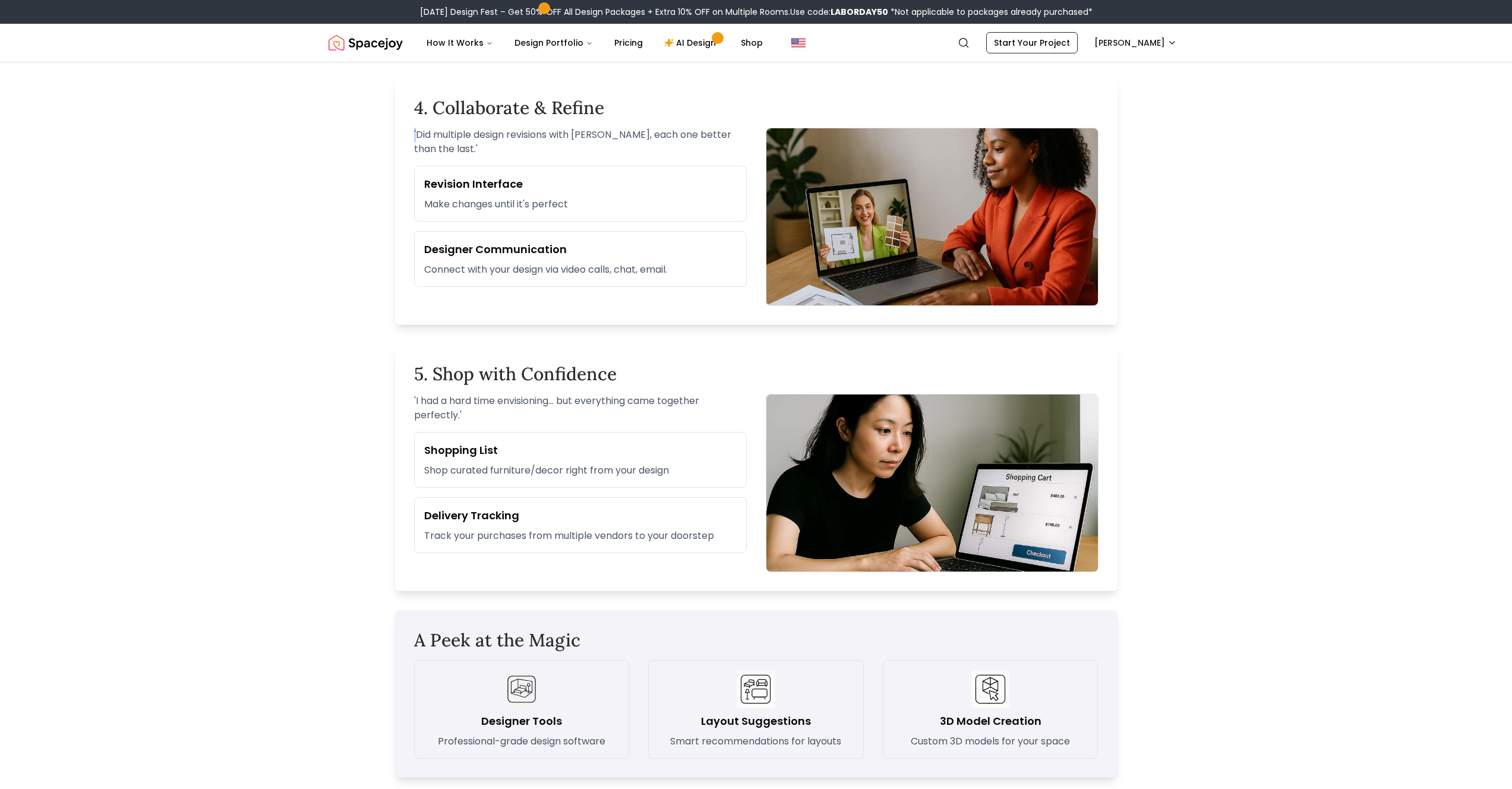
scroll to position [1456, 0]
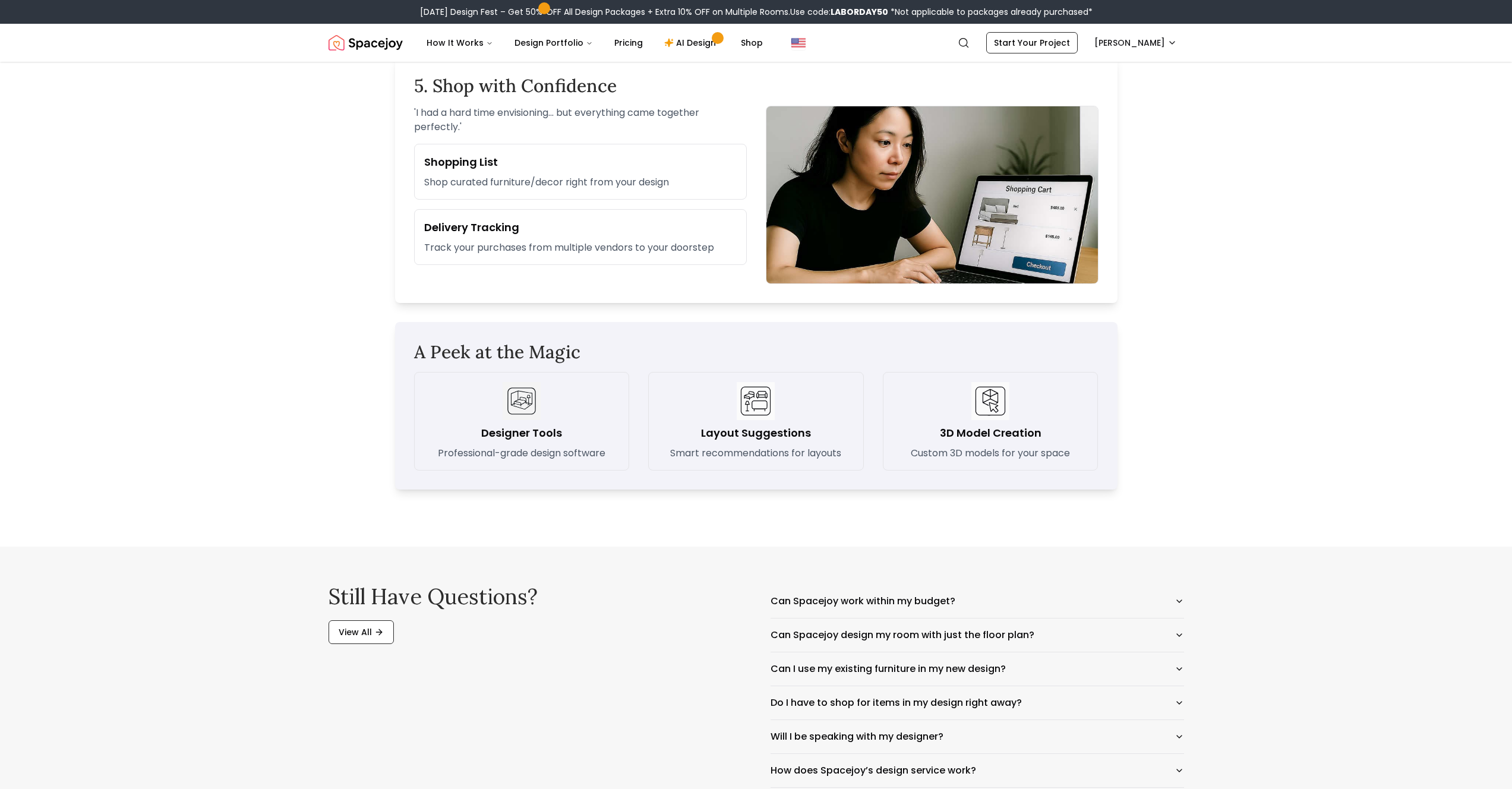
click at [1014, 406] on div "3D Model Creation Custom 3D models for your space" at bounding box center [991, 421] width 196 height 78
click at [951, 578] on button "Can Spacejoy design my room with just the floor plan?" at bounding box center [977, 635] width 414 height 33
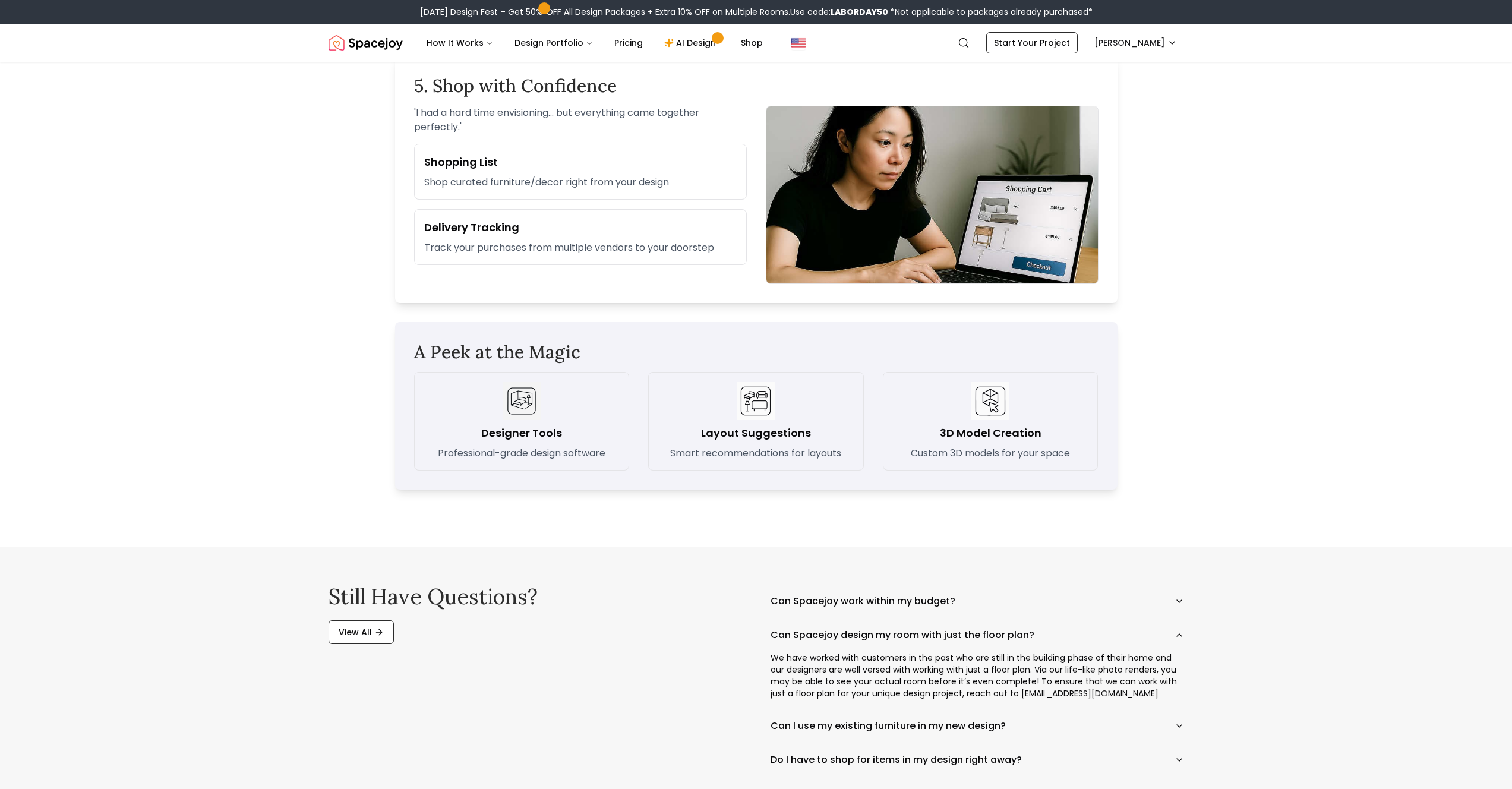
click at [1037, 578] on div "We have worked with customers in the past who are still in the building phase o…" at bounding box center [977, 680] width 414 height 57
click at [1023, 578] on div "We have worked with customers in the past who are still in the building phase o…" at bounding box center [977, 680] width 414 height 57
click at [1059, 578] on div "We have worked with customers in the past who are still in the building phase o…" at bounding box center [977, 680] width 414 height 57
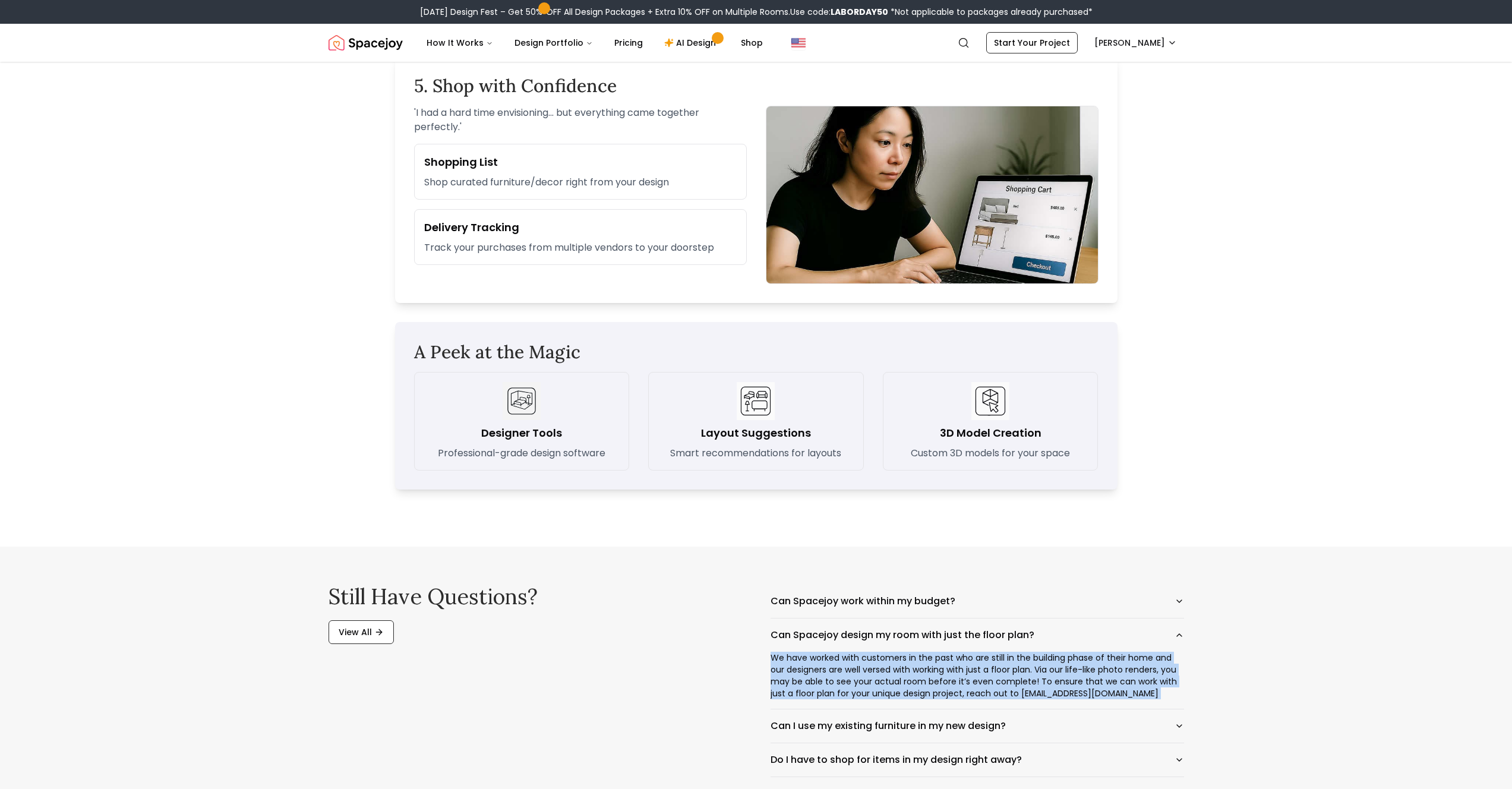
click at [1059, 578] on div "We have worked with customers in the past who are still in the building phase o…" at bounding box center [977, 680] width 414 height 57
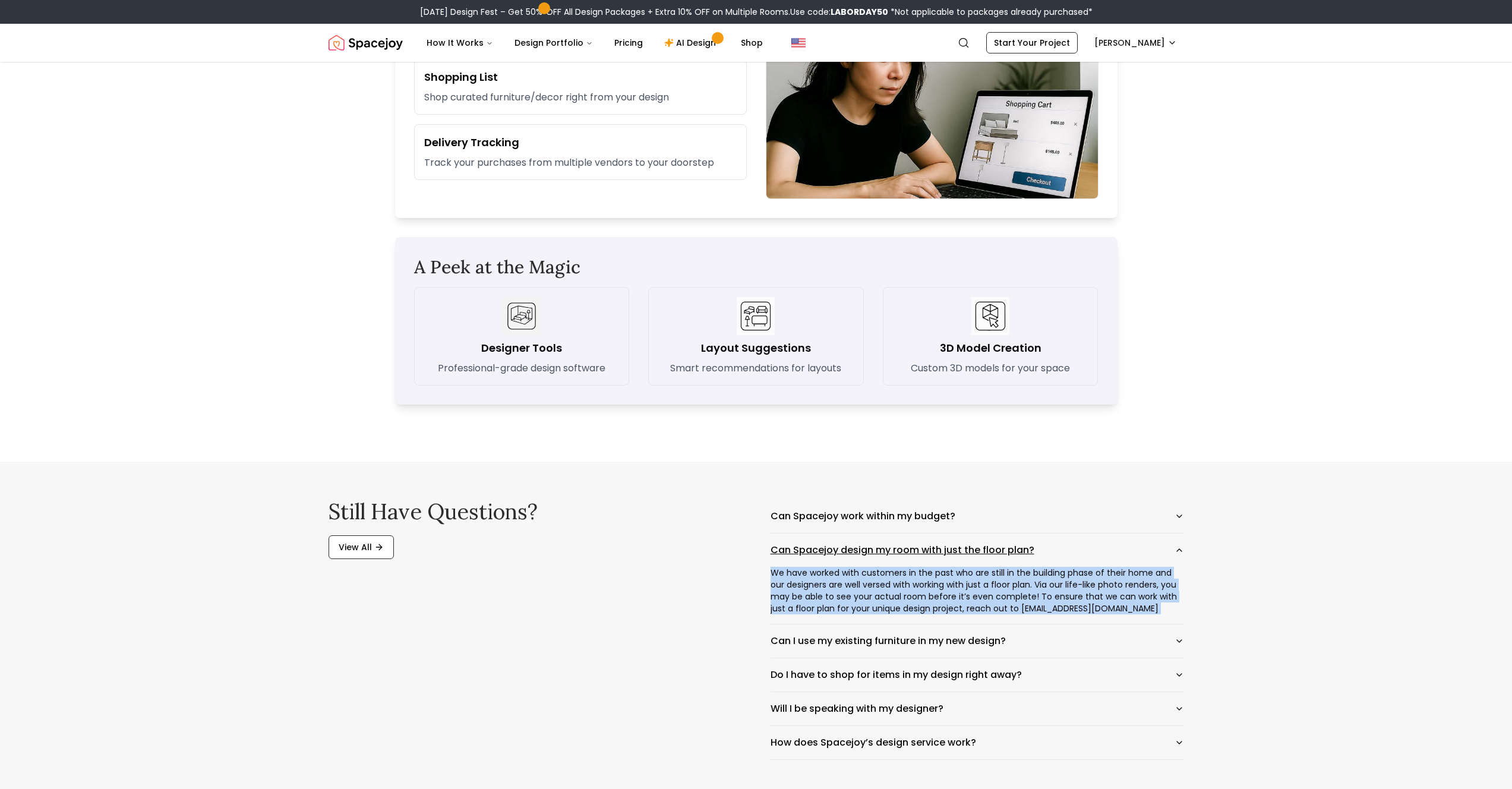
scroll to position [1542, 0]
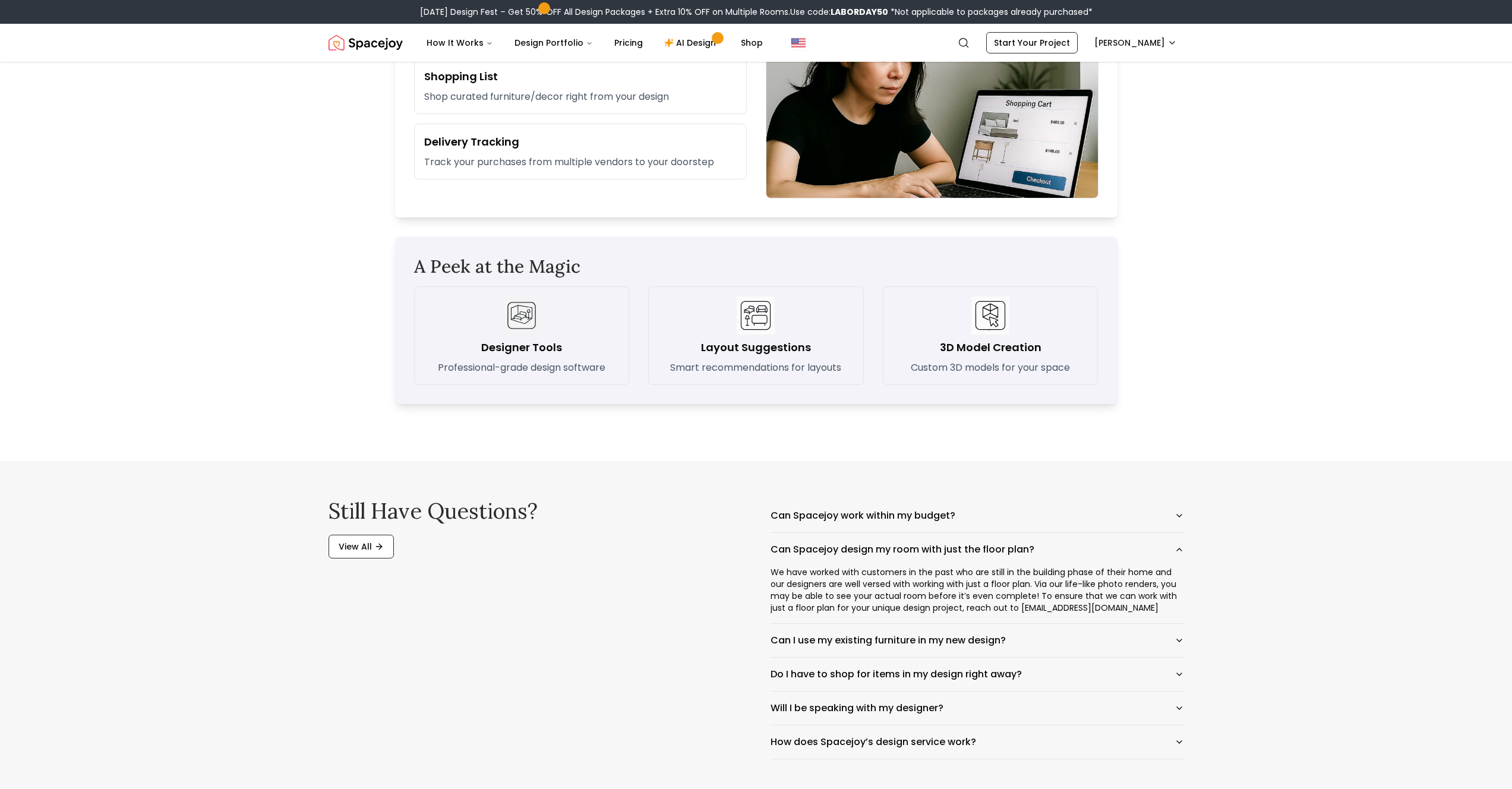
click at [858, 497] on div "Still have questions? View All Can Spacejoy work within my budget? Can Spacejoy…" at bounding box center [756, 629] width 913 height 336
click at [869, 519] on button "Can Spacejoy work within my budget?" at bounding box center [977, 516] width 414 height 33
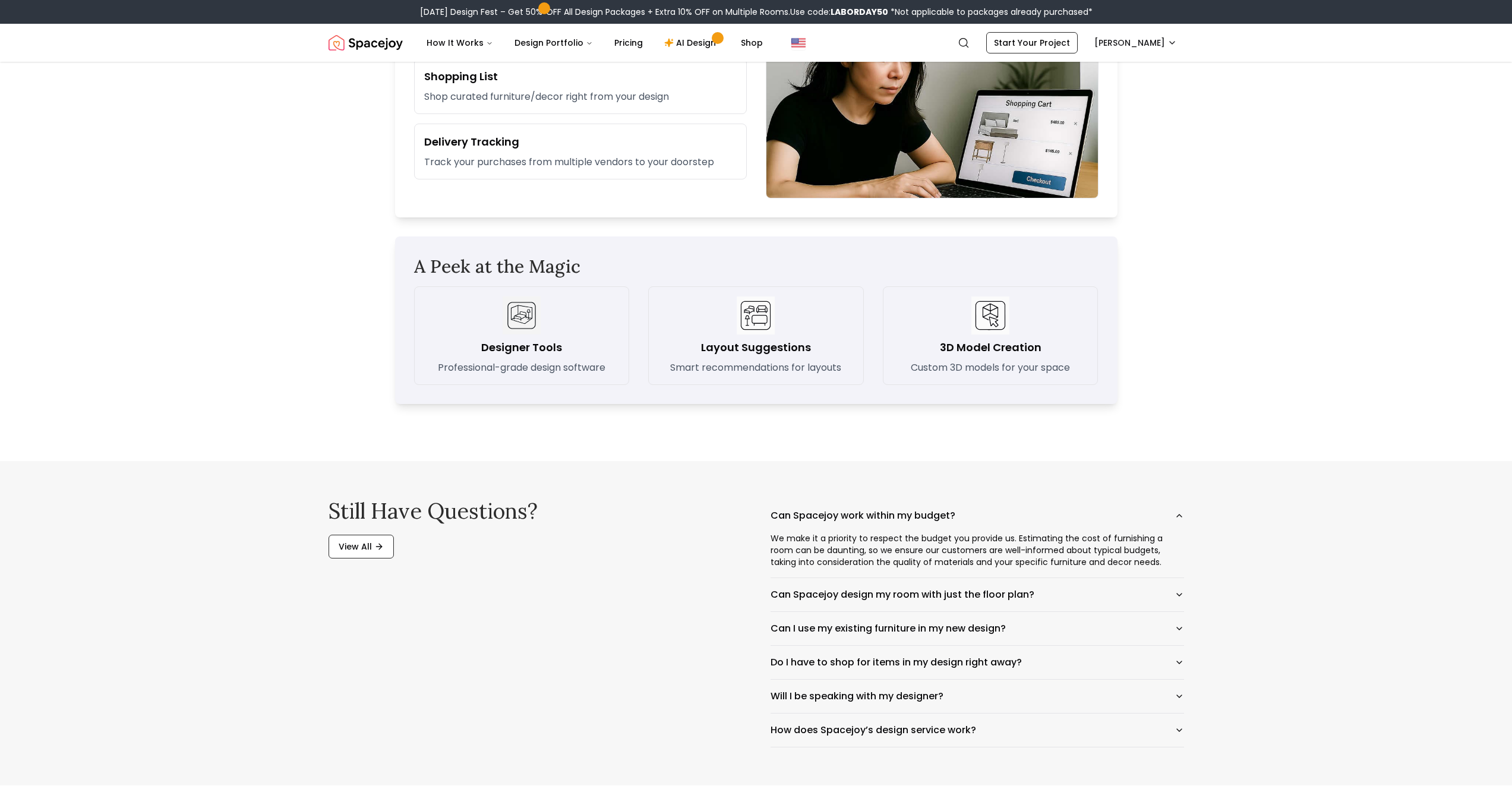
click at [761, 542] on div "Still have questions? View All Can Spacejoy work within my budget? We make it a…" at bounding box center [756, 623] width 855 height 249
click at [986, 568] on div "We make it a priority to respect the budget you provide us. Estimating the cost…" at bounding box center [977, 554] width 414 height 45
click at [881, 578] on button "Can I use my existing furniture in my new design?" at bounding box center [977, 629] width 414 height 33
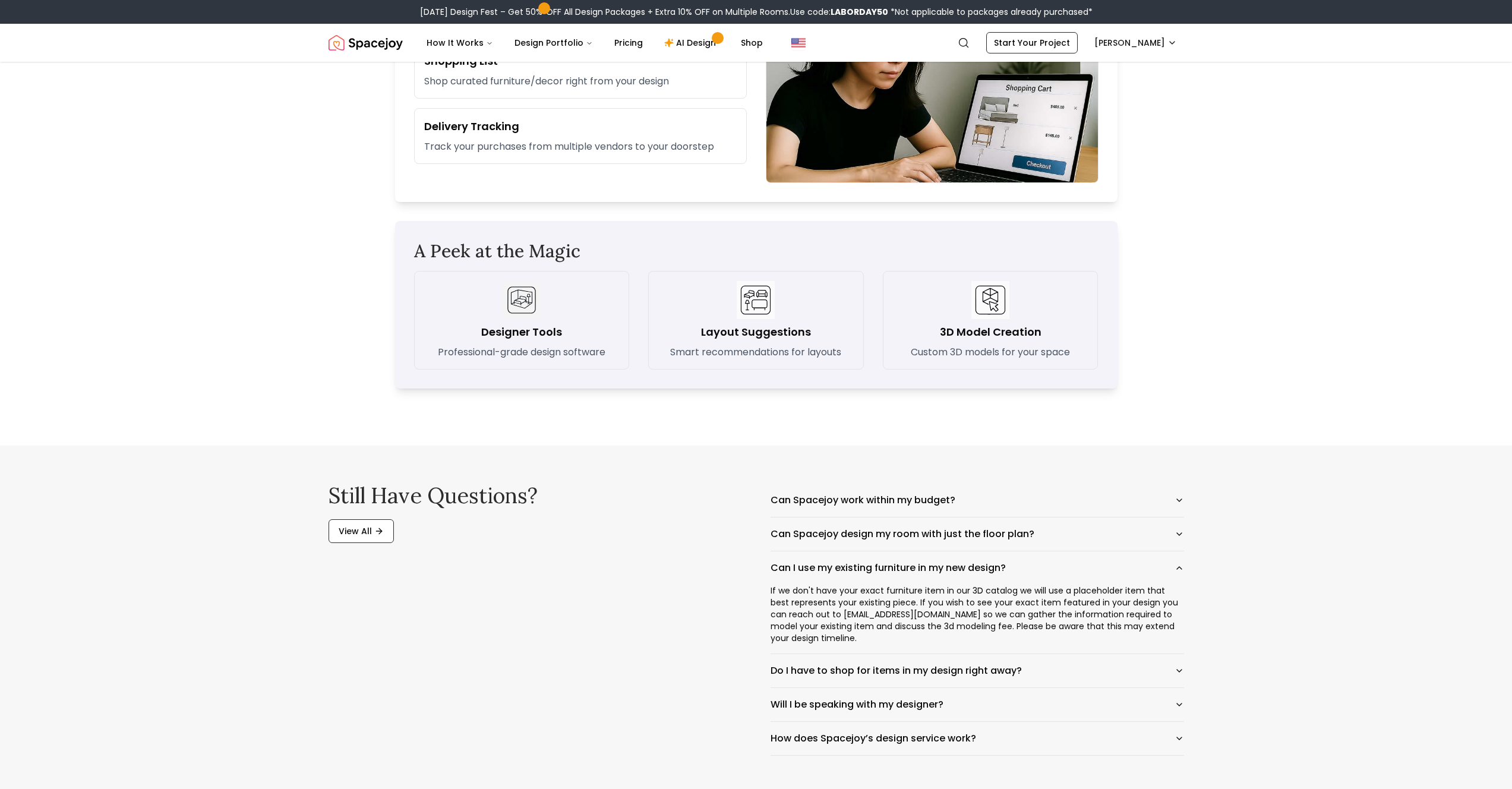
scroll to position [1558, 0]
click at [814, 578] on div "If we don't have your exact furniture item in our 3D catalog we will use a plac…" at bounding box center [977, 619] width 414 height 69
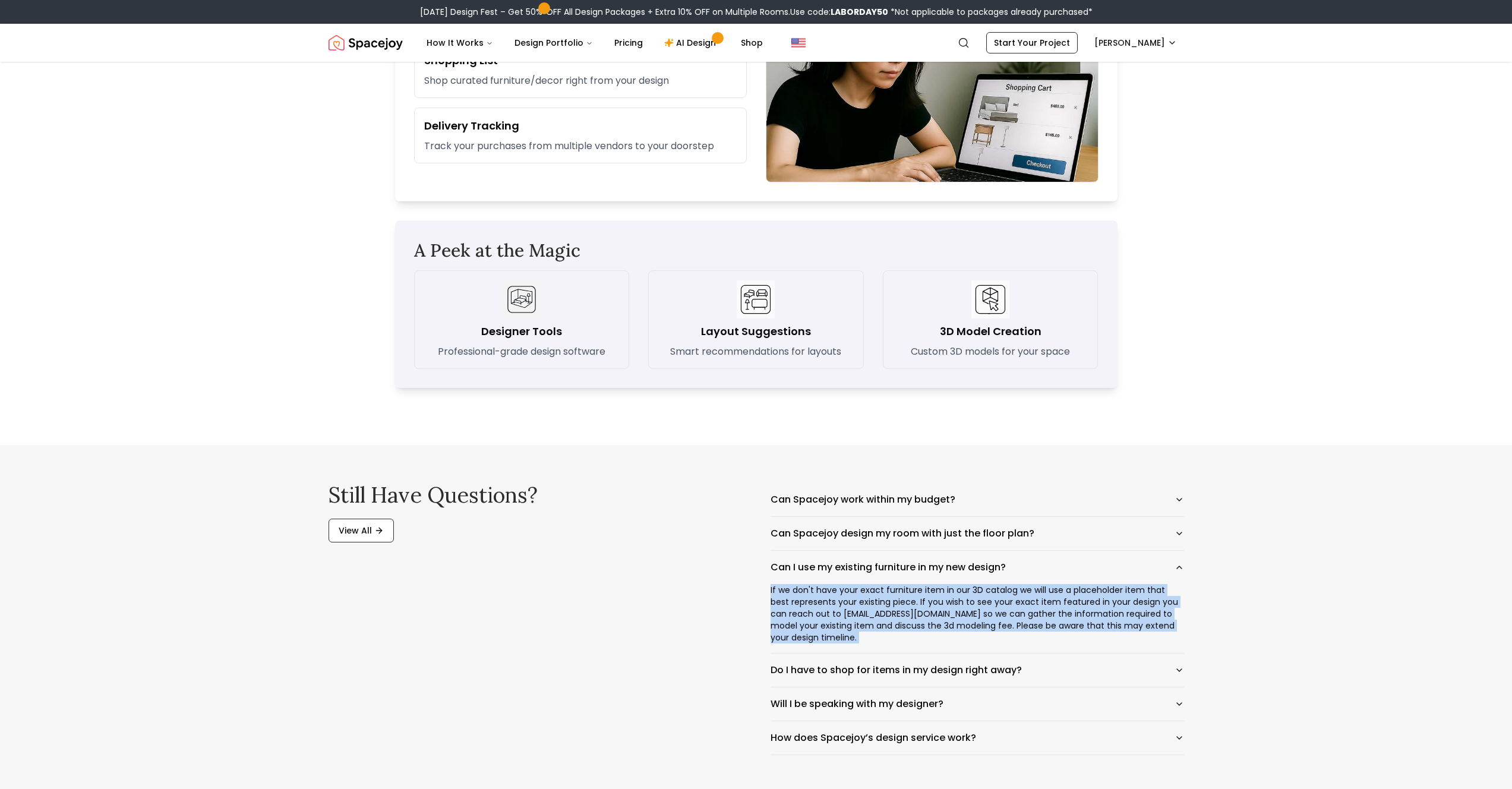
click at [814, 578] on div "If we don't have your exact furniture item in our 3D catalog we will use a plac…" at bounding box center [977, 619] width 414 height 69
click at [885, 578] on button "Do I have to shop for items in my design right away?" at bounding box center [977, 670] width 414 height 33
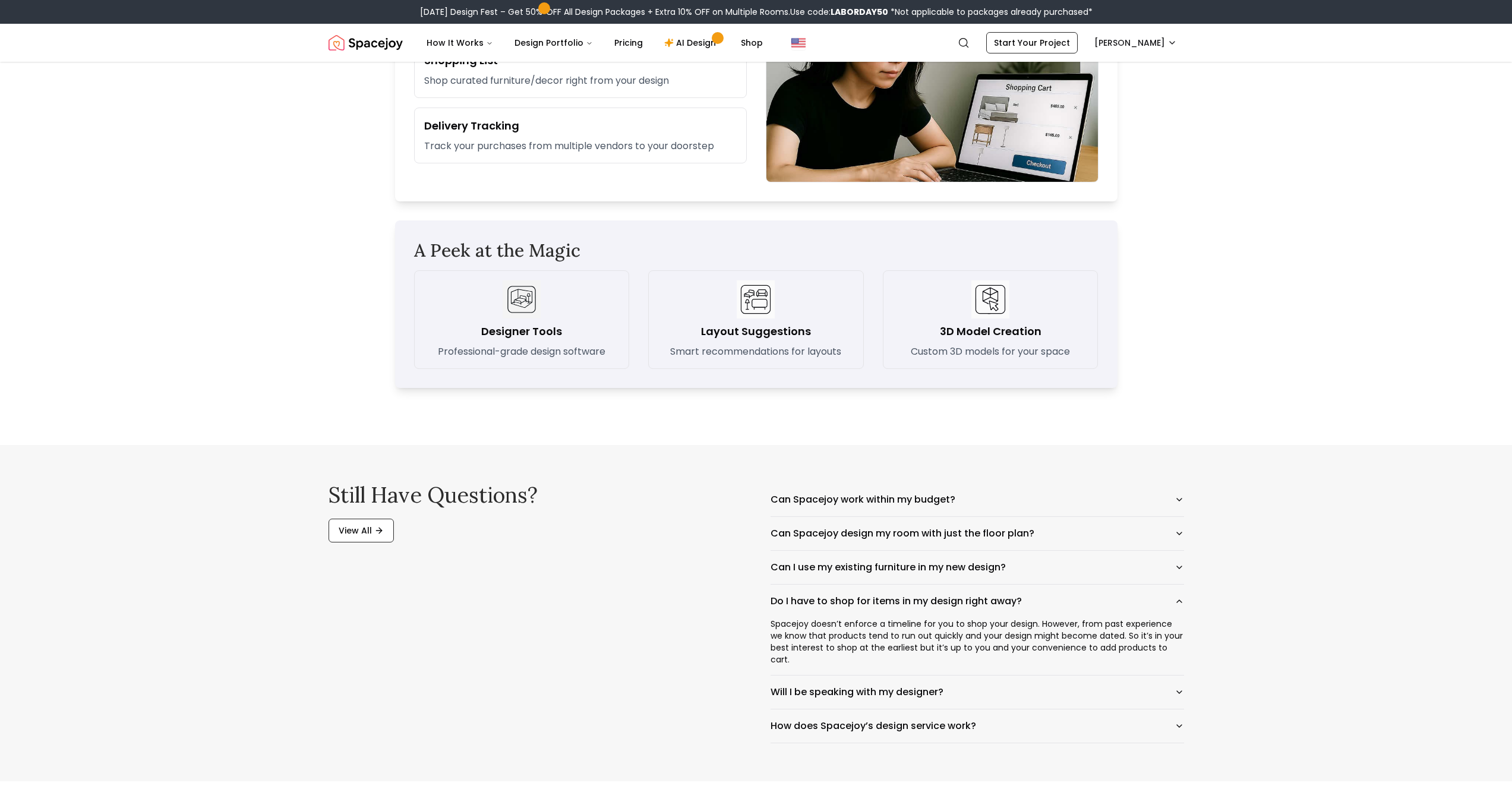
click at [764, 578] on div "Still have questions? View All Can Spacejoy work within my budget? Can Spacejoy…" at bounding box center [756, 613] width 855 height 260
click at [861, 578] on button "Will I be speaking with my designer?" at bounding box center [977, 692] width 414 height 33
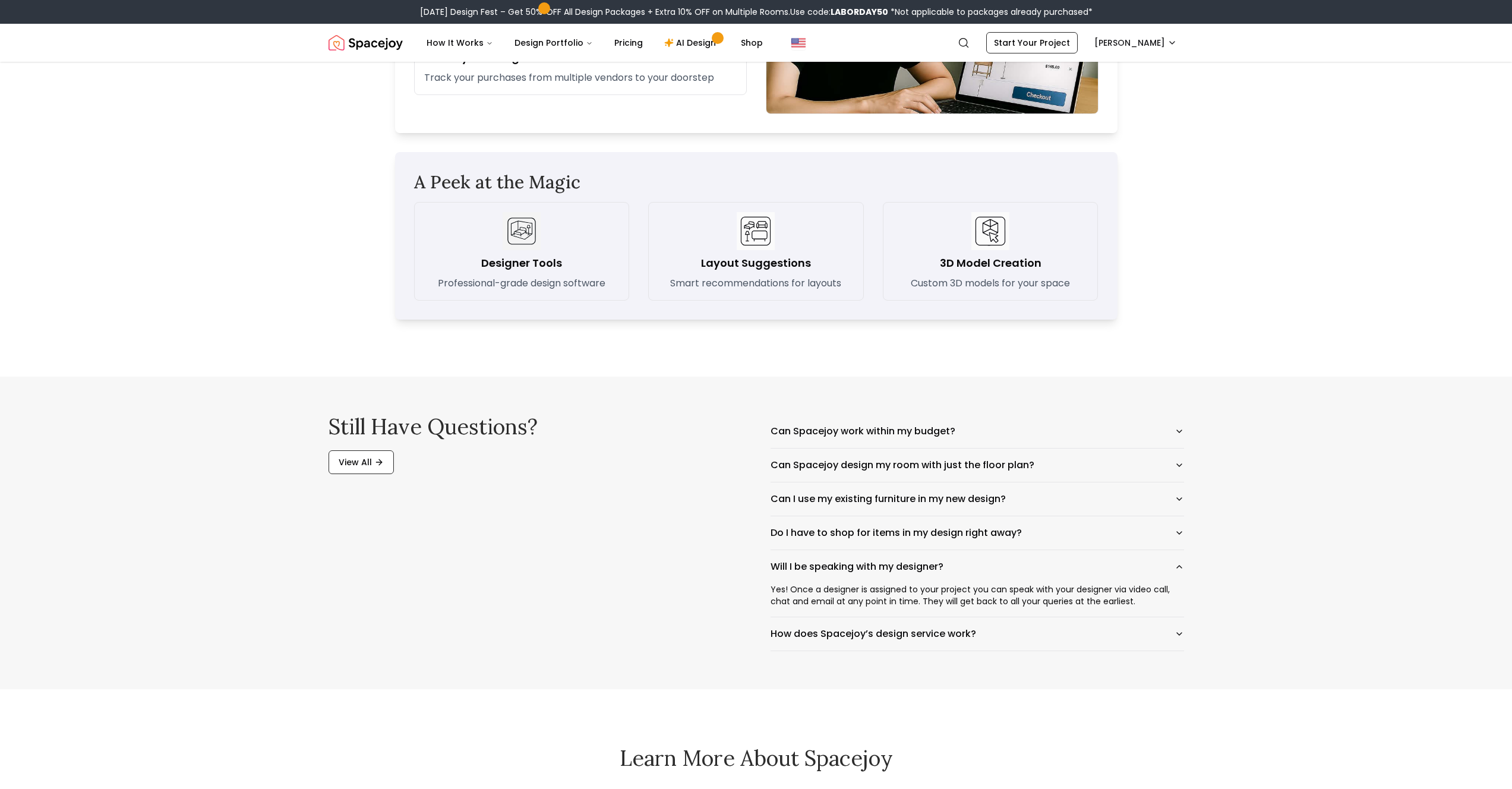
scroll to position [1639, 0]
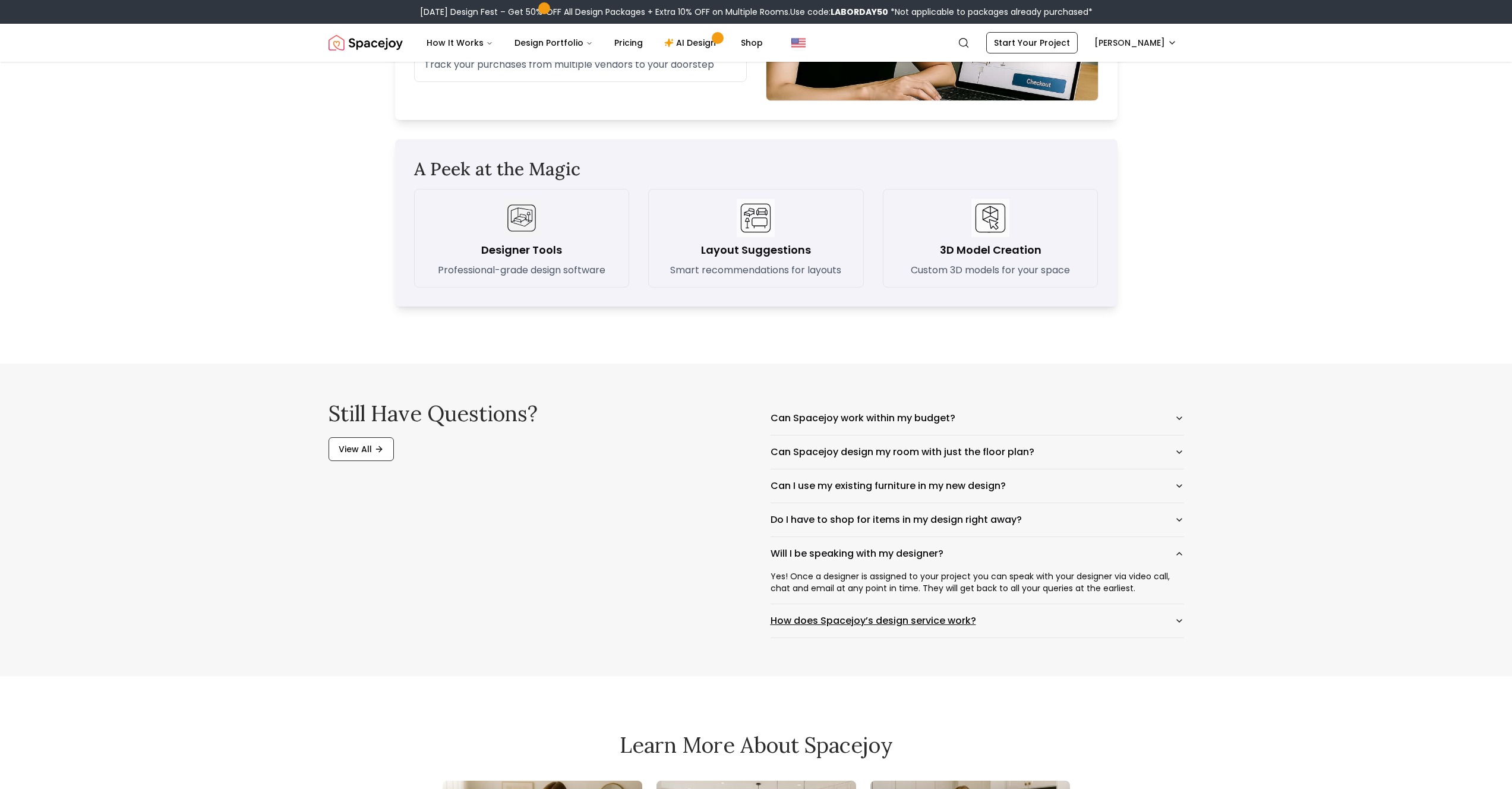
click at [859, 578] on button "How does Spacejoy’s design service work?" at bounding box center [977, 621] width 414 height 33
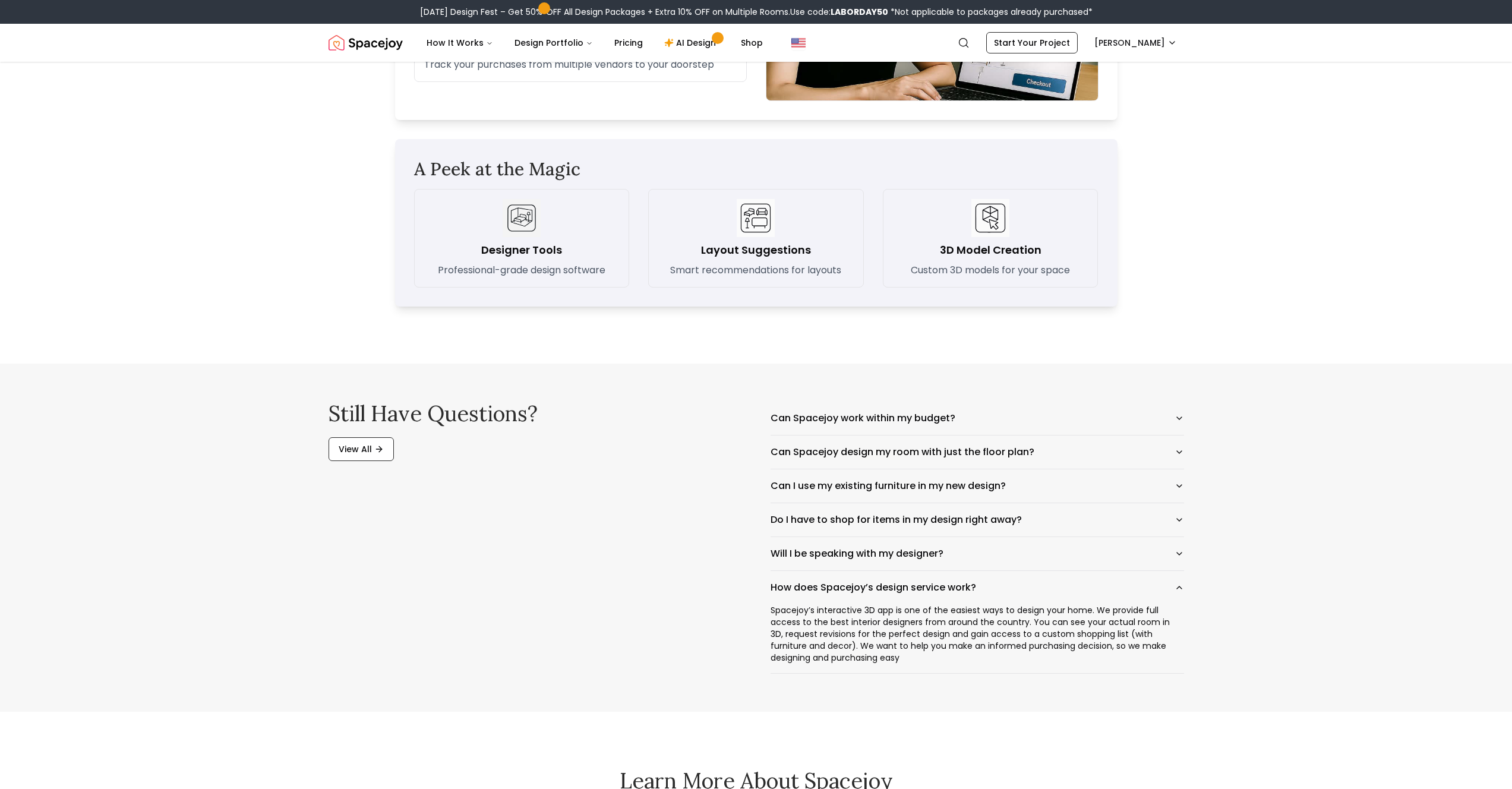
drag, startPoint x: 756, startPoint y: 610, endPoint x: 1286, endPoint y: 657, distance: 532.1
click at [1059, 578] on div "Still have questions? View All Can Spacejoy work within my budget? Can Spacejoy…" at bounding box center [756, 538] width 1512 height 348
click at [1059, 578] on div "Spacejoy’s interactive 3D app is one of the easiest ways to design your home. W…" at bounding box center [977, 639] width 414 height 69
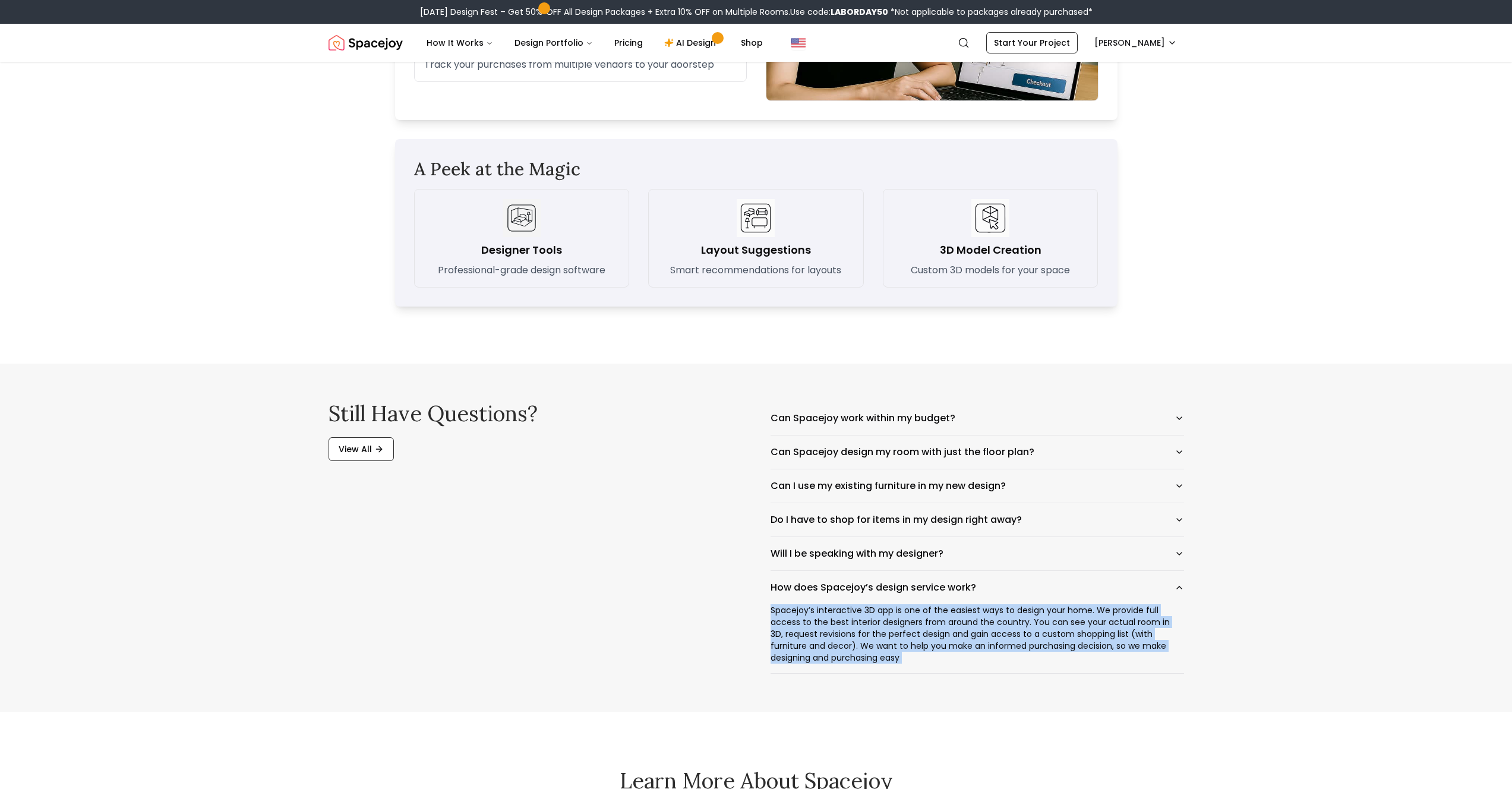
click at [1059, 578] on div "Spacejoy’s interactive 3D app is one of the easiest ways to design your home. W…" at bounding box center [977, 639] width 414 height 69
copy div "Spacejoy’s interactive 3D app is one of the easiest ways to design your home. W…"
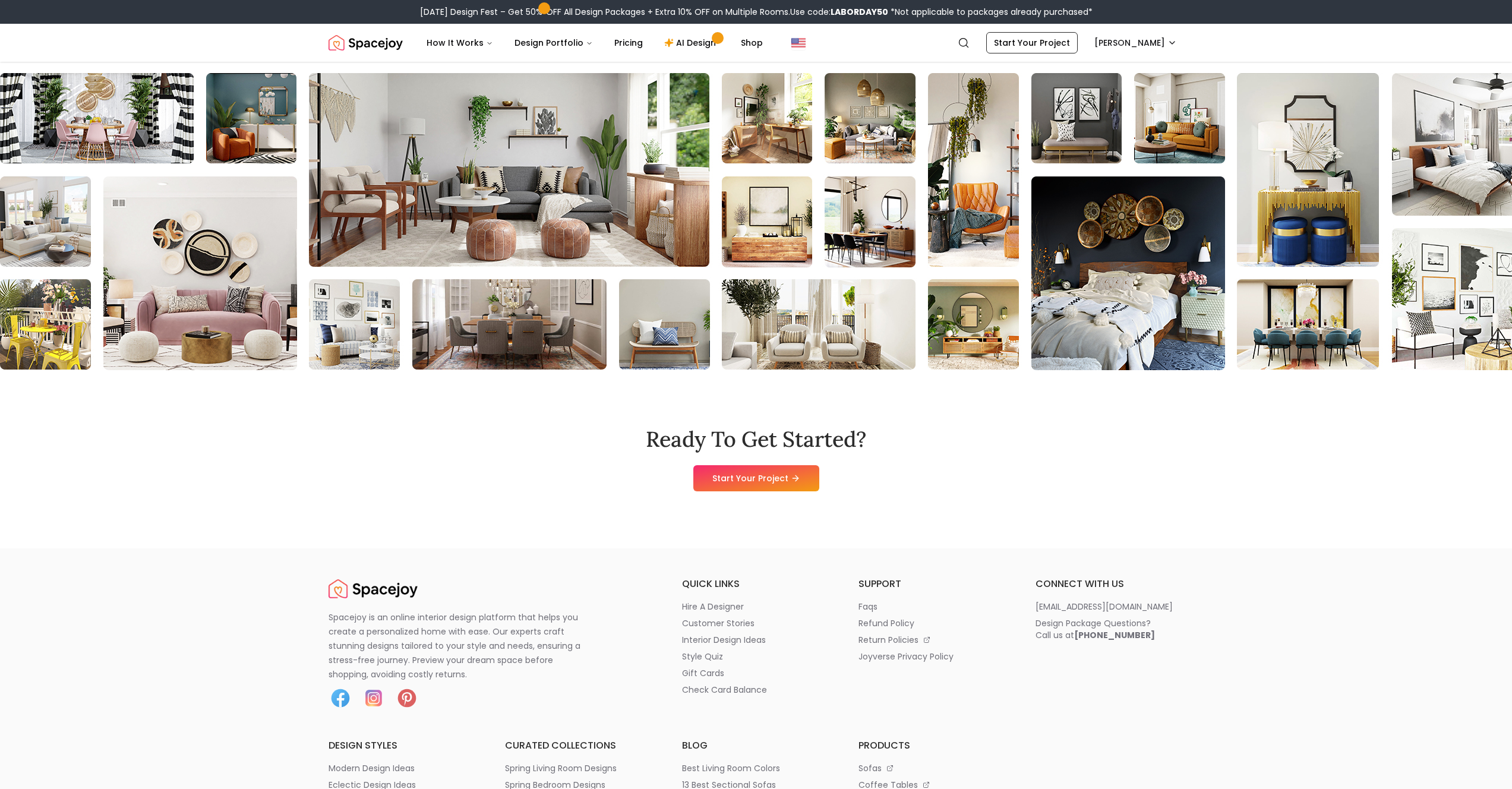
scroll to position [3315, 0]
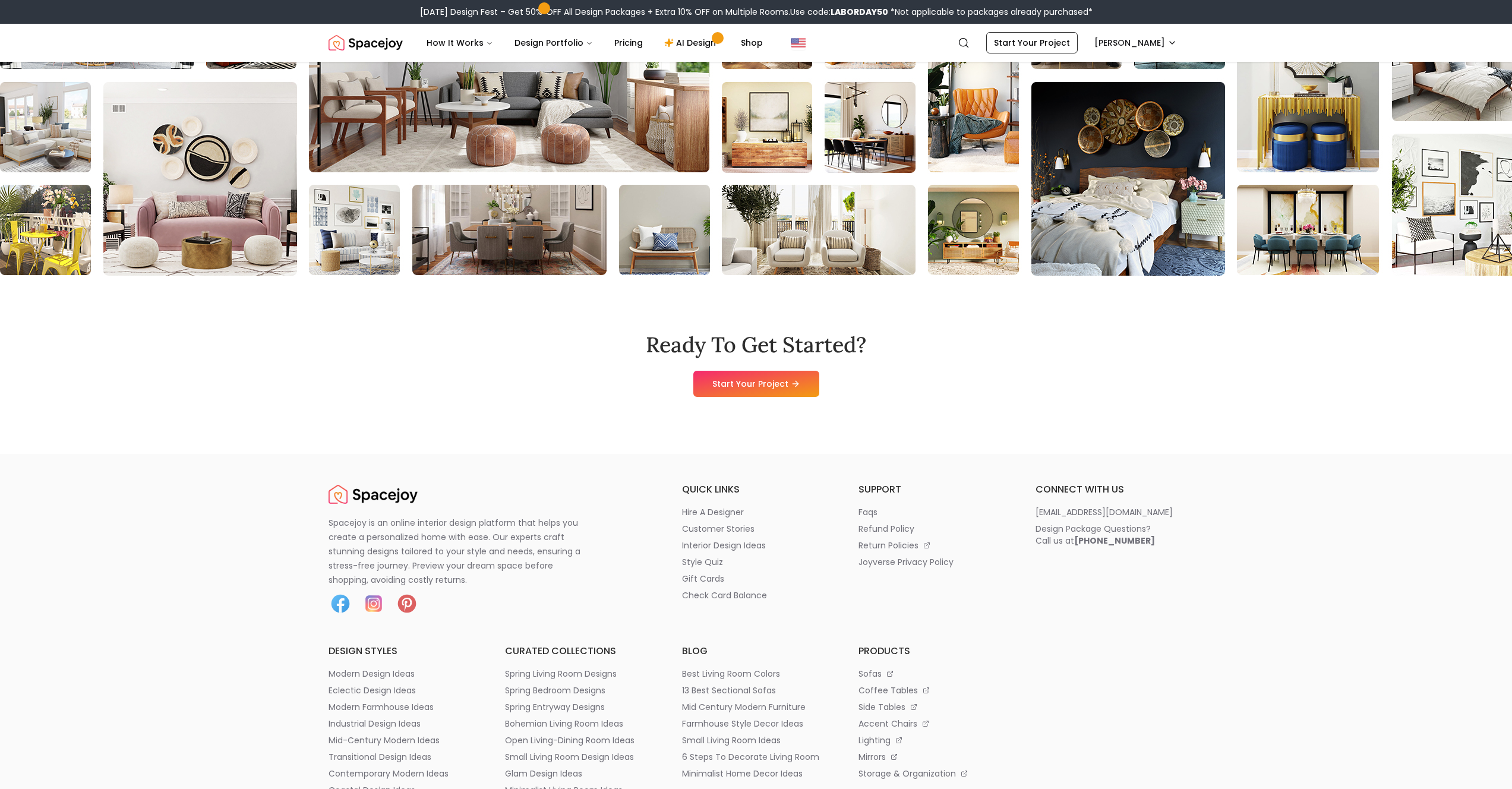
click at [936, 578] on ul "support faqs refund policy return policies joyverse privacy policy" at bounding box center [933, 549] width 149 height 133
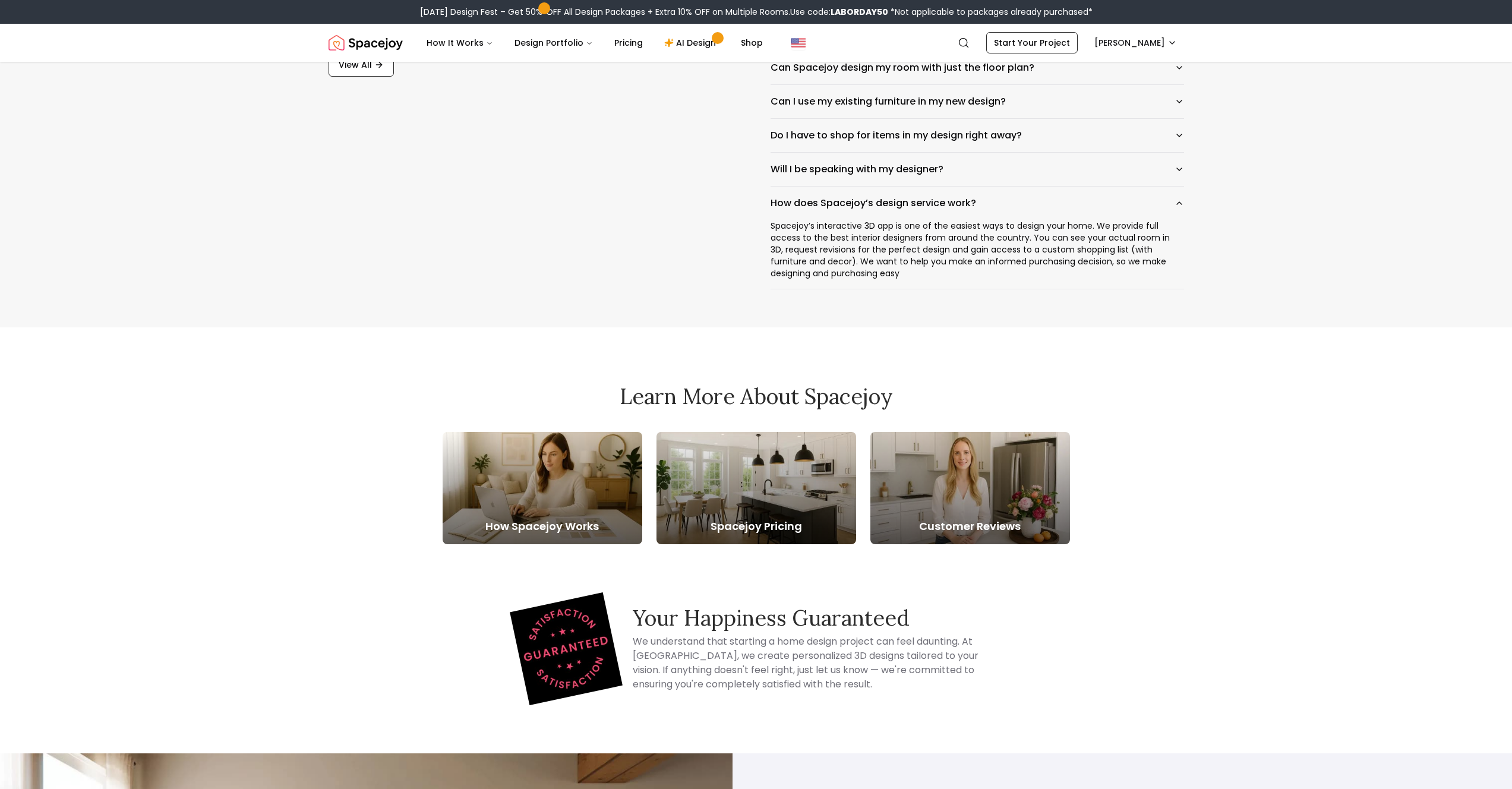
scroll to position [0, 0]
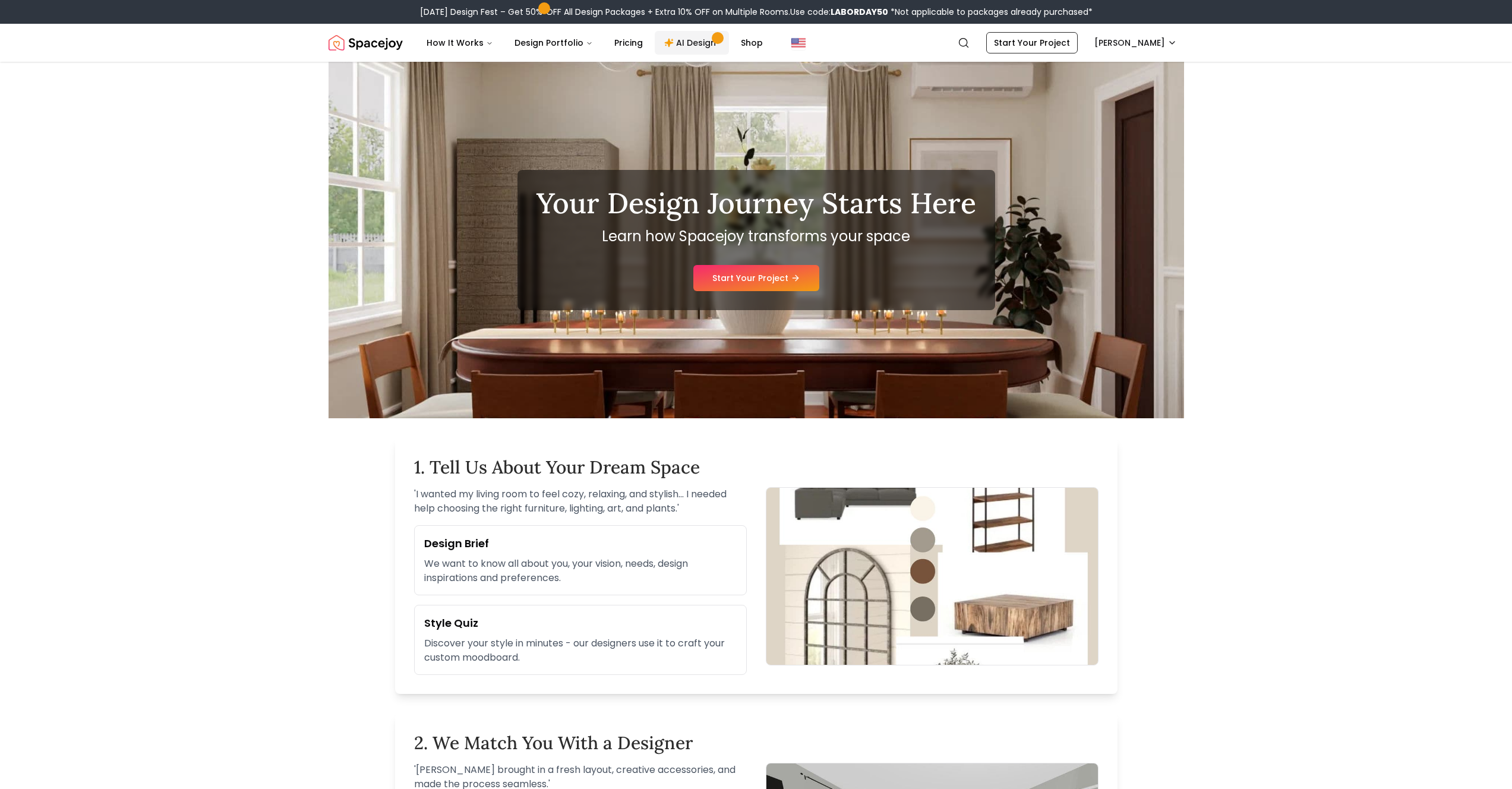
click at [703, 44] on link "AI Design" at bounding box center [691, 43] width 74 height 24
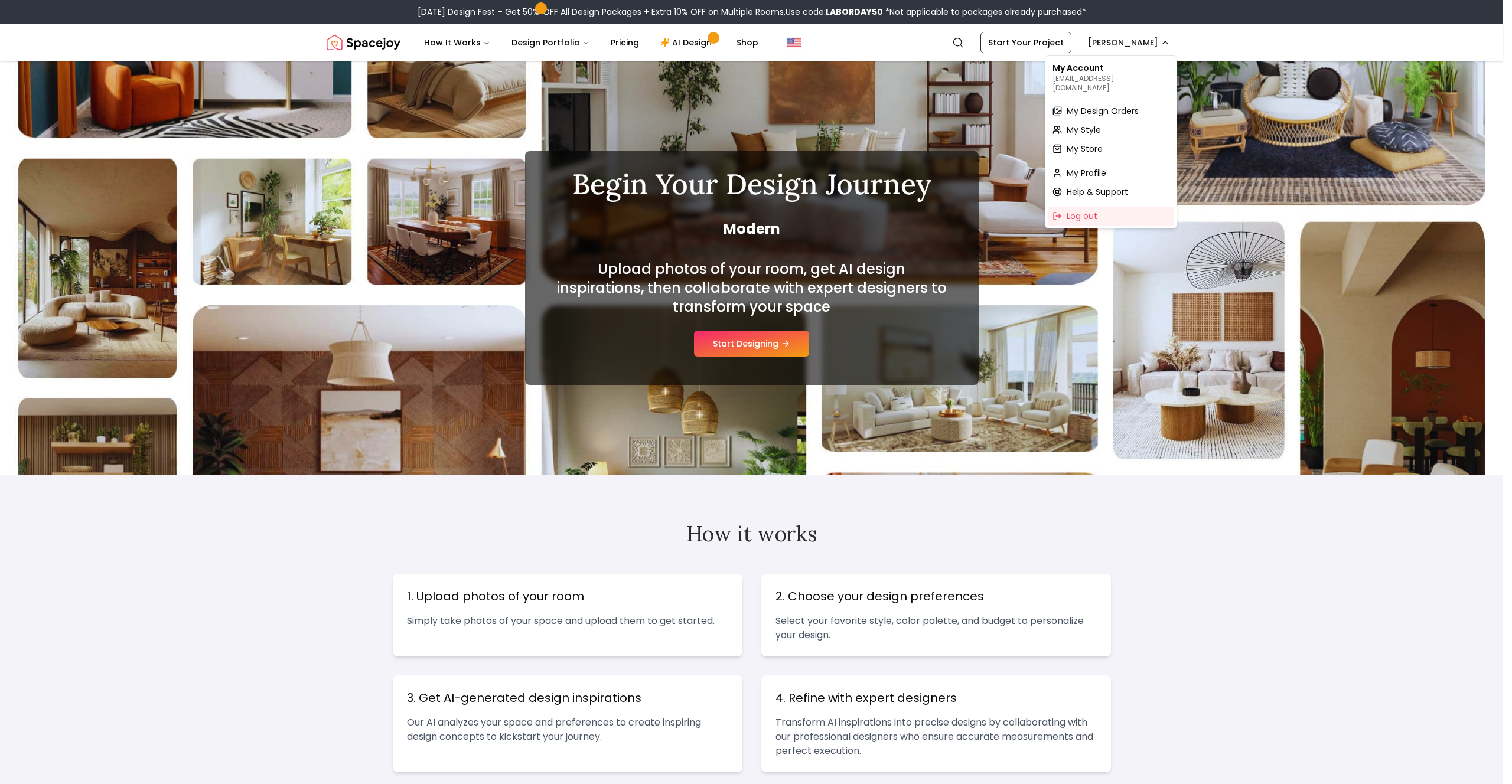
click at [1108, 105] on span "My Design Orders" at bounding box center [1103, 111] width 72 height 12
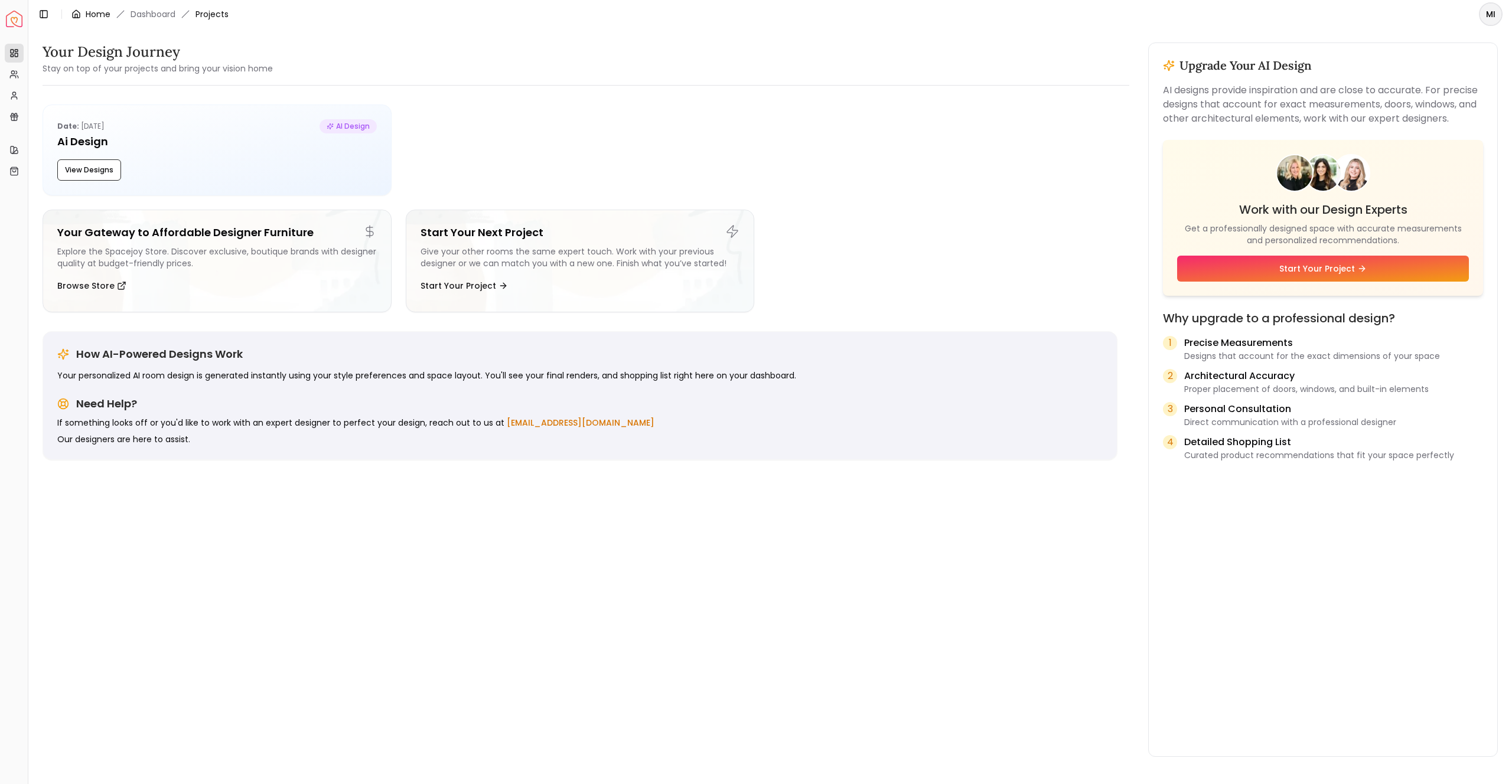
click at [103, 16] on link "Home" at bounding box center [98, 14] width 25 height 12
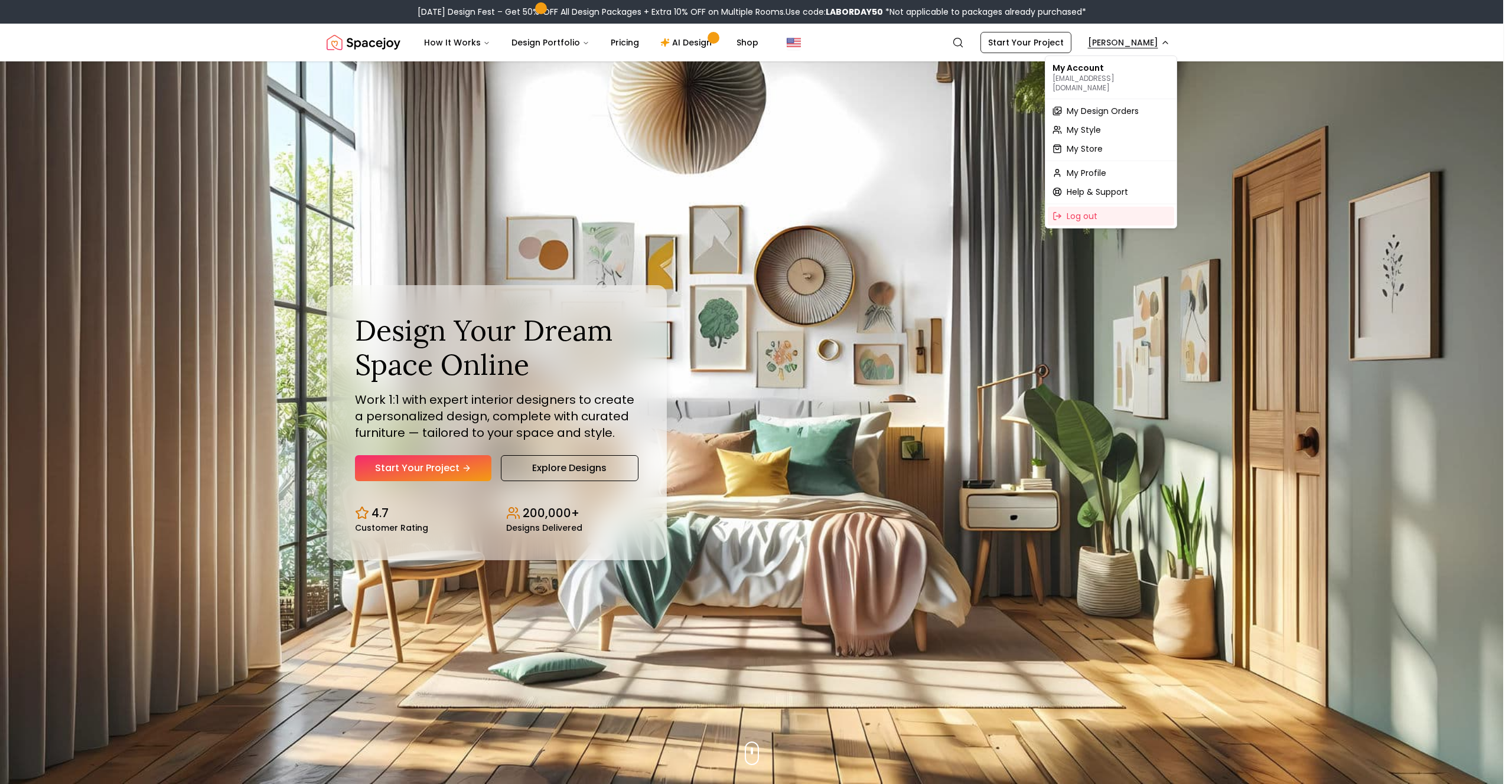
click at [1074, 149] on div "My Account michaeliraschafler@gmail.com My Design Orders My Style My Store My P…" at bounding box center [1110, 142] width 132 height 173
click at [1078, 143] on span "My Store" at bounding box center [1084, 148] width 36 height 12
click at [1094, 124] on span "My Style" at bounding box center [1084, 130] width 34 height 12
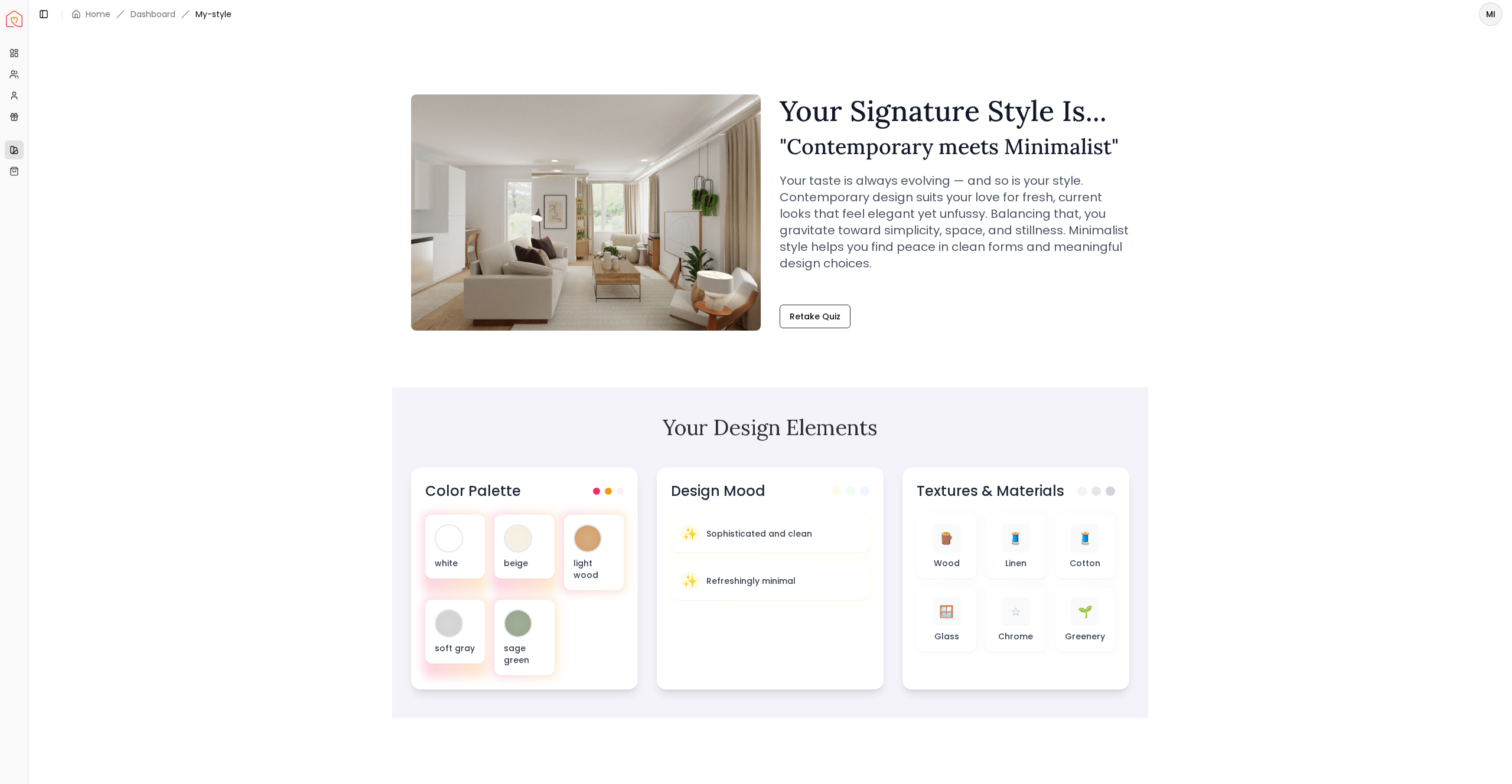
click at [22, 128] on div "Quick Links" at bounding box center [13, 131] width 18 height 19
click at [20, 125] on div "Quick Links" at bounding box center [13, 131] width 18 height 19
click at [13, 81] on link "My Referrals" at bounding box center [14, 75] width 19 height 19
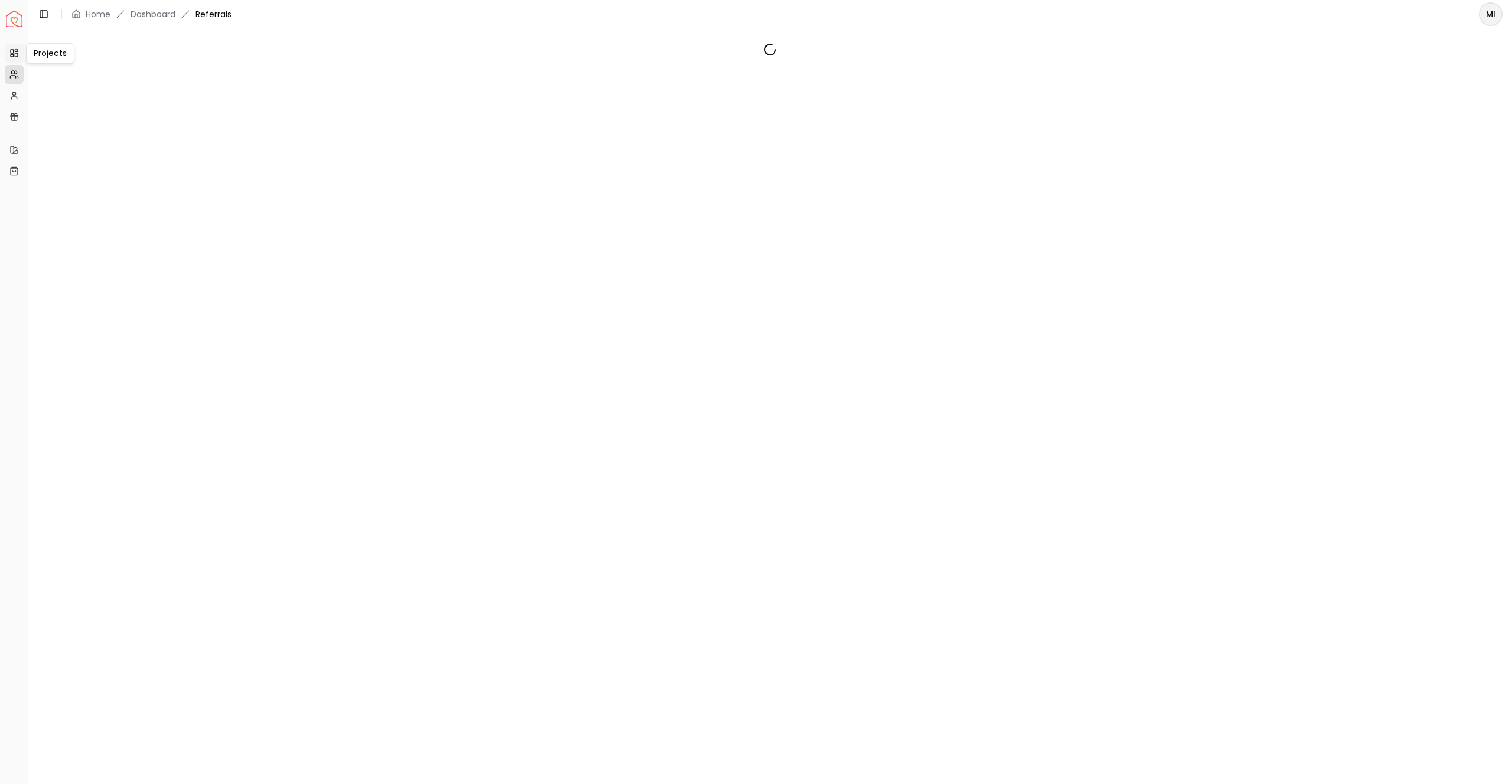
click at [11, 54] on rect at bounding box center [12, 55] width 3 height 2
